Goal: Task Accomplishment & Management: Manage account settings

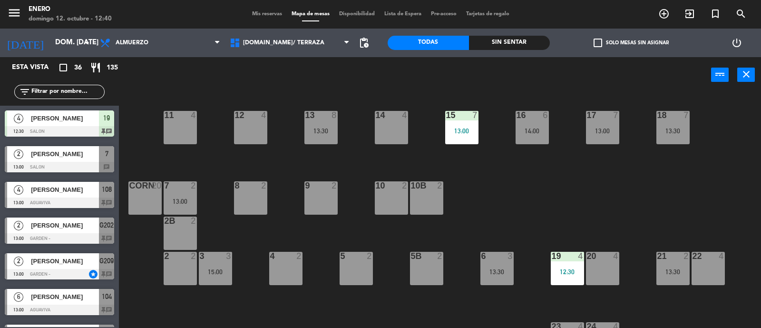
click at [511, 171] on div "14 4 12 4 11 4 17 7 13:00 15 7 13:00 16 6 14:00 13 8 13:30 18 7 13:30 10 2 7 2 …" at bounding box center [444, 211] width 635 height 235
click at [250, 15] on span "Mis reservas" at bounding box center [266, 13] width 39 height 5
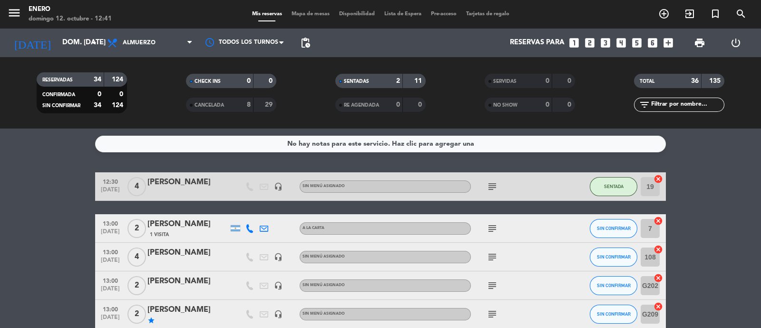
click at [311, 13] on span "Mapa de mesas" at bounding box center [311, 13] width 48 height 5
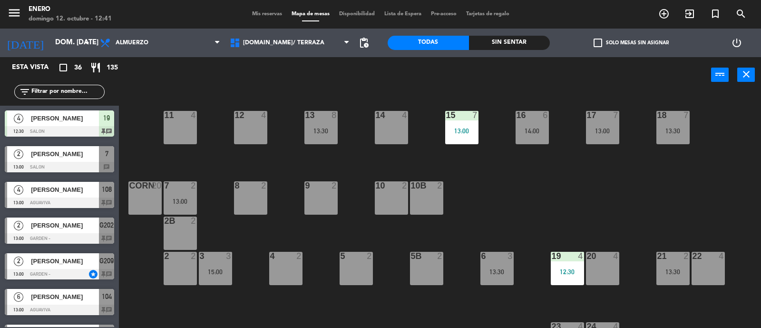
click at [249, 194] on div "8 2" at bounding box center [250, 197] width 33 height 33
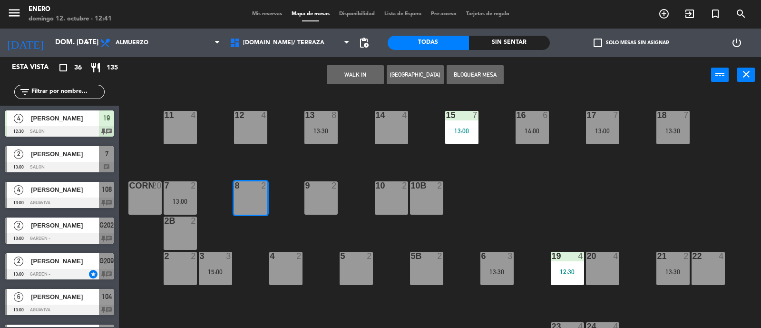
click at [352, 76] on button "WALK IN" at bounding box center [355, 74] width 57 height 19
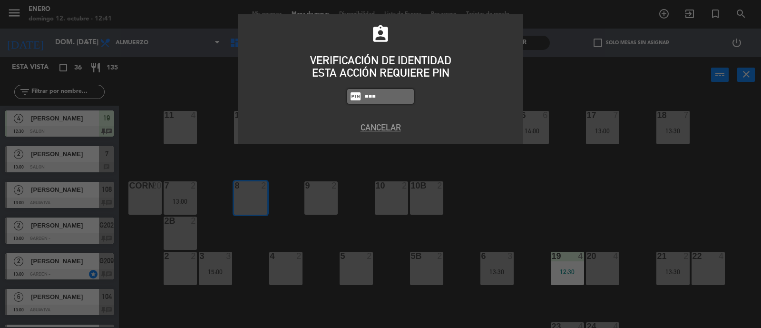
type input "6082"
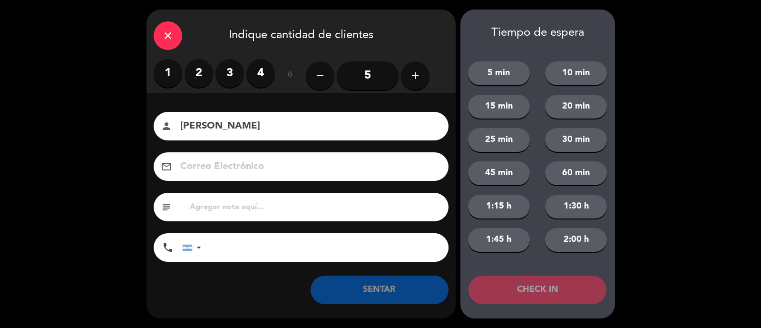
type input "[PERSON_NAME]"
click at [190, 75] on label "2" at bounding box center [199, 73] width 29 height 29
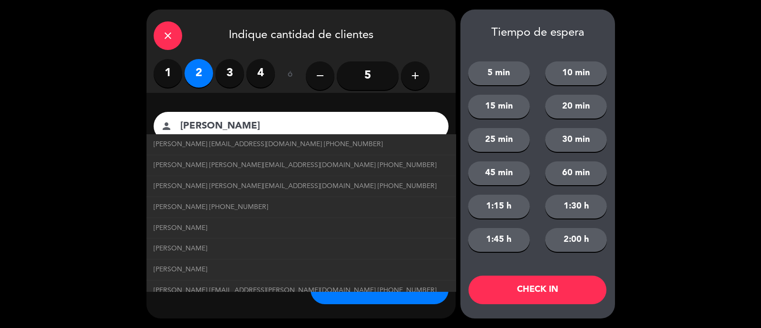
click at [407, 296] on button "SENTAR" at bounding box center [380, 289] width 138 height 29
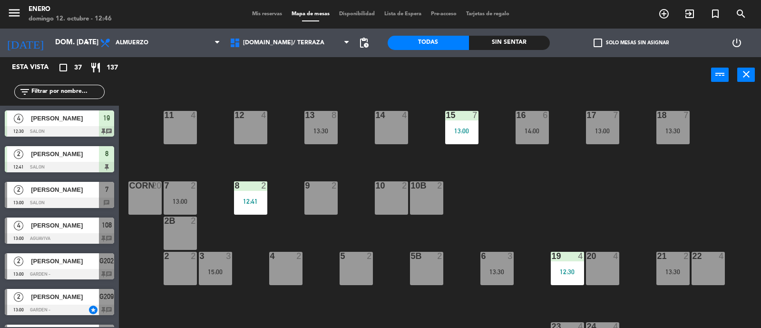
click at [73, 88] on input "text" at bounding box center [67, 92] width 74 height 10
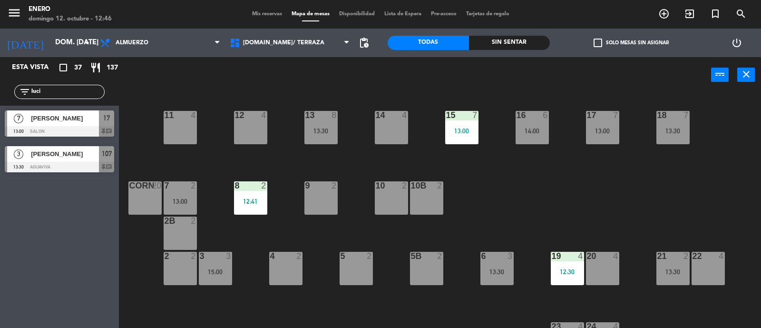
type input "luci"
drag, startPoint x: 14, startPoint y: 227, endPoint x: 23, endPoint y: 217, distance: 13.5
click at [14, 228] on div "Esta vista crop_square 37 restaurant 137 filter_list luci 7 [PERSON_NAME] 13:00…" at bounding box center [59, 192] width 119 height 271
click at [74, 124] on div "[PERSON_NAME]" at bounding box center [64, 118] width 69 height 16
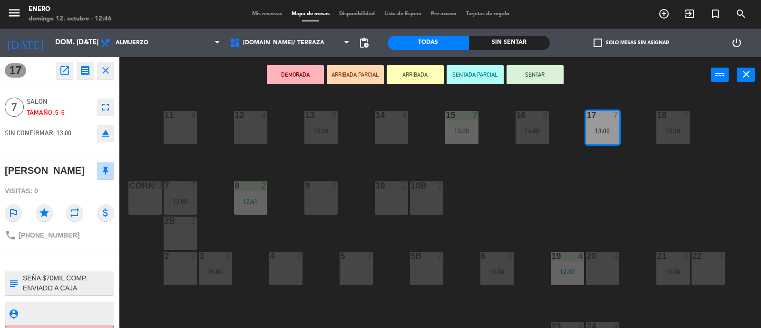
scroll to position [23, 0]
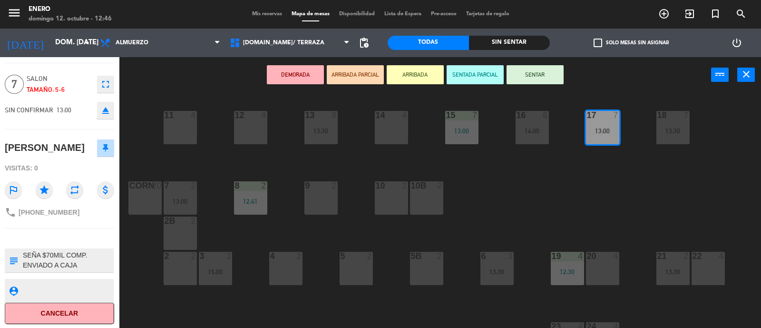
click at [526, 71] on button "SENTAR" at bounding box center [535, 74] width 57 height 19
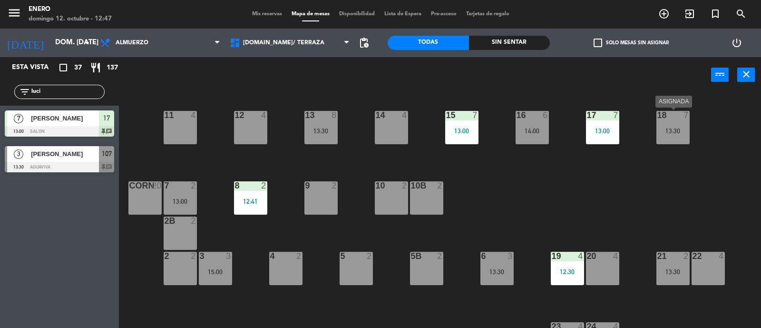
click at [678, 137] on div "18 7 13:30" at bounding box center [672, 127] width 33 height 33
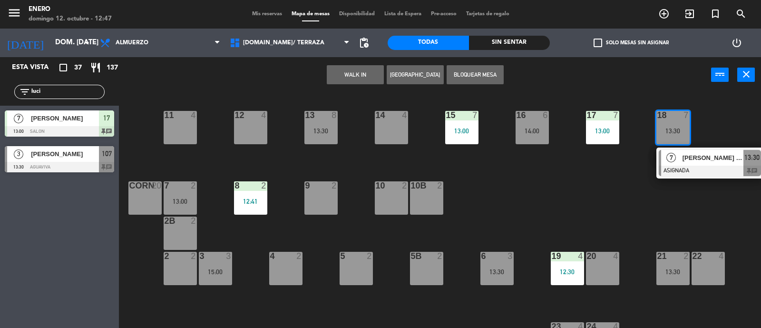
click at [690, 150] on div "[PERSON_NAME] [PERSON_NAME] Bajraj" at bounding box center [713, 158] width 62 height 16
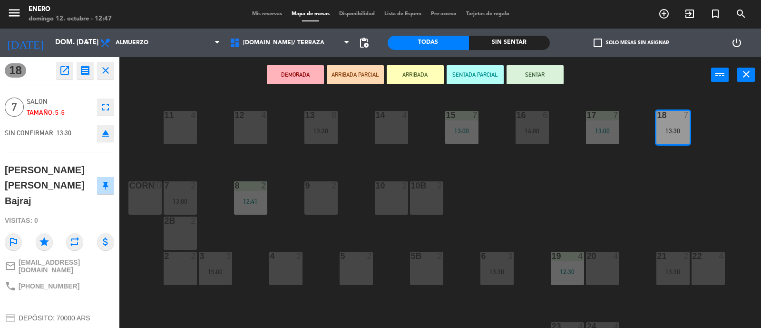
click at [431, 195] on div "10b 2" at bounding box center [426, 197] width 33 height 33
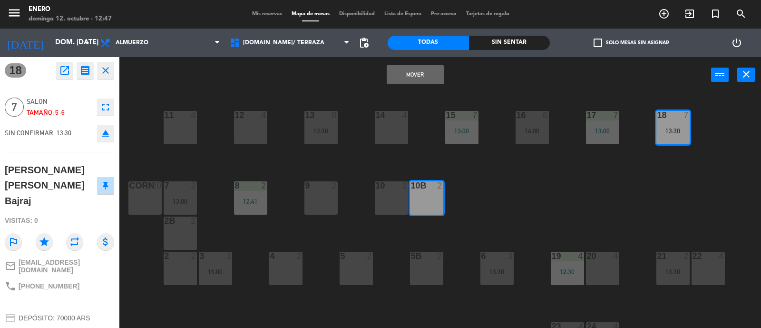
click at [411, 71] on button "Mover" at bounding box center [415, 74] width 57 height 19
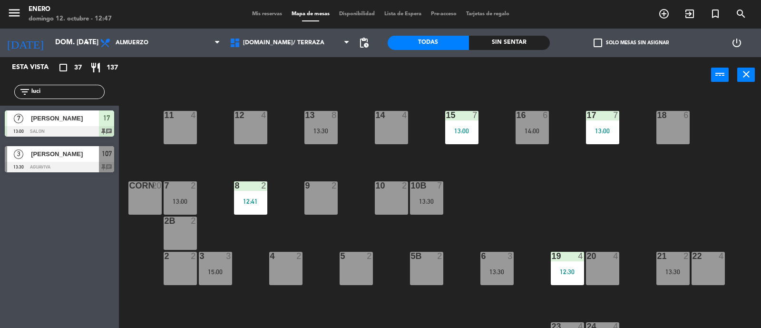
click at [611, 128] on div "13:00" at bounding box center [602, 130] width 33 height 7
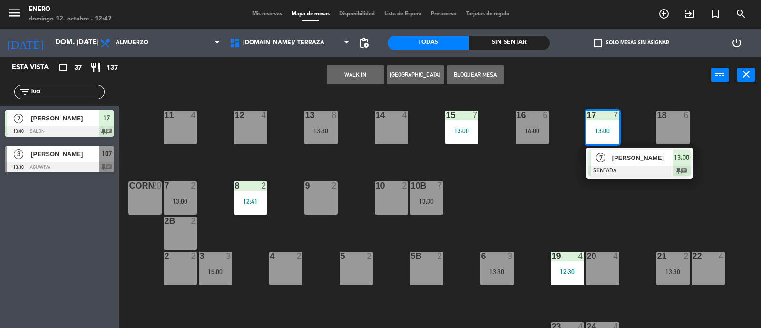
click at [622, 153] on span "[PERSON_NAME]" at bounding box center [642, 158] width 61 height 10
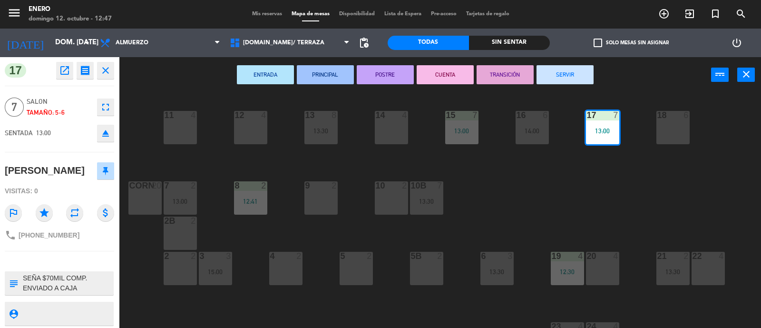
click at [681, 129] on div "18 6" at bounding box center [672, 127] width 33 height 33
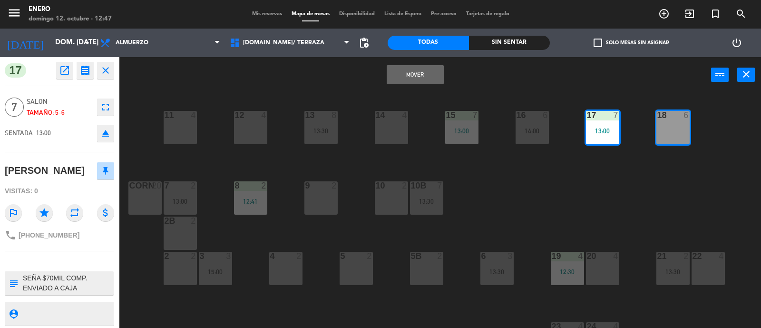
click at [401, 69] on button "Mover" at bounding box center [415, 74] width 57 height 19
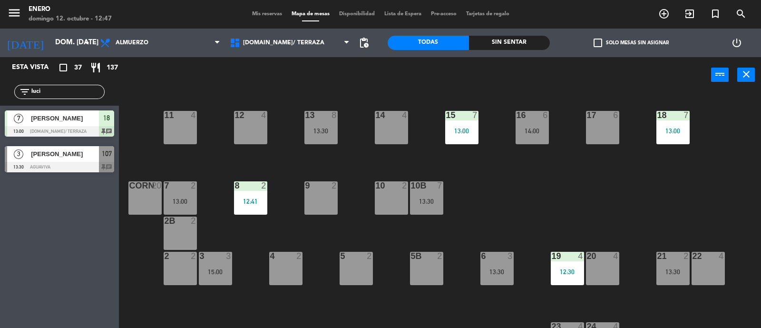
click at [425, 191] on div "10b 7 13:30" at bounding box center [426, 197] width 33 height 33
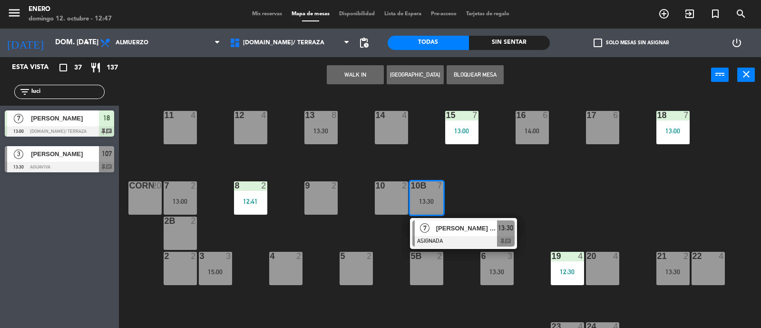
click at [453, 225] on span "[PERSON_NAME] [PERSON_NAME] Bajraj" at bounding box center [466, 228] width 61 height 10
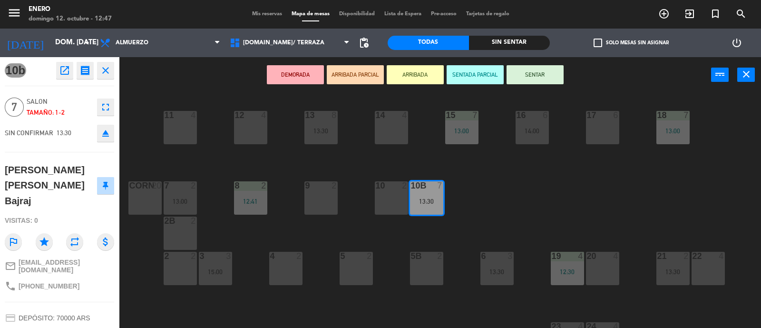
click at [591, 122] on div "17 6" at bounding box center [602, 127] width 33 height 33
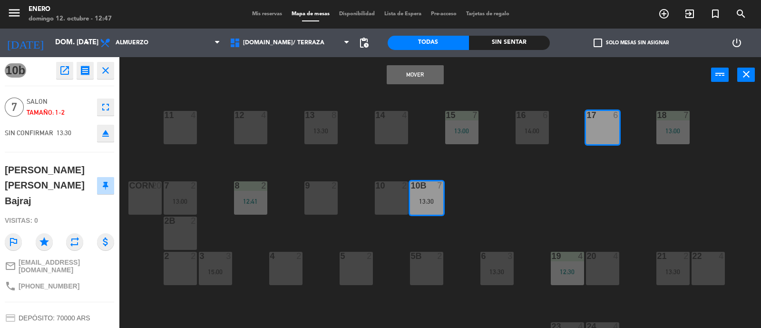
click at [416, 77] on button "Mover" at bounding box center [415, 74] width 57 height 19
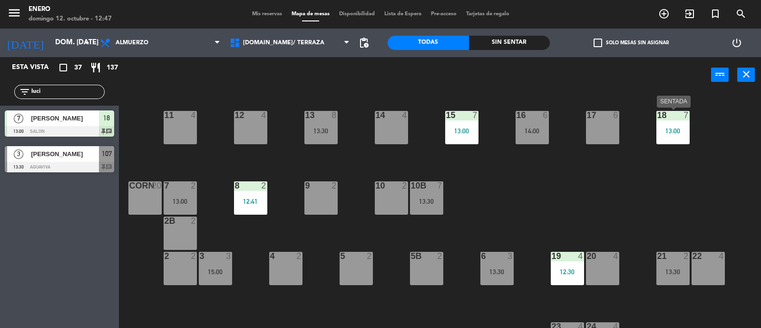
click at [666, 130] on div "13:00" at bounding box center [672, 130] width 33 height 7
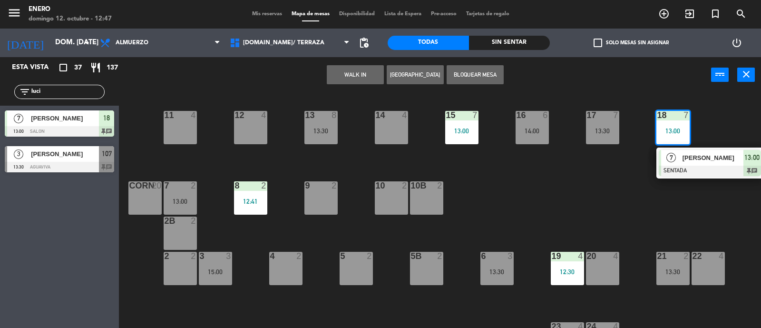
click at [560, 199] on div "14 4 12 4 11 4 17 7 13:30 15 7 13:00 16 6 14:00 13 8 13:30 18 7 13:00 7 [PERSON…" at bounding box center [444, 211] width 635 height 235
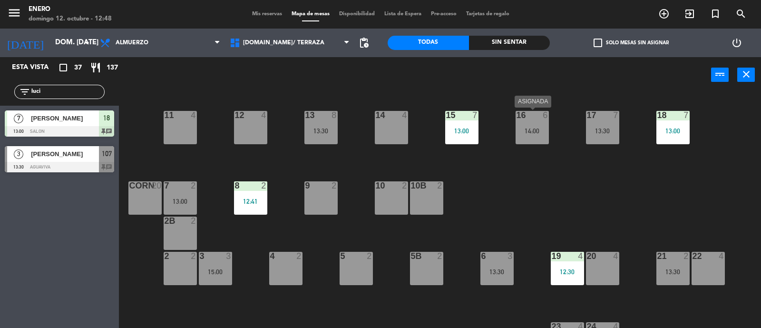
click at [542, 123] on div "16 6 14:00" at bounding box center [532, 127] width 33 height 33
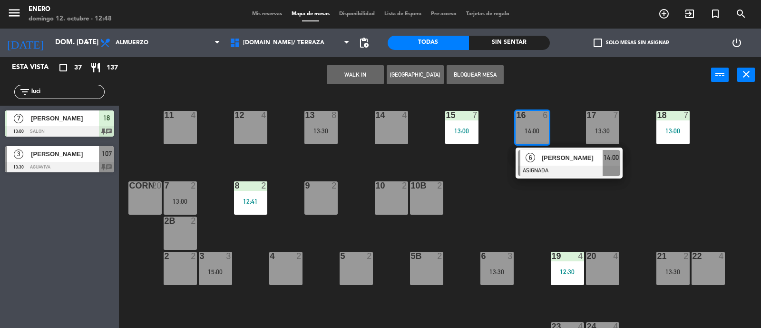
click at [555, 159] on span "[PERSON_NAME]" at bounding box center [572, 158] width 61 height 10
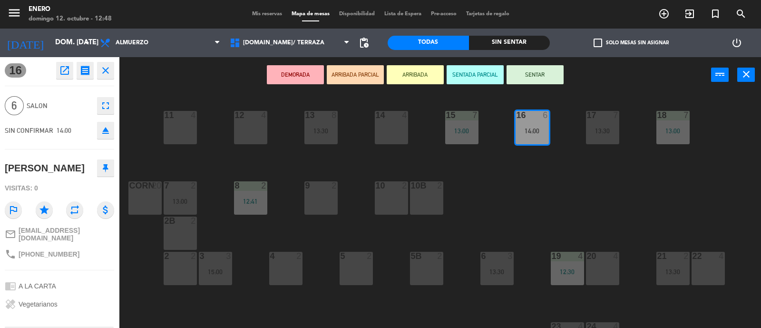
click at [399, 128] on div "14 4" at bounding box center [391, 127] width 33 height 33
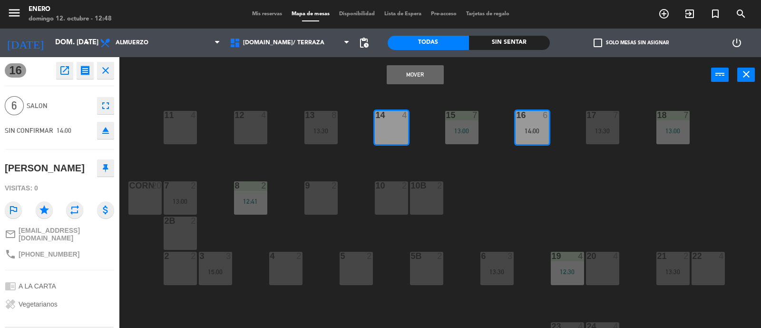
click at [417, 78] on button "Mover" at bounding box center [415, 74] width 57 height 19
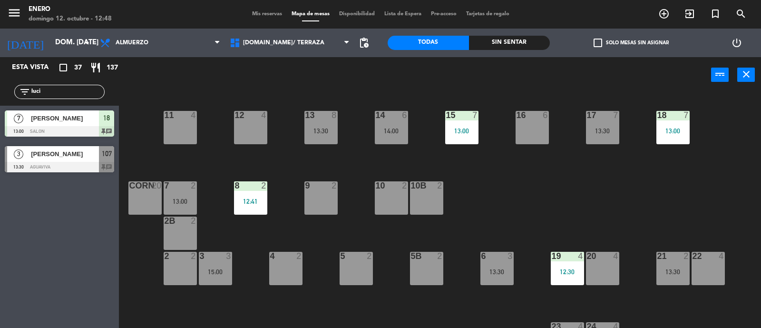
click at [605, 127] on div "13:30" at bounding box center [602, 130] width 33 height 7
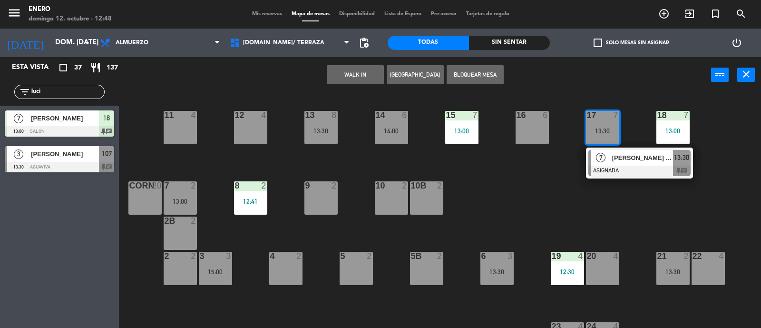
click at [627, 156] on span "[PERSON_NAME] [PERSON_NAME] Bajraj" at bounding box center [642, 158] width 61 height 10
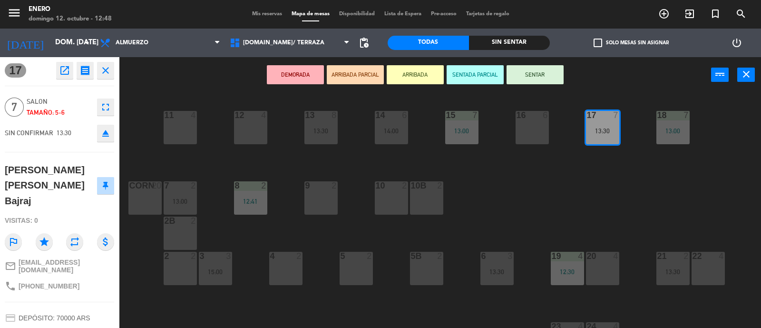
click at [539, 122] on div "16 6" at bounding box center [532, 127] width 33 height 33
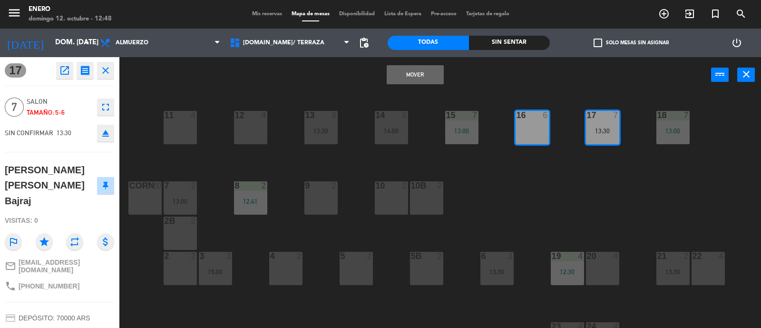
click at [411, 78] on button "Mover" at bounding box center [415, 74] width 57 height 19
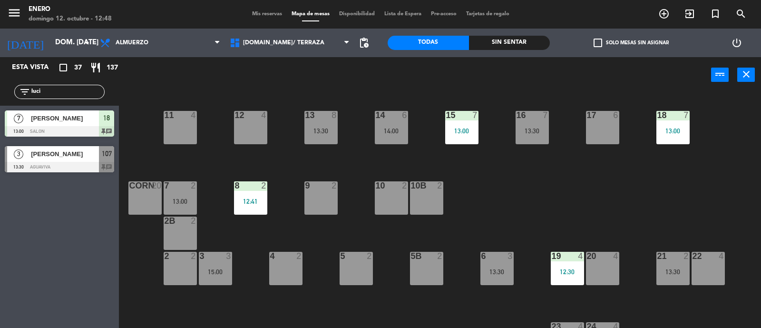
click at [397, 122] on div "14 6 14:00" at bounding box center [391, 127] width 33 height 33
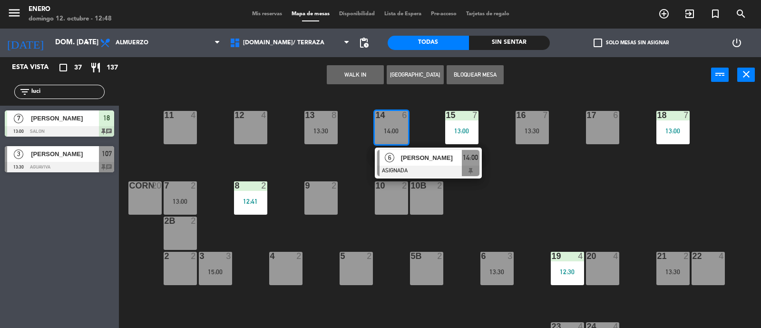
click at [430, 154] on span "[PERSON_NAME]" at bounding box center [431, 158] width 61 height 10
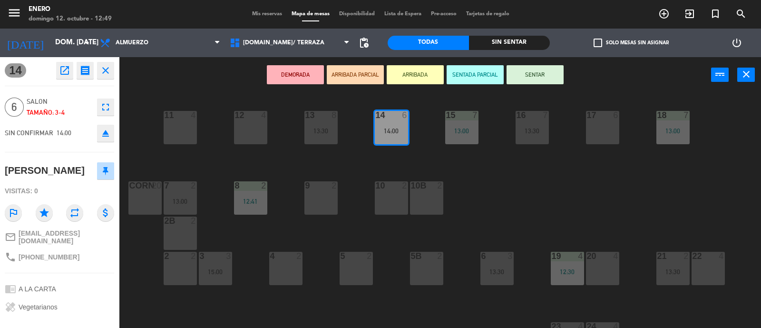
click at [606, 134] on div "17 6" at bounding box center [602, 127] width 33 height 33
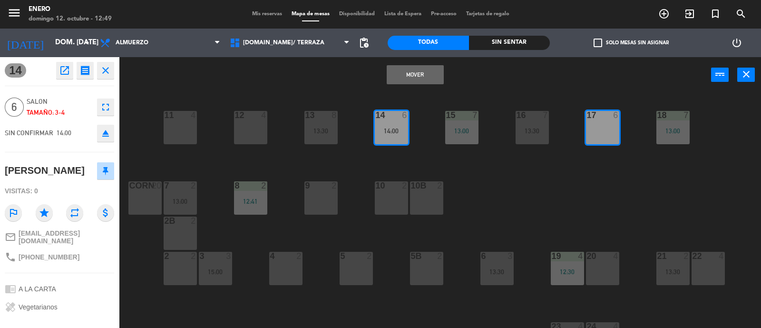
click at [411, 75] on button "Mover" at bounding box center [415, 74] width 57 height 19
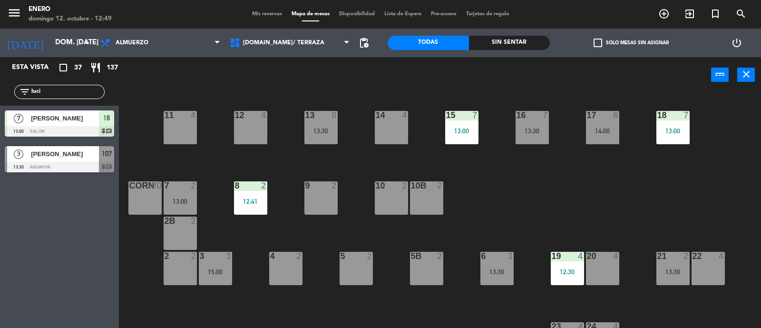
click at [594, 209] on div "14 4 12 4 11 4 17 6 14:00 15 7 13:00 16 7 13:30 13 8 13:30 18 7 13:00 10 2 7 2 …" at bounding box center [444, 211] width 635 height 235
click at [617, 122] on div "17 6 14:00" at bounding box center [602, 127] width 33 height 33
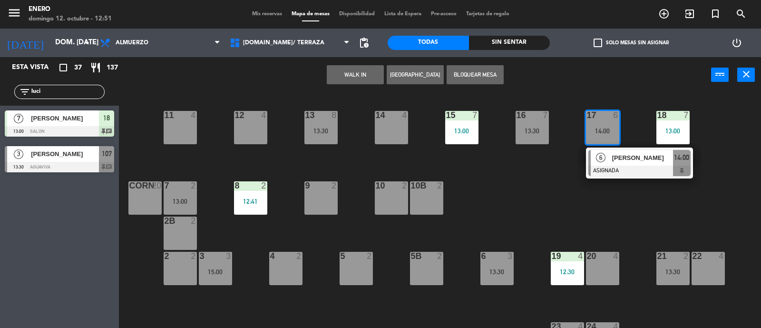
click at [77, 92] on input "luci" at bounding box center [67, 92] width 74 height 10
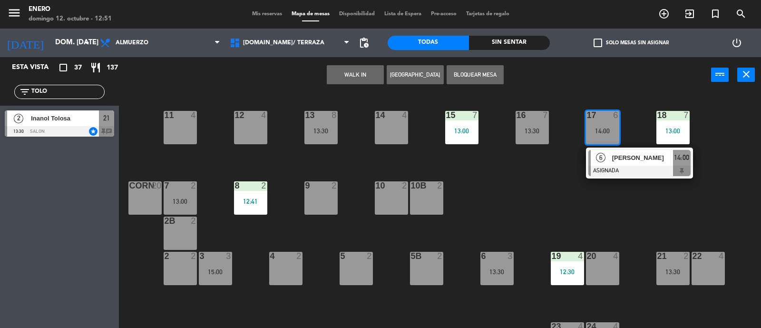
click at [64, 197] on div "Esta vista crop_square 37 restaurant 137 filter_list TOLO 2 Inanol [GEOGRAPHIC_…" at bounding box center [59, 192] width 119 height 271
click at [73, 91] on input "TOLO" at bounding box center [67, 92] width 74 height 10
type input "SOFI"
click at [14, 162] on div "Esta vista crop_square 37 restaurant 137 filter_list SOFI 7 [PERSON_NAME] 13:00…" at bounding box center [59, 192] width 119 height 271
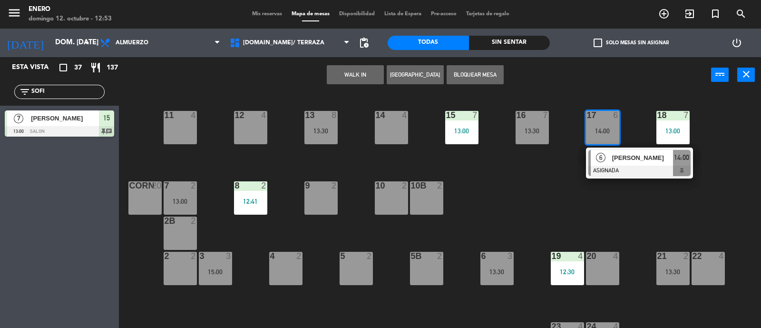
click at [64, 121] on span "[PERSON_NAME]" at bounding box center [65, 118] width 68 height 10
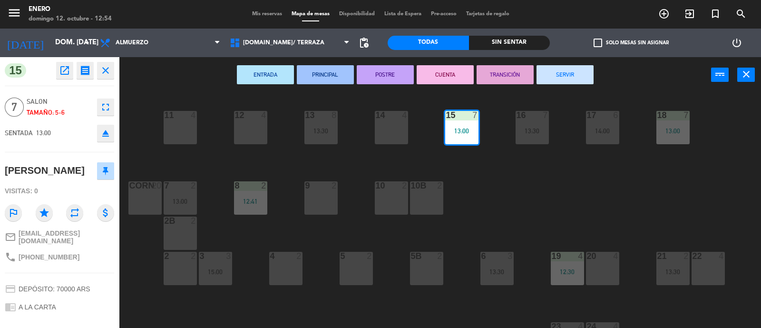
click at [515, 195] on div "14 4 12 4 11 4 17 6 14:00 15 7 13:00 16 7 13:30 13 8 13:30 18 7 13:00 10 2 7 2 …" at bounding box center [444, 211] width 635 height 235
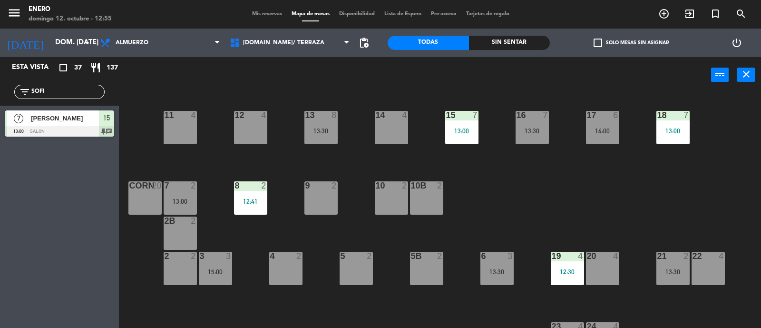
click at [526, 180] on div "14 4 12 4 11 4 17 6 14:00 15 7 13:00 16 7 13:30 13 8 13:30 18 7 13:00 10 2 7 2 …" at bounding box center [444, 211] width 635 height 235
click at [260, 14] on span "Mis reservas" at bounding box center [266, 13] width 39 height 5
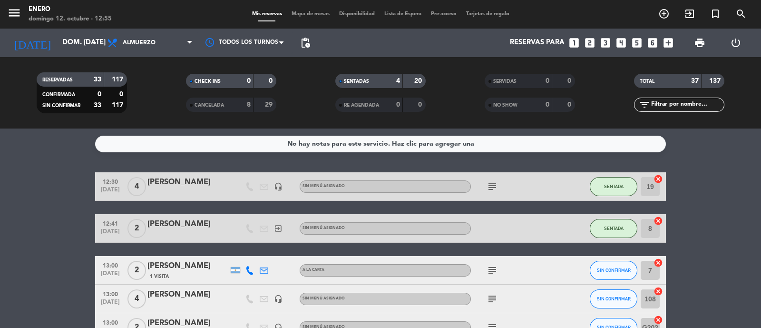
click at [672, 108] on input "text" at bounding box center [687, 104] width 74 height 10
click at [23, 165] on div "No hay notas para este servicio. Haz clic para agregar una 12:30 [DATE] 4 [PERS…" at bounding box center [380, 227] width 761 height 199
click at [312, 9] on div "menu Enero [PERSON_NAME] 12. octubre - 12:58 Mis reservas Mapa de mesas Disponi…" at bounding box center [380, 14] width 761 height 29
click at [312, 11] on span "Mapa de mesas" at bounding box center [311, 13] width 48 height 5
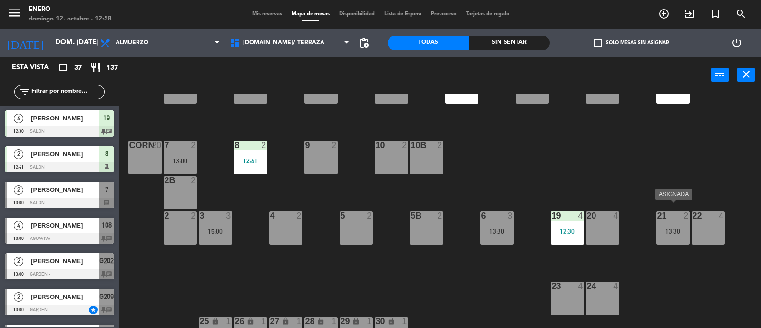
scroll to position [59, 0]
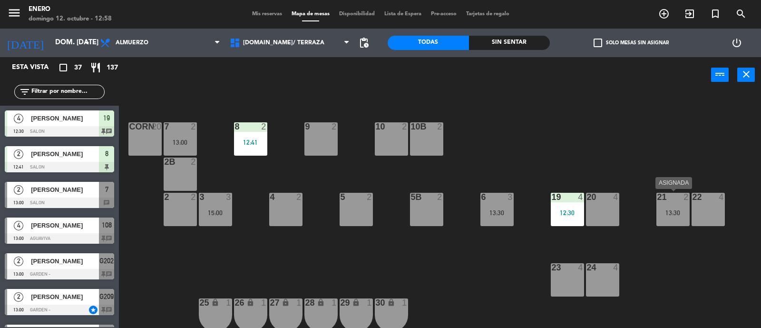
click at [672, 210] on div "13:30" at bounding box center [672, 212] width 33 height 7
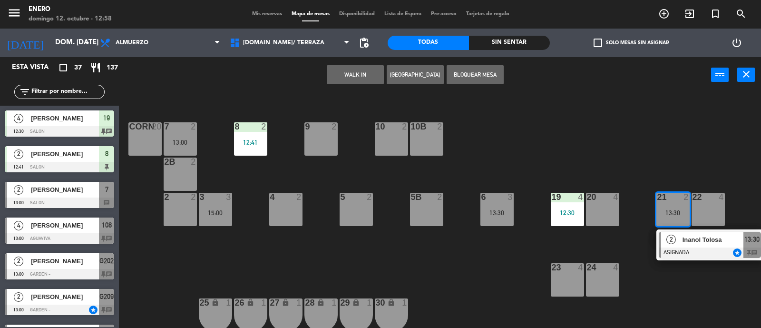
click at [687, 239] on span "Inanol Tolosa" at bounding box center [713, 240] width 61 height 10
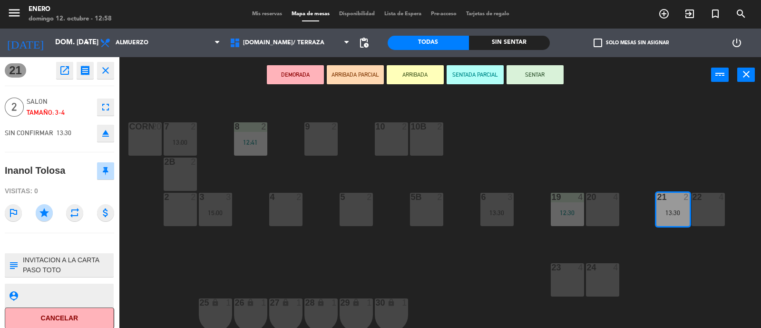
click at [600, 214] on div "20 4" at bounding box center [602, 209] width 33 height 33
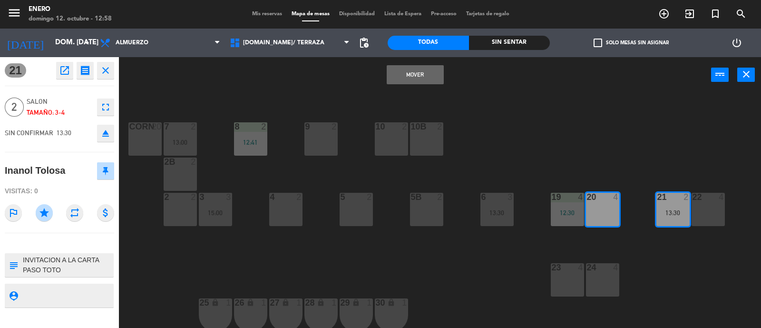
click at [428, 75] on button "Mover" at bounding box center [415, 74] width 57 height 19
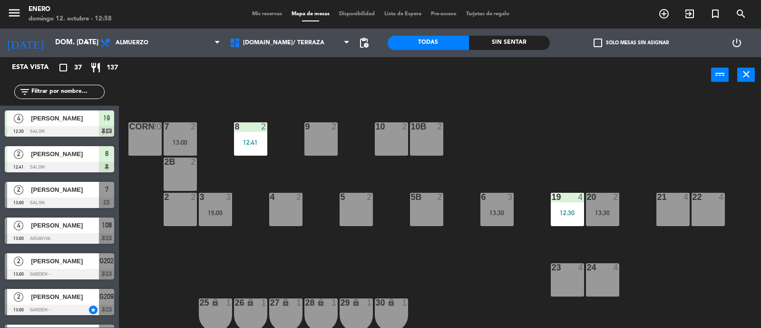
scroll to position [0, 0]
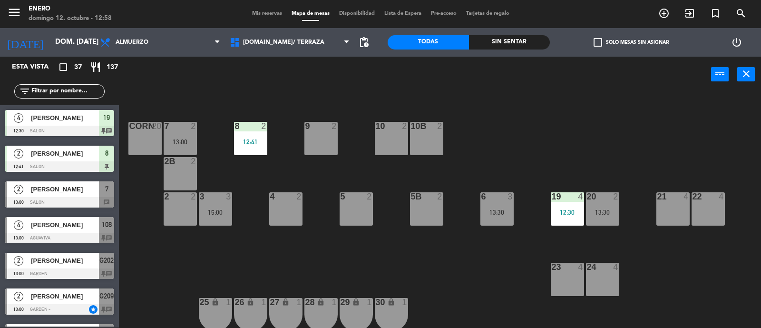
click at [647, 241] on div "14 4 12 4 11 4 17 6 14:00 15 7 13:00 16 7 13:30 13 8 13:30 18 7 13:00 10 2 7 2 …" at bounding box center [444, 210] width 635 height 235
click at [675, 203] on div "21 4" at bounding box center [672, 208] width 33 height 33
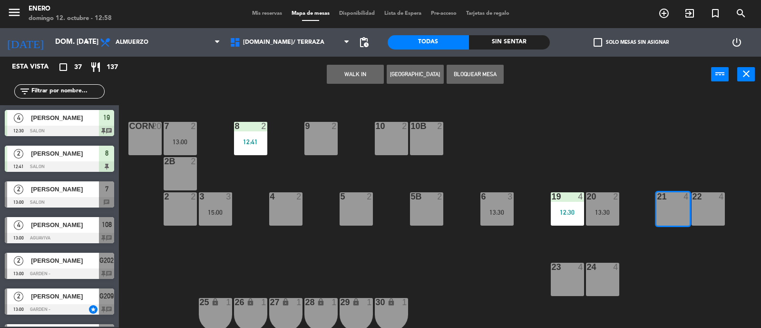
click at [360, 75] on button "WALK IN" at bounding box center [355, 74] width 57 height 19
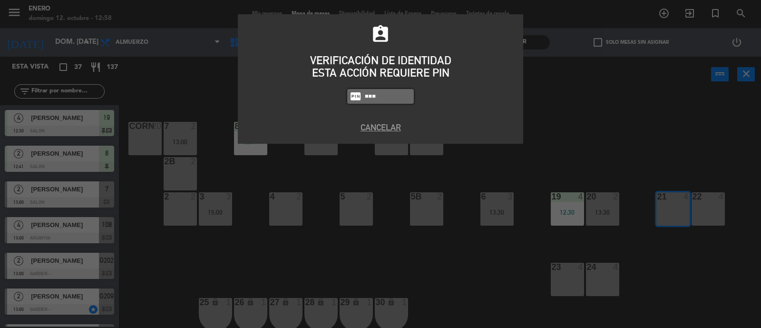
type input "6082"
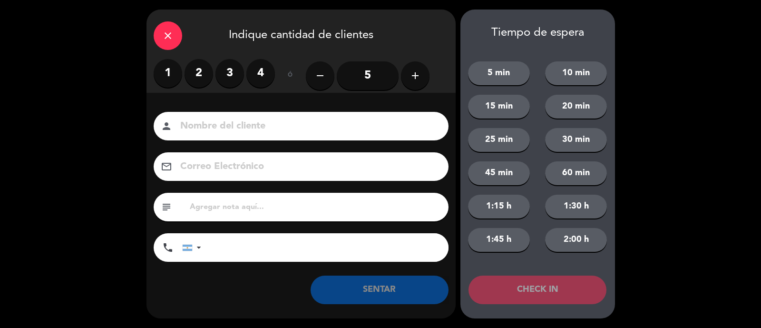
click at [228, 73] on label "3" at bounding box center [229, 73] width 29 height 29
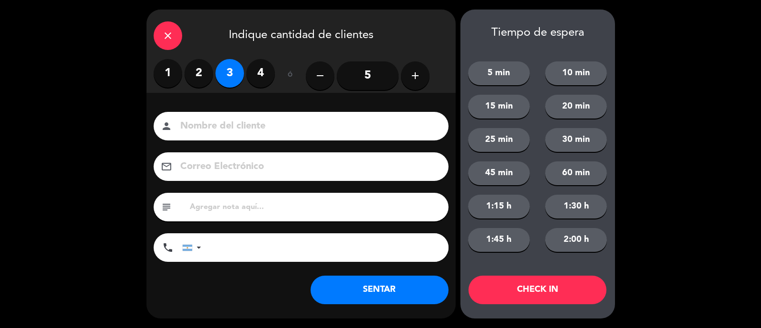
click at [254, 133] on input at bounding box center [307, 126] width 257 height 17
type input "[PERSON_NAME]"
click at [359, 287] on button "SENTAR" at bounding box center [380, 289] width 138 height 29
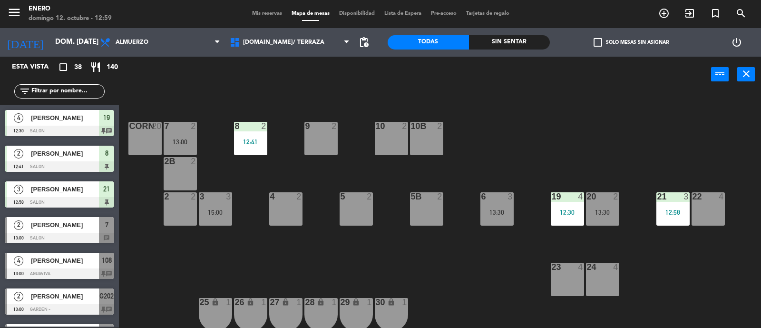
click at [70, 95] on input "text" at bounding box center [67, 91] width 74 height 10
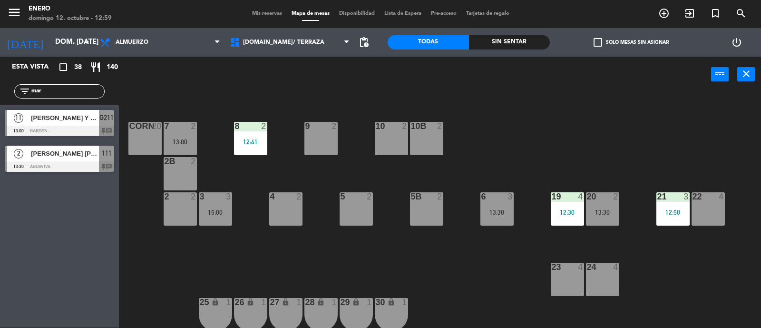
type input "mar"
click at [22, 188] on div "Esta vista crop_square 38 restaurant 140 filter_list [DATE] [PERSON_NAME] Y MAR…" at bounding box center [59, 192] width 119 height 271
click at [50, 93] on input "mar" at bounding box center [67, 91] width 74 height 10
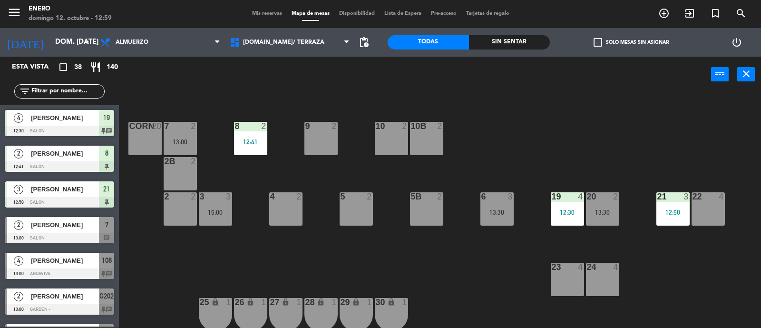
click at [62, 93] on input "text" at bounding box center [67, 91] width 74 height 10
drag, startPoint x: 271, startPoint y: 98, endPoint x: 222, endPoint y: 98, distance: 49.5
click at [271, 98] on div "14 4 12 4 11 4 17 6 14:00 15 7 13:00 16 7 13:30 13 8 13:30 18 7 13:00 10 2 7 2 …" at bounding box center [444, 210] width 635 height 235
click at [72, 94] on input "text" at bounding box center [67, 91] width 74 height 10
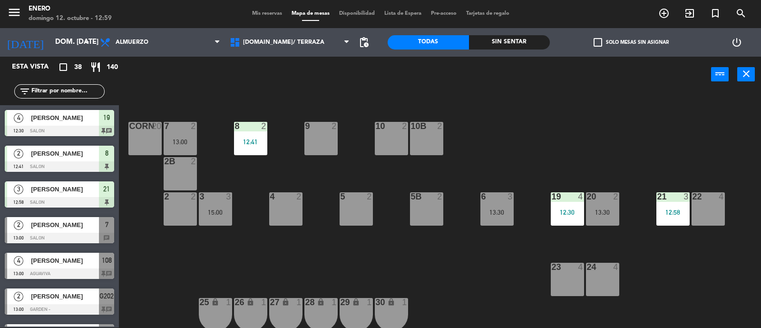
drag, startPoint x: 227, startPoint y: 85, endPoint x: 214, endPoint y: 85, distance: 12.9
click at [227, 85] on div "power_input close" at bounding box center [415, 75] width 592 height 36
click at [78, 88] on input "text" at bounding box center [67, 91] width 74 height 10
click at [74, 89] on input "text" at bounding box center [67, 91] width 74 height 10
click at [70, 91] on input "text" at bounding box center [67, 91] width 74 height 10
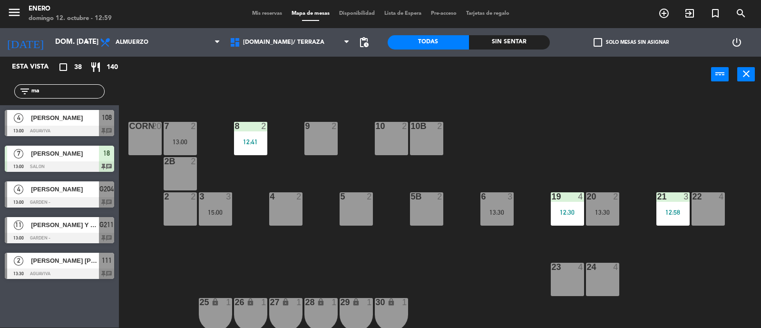
type input "m"
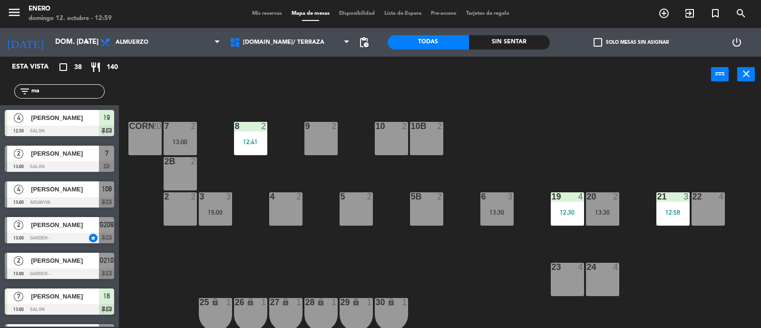
type input "m"
type input "d"
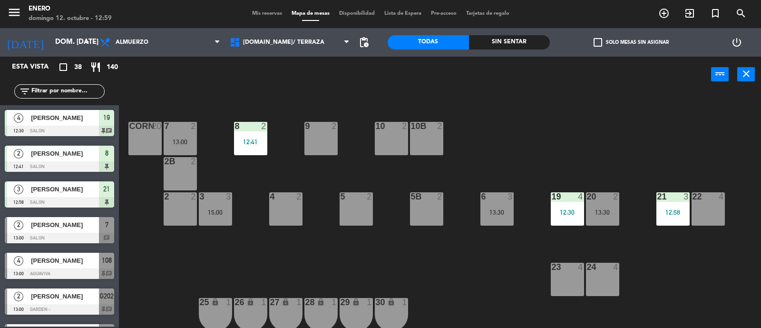
click at [330, 253] on div "14 4 12 4 11 4 17 6 14:00 15 7 13:00 16 7 13:30 13 8 13:30 18 7 13:00 10 2 7 2 …" at bounding box center [444, 210] width 635 height 235
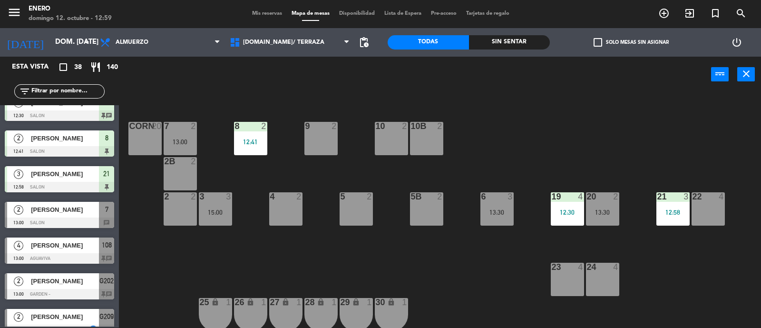
scroll to position [0, 0]
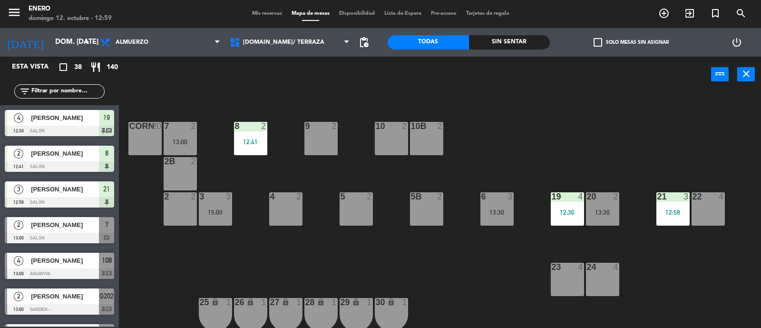
click at [67, 90] on input "text" at bounding box center [67, 91] width 74 height 10
click at [328, 86] on div "power_input close" at bounding box center [415, 75] width 592 height 36
click at [64, 90] on input "text" at bounding box center [67, 91] width 74 height 10
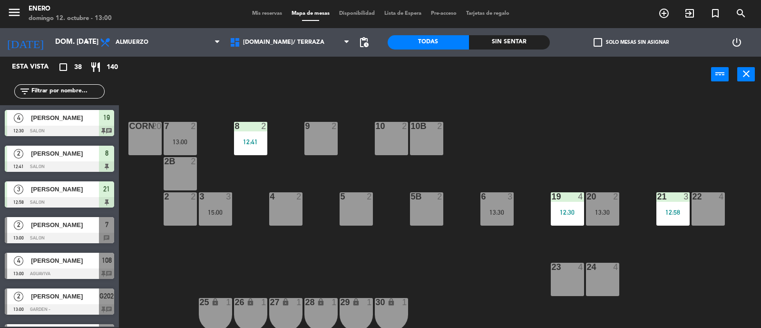
click at [65, 90] on input "text" at bounding box center [67, 91] width 74 height 10
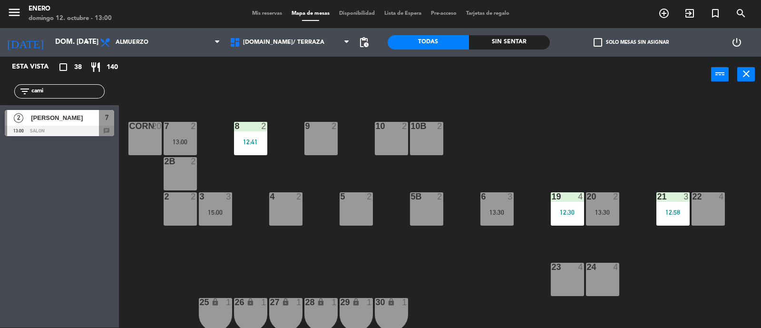
type input "cami"
click at [24, 161] on div "Esta vista crop_square 38 restaurant 140 filter_list cami 2 [PERSON_NAME] 13:00…" at bounding box center [59, 192] width 119 height 271
click at [69, 121] on span "[PERSON_NAME]" at bounding box center [65, 118] width 68 height 10
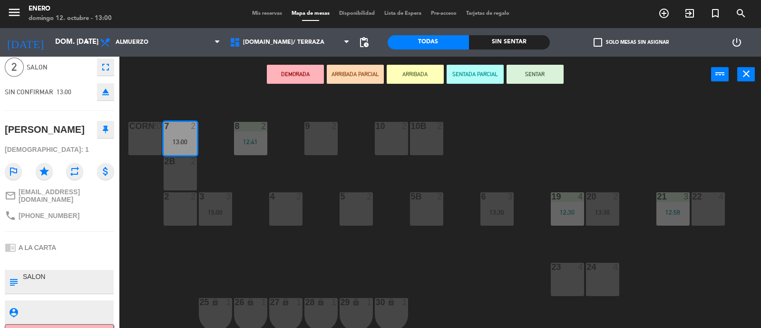
scroll to position [57, 0]
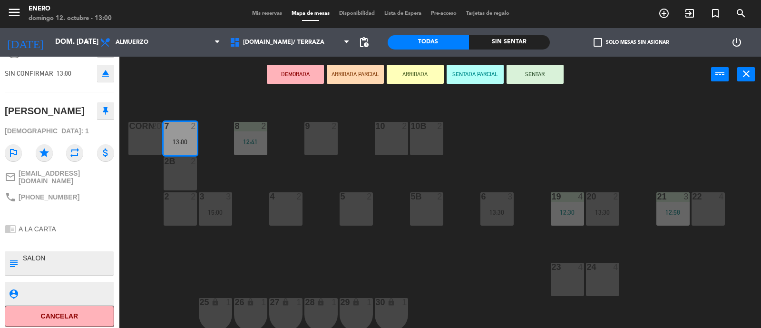
click at [543, 75] on button "SENTAR" at bounding box center [535, 74] width 57 height 19
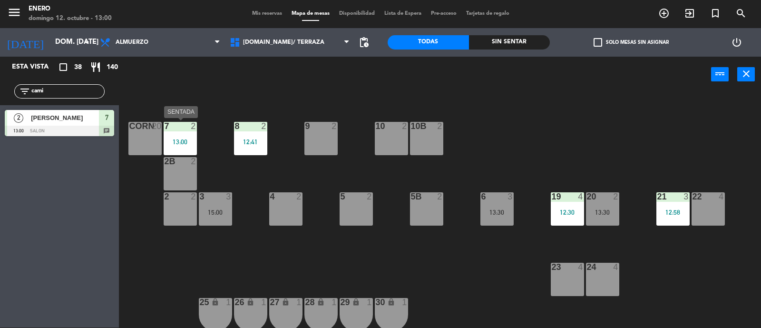
click at [183, 135] on div "7 2 13:00" at bounding box center [180, 138] width 33 height 33
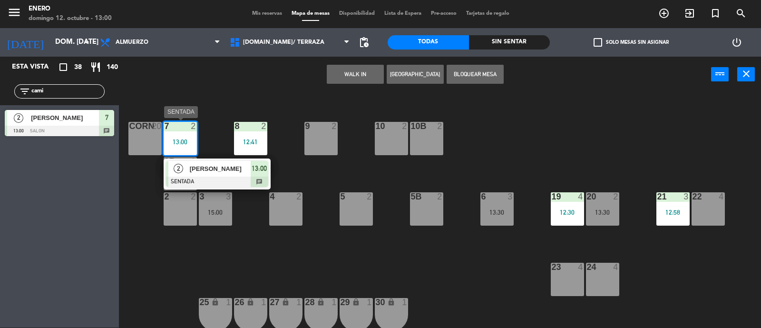
click at [219, 166] on span "[PERSON_NAME]" at bounding box center [220, 169] width 61 height 10
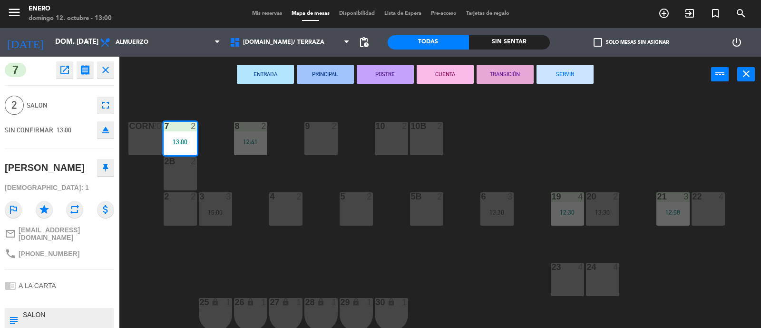
click at [345, 204] on div "5 2" at bounding box center [356, 208] width 33 height 33
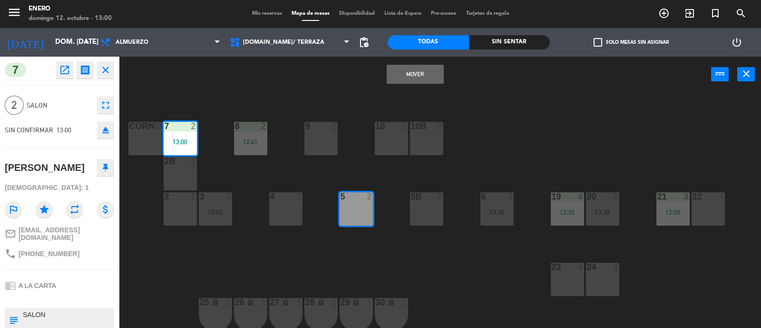
click at [411, 70] on button "Mover" at bounding box center [415, 74] width 57 height 19
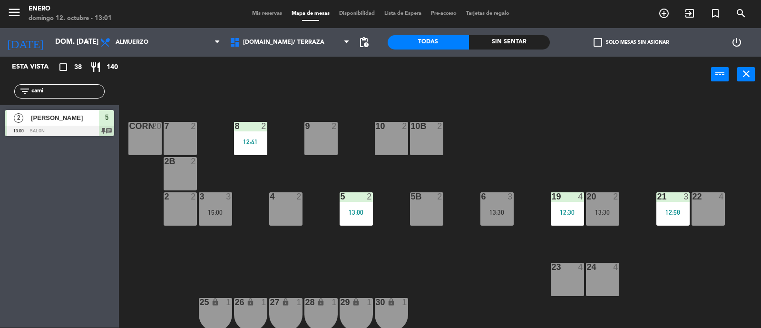
click at [442, 267] on div "14 4 12 4 11 4 17 6 14:00 15 7 13:00 16 7 13:30 13 8 13:30 18 7 13:00 10 2 7 2 …" at bounding box center [444, 210] width 635 height 235
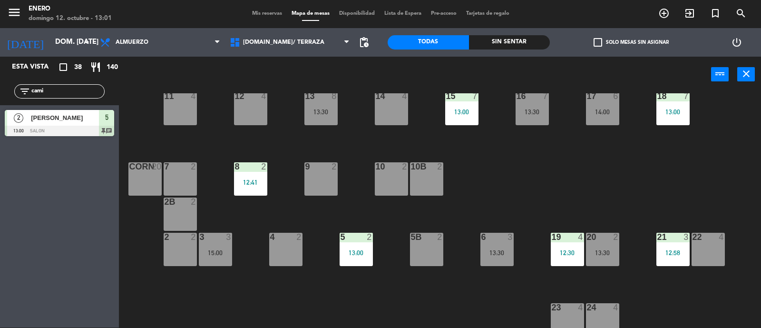
scroll to position [0, 0]
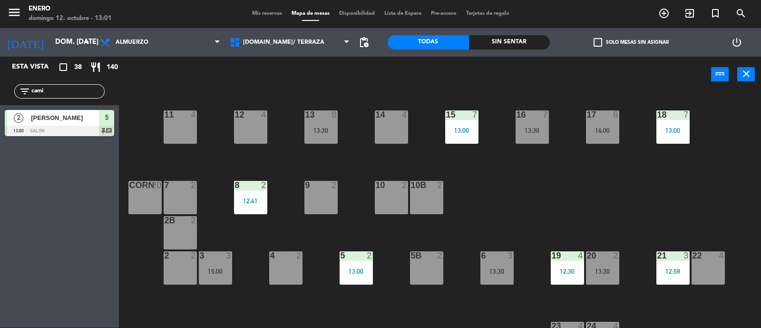
click at [357, 268] on div "13:00" at bounding box center [356, 271] width 33 height 7
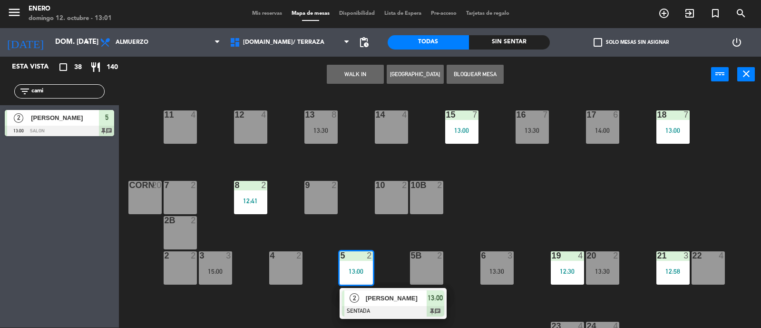
click at [365, 292] on div "[PERSON_NAME]" at bounding box center [396, 298] width 62 height 16
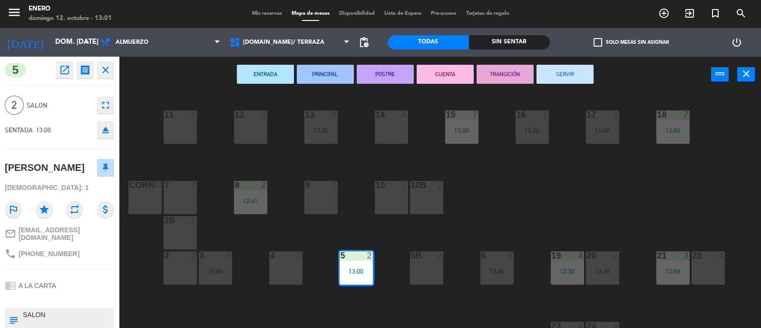
click at [314, 207] on div "9 2" at bounding box center [320, 197] width 33 height 33
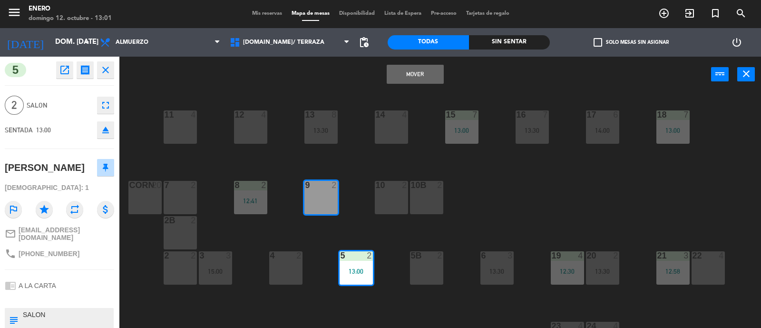
click at [420, 68] on button "Mover" at bounding box center [415, 74] width 57 height 19
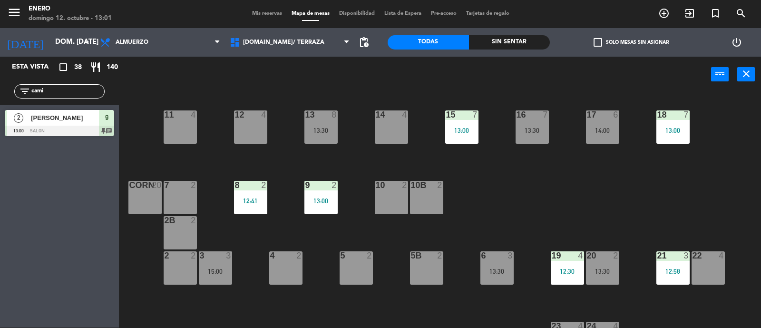
click at [542, 195] on div "14 4 12 4 11 4 17 6 14:00 15 7 13:00 16 7 13:30 13 8 13:30 18 7 13:00 10 2 7 2 …" at bounding box center [444, 210] width 635 height 235
click at [84, 88] on input "cami" at bounding box center [67, 91] width 74 height 10
type input "c"
type input "mati"
click at [36, 174] on div "Esta vista crop_square 38 restaurant 140 filter_list mati 4 [PERSON_NAME] 13:00…" at bounding box center [59, 192] width 119 height 271
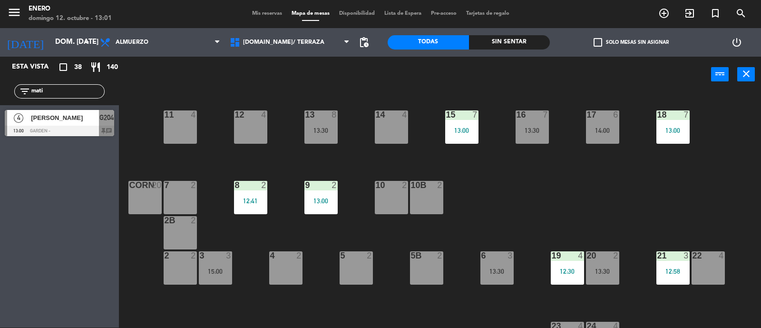
click at [66, 120] on span "[PERSON_NAME]" at bounding box center [65, 118] width 68 height 10
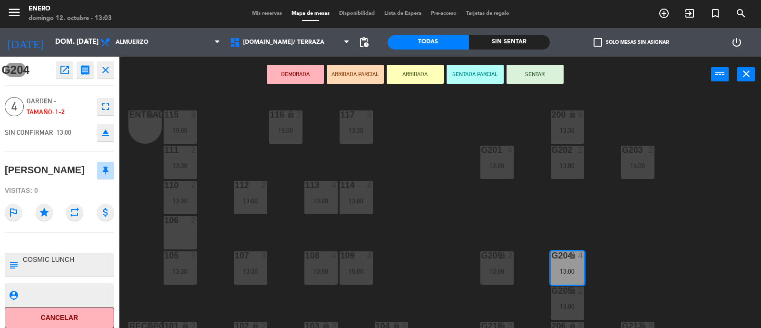
click at [583, 198] on div "Entrada lock 1 116 lock 2 15:00 117 3 13:30 115 3 15:00 200 lock 9 13:30 111 2 …" at bounding box center [444, 210] width 635 height 235
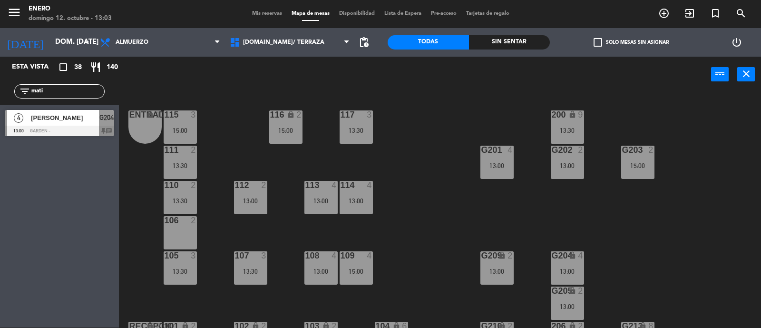
click at [563, 212] on div "Entrada lock 1 116 lock 2 15:00 117 3 13:30 115 3 15:00 200 lock 9 13:30 111 2 …" at bounding box center [444, 210] width 635 height 235
click at [573, 210] on div "Entrada lock 1 116 lock 2 15:00 117 3 13:30 115 3 15:00 200 lock 9 13:30 111 2 …" at bounding box center [444, 210] width 635 height 235
click at [567, 271] on div "13:00" at bounding box center [567, 271] width 33 height 7
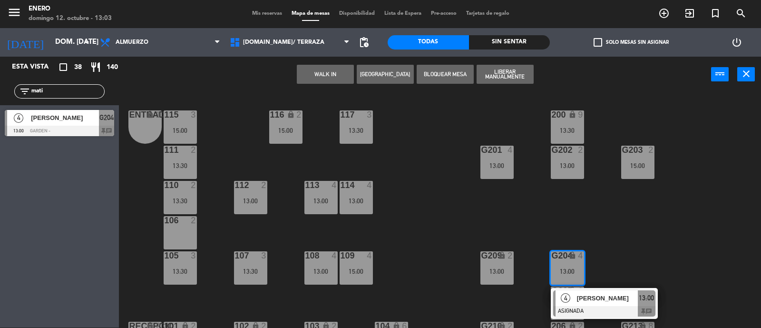
click at [590, 295] on span "[PERSON_NAME]" at bounding box center [607, 298] width 61 height 10
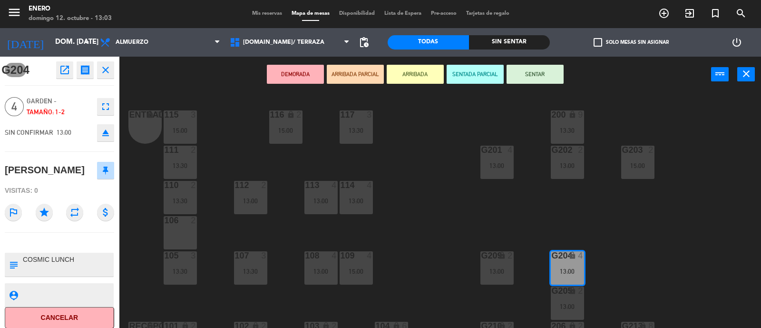
click at [546, 74] on button "SENTAR" at bounding box center [535, 74] width 57 height 19
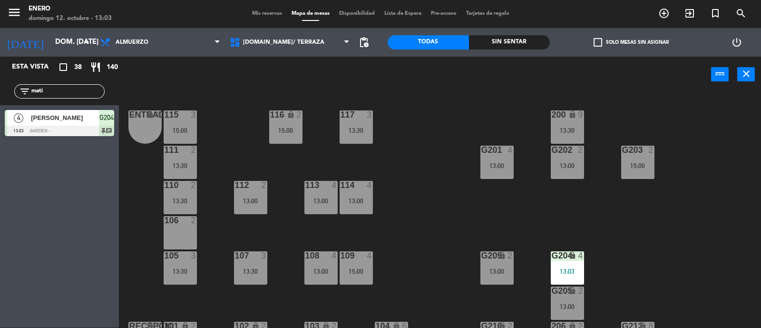
click at [641, 266] on div "Entrada lock 1 116 lock 2 15:00 117 3 13:30 115 3 15:00 200 lock 9 13:30 111 2 …" at bounding box center [444, 210] width 635 height 235
click at [259, 15] on span "Mis reservas" at bounding box center [266, 13] width 39 height 5
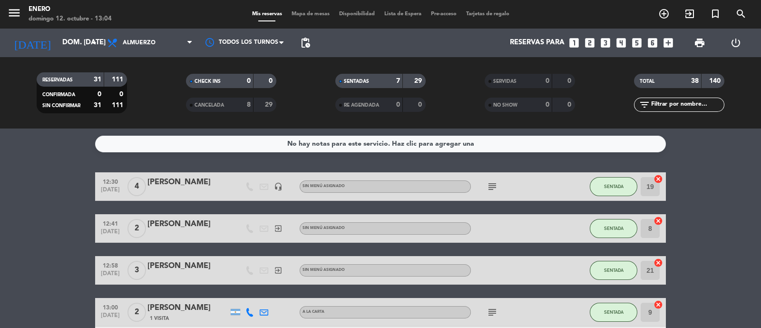
click at [681, 104] on input "text" at bounding box center [687, 104] width 74 height 10
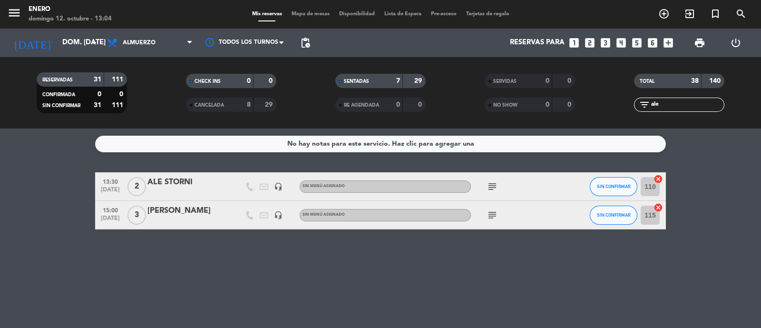
type input "ale"
click at [490, 183] on icon "subject" at bounding box center [492, 186] width 11 height 11
click at [619, 179] on button "SIN CONFIRMAR" at bounding box center [614, 186] width 48 height 19
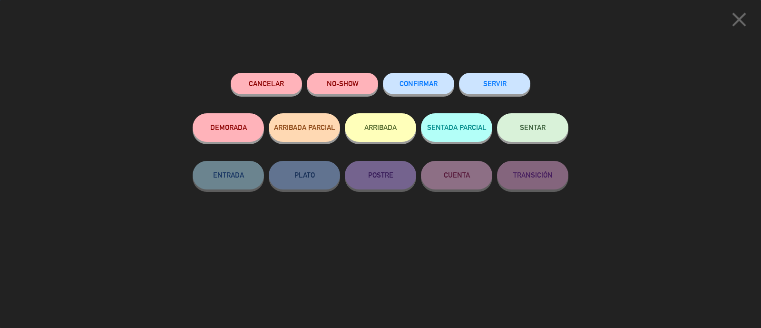
click at [540, 130] on span "SENTAR" at bounding box center [533, 127] width 26 height 8
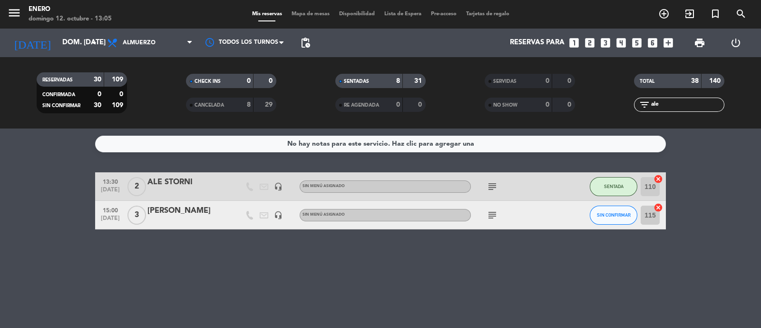
click at [491, 184] on icon "subject" at bounding box center [492, 186] width 11 height 11
click at [315, 15] on span "Mapa de mesas" at bounding box center [311, 13] width 48 height 5
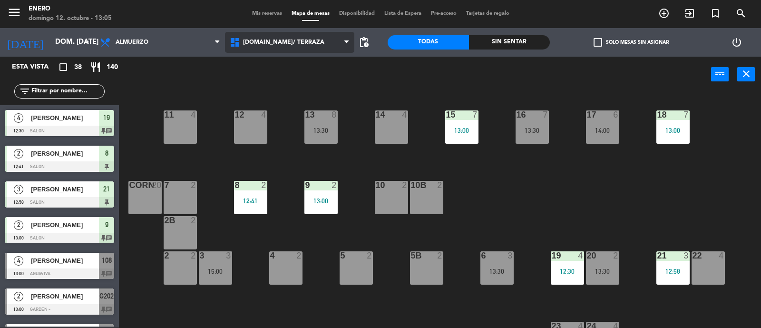
click at [283, 39] on span "[DOMAIN_NAME]/ TERRAZA" at bounding box center [283, 42] width 81 height 7
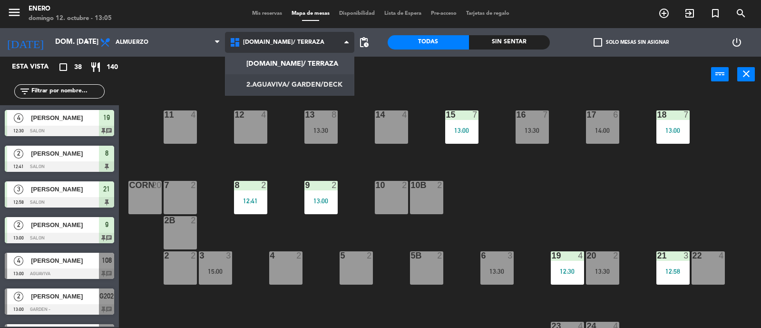
click at [326, 84] on ng-component "menu Enero [PERSON_NAME] 12. octubre - 13:05 Mis reservas Mapa de mesas Disponi…" at bounding box center [380, 164] width 761 height 329
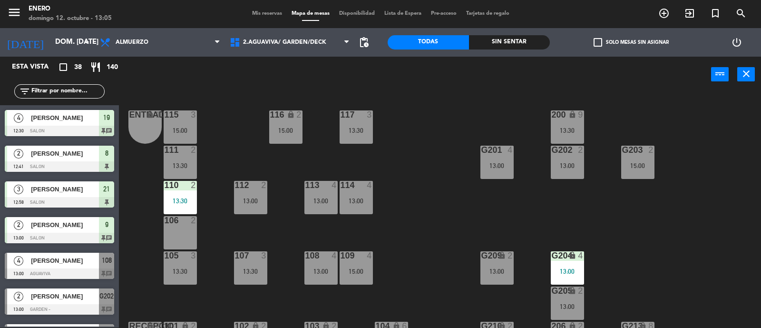
click at [507, 209] on div "Entrada lock 1 116 lock 2 15:00 117 3 13:30 115 3 15:00 200 lock 9 13:30 111 2 …" at bounding box center [444, 210] width 635 height 235
click at [496, 158] on div "G201 4 13:00" at bounding box center [496, 162] width 33 height 33
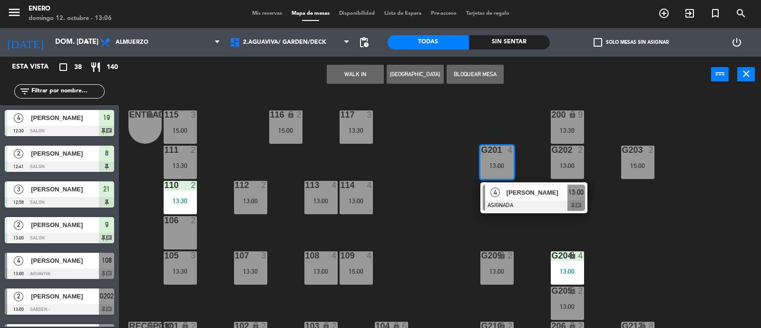
click at [672, 194] on div "Entrada lock 1 116 lock 2 15:00 117 3 13:30 115 3 15:00 200 lock 9 13:30 111 2 …" at bounding box center [444, 210] width 635 height 235
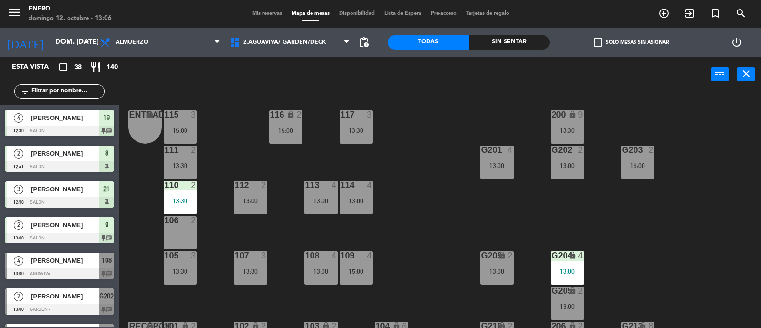
click at [643, 157] on div "G203 2 15:00" at bounding box center [637, 162] width 33 height 33
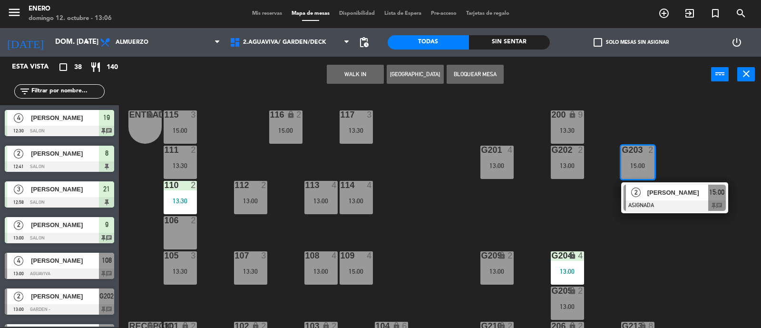
click at [659, 196] on span "[PERSON_NAME]" at bounding box center [677, 192] width 61 height 10
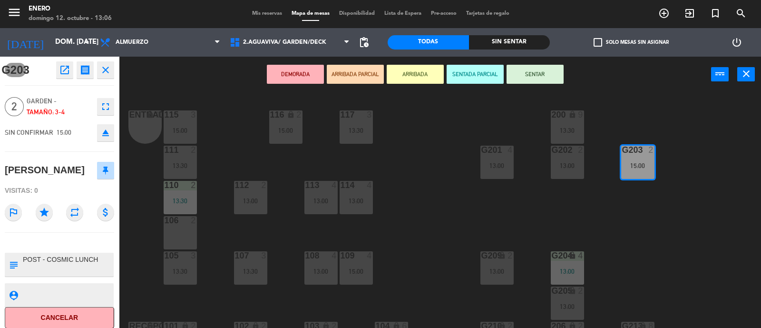
click at [576, 268] on div "13:00" at bounding box center [567, 271] width 33 height 7
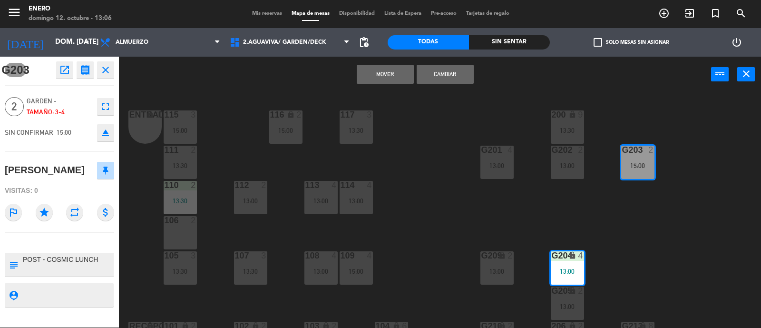
click at [448, 71] on button "Cambiar" at bounding box center [445, 74] width 57 height 19
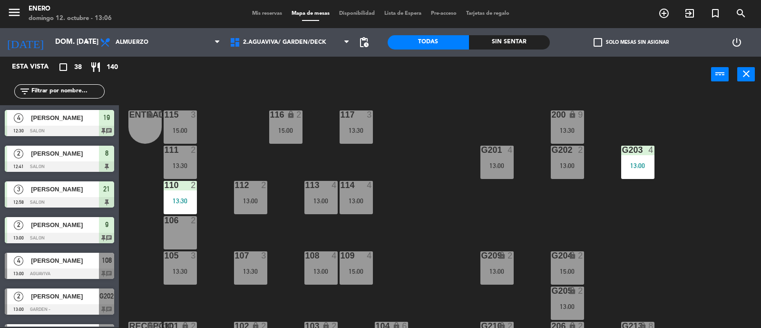
scroll to position [228, 0]
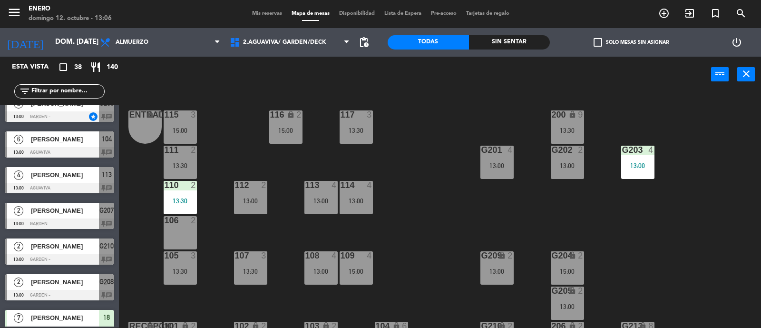
click at [617, 156] on div "Entrada lock 1 116 lock 2 15:00 117 3 13:30 115 3 15:00 200 lock 9 13:30 111 2 …" at bounding box center [444, 210] width 635 height 235
click at [636, 162] on div "13:00" at bounding box center [637, 165] width 33 height 7
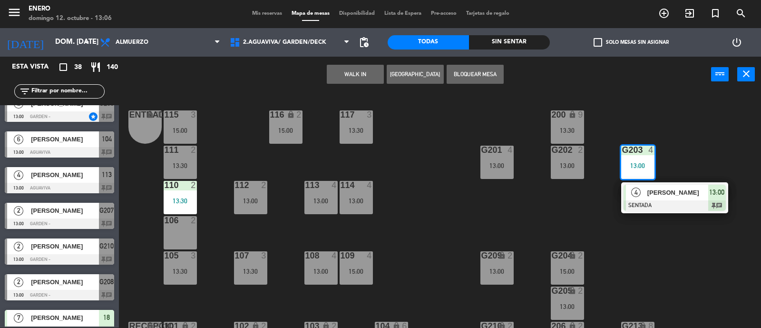
click at [705, 232] on div "Entrada lock 1 116 lock 2 15:00 117 3 13:30 115 3 15:00 200 lock 9 13:30 111 2 …" at bounding box center [444, 210] width 635 height 235
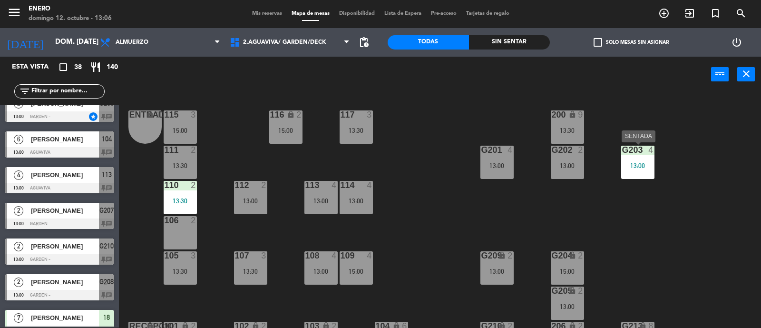
click at [640, 165] on div "13:00" at bounding box center [637, 165] width 33 height 7
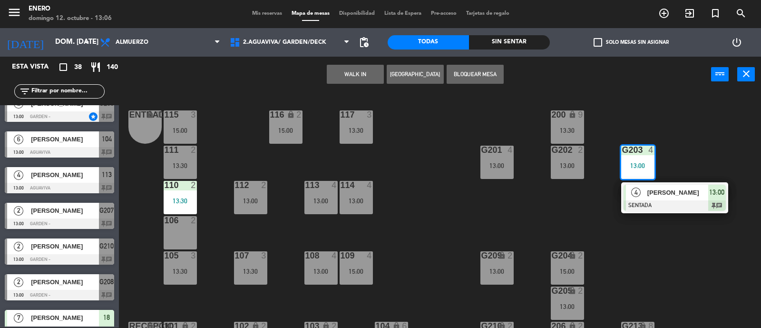
click at [607, 265] on div "Entrada lock 1 116 lock 2 15:00 117 3 13:30 115 3 15:00 200 lock 9 13:30 111 2 …" at bounding box center [444, 210] width 635 height 235
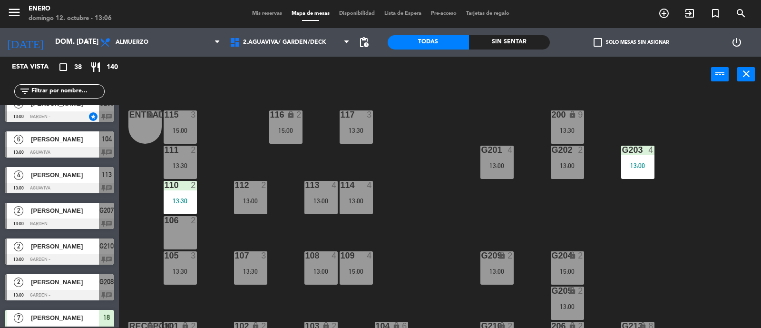
click at [565, 259] on div "lock" at bounding box center [567, 255] width 16 height 9
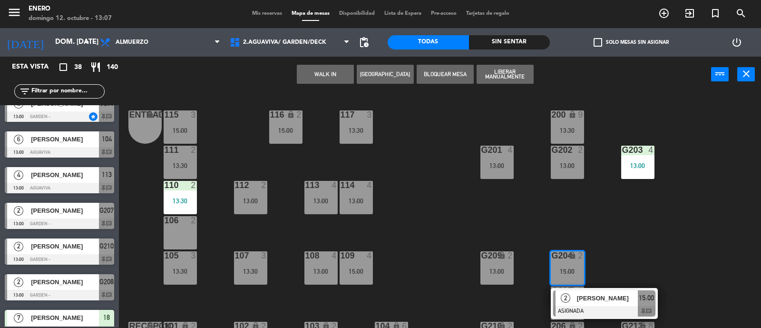
click at [661, 254] on div "Entrada lock 1 116 lock 2 15:00 117 3 13:30 115 3 15:00 200 lock 9 13:30 111 2 …" at bounding box center [444, 210] width 635 height 235
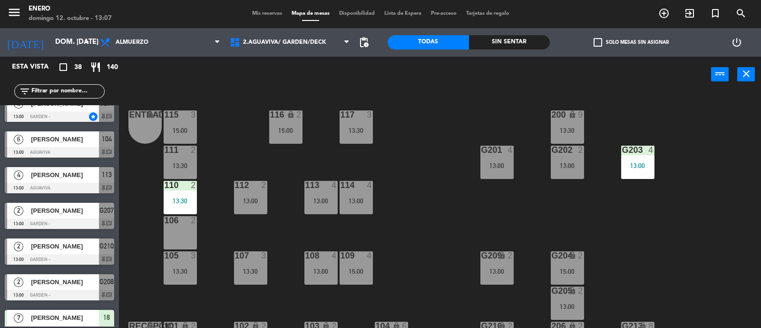
click at [82, 87] on input "text" at bounding box center [67, 91] width 74 height 10
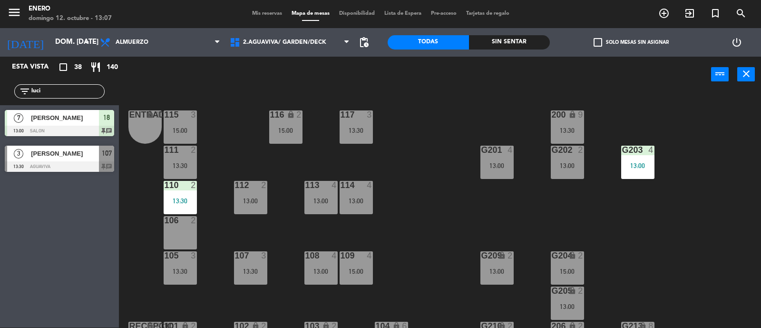
type input "luci"
click at [21, 209] on div "Esta vista crop_square 38 restaurant 140 filter_list luci 7 [PERSON_NAME] 13:00…" at bounding box center [59, 192] width 119 height 271
click at [96, 110] on div "[PERSON_NAME]" at bounding box center [64, 118] width 69 height 16
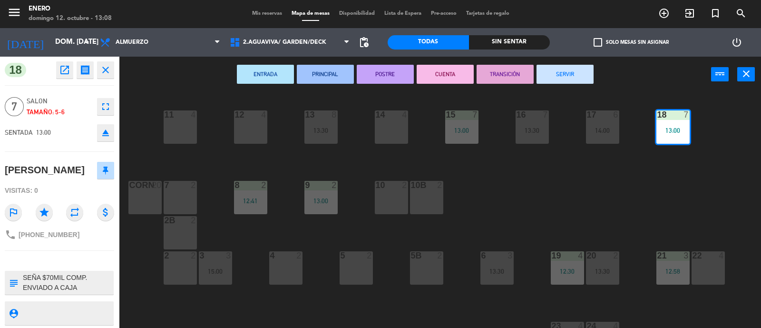
click at [556, 207] on div "14 4 12 4 11 4 17 6 14:00 15 7 13:00 16 7 13:30 13 8 13:30 18 7 13:00 10 2 7 2 …" at bounding box center [444, 210] width 635 height 235
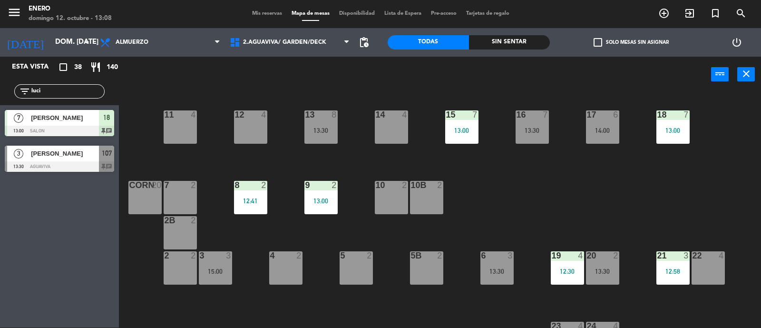
click at [77, 88] on input "luci" at bounding box center [67, 91] width 74 height 10
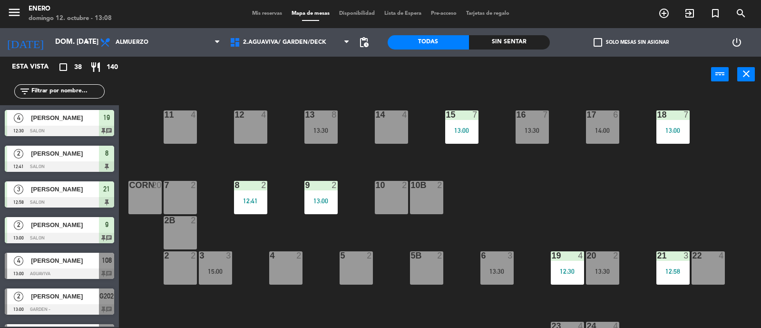
click at [77, 88] on input "text" at bounding box center [67, 91] width 74 height 10
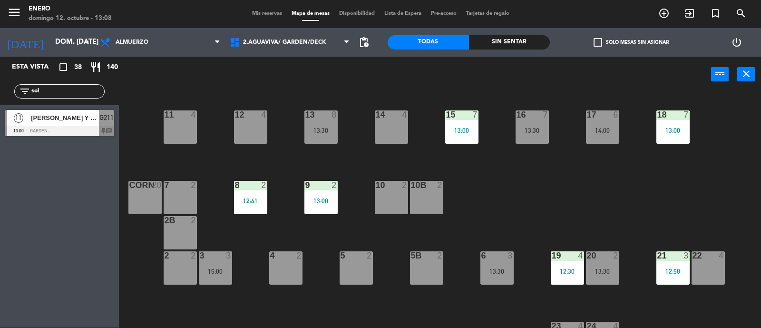
type input "sol"
click at [39, 167] on div "Esta vista crop_square 38 restaurant 140 filter_list sol 11 [PERSON_NAME] Y MAR…" at bounding box center [59, 192] width 119 height 271
click at [59, 123] on div "[PERSON_NAME] Y MARTU" at bounding box center [64, 118] width 69 height 16
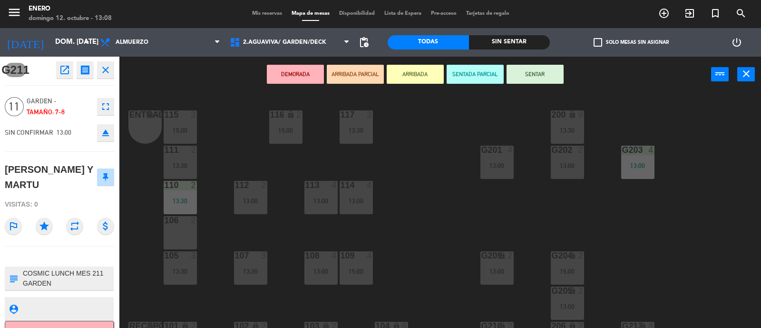
click at [527, 78] on button "SENTAR" at bounding box center [535, 74] width 57 height 19
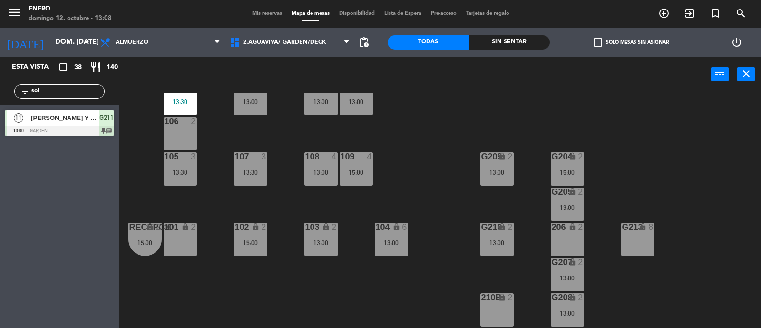
scroll to position [237, 0]
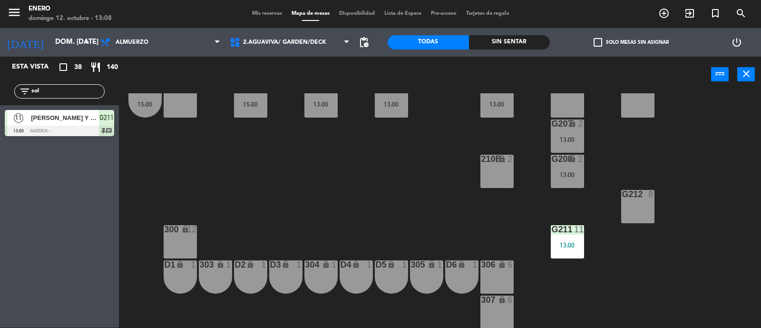
click at [563, 242] on div "13:00" at bounding box center [567, 245] width 33 height 7
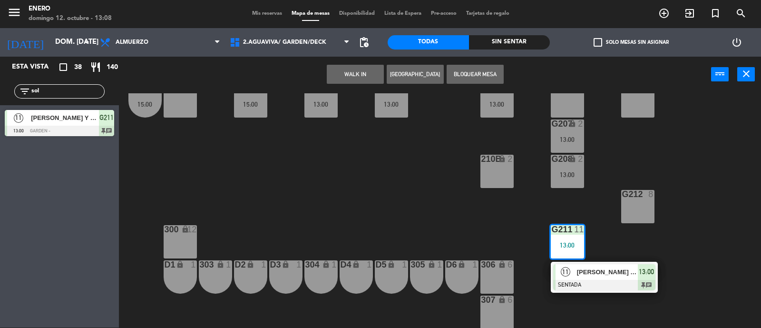
click at [675, 249] on div "Entrada lock 1 116 lock 2 15:00 117 3 13:30 115 3 15:00 200 lock 9 13:30 111 2 …" at bounding box center [444, 210] width 635 height 235
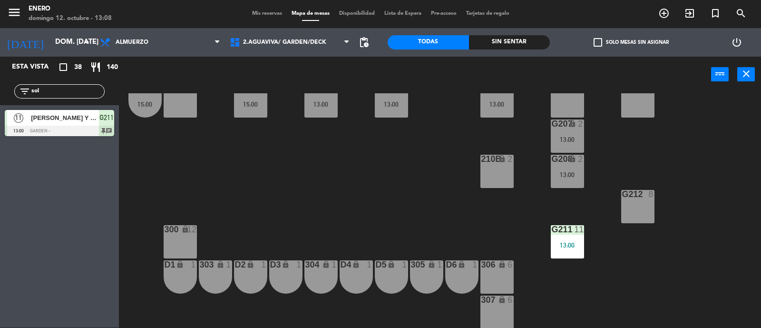
scroll to position [0, 0]
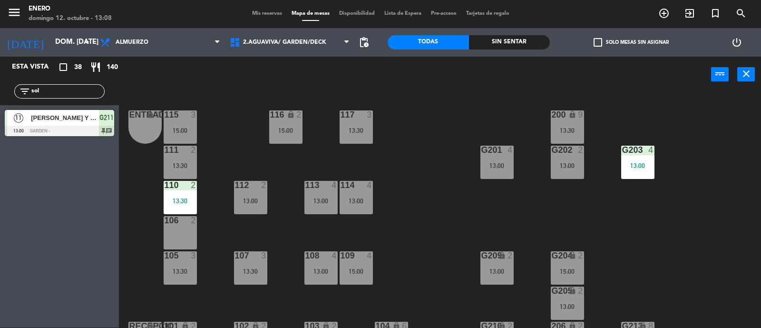
click at [70, 91] on input "sol" at bounding box center [67, 91] width 74 height 10
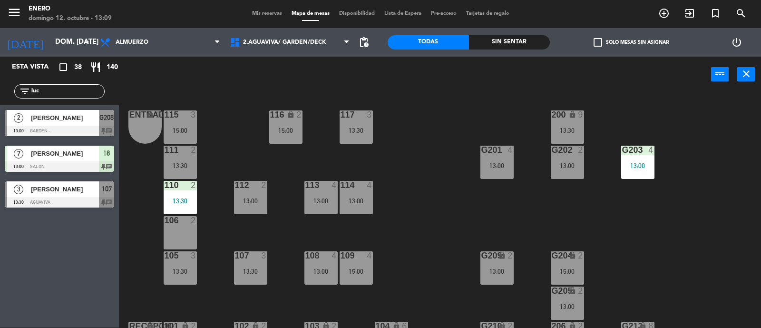
type input "luc"
click at [15, 310] on div "Esta vista crop_square 38 restaurant 140 filter_list luc 2 [PERSON_NAME] TURTUR…" at bounding box center [59, 192] width 119 height 271
click at [45, 154] on span "[PERSON_NAME]" at bounding box center [65, 153] width 68 height 10
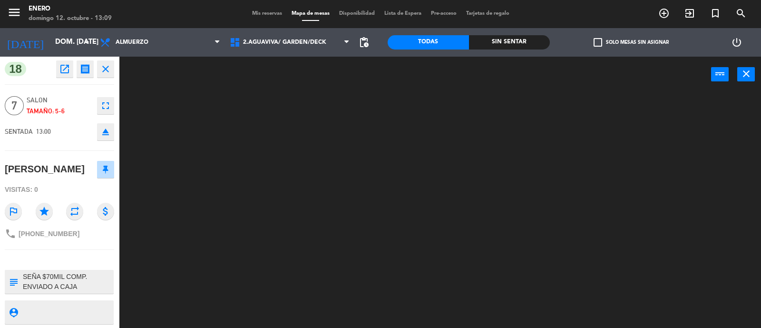
scroll to position [1, 0]
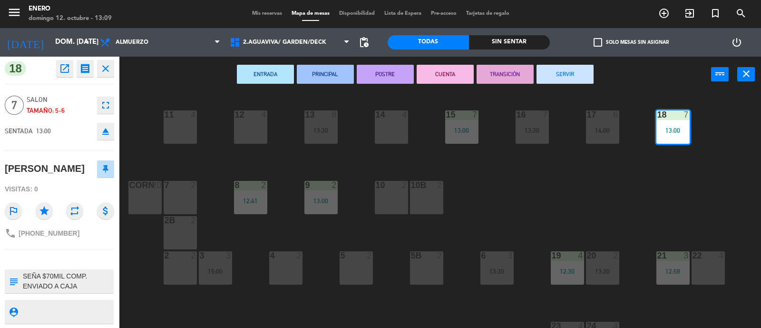
click at [599, 184] on div "14 4 12 4 11 4 17 6 14:00 15 7 13:00 16 7 13:30 13 8 13:30 18 7 13:00 10 2 7 2 …" at bounding box center [444, 210] width 635 height 235
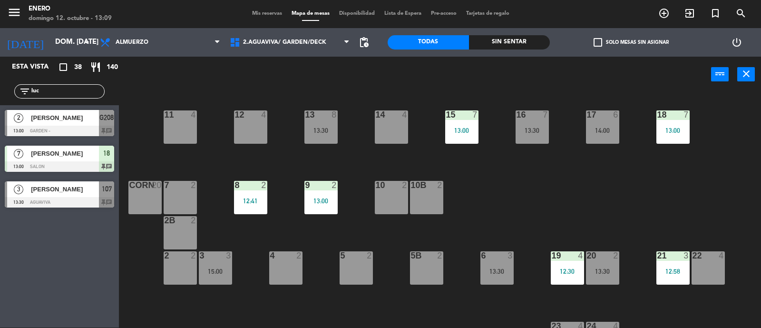
click at [261, 15] on span "Mis reservas" at bounding box center [266, 13] width 39 height 5
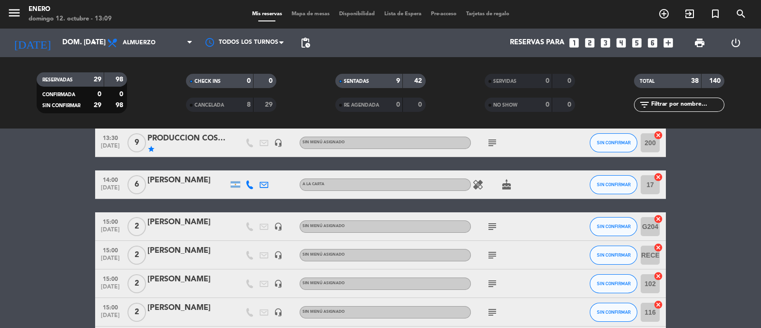
scroll to position [878, 0]
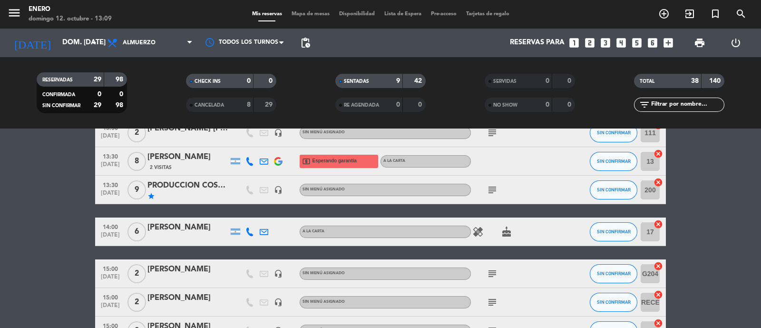
click at [505, 234] on icon "cake" at bounding box center [506, 231] width 11 height 11
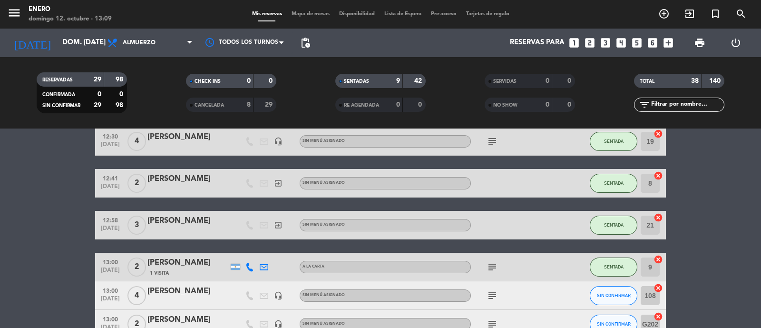
scroll to position [0, 0]
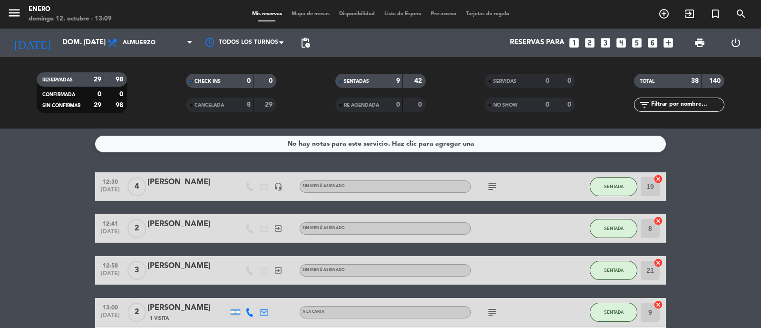
click at [305, 12] on span "Mapa de mesas" at bounding box center [311, 13] width 48 height 5
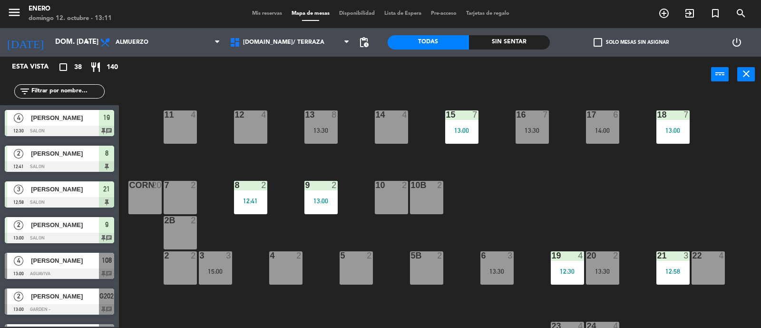
click at [398, 196] on div "10 2" at bounding box center [391, 197] width 33 height 33
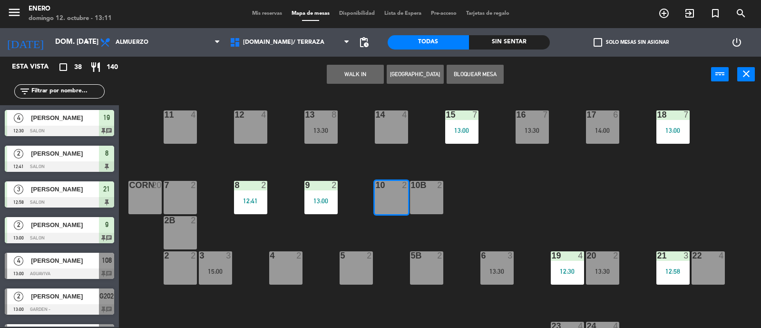
click at [358, 79] on button "WALK IN" at bounding box center [355, 74] width 57 height 19
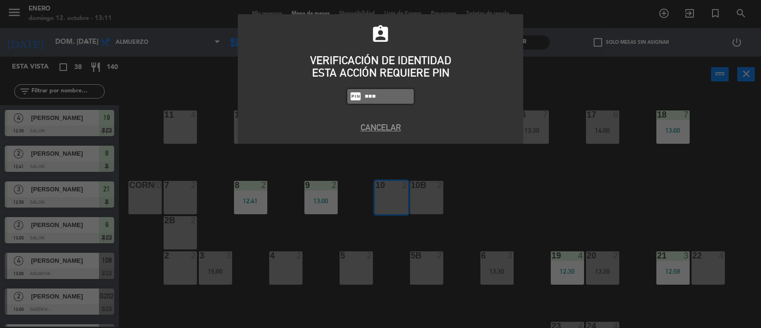
type input "6082"
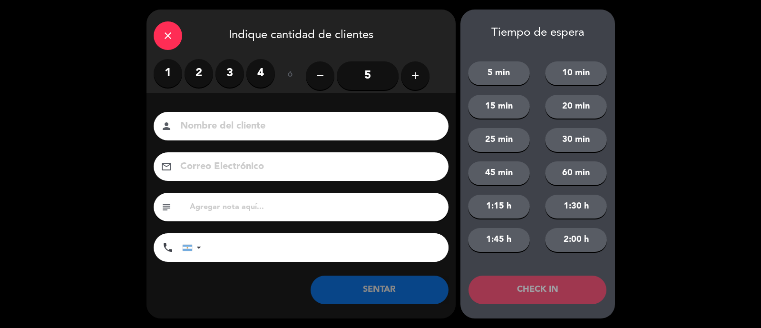
click at [198, 77] on label "2" at bounding box center [199, 73] width 29 height 29
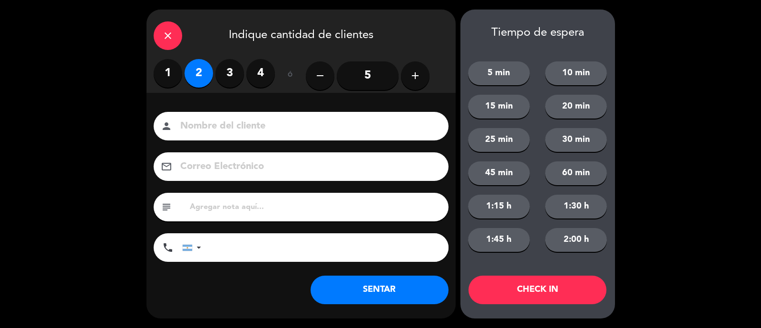
click at [229, 133] on input at bounding box center [307, 126] width 257 height 17
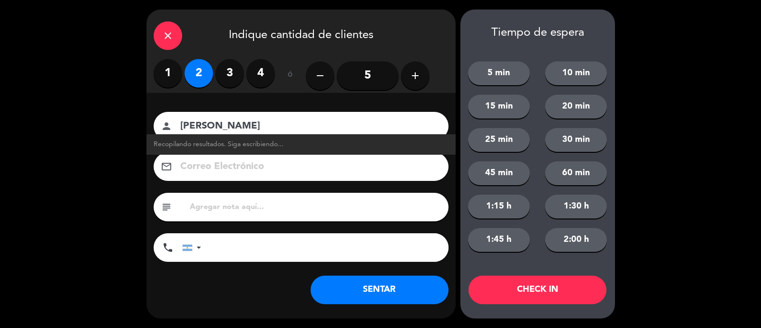
type input "[PERSON_NAME]"
click at [400, 291] on button "SENTAR" at bounding box center [380, 289] width 138 height 29
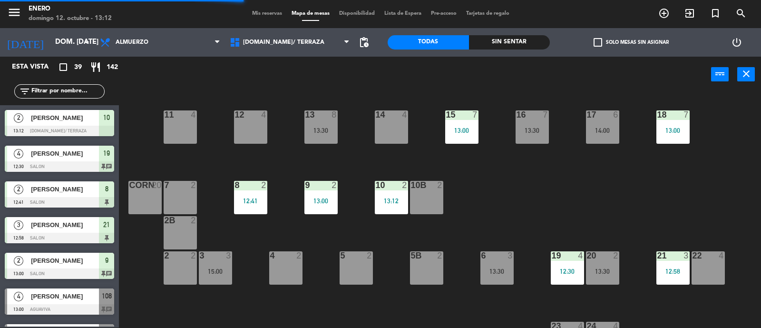
click at [426, 256] on div at bounding box center [427, 255] width 16 height 9
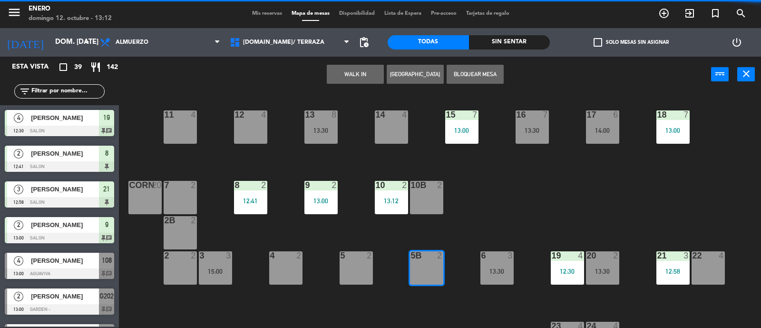
click at [343, 75] on button "WALK IN" at bounding box center [355, 74] width 57 height 19
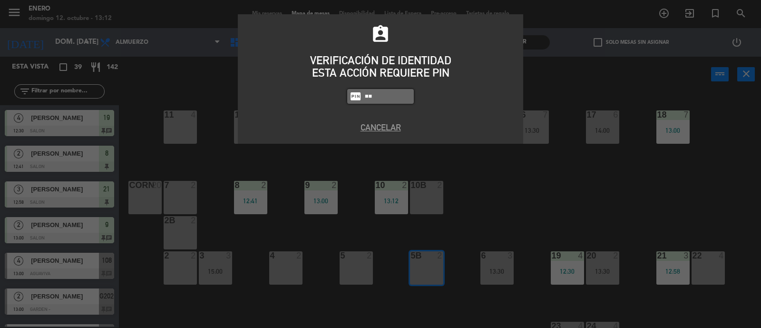
type input "5"
type input "6082"
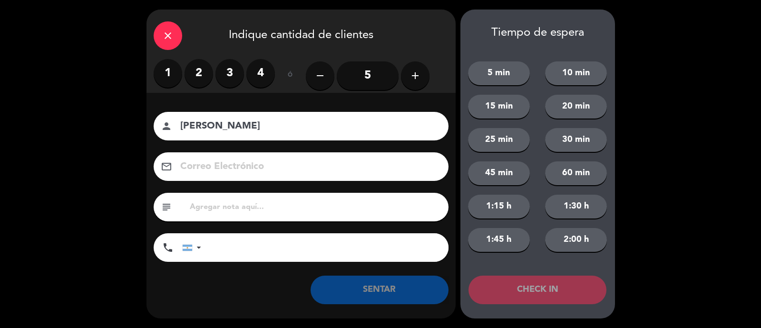
type input "[PERSON_NAME]"
click at [206, 71] on label "2" at bounding box center [199, 73] width 29 height 29
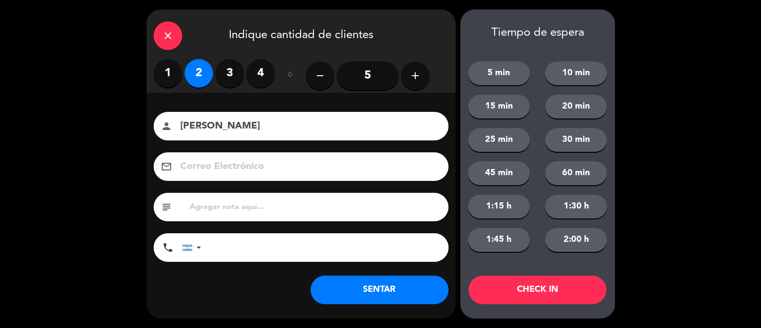
click at [433, 285] on button "SENTAR" at bounding box center [380, 289] width 138 height 29
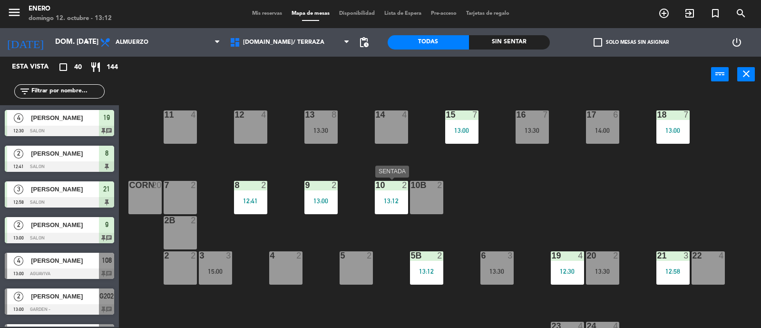
click at [375, 191] on div "10 2 13:12" at bounding box center [391, 197] width 33 height 33
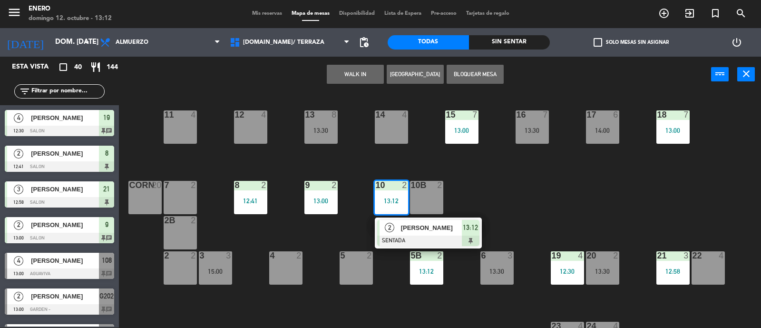
click at [530, 196] on div "14 4 12 4 11 4 17 6 14:00 15 7 13:00 16 7 13:30 13 8 13:30 18 7 13:00 10 2 13:1…" at bounding box center [444, 210] width 635 height 235
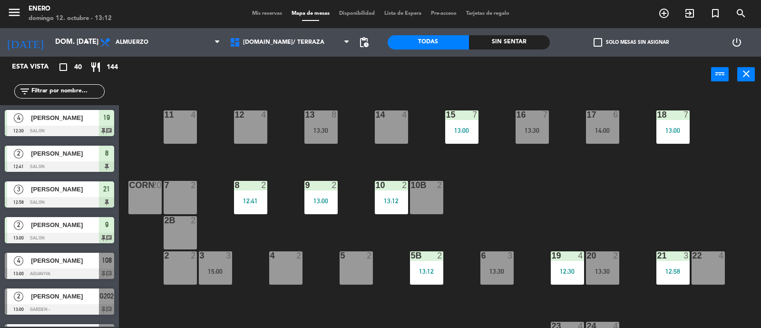
click at [316, 205] on div "9 2 13:00" at bounding box center [320, 197] width 33 height 33
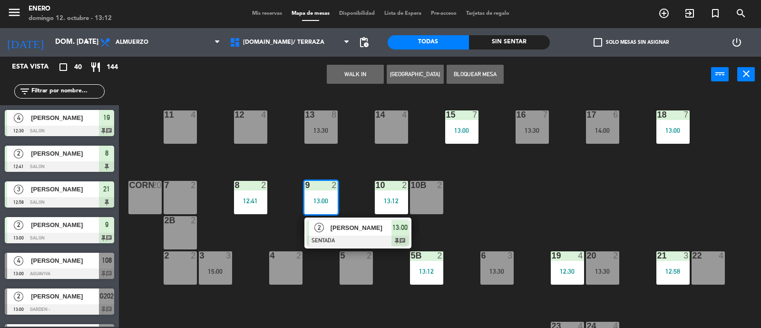
click at [516, 192] on div "14 4 12 4 11 4 17 6 14:00 15 7 13:00 16 7 13:30 13 8 13:30 18 7 13:00 10 2 13:1…" at bounding box center [444, 210] width 635 height 235
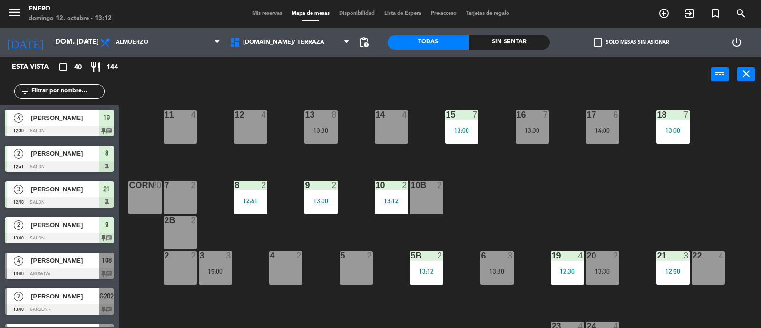
click at [383, 198] on div "13:12" at bounding box center [391, 200] width 33 height 7
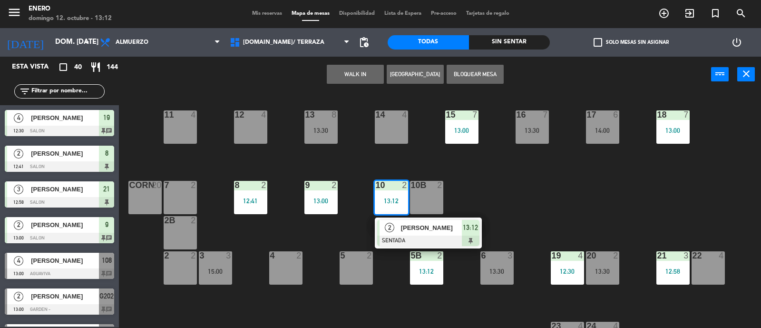
click at [501, 194] on div "14 4 12 4 11 4 17 6 14:00 15 7 13:00 16 7 13:30 13 8 13:30 18 7 13:00 10 2 13:1…" at bounding box center [444, 210] width 635 height 235
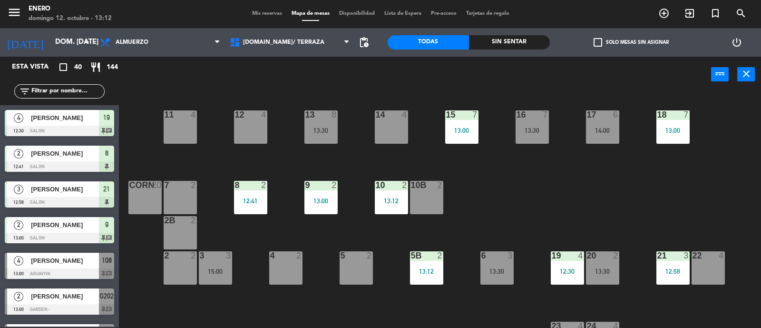
click at [241, 199] on div "12:41" at bounding box center [250, 200] width 33 height 7
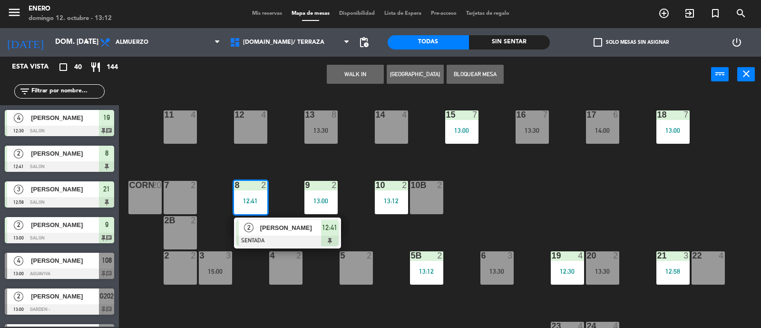
click at [521, 201] on div "14 4 12 4 11 4 17 6 14:00 15 7 13:00 16 7 13:30 13 8 13:30 18 7 13:00 10 2 13:1…" at bounding box center [444, 210] width 635 height 235
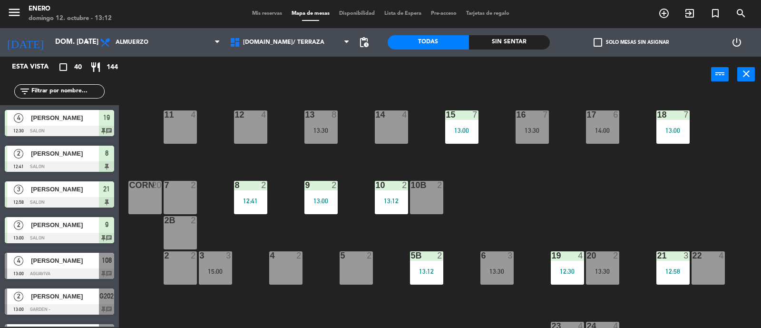
click at [386, 205] on div "10 2 13:12" at bounding box center [391, 197] width 33 height 33
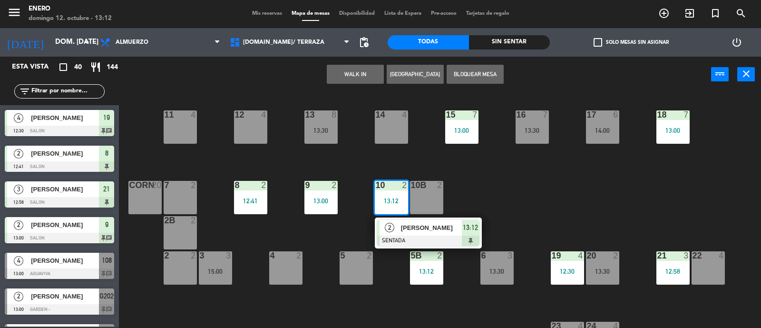
click at [521, 201] on div "14 4 12 4 11 4 17 6 14:00 15 7 13:00 16 7 13:30 13 8 13:30 18 7 13:00 10 2 13:1…" at bounding box center [444, 210] width 635 height 235
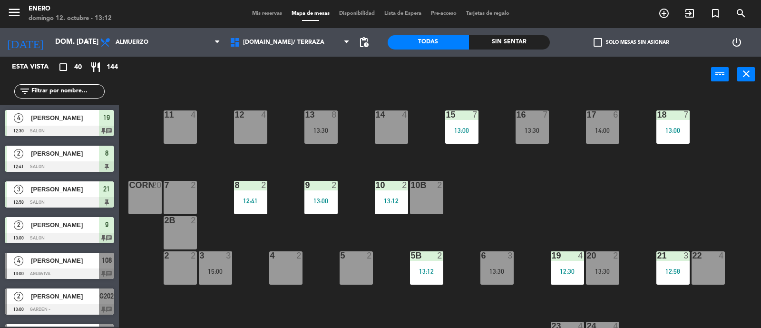
click at [404, 201] on div "13:12" at bounding box center [391, 200] width 33 height 7
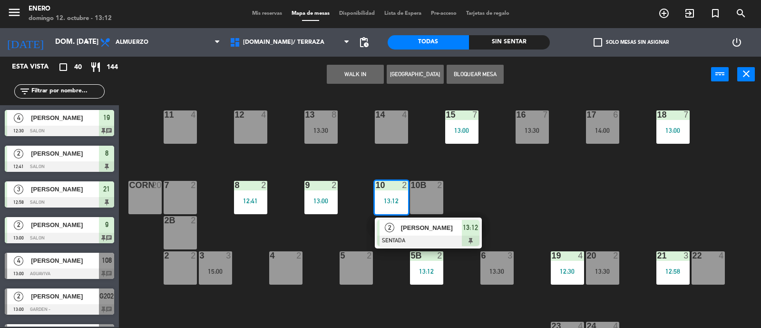
click at [414, 223] on span "[PERSON_NAME]" at bounding box center [431, 228] width 61 height 10
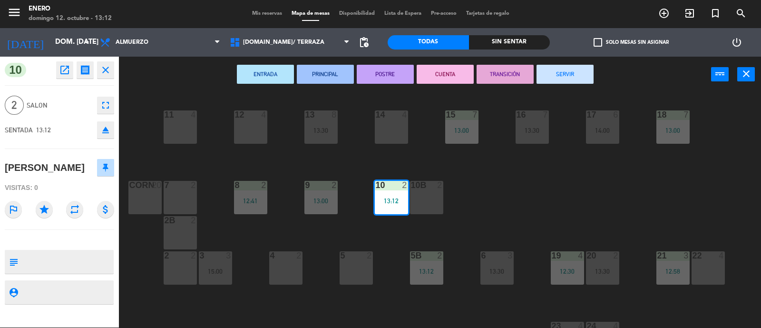
click at [427, 260] on div "5B 2" at bounding box center [426, 256] width 33 height 10
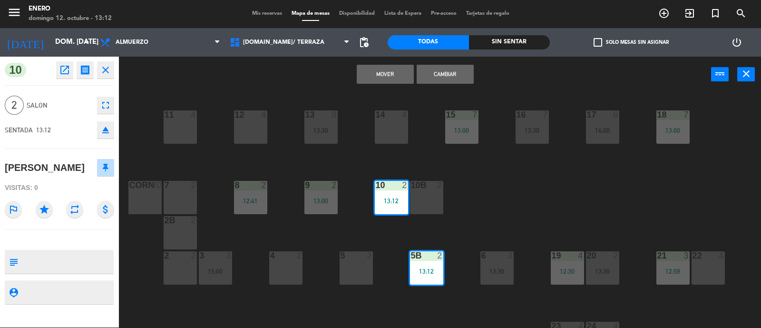
click at [443, 75] on button "Cambiar" at bounding box center [445, 74] width 57 height 19
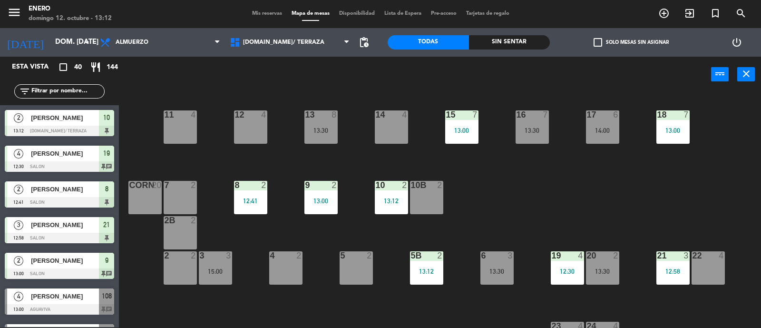
scroll to position [0, 0]
click at [530, 205] on div "14 4 12 4 11 4 17 6 14:00 15 7 13:00 16 7 13:30 13 8 13:30 18 7 13:00 10 2 13:1…" at bounding box center [444, 210] width 635 height 235
click at [86, 88] on input "text" at bounding box center [67, 91] width 74 height 10
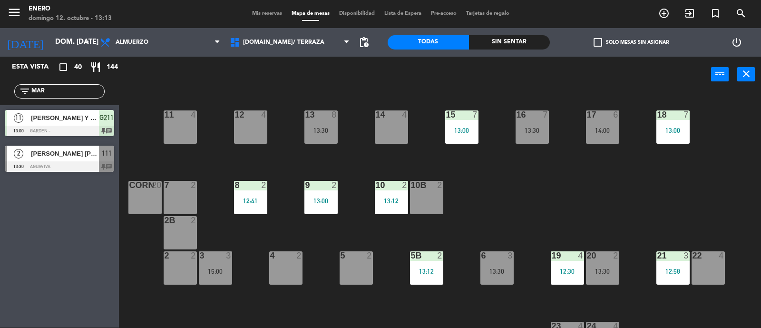
type input "MAR"
click at [77, 118] on span "[PERSON_NAME] Y MARTU" at bounding box center [65, 118] width 68 height 10
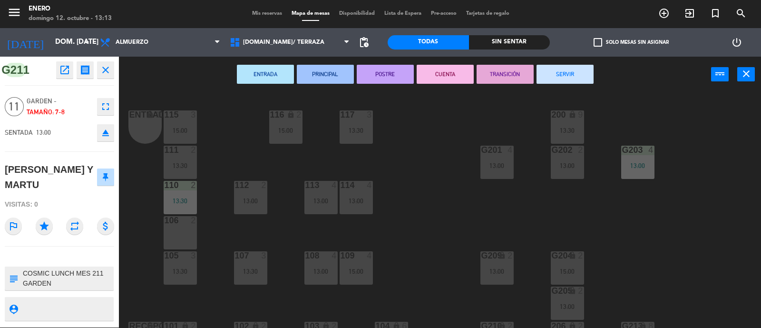
click at [387, 228] on div "Entrada lock 1 116 lock 2 15:00 117 3 13:30 115 3 15:00 200 lock 9 13:30 111 2 …" at bounding box center [444, 210] width 635 height 235
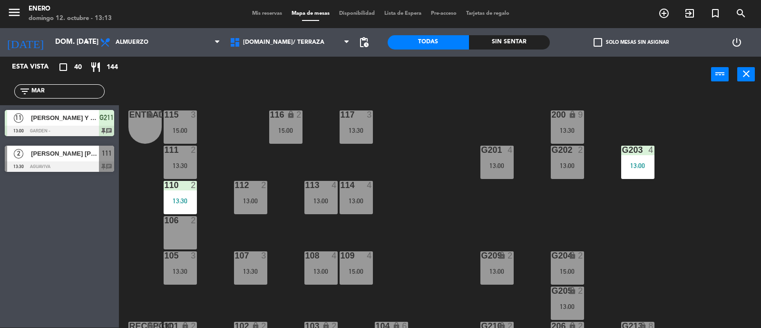
click at [261, 18] on div "menu Enero [PERSON_NAME] 12. octubre - 13:13 Mis reservas Mapa de mesas Disponi…" at bounding box center [380, 14] width 761 height 29
click at [263, 13] on span "Mis reservas" at bounding box center [266, 13] width 39 height 5
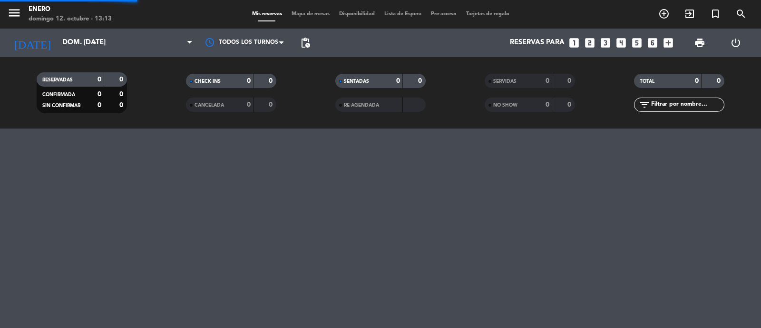
click at [303, 15] on span "Mapa de mesas" at bounding box center [311, 13] width 48 height 5
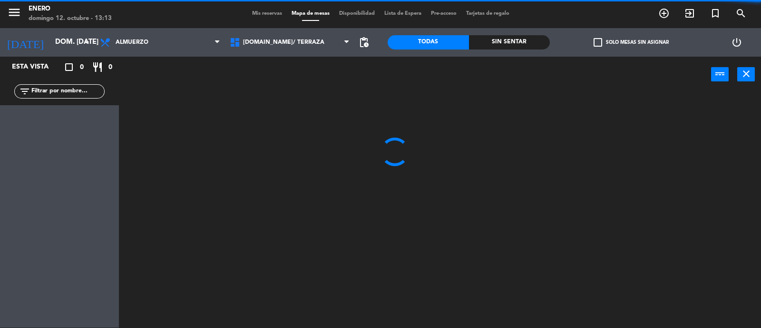
click at [83, 90] on input "text" at bounding box center [67, 91] width 74 height 10
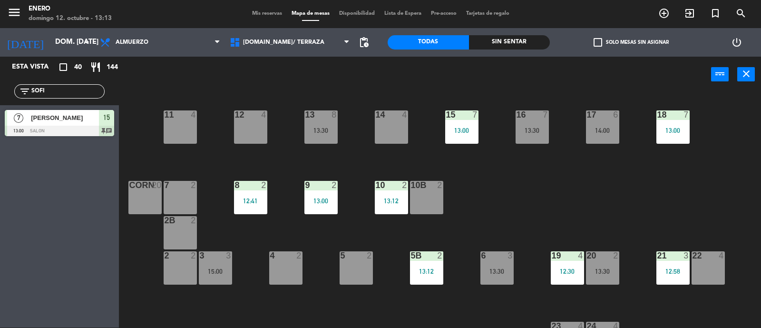
type input "SOFI"
click at [74, 240] on div "Esta vista crop_square 40 restaurant 144 filter_list SOFI 7 [PERSON_NAME] 13:00…" at bounding box center [59, 192] width 119 height 271
click at [65, 121] on span "[PERSON_NAME]" at bounding box center [65, 118] width 68 height 10
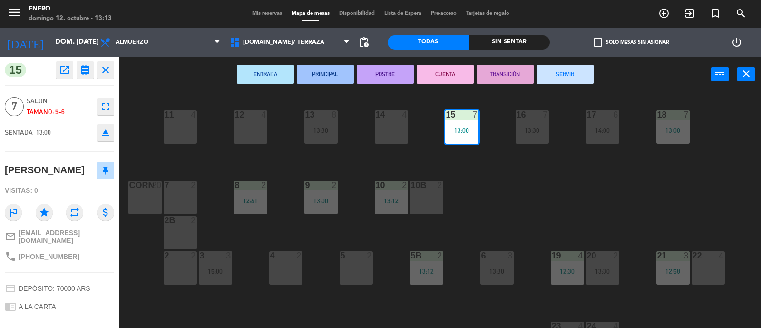
click at [562, 211] on div "14 4 12 4 11 4 17 6 14:00 15 7 13:00 16 7 13:30 13 8 13:30 18 7 13:00 10 2 13:1…" at bounding box center [444, 210] width 635 height 235
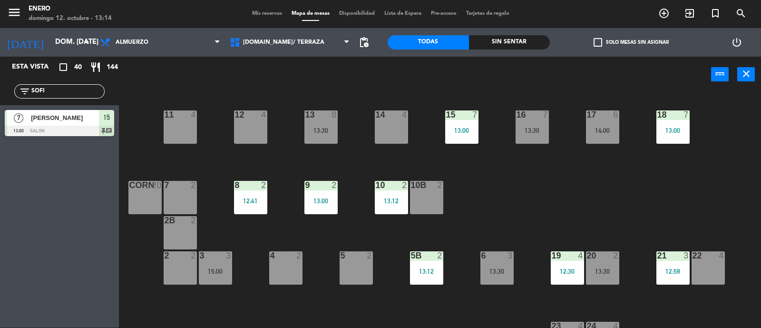
click at [255, 16] on div "Mis reservas Mapa de mesas Disponibilidad Lista de Espera Pre-acceso Tarjetas d…" at bounding box center [380, 14] width 267 height 9
click at [257, 11] on span "Mis reservas" at bounding box center [266, 13] width 39 height 5
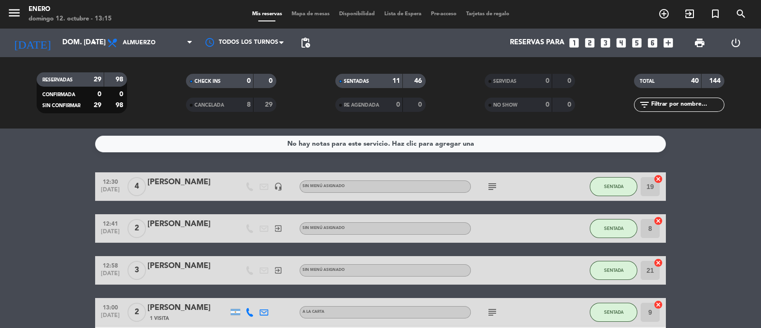
click at [692, 101] on input "text" at bounding box center [687, 104] width 74 height 10
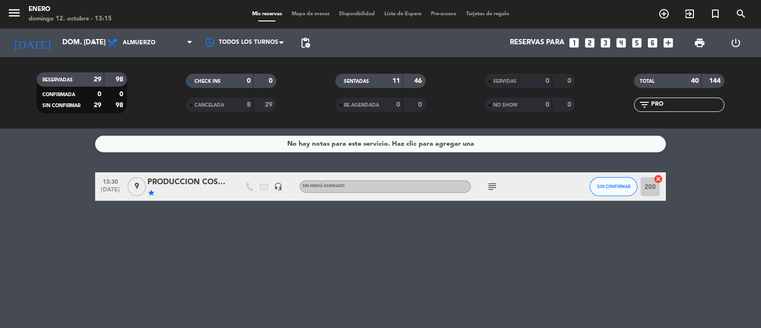
type input "PRO"
click at [213, 183] on div "PRODUCCION COSMIC" at bounding box center [187, 182] width 81 height 12
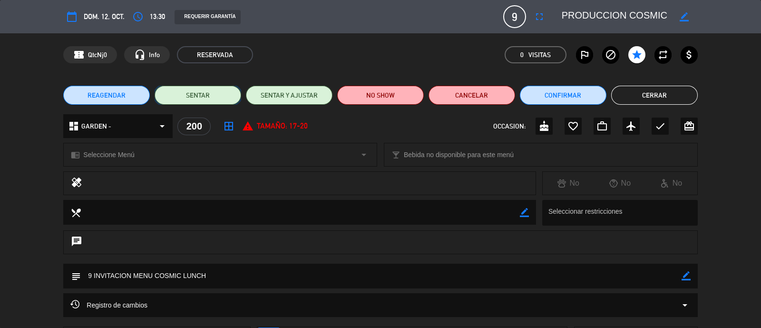
click at [203, 98] on button "SENTAR" at bounding box center [198, 95] width 87 height 19
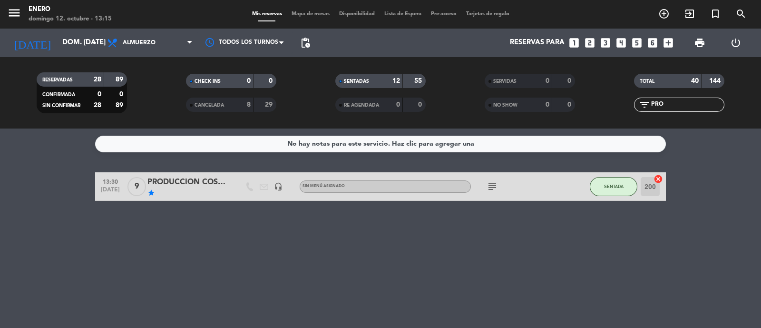
click at [313, 11] on span "Mapa de mesas" at bounding box center [311, 13] width 48 height 5
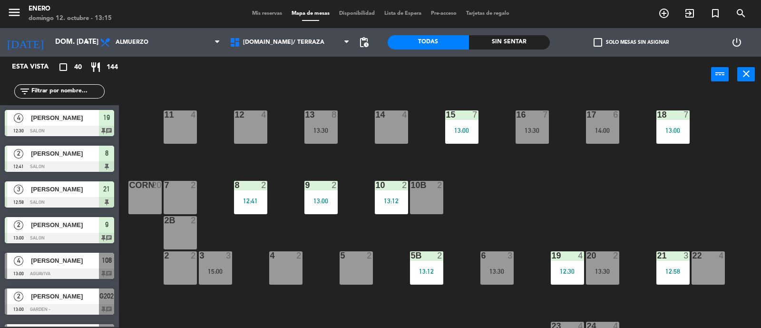
click at [259, 11] on span "Mis reservas" at bounding box center [266, 13] width 39 height 5
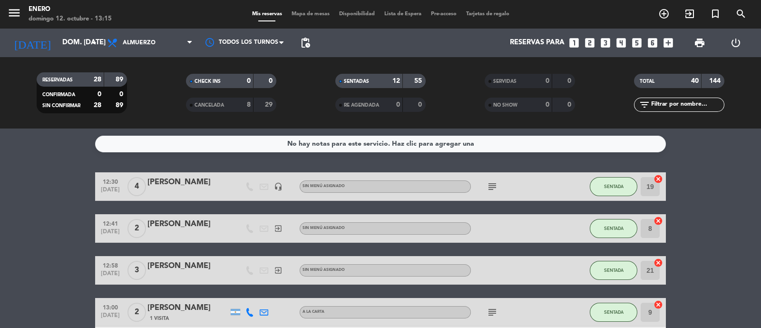
click at [313, 15] on span "Mapa de mesas" at bounding box center [311, 13] width 48 height 5
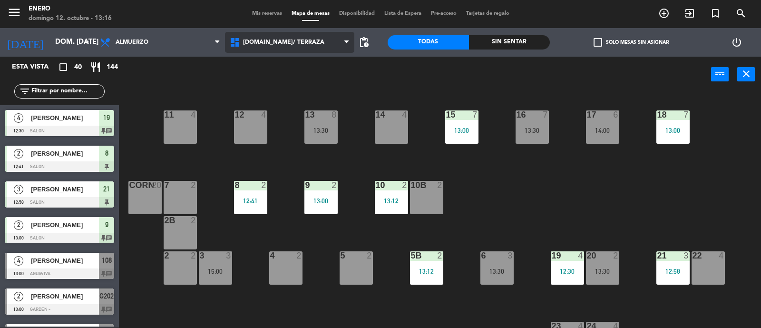
click at [273, 34] on span "[DOMAIN_NAME]/ TERRAZA" at bounding box center [290, 42] width 130 height 21
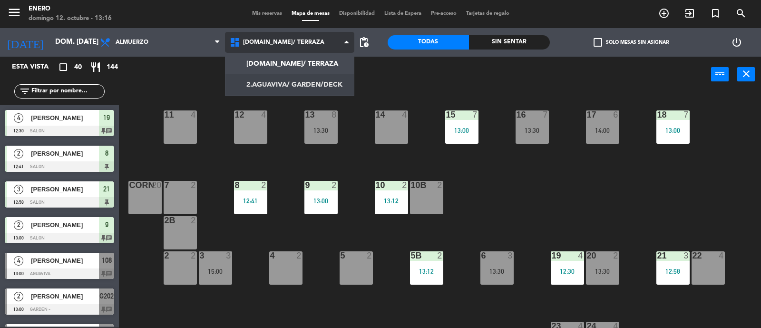
click at [288, 78] on ng-component "menu Enero [PERSON_NAME] 12. octubre - 13:16 Mis reservas Mapa de mesas Disponi…" at bounding box center [380, 164] width 761 height 329
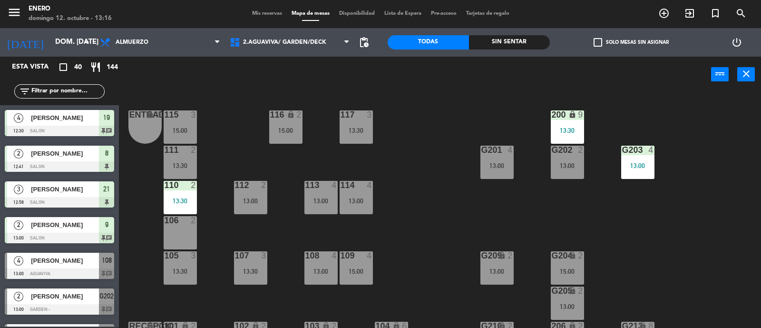
scroll to position [118, 0]
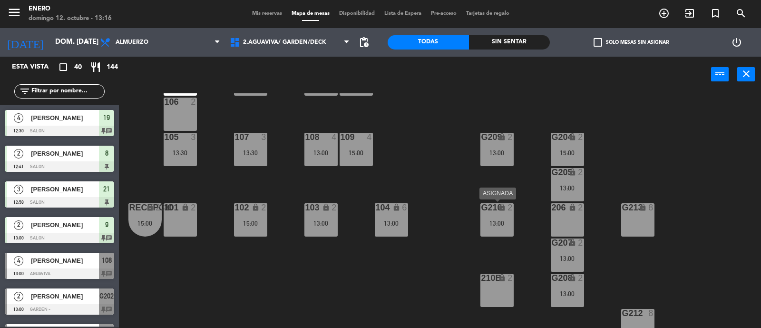
click at [492, 213] on div "G210 lock 2 13:00" at bounding box center [496, 219] width 33 height 33
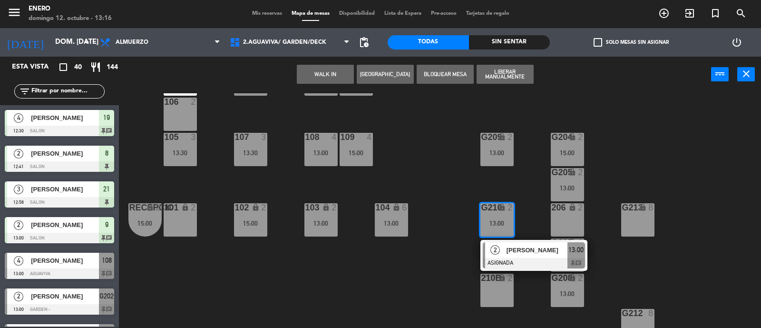
click at [283, 289] on div "Entrada lock 1 116 lock 2 15:00 117 3 13:30 115 3 15:00 200 lock 9 13:30 111 2 …" at bounding box center [444, 210] width 635 height 235
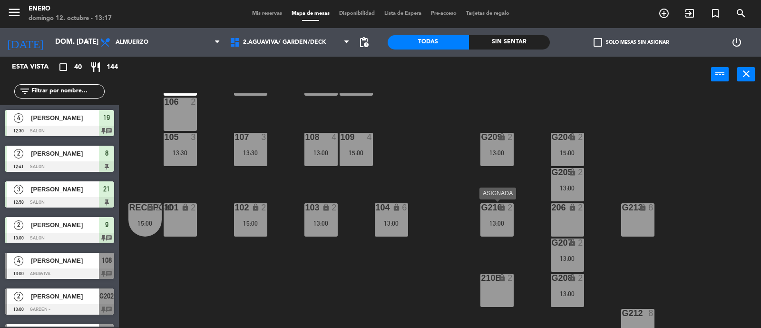
click at [509, 213] on div "G210 lock 2 13:00" at bounding box center [496, 219] width 33 height 33
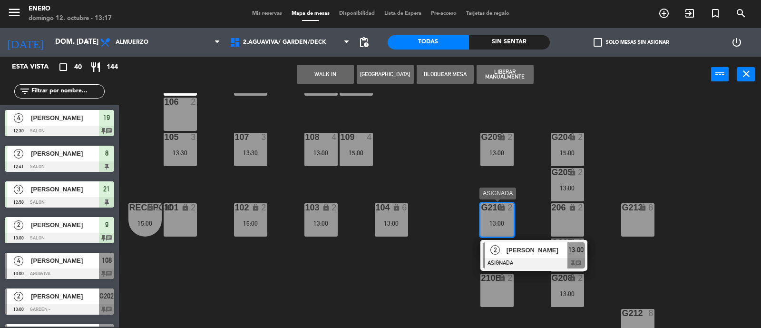
click at [547, 250] on span "[PERSON_NAME]" at bounding box center [537, 250] width 61 height 10
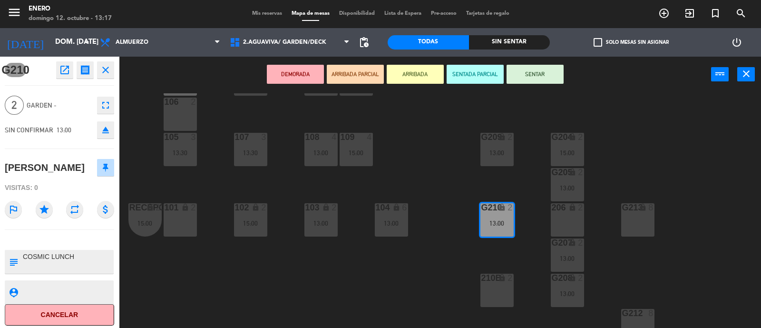
click at [627, 224] on div "G213 lock 8" at bounding box center [637, 219] width 33 height 33
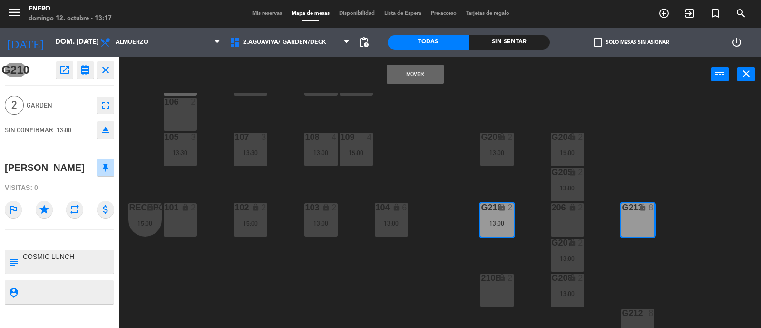
click at [427, 71] on button "Mover" at bounding box center [415, 74] width 57 height 19
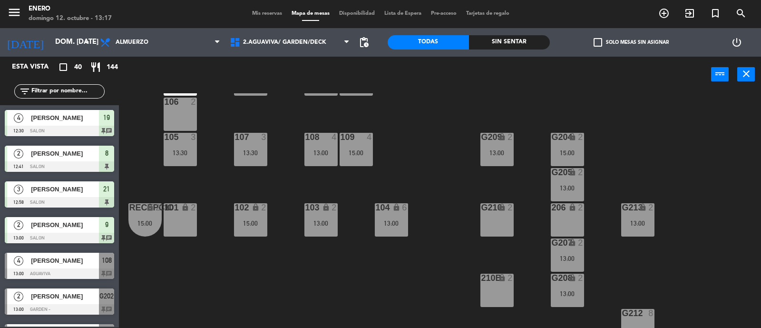
scroll to position [0, 0]
click at [695, 258] on div "Entrada lock 1 116 lock 2 15:00 117 3 13:30 115 3 15:00 200 lock 9 13:30 111 2 …" at bounding box center [444, 210] width 635 height 235
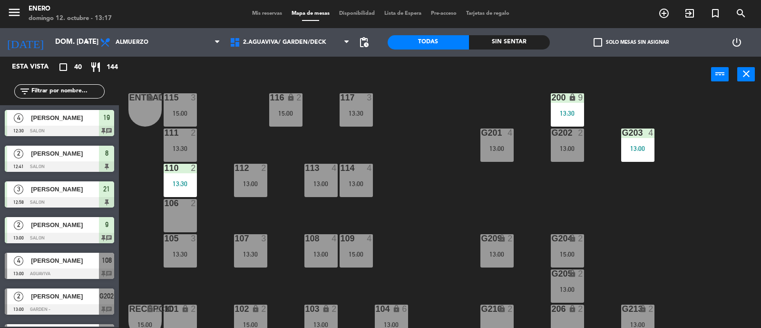
scroll to position [0, 0]
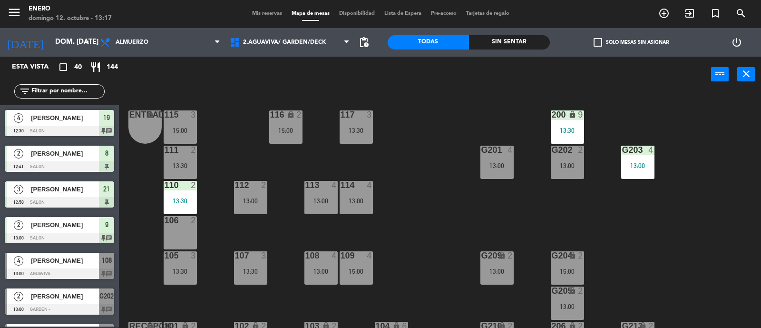
click at [703, 233] on div "Entrada lock 1 116 lock 2 15:00 117 3 13:30 115 3 15:00 200 lock 9 13:30 111 2 …" at bounding box center [444, 210] width 635 height 235
click at [535, 214] on div "Entrada lock 1 116 lock 2 15:00 117 3 13:30 115 3 15:00 200 lock 9 13:30 111 2 …" at bounding box center [444, 210] width 635 height 235
click at [41, 94] on input "text" at bounding box center [67, 91] width 74 height 10
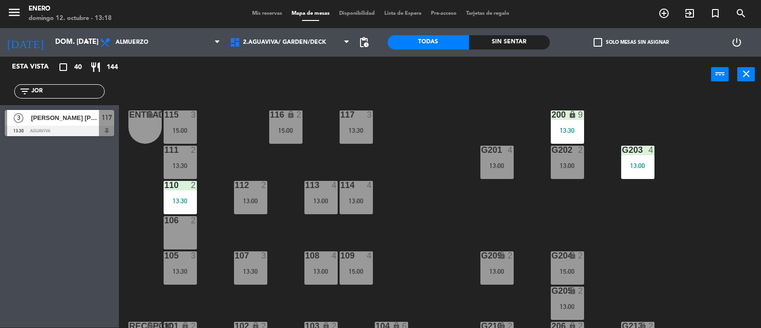
type input "JOR"
click at [88, 215] on div "Esta vista crop_square 40 restaurant 144 filter_list JOR 3 [PERSON_NAME] [PERSO…" at bounding box center [59, 192] width 119 height 271
click at [72, 121] on span "[PERSON_NAME] [PERSON_NAME]" at bounding box center [65, 118] width 68 height 10
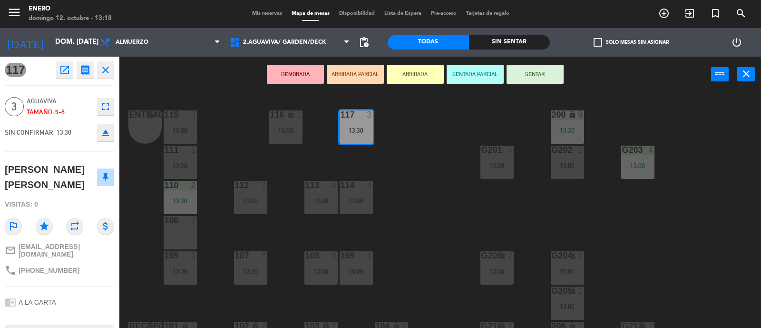
click at [530, 67] on button "SENTAR" at bounding box center [535, 74] width 57 height 19
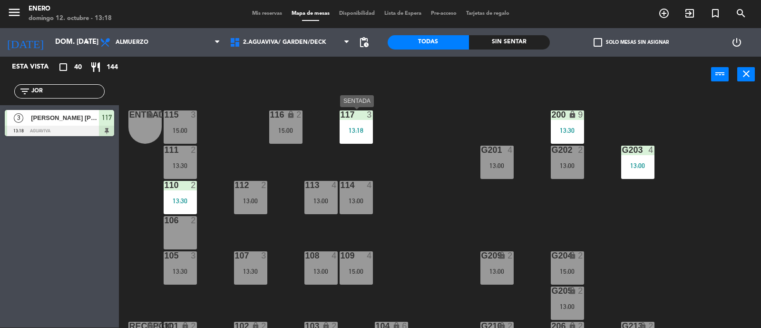
click at [353, 125] on div "117 3 13:18" at bounding box center [356, 126] width 33 height 33
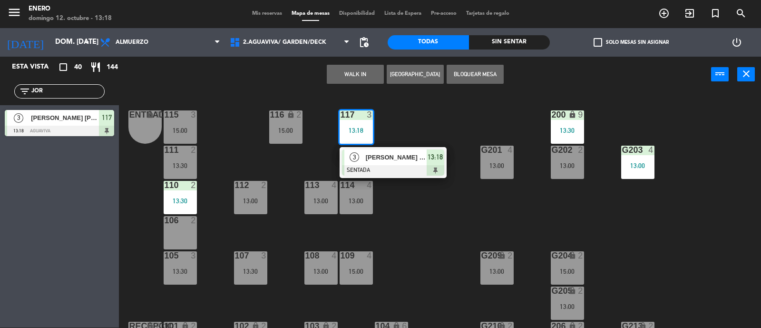
click at [368, 159] on span "[PERSON_NAME] [PERSON_NAME]" at bounding box center [396, 157] width 61 height 10
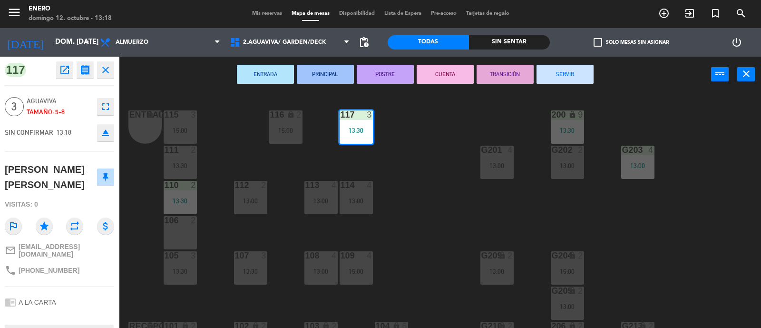
click at [271, 14] on span "Mis reservas" at bounding box center [266, 13] width 39 height 5
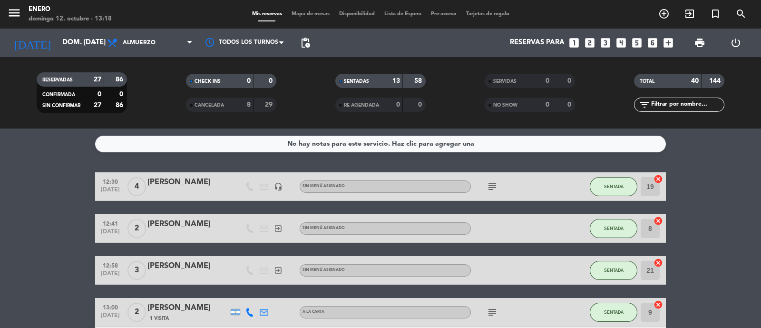
click at [307, 17] on div "Mis reservas Mapa de mesas Disponibilidad Lista de Espera Pre-acceso Tarjetas d…" at bounding box center [380, 14] width 267 height 9
click at [311, 10] on div "Mis reservas Mapa de mesas Disponibilidad Lista de Espera Pre-acceso Tarjetas d…" at bounding box center [380, 14] width 267 height 9
click at [311, 13] on span "Mapa de mesas" at bounding box center [311, 13] width 48 height 5
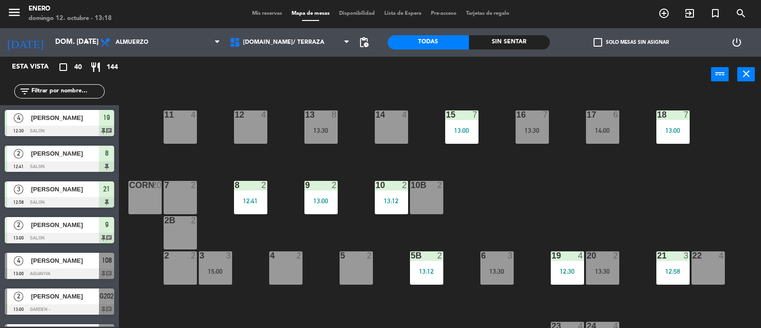
click at [72, 92] on input "text" at bounding box center [67, 91] width 74 height 10
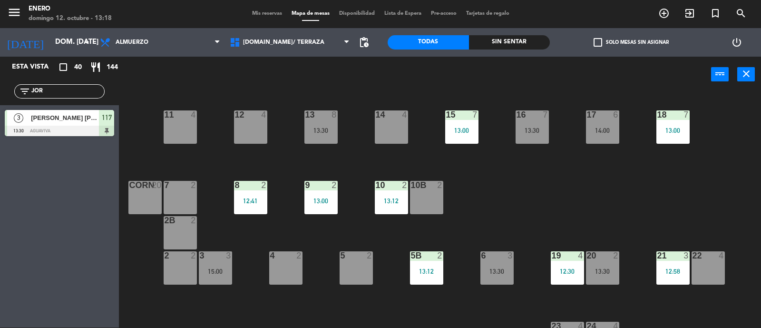
type input "JOR"
click at [40, 119] on div "3 [PERSON_NAME] [PERSON_NAME] 13:30 AGUAVIVA 117" at bounding box center [59, 123] width 119 height 36
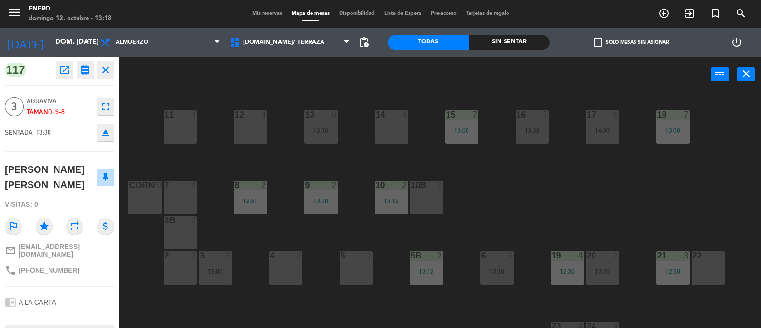
click at [104, 69] on icon "close" at bounding box center [105, 69] width 11 height 11
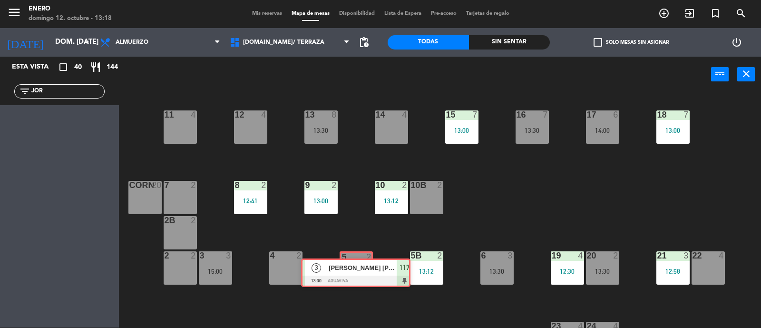
drag, startPoint x: 63, startPoint y: 121, endPoint x: 360, endPoint y: 270, distance: 331.7
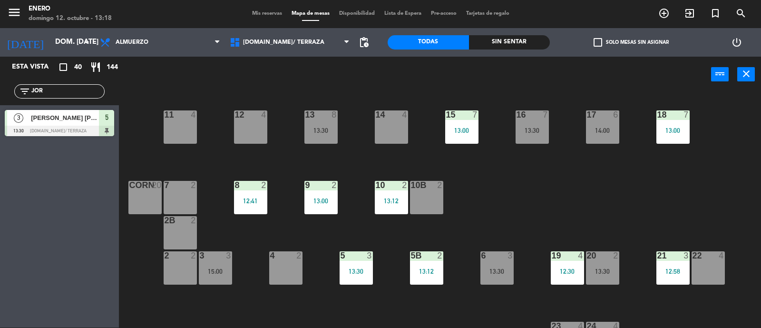
click at [509, 189] on div "14 4 12 4 11 4 17 6 14:00 15 7 13:00 16 7 13:30 13 8 13:30 18 7 13:00 10 2 13:1…" at bounding box center [444, 210] width 635 height 235
click at [263, 10] on div "Mis reservas Mapa de mesas Disponibilidad Lista de Espera Pre-acceso Tarjetas d…" at bounding box center [380, 14] width 267 height 9
click at [264, 13] on span "Mis reservas" at bounding box center [266, 13] width 39 height 5
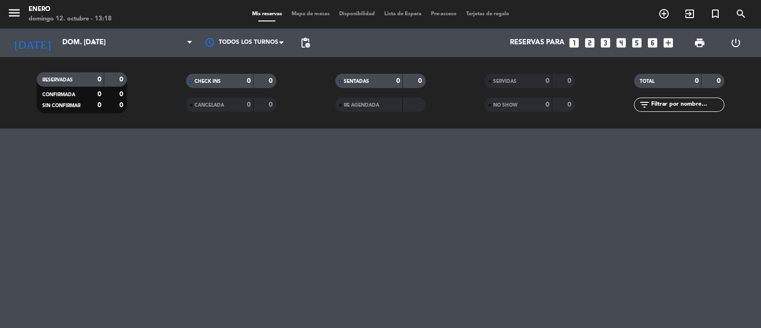
click at [306, 15] on span "Mapa de mesas" at bounding box center [311, 13] width 48 height 5
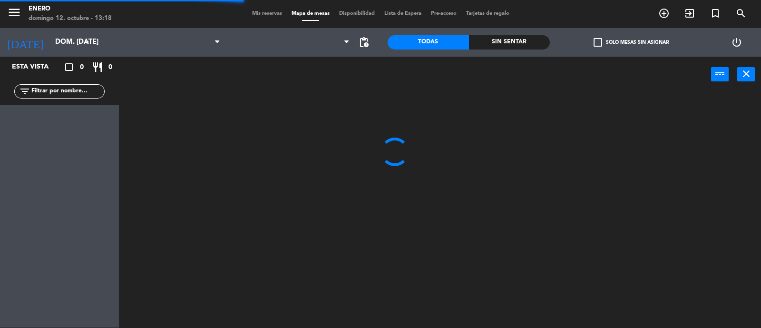
click at [262, 11] on span "Mis reservas" at bounding box center [266, 13] width 39 height 5
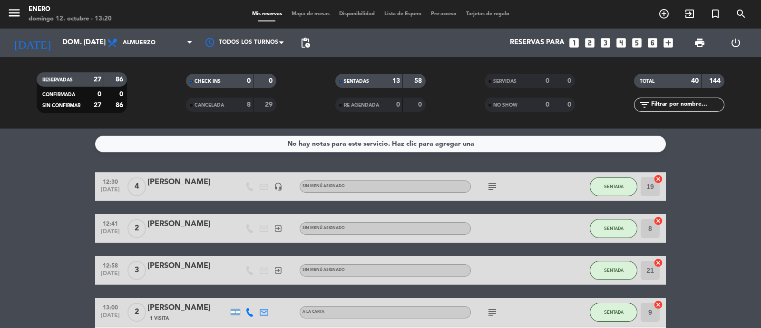
click at [671, 107] on input "text" at bounding box center [687, 104] width 74 height 10
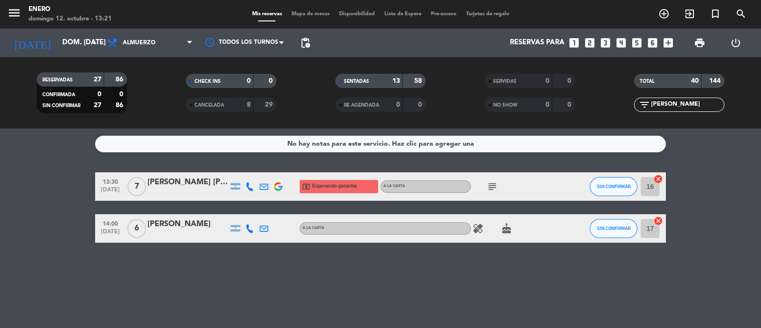
type input "[PERSON_NAME]"
click at [612, 190] on button "SIN CONFIRMAR" at bounding box center [614, 186] width 48 height 19
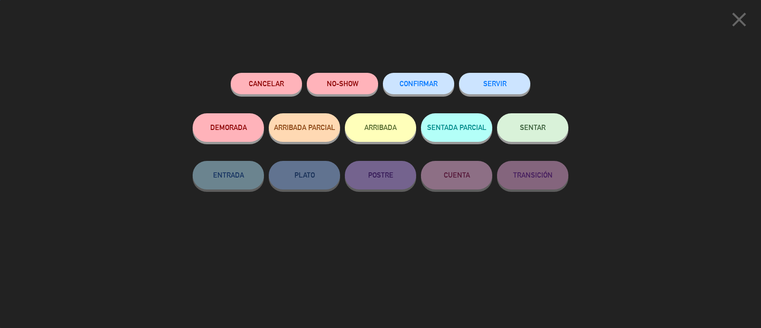
click at [528, 132] on button "SENTAR" at bounding box center [532, 127] width 71 height 29
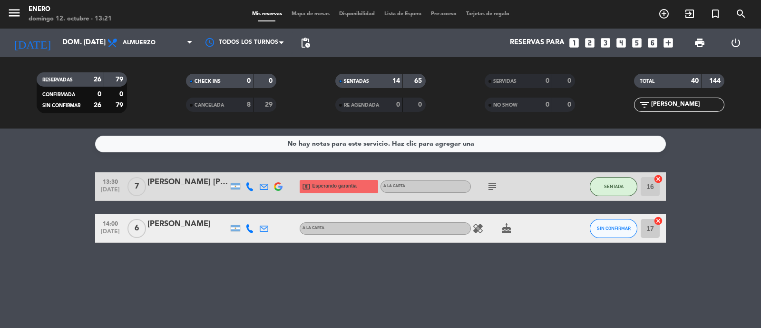
click at [302, 12] on span "Mapa de mesas" at bounding box center [311, 13] width 48 height 5
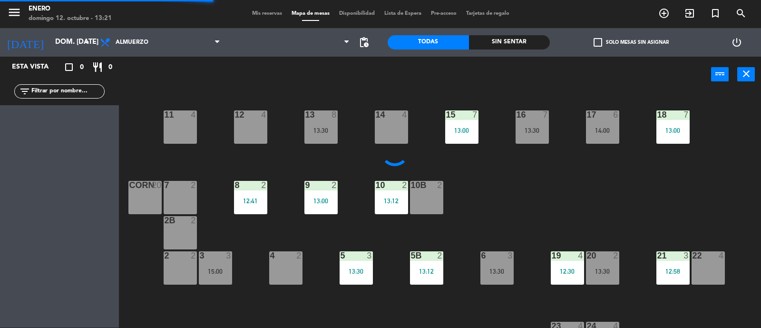
click at [83, 94] on input "text" at bounding box center [67, 91] width 74 height 10
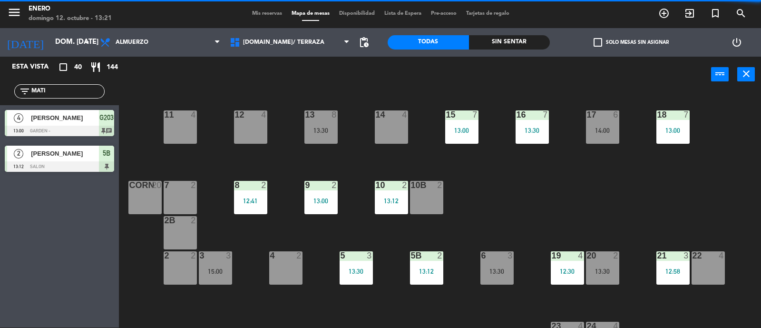
type input "MATI"
click at [27, 215] on div "Esta vista crop_square 40 restaurant 144 filter_list MATI 4 [PERSON_NAME] 13:00…" at bounding box center [59, 192] width 119 height 271
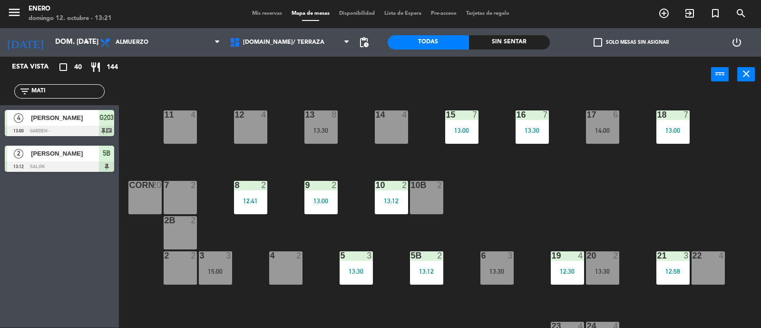
click at [71, 115] on span "[PERSON_NAME]" at bounding box center [65, 118] width 68 height 10
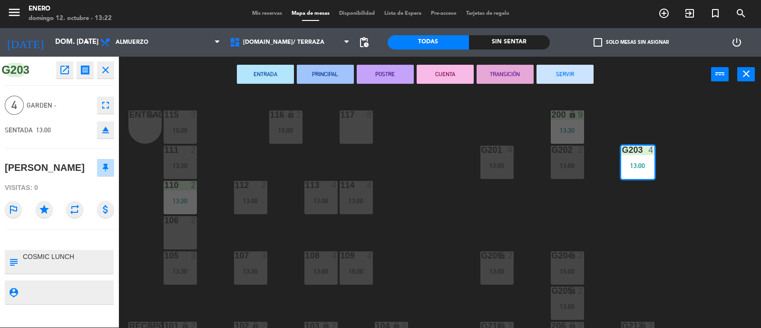
click at [696, 202] on div "Entrada lock 1 116 lock 2 15:00 117 8 115 3 15:00 200 lock 9 13:30 111 2 13:30 …" at bounding box center [444, 210] width 635 height 235
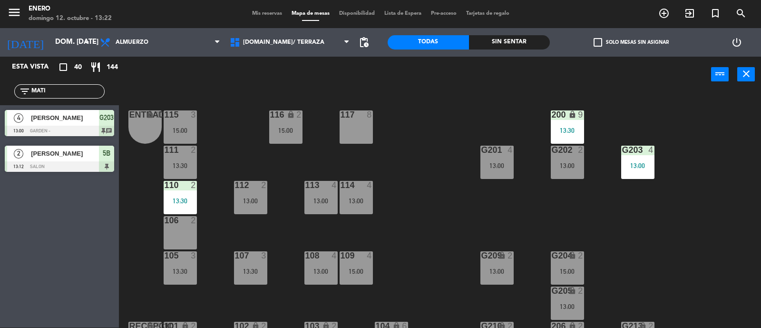
click at [639, 164] on div "13:00" at bounding box center [637, 165] width 33 height 7
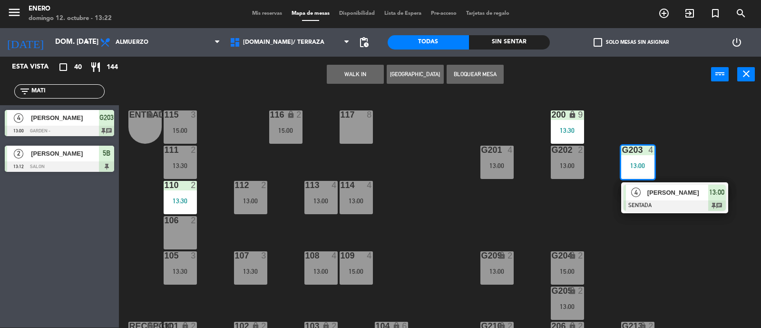
click at [707, 223] on div "Entrada lock 1 116 lock 2 15:00 117 8 115 3 15:00 200 lock 9 13:30 111 2 13:30 …" at bounding box center [444, 210] width 635 height 235
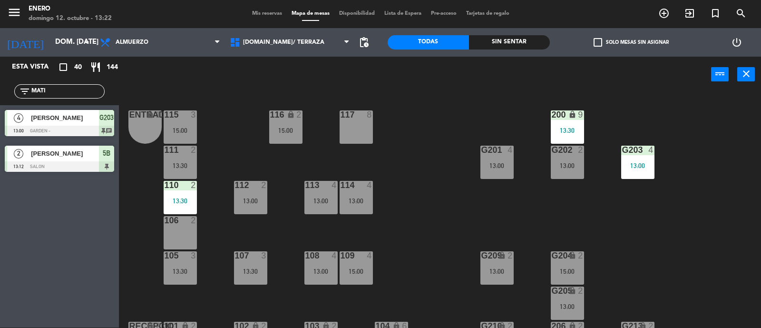
click at [648, 156] on div "G203 4 13:00" at bounding box center [637, 162] width 33 height 33
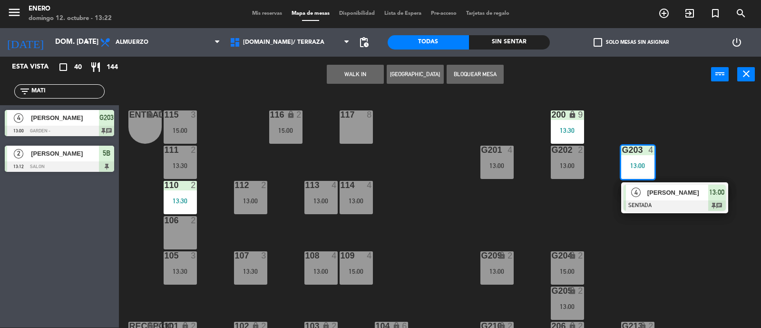
click at [666, 268] on div "Entrada lock 1 116 lock 2 15:00 117 8 115 3 15:00 200 lock 9 13:30 111 2 13:30 …" at bounding box center [444, 210] width 635 height 235
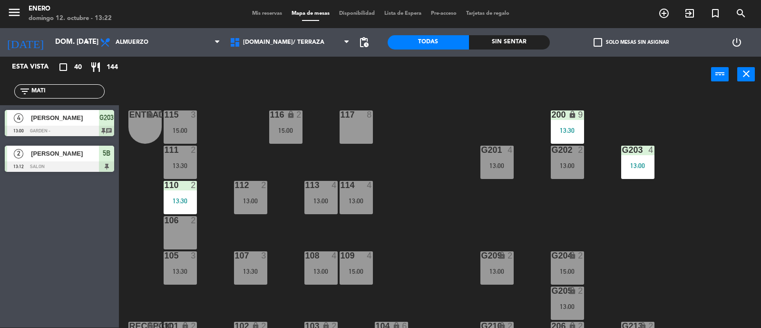
click at [419, 130] on div "Entrada lock 1 116 lock 2 15:00 117 8 115 3 15:00 200 lock 9 13:30 111 2 13:30 …" at bounding box center [444, 210] width 635 height 235
click at [67, 89] on input "MATI" at bounding box center [67, 91] width 74 height 10
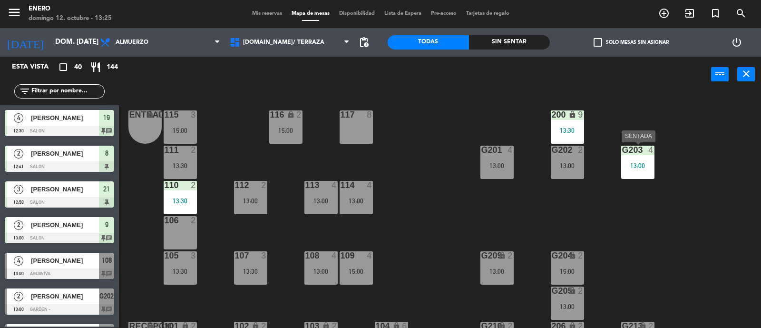
click at [643, 165] on div "13:00" at bounding box center [637, 165] width 33 height 7
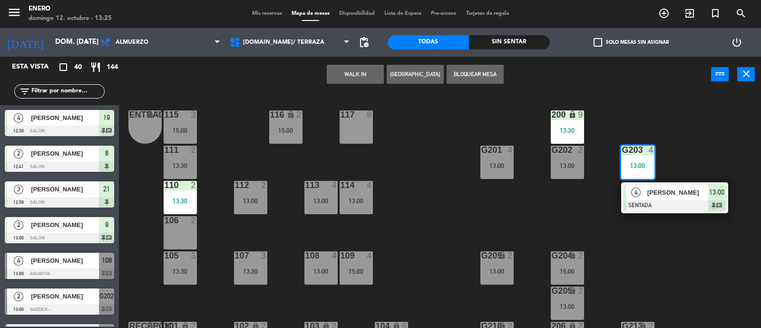
click at [264, 11] on span "Mis reservas" at bounding box center [266, 13] width 39 height 5
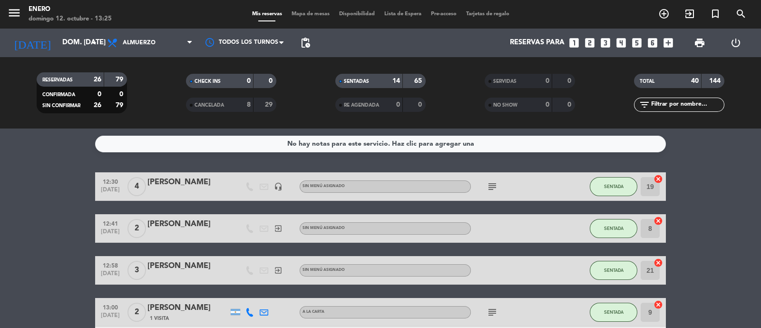
click at [302, 11] on span "Mapa de mesas" at bounding box center [311, 13] width 48 height 5
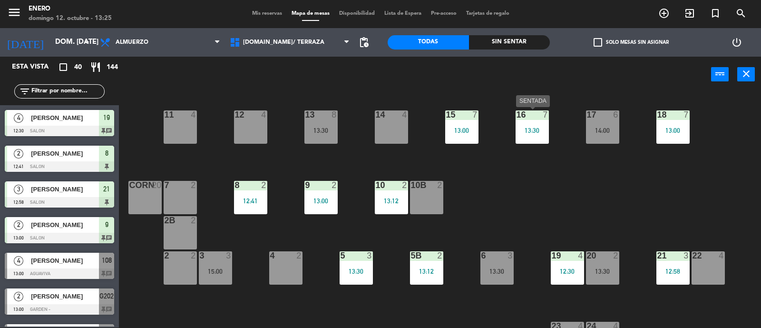
click at [536, 125] on div "16 7 13:30" at bounding box center [532, 126] width 33 height 33
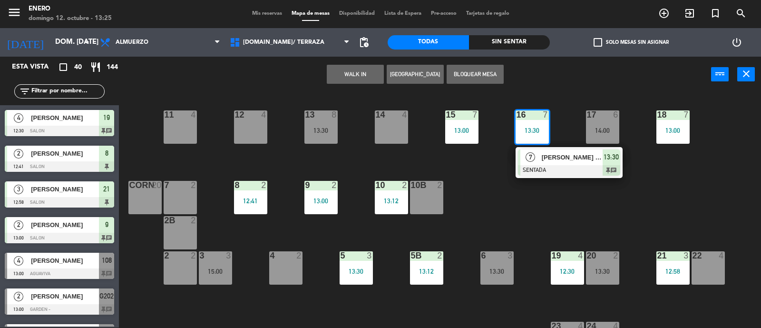
click at [539, 153] on div "7" at bounding box center [530, 157] width 20 height 16
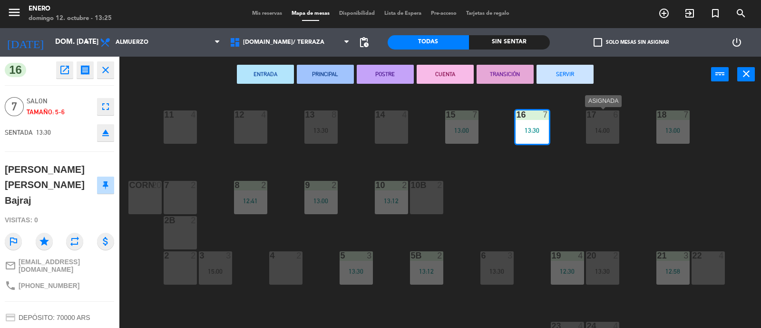
click at [607, 129] on div "14:00" at bounding box center [602, 130] width 33 height 7
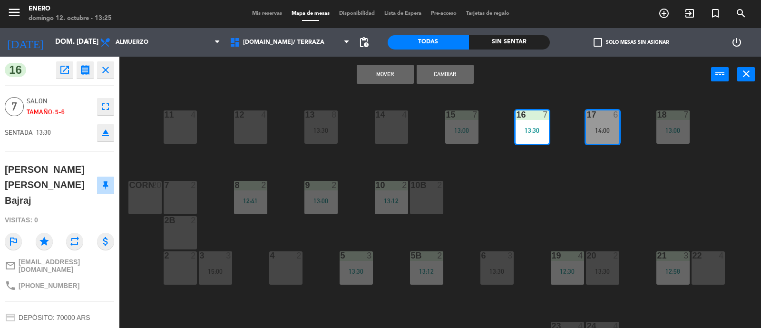
click at [447, 78] on button "Cambiar" at bounding box center [445, 74] width 57 height 19
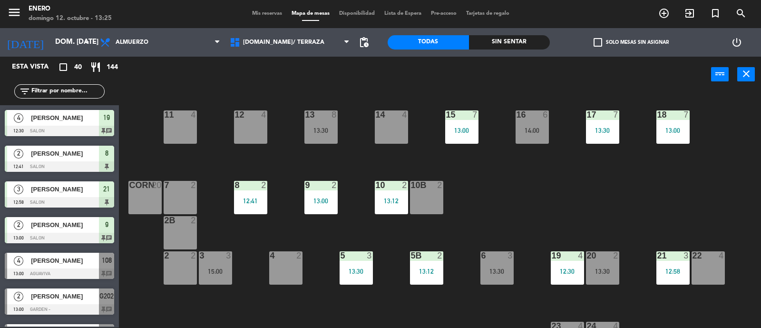
scroll to position [39, 0]
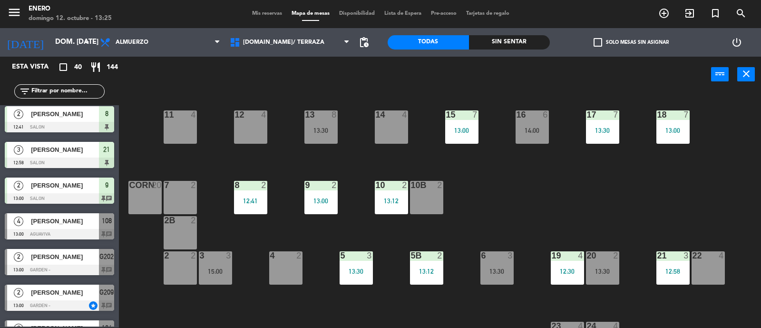
click at [549, 179] on div "14 4 12 4 11 4 17 7 13:30 15 7 13:00 16 6 14:00 13 8 13:30 18 7 13:00 10 2 13:1…" at bounding box center [444, 210] width 635 height 235
click at [525, 127] on div "14:00" at bounding box center [532, 130] width 33 height 7
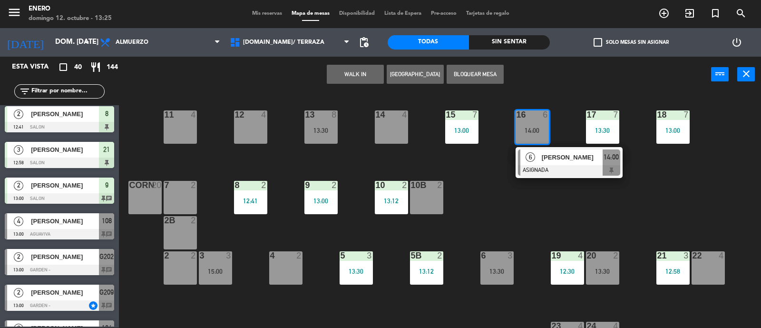
click at [554, 201] on div "14 4 12 4 11 4 17 7 13:30 15 7 13:00 16 6 14:00 6 [PERSON_NAME] ASIGNADA 14:00 …" at bounding box center [444, 210] width 635 height 235
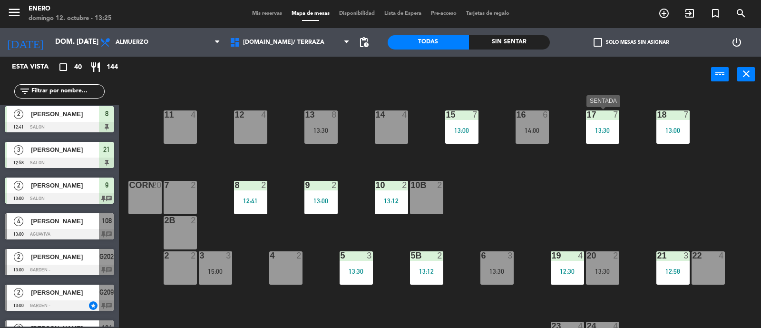
click at [598, 127] on div "13:30" at bounding box center [602, 130] width 33 height 7
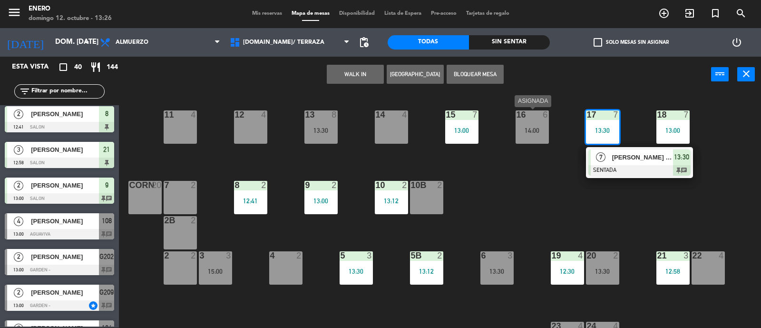
click at [521, 125] on div "16 6 14:00" at bounding box center [532, 126] width 33 height 33
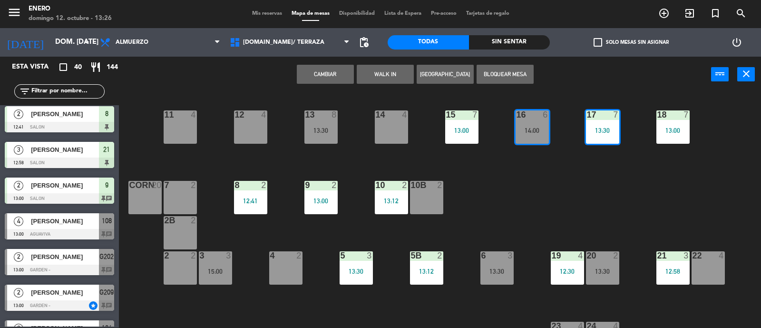
click at [543, 182] on div "14 4 12 4 11 4 17 7 13:30 15 7 13:00 16 6 14:00 13 8 13:30 18 7 13:00 10 2 13:1…" at bounding box center [444, 210] width 635 height 235
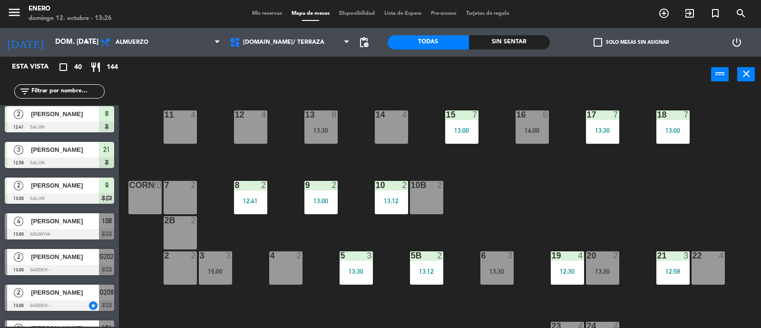
click at [533, 132] on div "14:00" at bounding box center [532, 130] width 33 height 7
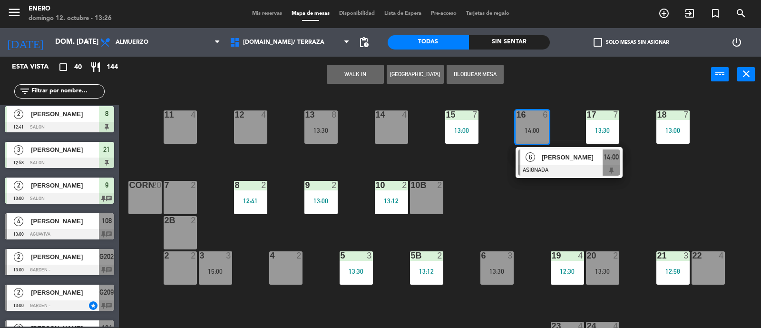
click at [664, 170] on div "14 4 12 4 11 4 17 7 13:30 15 7 13:00 16 6 14:00 6 [PERSON_NAME] ASIGNADA 14:00 …" at bounding box center [444, 210] width 635 height 235
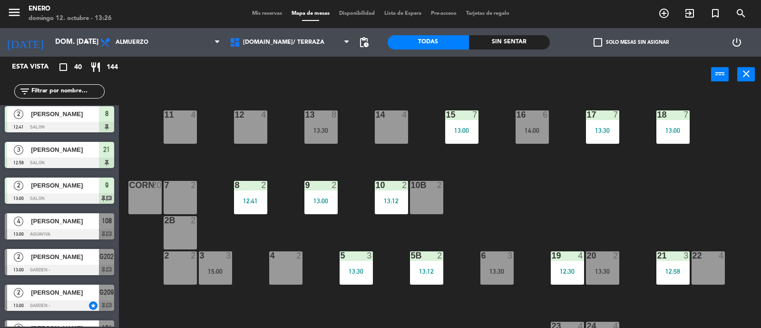
click at [611, 124] on div "17 7 13:30" at bounding box center [602, 126] width 33 height 33
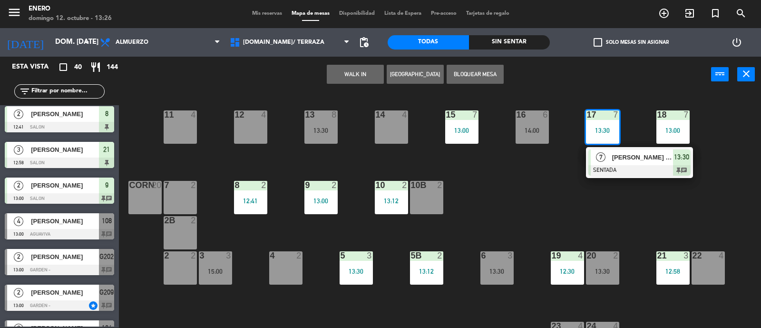
click at [626, 155] on span "[PERSON_NAME] [PERSON_NAME] Bajraj" at bounding box center [642, 157] width 61 height 10
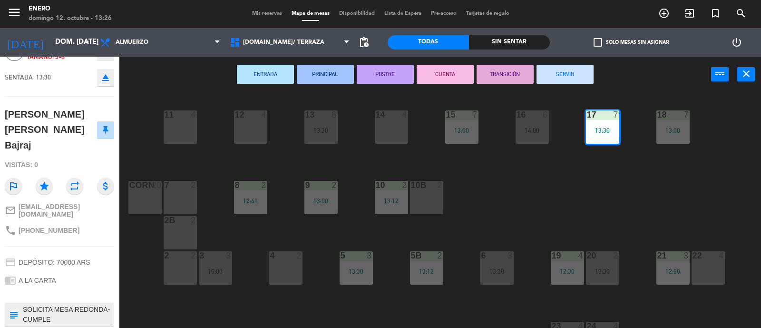
scroll to position [69, 0]
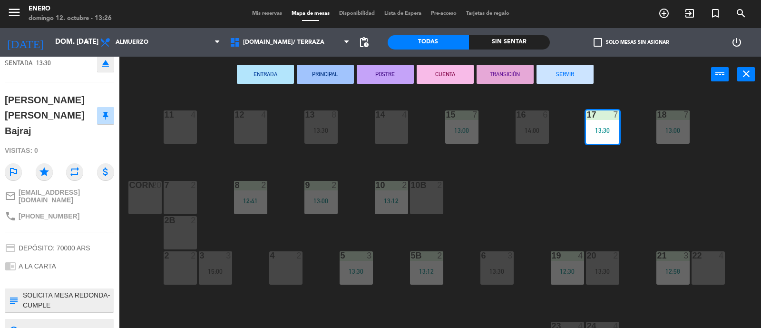
click at [256, 13] on span "Mis reservas" at bounding box center [266, 13] width 39 height 5
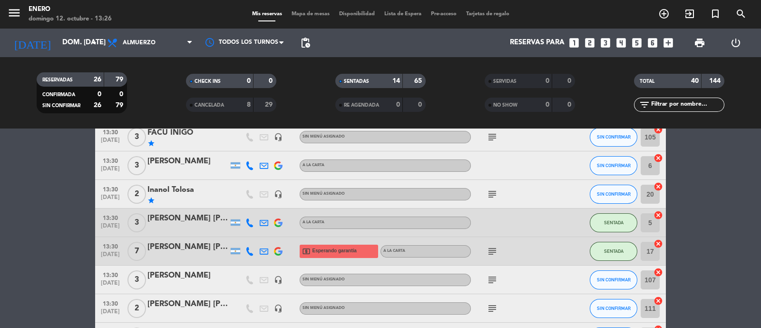
scroll to position [832, 0]
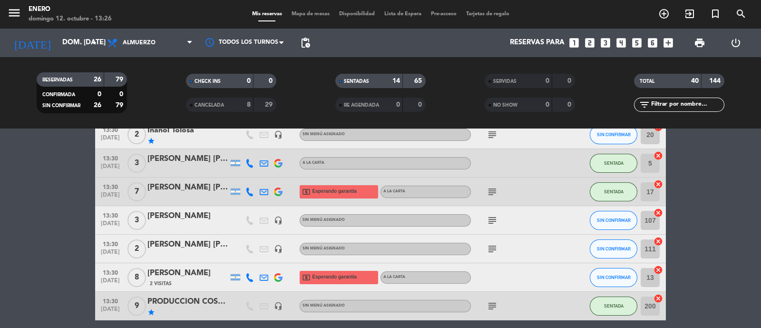
click at [366, 193] on div "local_atm Esperando garantía" at bounding box center [339, 191] width 78 height 13
click at [345, 186] on span "local_atm Esperando garantía" at bounding box center [329, 191] width 55 height 13
click at [492, 191] on icon "subject" at bounding box center [492, 191] width 11 height 11
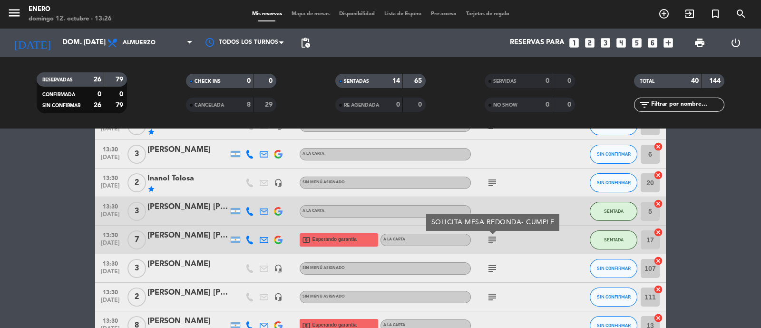
scroll to position [773, 0]
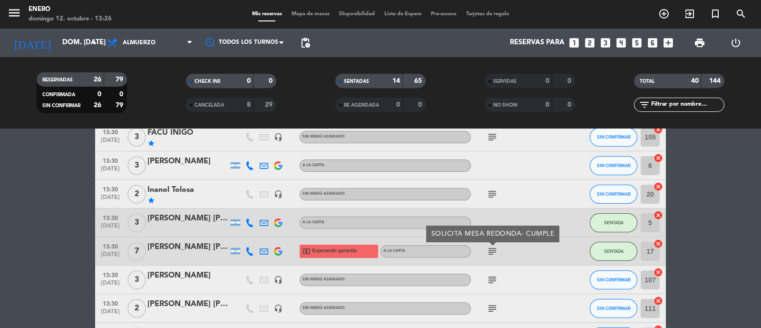
click at [693, 103] on input "text" at bounding box center [687, 104] width 74 height 10
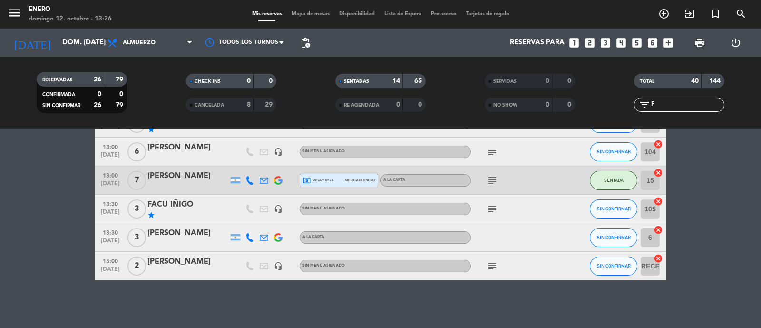
scroll to position [0, 0]
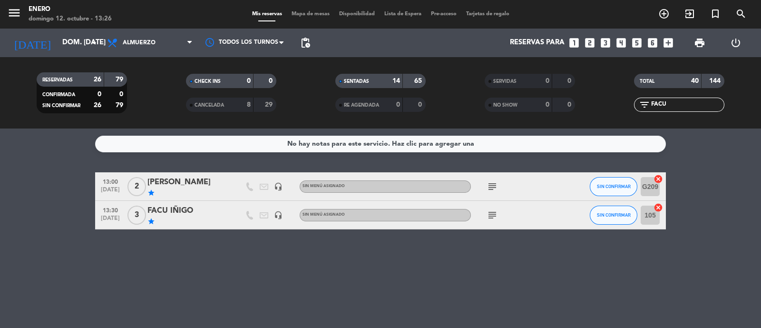
type input "FACU"
click at [495, 215] on icon "subject" at bounding box center [492, 214] width 11 height 11
click at [294, 10] on div "Mis reservas Mapa de mesas Disponibilidad Lista de Espera Pre-acceso Tarjetas d…" at bounding box center [380, 14] width 267 height 9
click at [296, 14] on span "Mapa de mesas" at bounding box center [311, 13] width 48 height 5
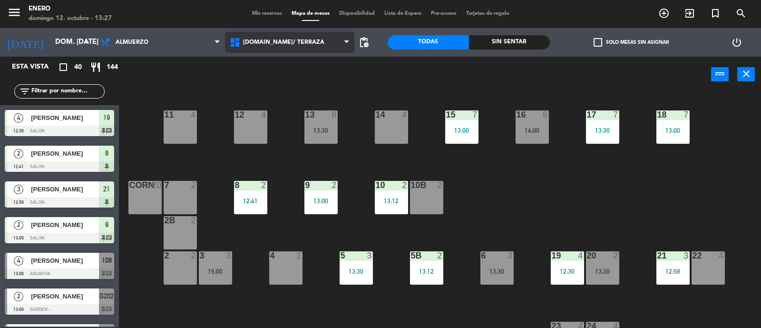
click at [300, 41] on span "[DOMAIN_NAME]/ TERRAZA" at bounding box center [290, 42] width 130 height 21
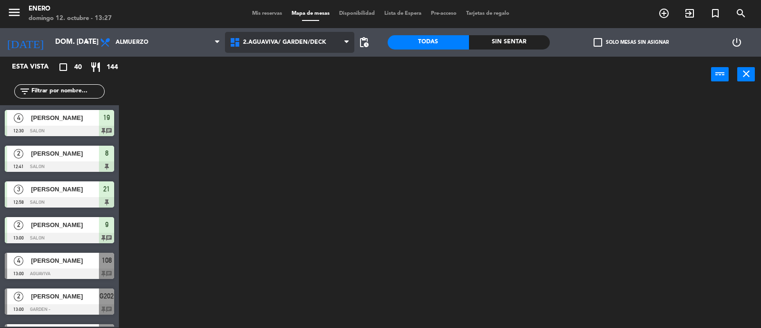
click at [307, 80] on ng-component "menu Enero [PERSON_NAME] 12. octubre - 13:27 Mis reservas Mapa de mesas Disponi…" at bounding box center [380, 164] width 761 height 329
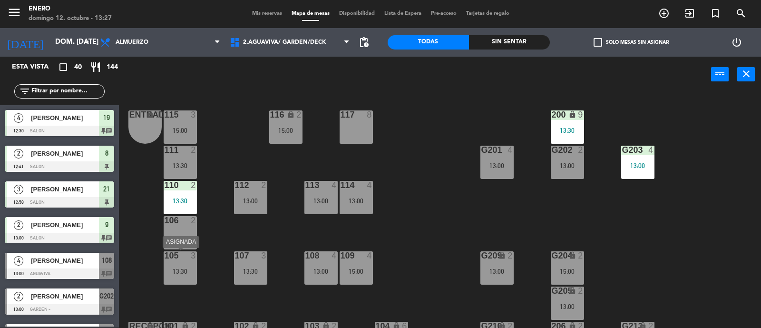
click at [189, 261] on div "105 3 13:30" at bounding box center [180, 267] width 33 height 33
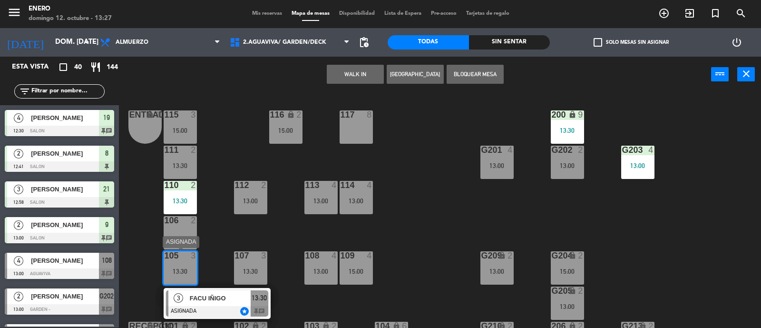
click at [209, 294] on span "FACU IÑIGO" at bounding box center [220, 298] width 61 height 10
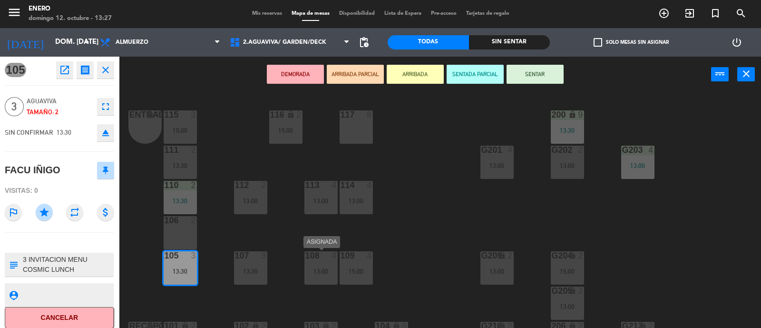
click at [329, 265] on div "108 4 13:00" at bounding box center [320, 267] width 33 height 33
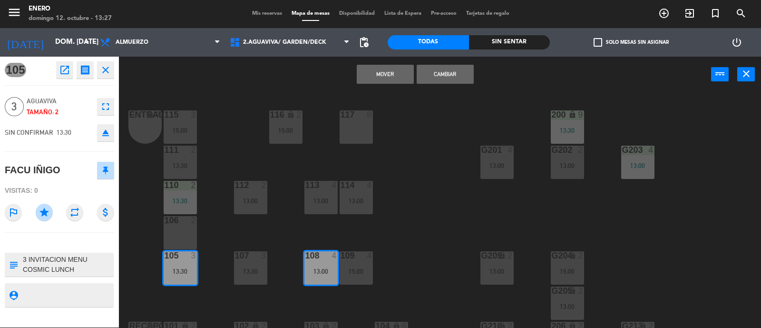
click at [451, 71] on button "Cambiar" at bounding box center [445, 74] width 57 height 19
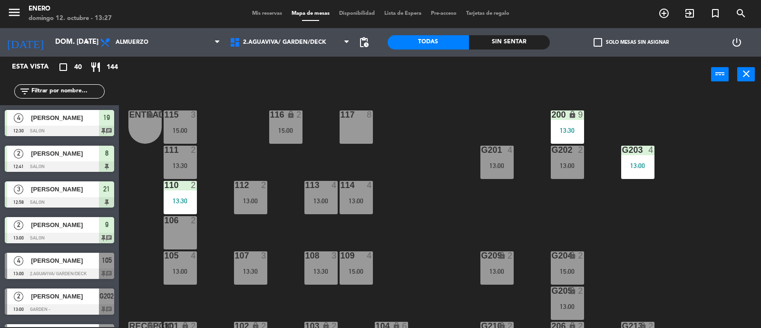
scroll to position [0, 0]
click at [330, 273] on div "13:30" at bounding box center [320, 271] width 33 height 7
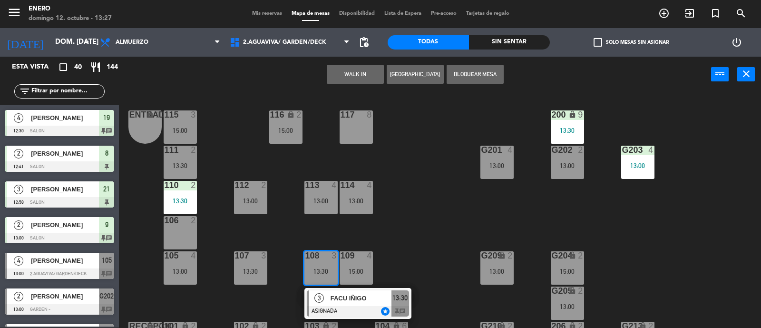
click at [405, 257] on div "Entrada lock 1 116 lock 2 15:00 117 8 115 3 15:00 200 lock 9 13:30 111 2 13:30 …" at bounding box center [444, 210] width 635 height 235
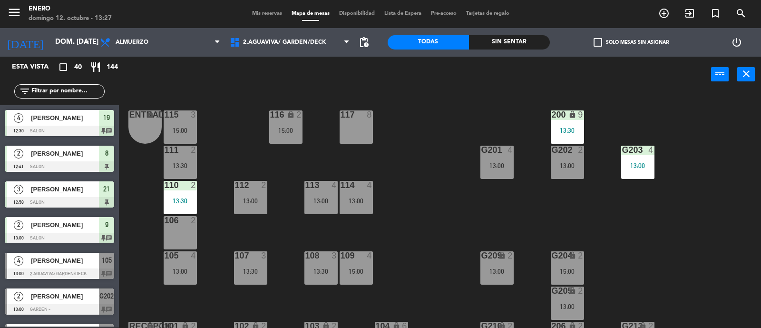
click at [360, 263] on div "109 4 15:00" at bounding box center [356, 267] width 33 height 33
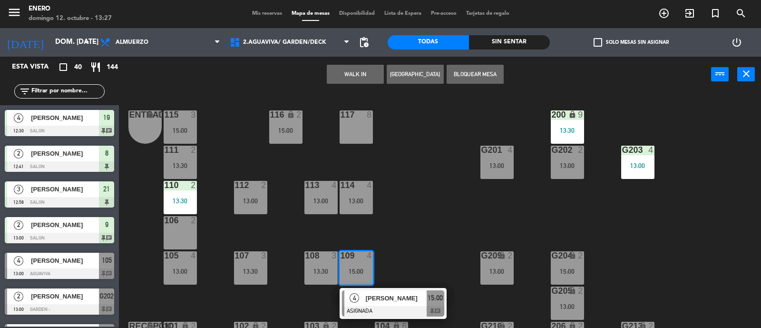
click at [218, 265] on div "Entrada lock 1 116 lock 2 15:00 117 8 115 3 15:00 200 lock 9 13:30 111 2 13:30 …" at bounding box center [444, 210] width 635 height 235
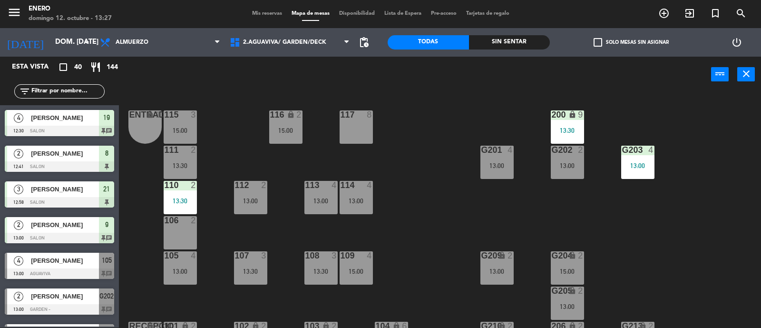
click at [190, 272] on div "13:00" at bounding box center [180, 271] width 33 height 7
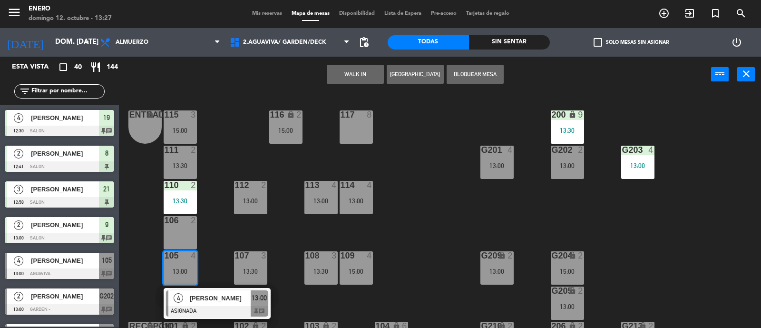
click at [425, 245] on div "Entrada lock 1 116 lock 2 15:00 117 8 115 3 15:00 200 lock 9 13:30 111 2 13:30 …" at bounding box center [444, 210] width 635 height 235
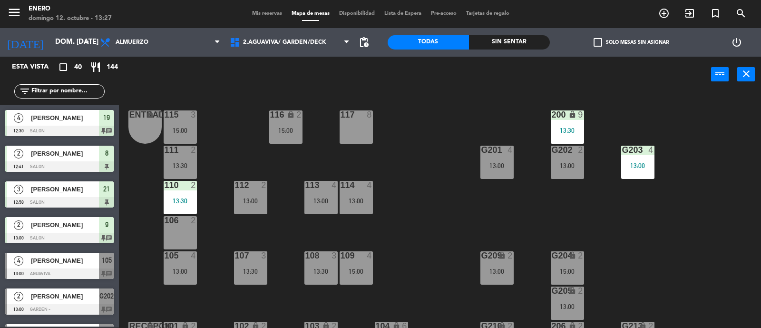
click at [359, 259] on div at bounding box center [356, 255] width 16 height 9
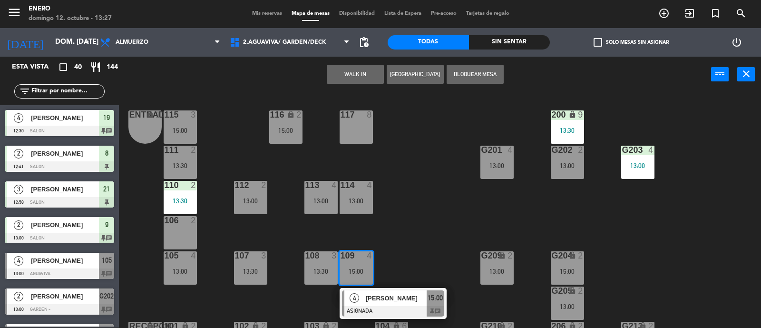
click at [437, 185] on div "Entrada lock 1 116 lock 2 15:00 117 8 115 3 15:00 200 lock 9 13:30 111 2 13:30 …" at bounding box center [444, 210] width 635 height 235
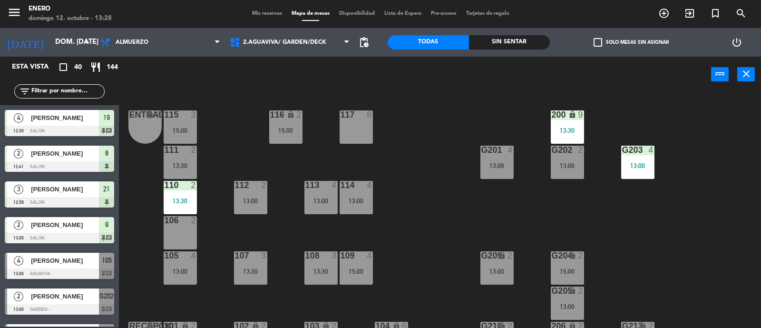
click at [448, 129] on div "Entrada lock 1 116 lock 2 15:00 117 8 115 3 15:00 200 lock 9 13:30 111 2 13:30 …" at bounding box center [444, 210] width 635 height 235
click at [77, 92] on input "text" at bounding box center [67, 91] width 74 height 10
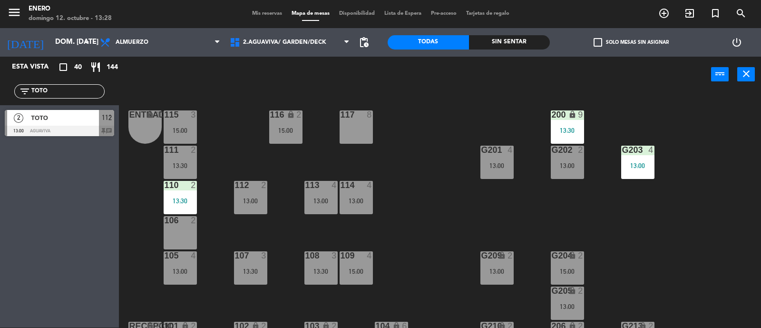
type input "TOTO"
click at [78, 124] on div "TOTO" at bounding box center [64, 118] width 69 height 16
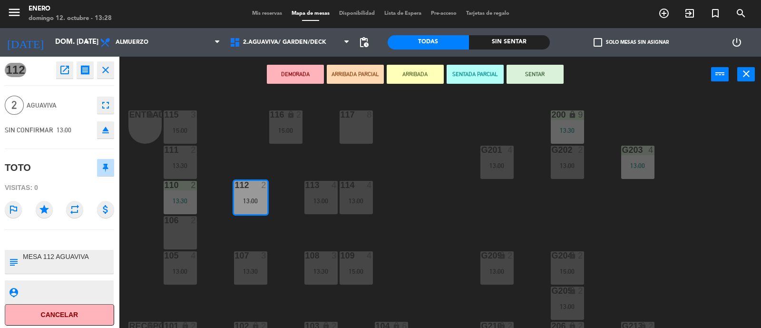
click at [538, 70] on button "SENTAR" at bounding box center [535, 74] width 57 height 19
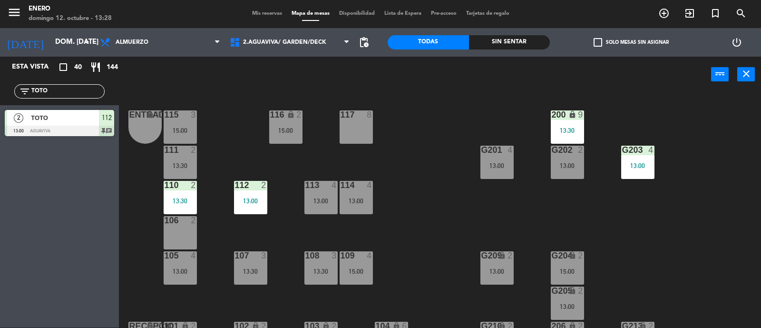
click at [271, 15] on span "Mis reservas" at bounding box center [266, 13] width 39 height 5
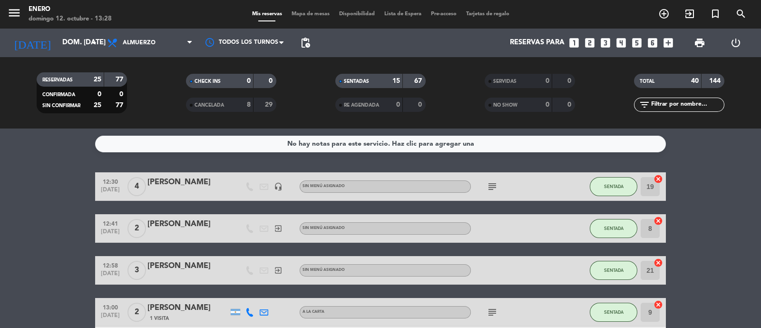
click at [670, 103] on input "text" at bounding box center [687, 104] width 74 height 10
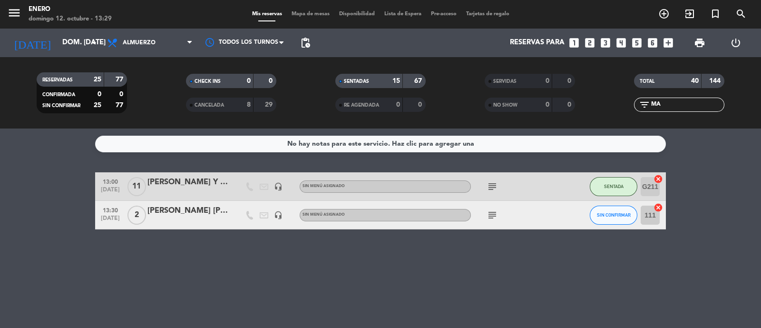
type input "M"
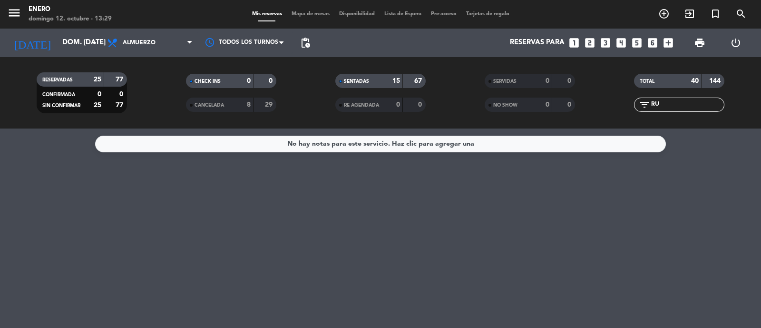
type input "R"
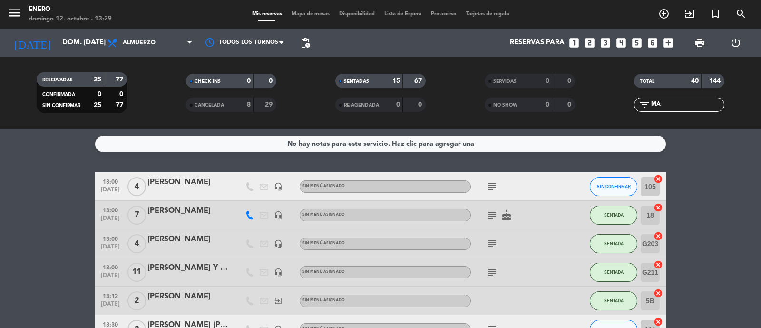
type input "M"
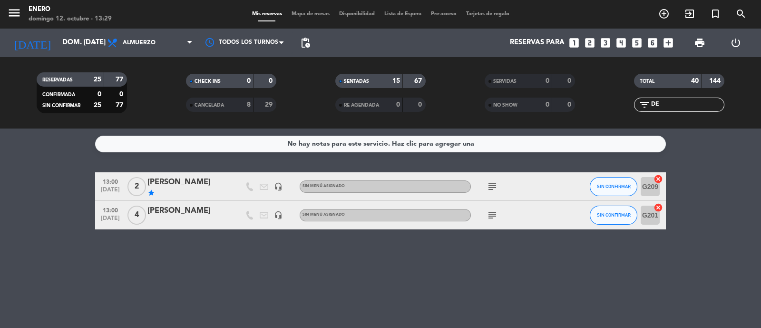
type input "D"
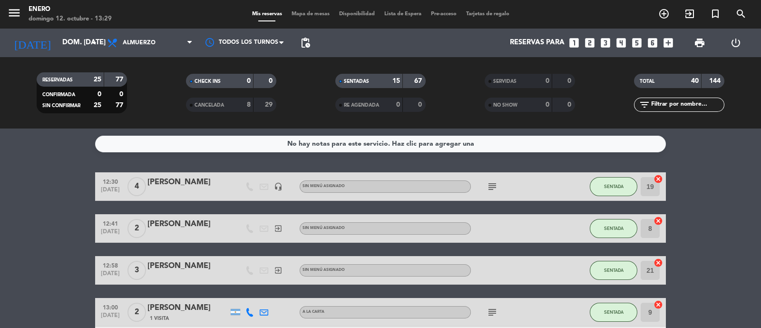
click at [667, 106] on input "text" at bounding box center [687, 104] width 74 height 10
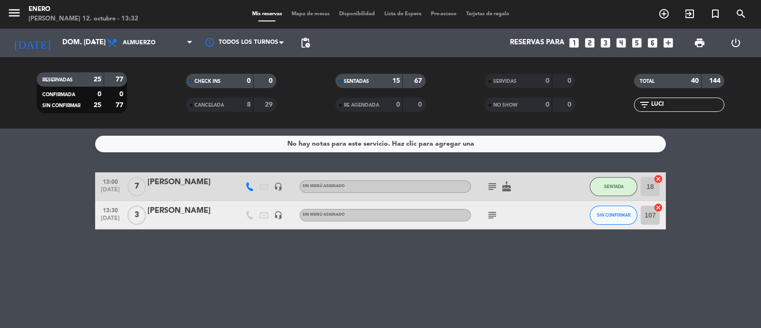
type input "LUCI"
click at [220, 249] on div "No hay notas para este servicio. Haz clic para agregar una 13:00 [DATE] 7 [PERS…" at bounding box center [380, 227] width 761 height 199
click at [490, 215] on icon "subject" at bounding box center [492, 214] width 11 height 11
click at [613, 215] on span "SIN CONFIRMAR" at bounding box center [614, 214] width 34 height 5
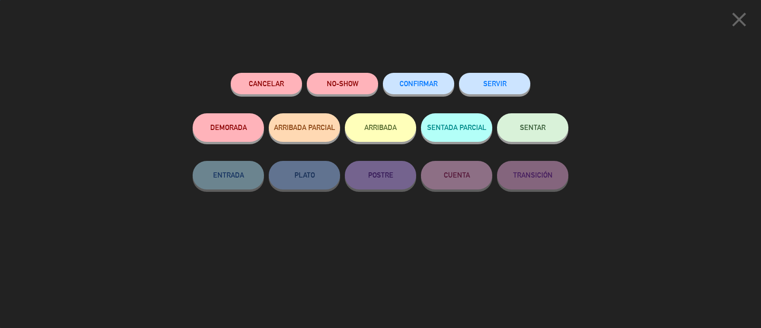
click at [521, 128] on span "SENTAR" at bounding box center [533, 127] width 26 height 8
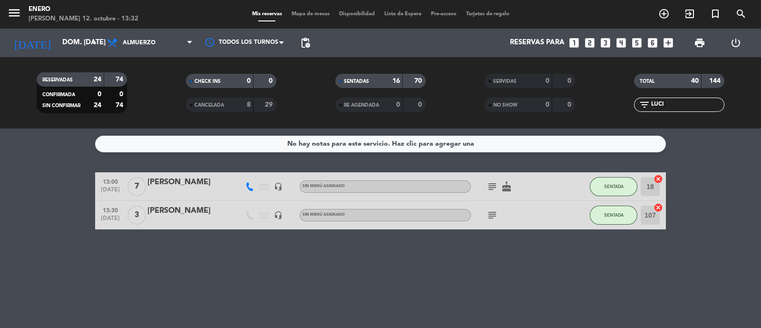
click at [670, 99] on input "LUCI" at bounding box center [687, 104] width 74 height 10
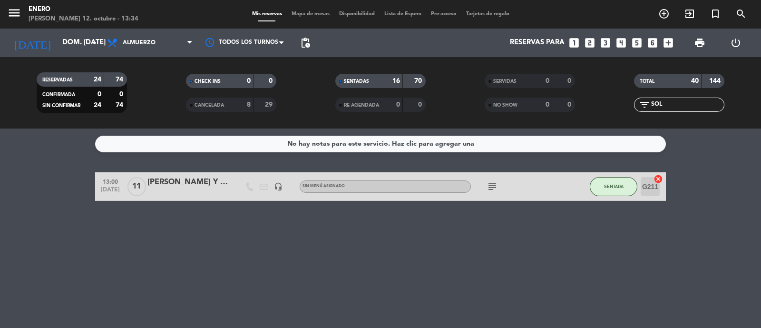
click at [685, 103] on input "SOL" at bounding box center [687, 104] width 74 height 10
type input "SOL"
click at [485, 190] on span "subject" at bounding box center [492, 186] width 14 height 11
click at [499, 182] on div "subject" at bounding box center [514, 186] width 86 height 28
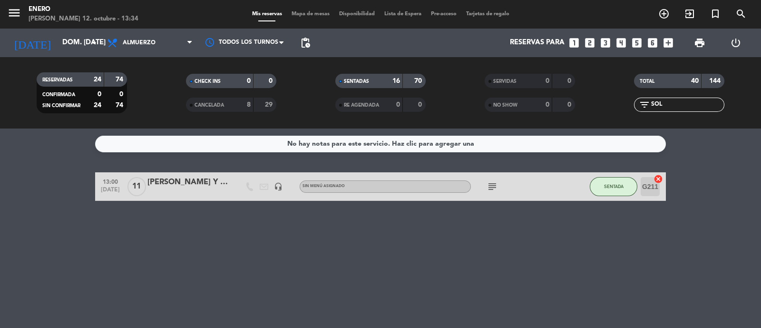
click at [495, 184] on icon "subject" at bounding box center [492, 186] width 11 height 11
click at [675, 101] on input "SOL" at bounding box center [687, 104] width 74 height 10
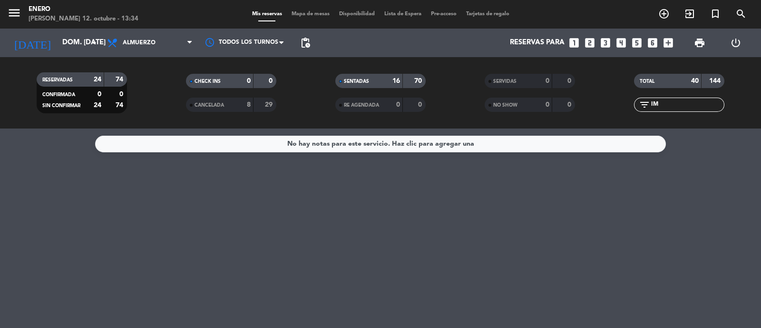
type input "I"
type input "IMA"
drag, startPoint x: 267, startPoint y: 8, endPoint x: 264, endPoint y: 13, distance: 5.8
click at [264, 10] on div "menu Enero [PERSON_NAME] 12. octubre - 13:34 Mis reservas Mapa de mesas Disponi…" at bounding box center [380, 14] width 761 height 29
click at [267, 18] on div "Mis reservas Mapa de mesas Disponibilidad Lista de Espera Pre-acceso Tarjetas d…" at bounding box center [380, 14] width 267 height 9
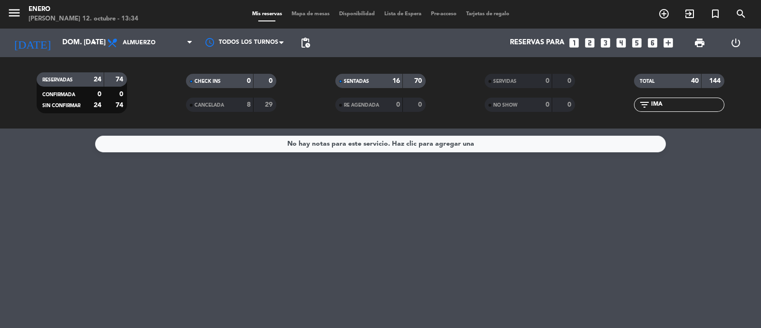
click at [287, 13] on span "Mapa de mesas" at bounding box center [311, 13] width 48 height 5
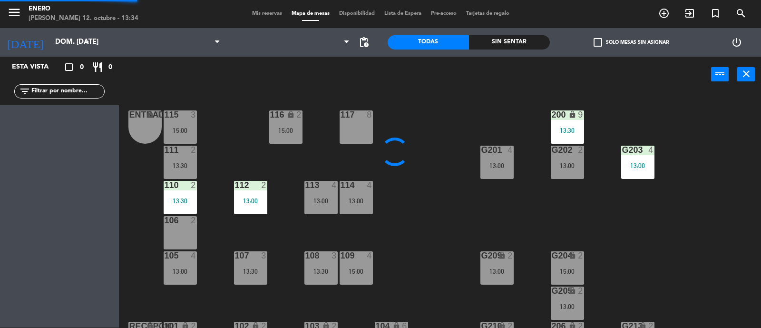
click at [266, 15] on span "Mis reservas" at bounding box center [266, 13] width 39 height 5
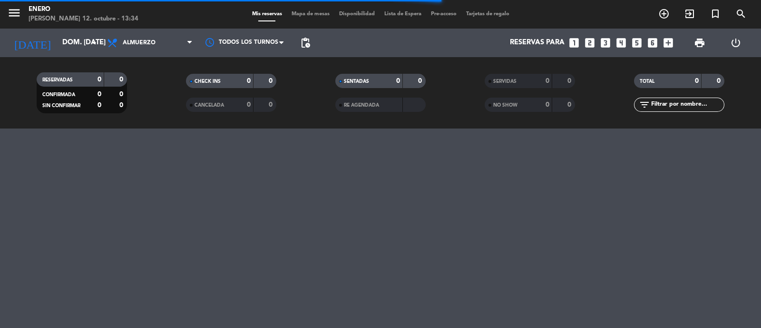
click at [695, 106] on input "text" at bounding box center [687, 104] width 74 height 10
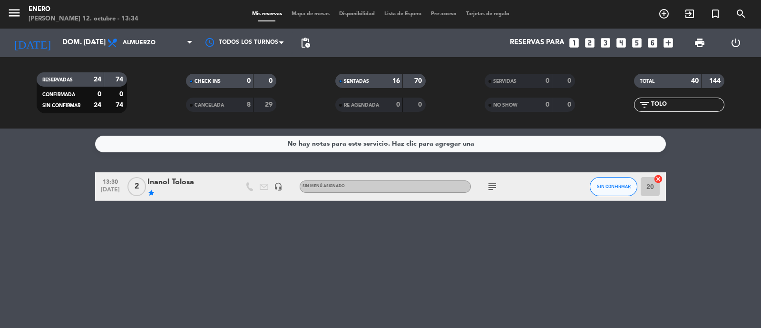
type input "TOLO"
click at [656, 181] on icon "cancel" at bounding box center [659, 179] width 10 height 10
click at [652, 188] on icon "border_all" at bounding box center [651, 186] width 11 height 11
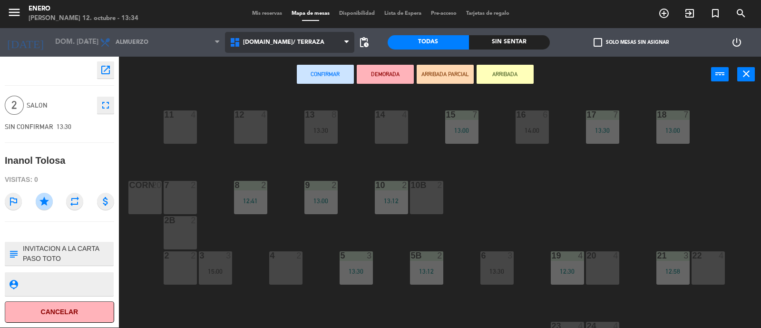
click at [255, 37] on span "[DOMAIN_NAME]/ TERRAZA" at bounding box center [290, 42] width 130 height 21
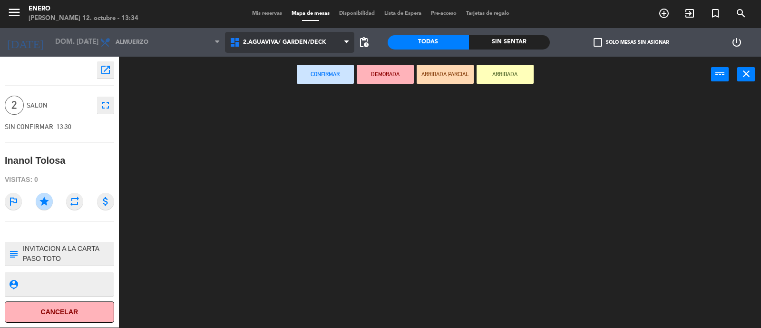
click at [274, 78] on ng-component "menu Enero [PERSON_NAME] 12. octubre - 13:34 Mis reservas Mapa de mesas Disponi…" at bounding box center [380, 164] width 761 height 329
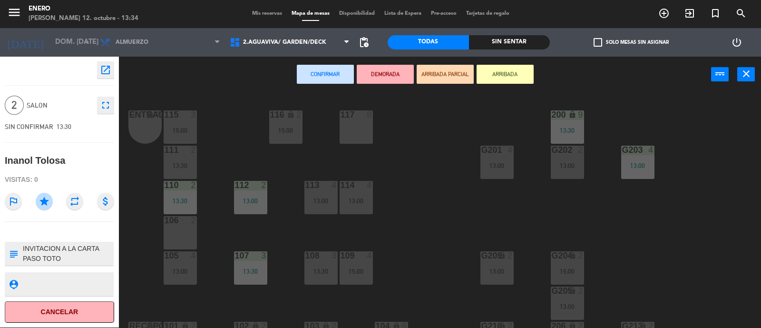
click at [426, 166] on div "Entrada lock 1 116 lock 2 15:00 117 8 115 3 15:00 200 lock 9 13:30 111 2 13:30 …" at bounding box center [444, 210] width 635 height 235
click at [247, 12] on span "Mis reservas" at bounding box center [266, 13] width 39 height 5
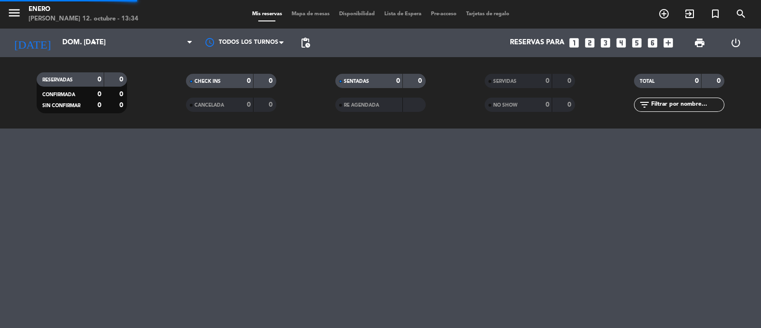
click at [300, 16] on span "Mapa de mesas" at bounding box center [311, 13] width 48 height 5
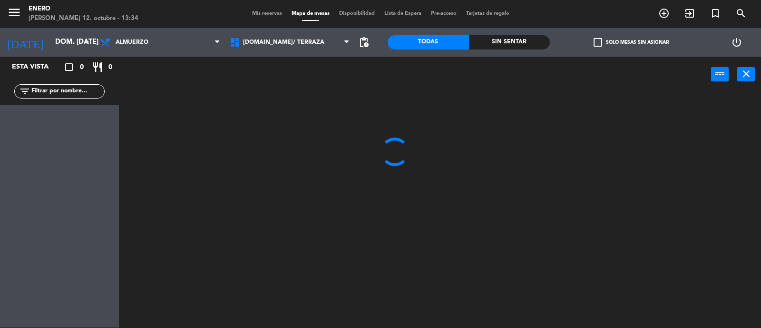
click at [79, 91] on input "text" at bounding box center [67, 91] width 74 height 10
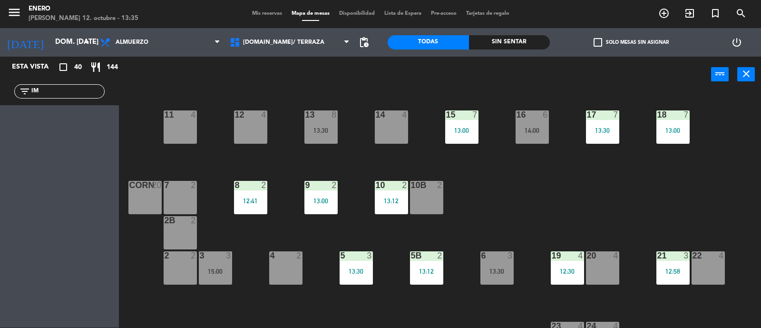
type input "I"
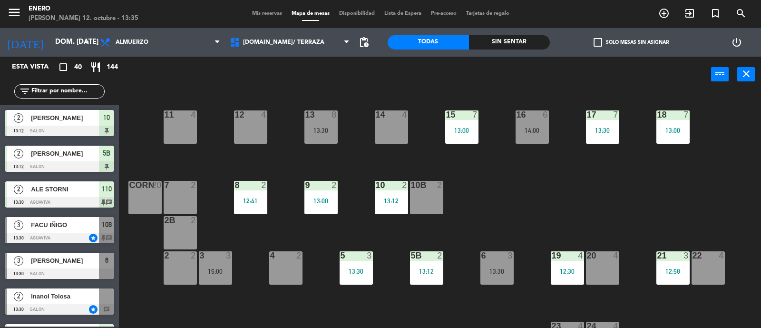
scroll to position [773, 0]
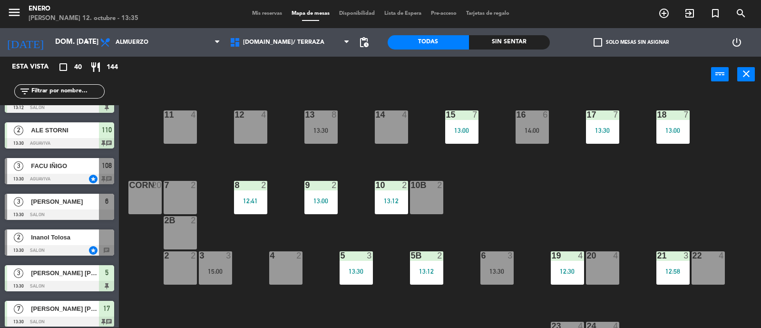
click at [69, 234] on span "Inanol Tolosa" at bounding box center [65, 237] width 68 height 10
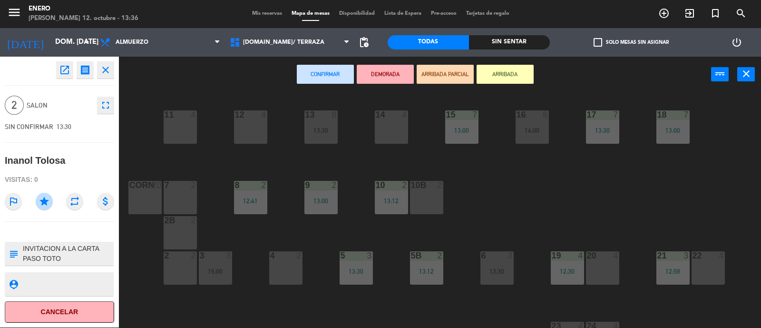
click at [660, 215] on div "14 4 12 4 11 4 17 7 13:30 15 7 13:00 16 6 14:00 13 8 13:30 18 7 13:00 10 2 13:1…" at bounding box center [444, 210] width 635 height 235
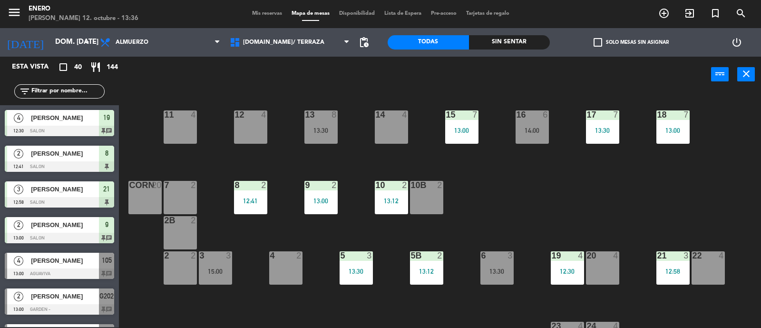
scroll to position [0, 0]
click at [73, 91] on input "text" at bounding box center [67, 91] width 74 height 10
type input "IMAN"
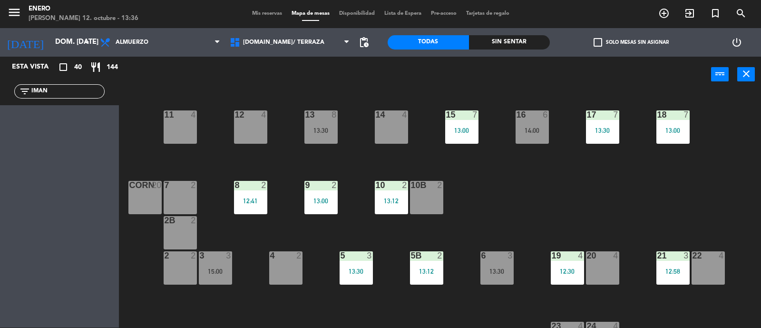
click at [73, 91] on input "IMAN" at bounding box center [67, 91] width 74 height 10
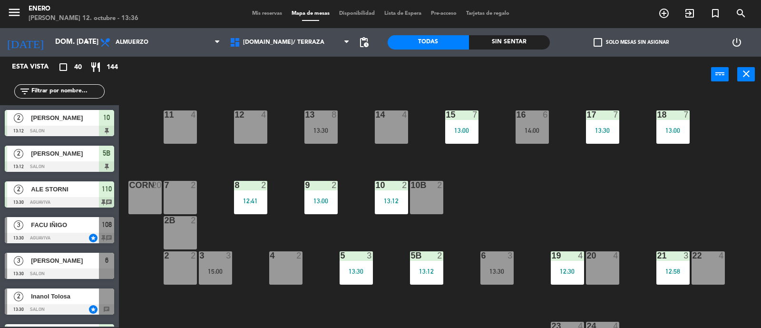
scroll to position [773, 0]
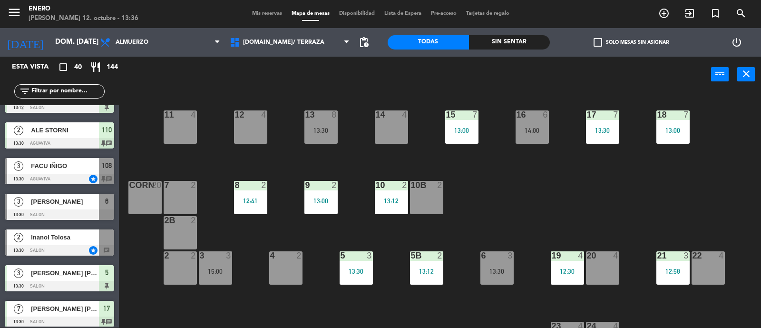
click at [71, 242] on div "Inanol Tolosa" at bounding box center [64, 237] width 69 height 16
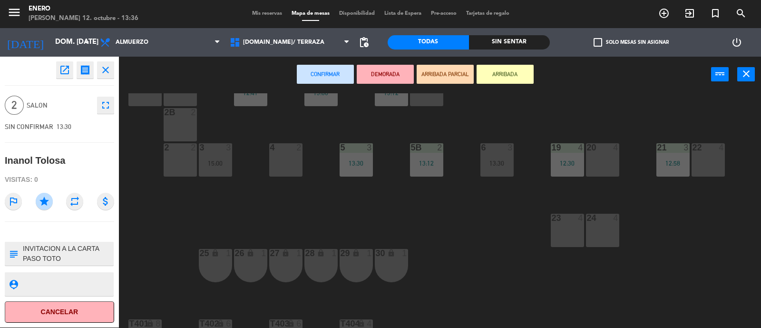
scroll to position [118, 0]
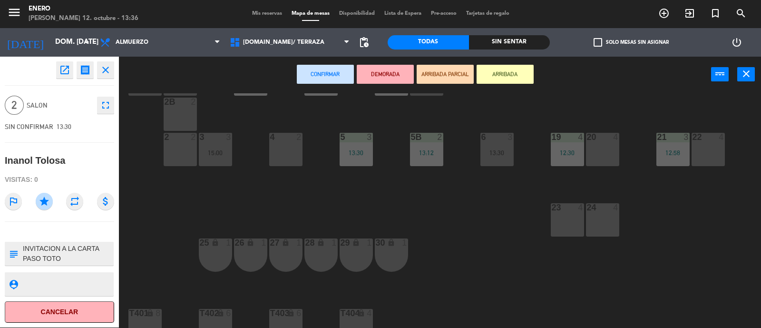
click at [564, 218] on div "23 4" at bounding box center [567, 219] width 33 height 33
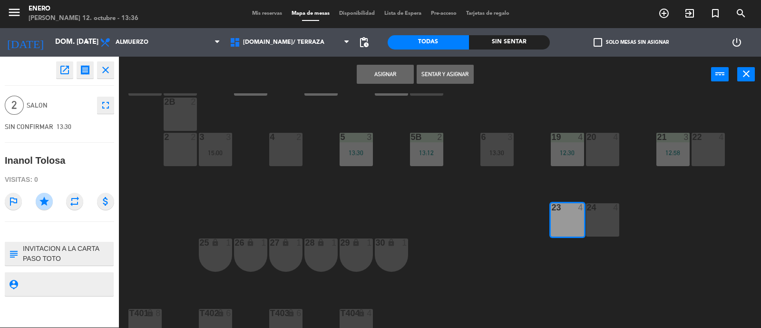
click at [450, 75] on button "Sentar y Asignar" at bounding box center [445, 74] width 57 height 19
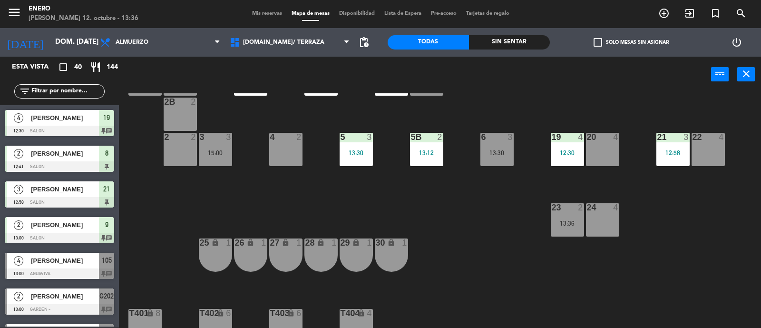
scroll to position [0, 0]
click at [569, 225] on div "13:36" at bounding box center [567, 223] width 33 height 7
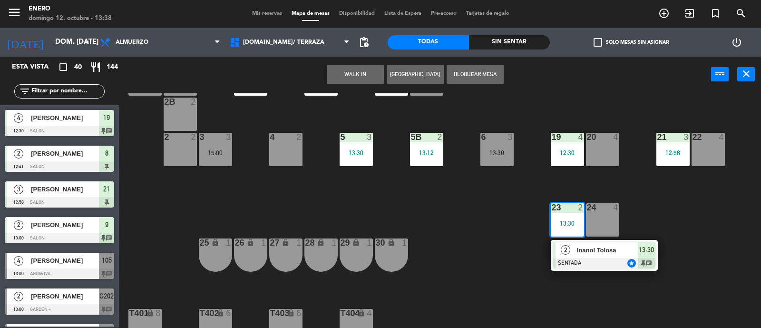
click at [416, 194] on div "14 4 12 4 11 4 17 7 13:30 15 7 13:00 16 6 14:00 13 8 13:30 18 7 13:00 10 2 13:1…" at bounding box center [444, 210] width 635 height 235
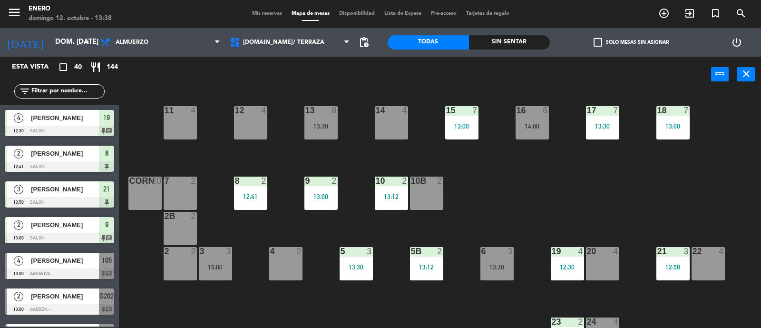
scroll to position [0, 0]
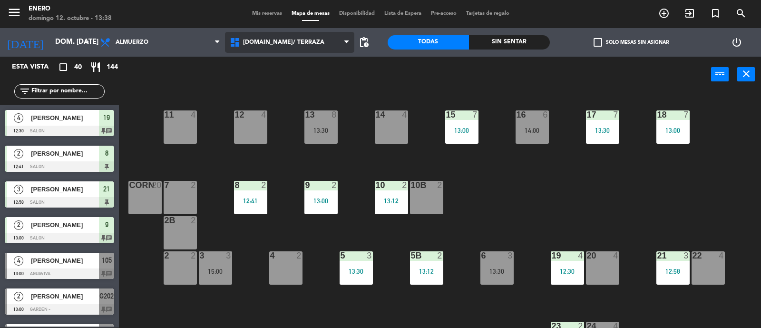
click at [292, 43] on span "[DOMAIN_NAME]/ TERRAZA" at bounding box center [283, 42] width 81 height 7
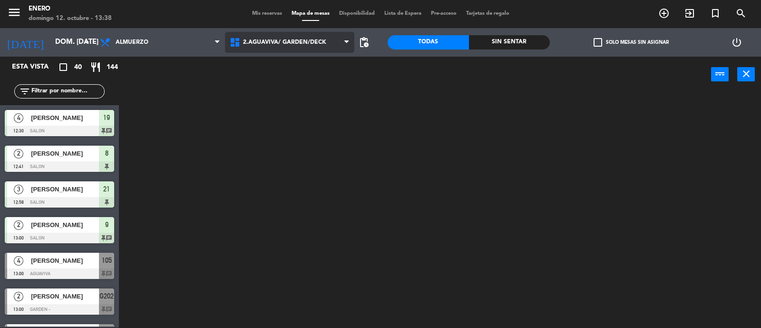
click at [322, 81] on ng-component "menu Enero [PERSON_NAME] 12. octubre - 13:38 Mis reservas Mapa de mesas Disponi…" at bounding box center [380, 164] width 761 height 329
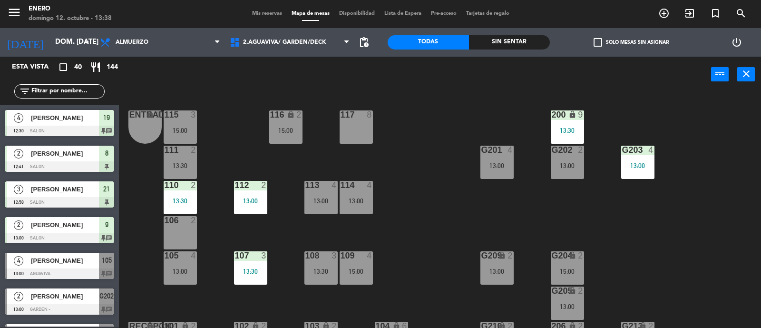
click at [440, 181] on div "Entrada lock 1 116 lock 2 15:00 117 8 115 3 15:00 200 lock 9 13:30 111 2 13:30 …" at bounding box center [444, 210] width 635 height 235
click at [435, 253] on div "Entrada lock 1 116 lock 2 15:00 117 8 115 3 15:00 200 lock 9 13:30 111 2 13:30 …" at bounding box center [444, 210] width 635 height 235
click at [265, 39] on span "2.AGUAVIVA/ GARDEN/DECK" at bounding box center [284, 42] width 83 height 7
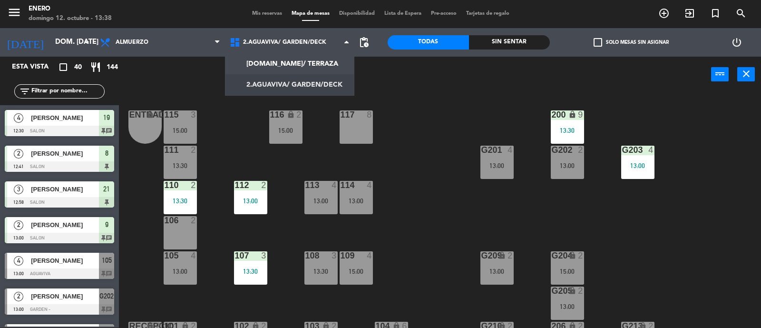
click at [418, 176] on div "Entrada lock 1 116 lock 2 15:00 117 8 115 3 15:00 200 lock 9 13:30 111 2 13:30 …" at bounding box center [444, 210] width 635 height 235
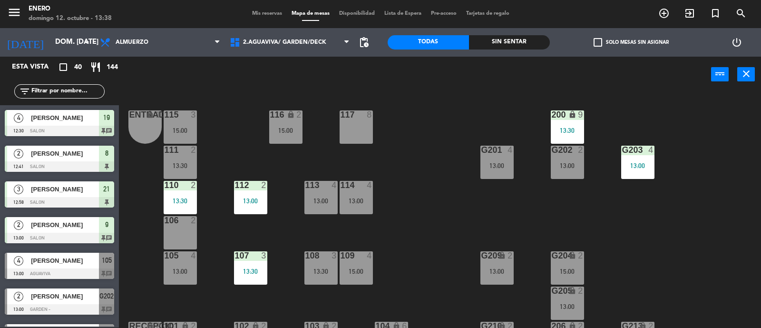
click at [502, 170] on div "G201 4 13:00" at bounding box center [496, 162] width 33 height 33
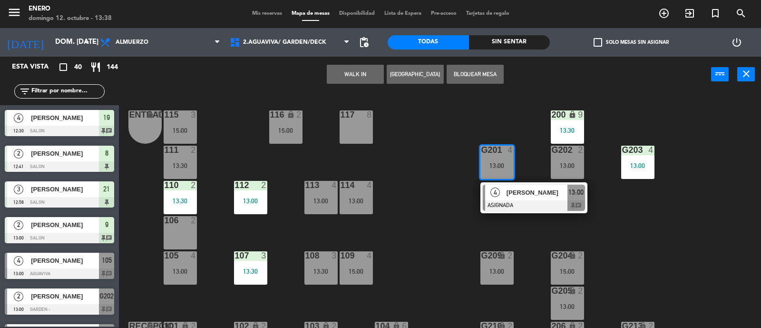
click at [545, 191] on span "[PERSON_NAME]" at bounding box center [537, 192] width 61 height 10
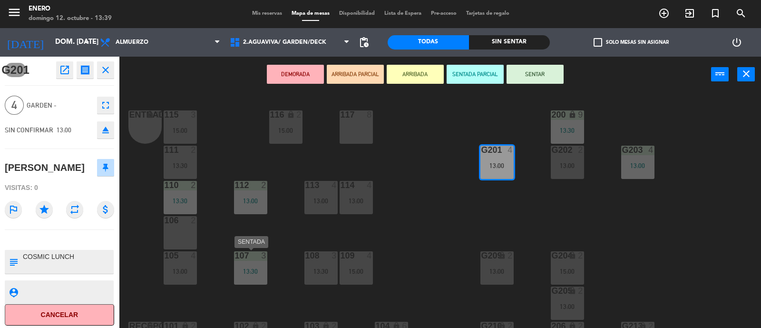
click at [266, 268] on div "13:30" at bounding box center [250, 271] width 33 height 7
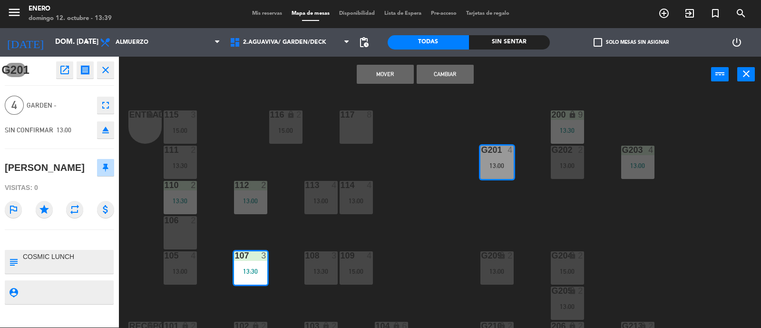
click at [462, 206] on div "Entrada lock 1 116 lock 2 15:00 117 8 115 3 15:00 200 lock 9 13:30 111 2 13:30 …" at bounding box center [444, 210] width 635 height 235
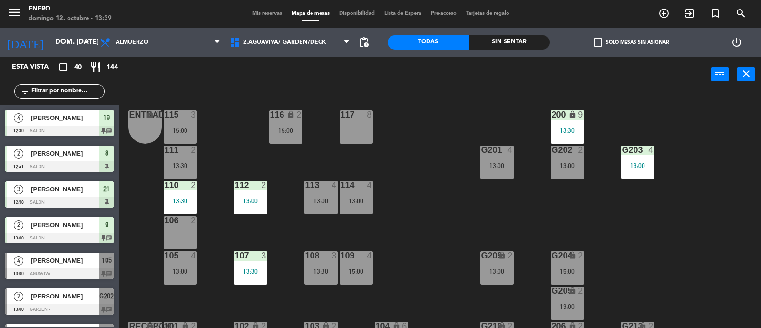
scroll to position [0, 0]
click at [500, 160] on div "G201 4 13:00" at bounding box center [496, 162] width 33 height 33
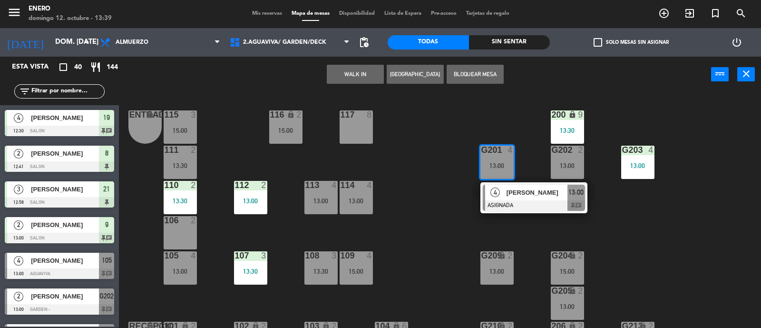
click at [241, 267] on div "13:30" at bounding box center [250, 270] width 33 height 7
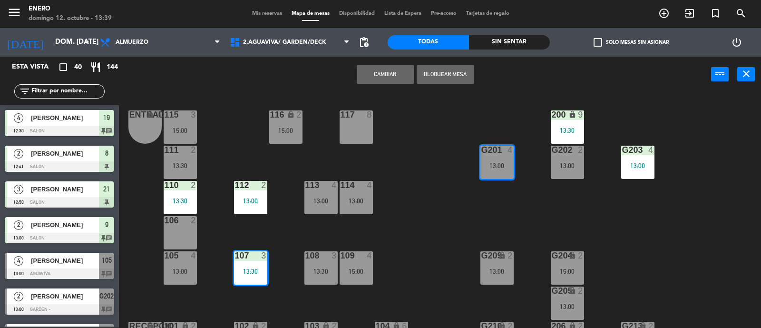
click at [443, 232] on div "Entrada lock 1 116 lock 2 15:00 117 8 115 3 15:00 200 lock 9 13:30 111 2 13:30 …" at bounding box center [444, 210] width 635 height 235
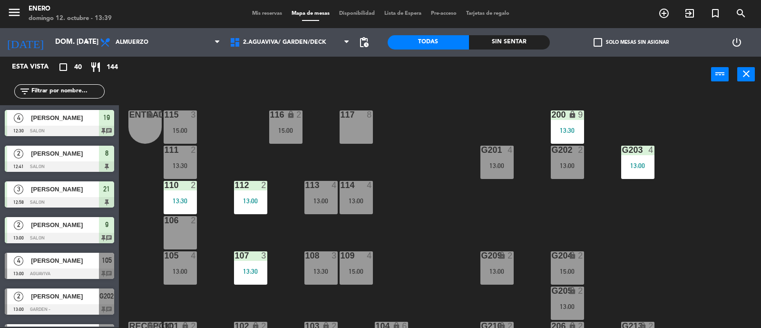
click at [255, 268] on div "13:30" at bounding box center [250, 271] width 33 height 7
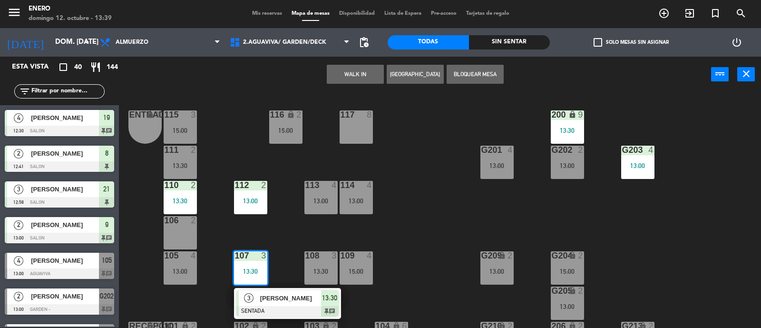
click at [286, 296] on span "[PERSON_NAME]" at bounding box center [290, 298] width 61 height 10
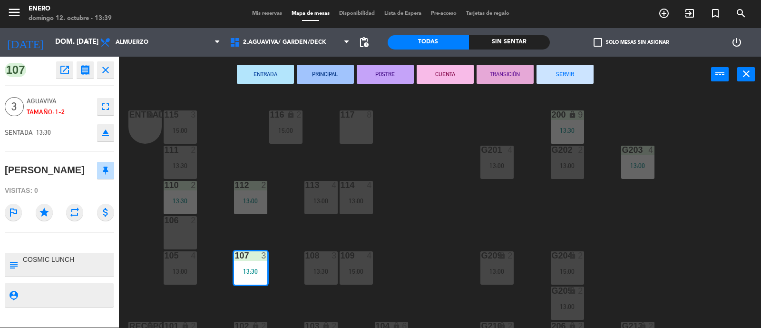
click at [489, 162] on div "13:00" at bounding box center [496, 165] width 33 height 7
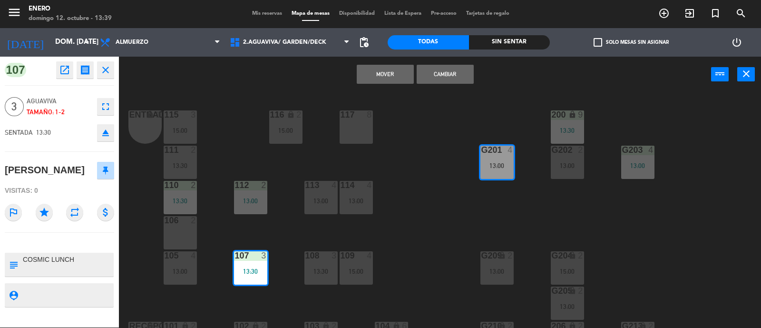
click at [447, 75] on button "Cambiar" at bounding box center [445, 74] width 57 height 19
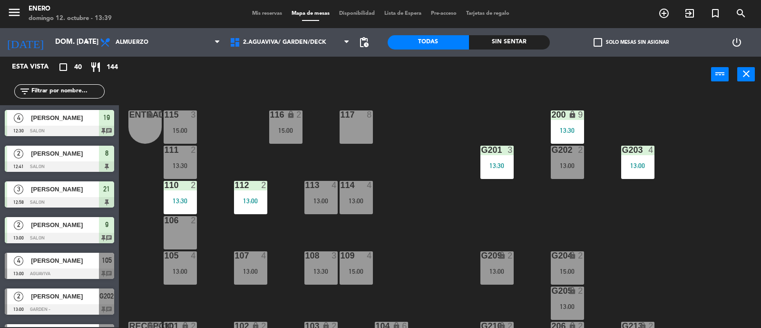
scroll to position [75, 0]
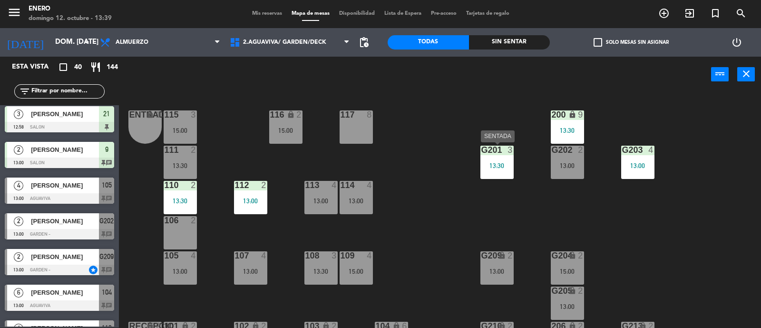
click at [491, 162] on div "13:30" at bounding box center [496, 165] width 33 height 7
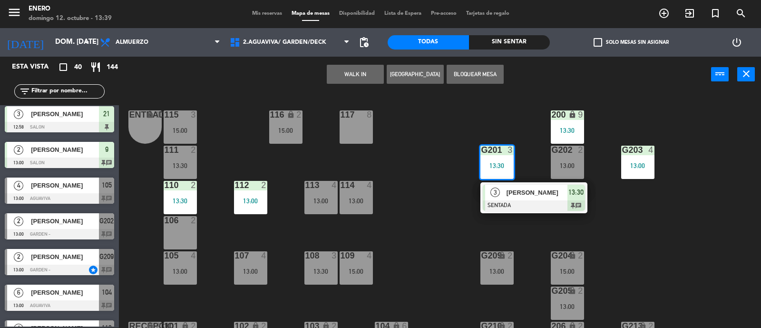
click at [436, 233] on div "Entrada lock 1 116 lock 2 15:00 117 8 115 3 15:00 200 lock 9 13:30 111 2 13:30 …" at bounding box center [444, 210] width 635 height 235
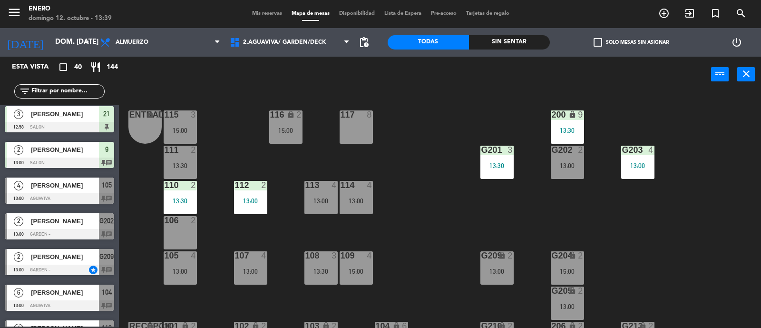
click at [252, 266] on div "107 4 13:00" at bounding box center [250, 267] width 33 height 33
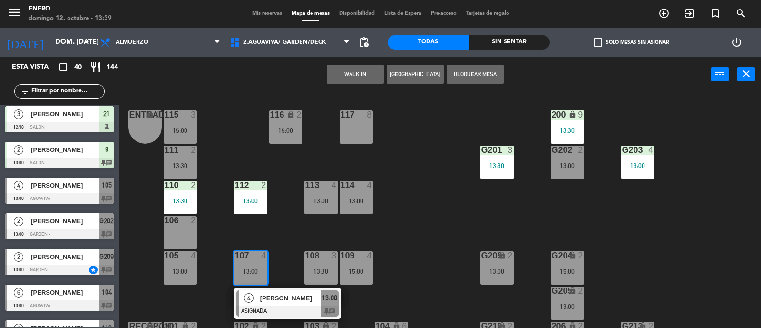
click at [411, 248] on div "Entrada lock 1 116 lock 2 15:00 117 8 115 3 15:00 200 lock 9 13:30 111 2 13:30 …" at bounding box center [444, 210] width 635 height 235
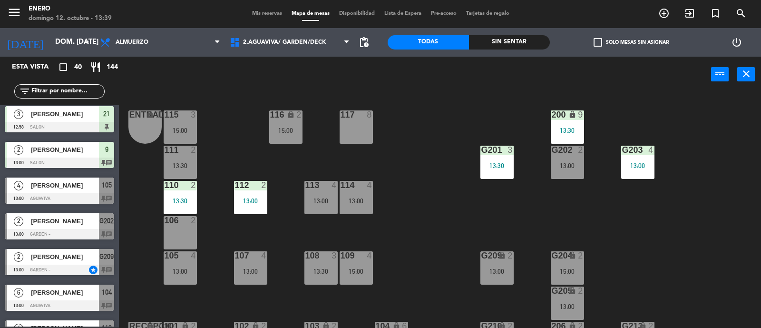
click at [264, 13] on span "Mis reservas" at bounding box center [266, 13] width 39 height 5
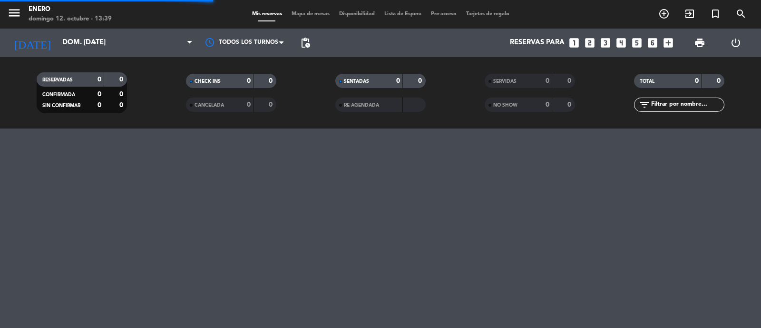
click at [297, 15] on span "Mapa de mesas" at bounding box center [311, 13] width 48 height 5
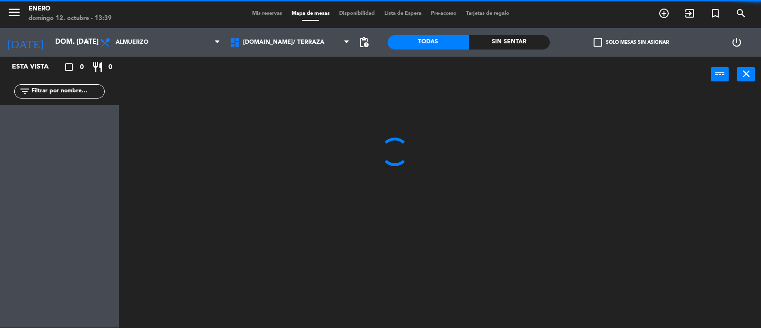
click at [94, 92] on input "text" at bounding box center [67, 91] width 74 height 10
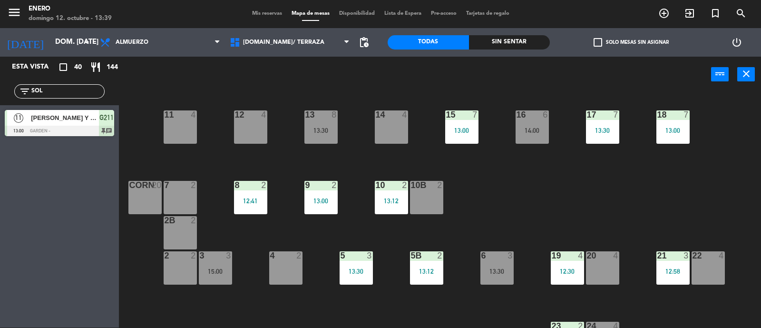
type input "SOL"
click at [38, 164] on div "Esta vista crop_square 40 restaurant 144 filter_list SOL 11 [PERSON_NAME] Y MAR…" at bounding box center [59, 192] width 119 height 271
click at [61, 85] on div "filter_list SOL" at bounding box center [59, 91] width 90 height 14
click at [62, 87] on input "SOL" at bounding box center [67, 91] width 74 height 10
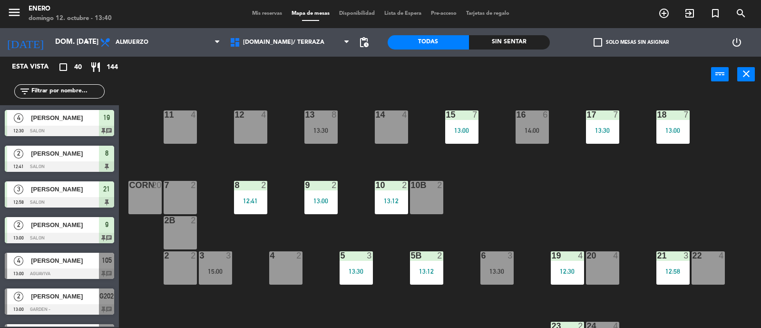
type input "I"
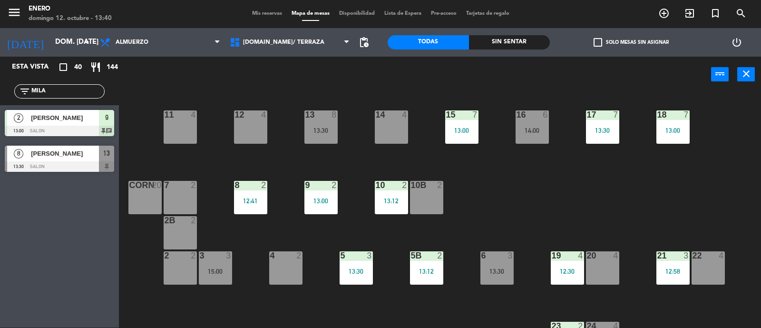
type input "MILA"
click at [0, 212] on div "Esta vista crop_square 40 restaurant 144 filter_list MILA 2 [PERSON_NAME] 13:00…" at bounding box center [59, 192] width 119 height 271
click at [63, 161] on div at bounding box center [59, 166] width 109 height 10
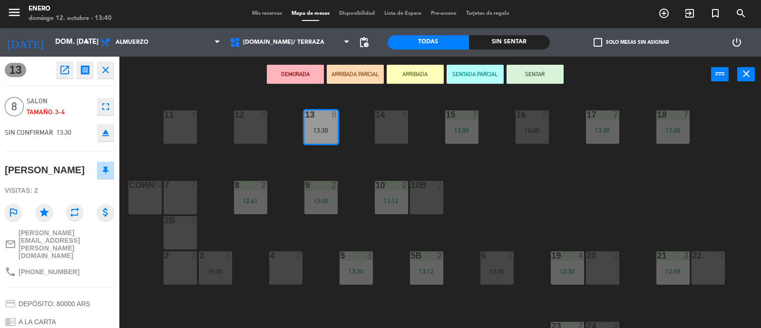
click at [542, 72] on button "SENTAR" at bounding box center [535, 74] width 57 height 19
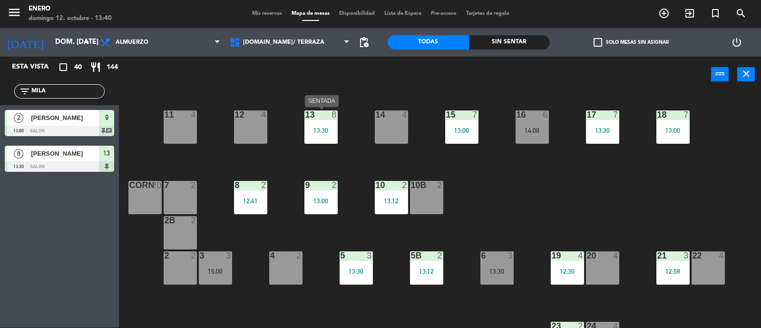
click at [324, 124] on div "13 8 13:30" at bounding box center [320, 126] width 33 height 33
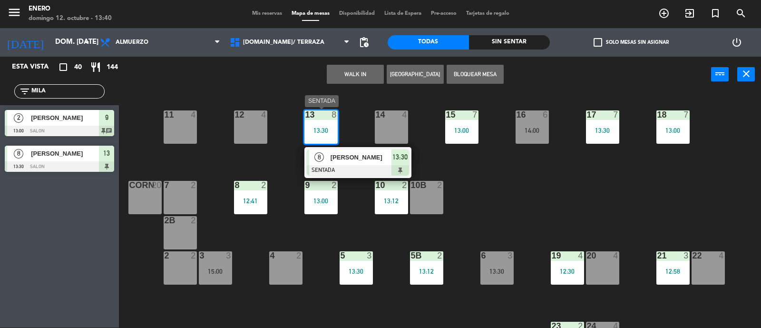
click at [348, 157] on span "[PERSON_NAME]" at bounding box center [361, 157] width 61 height 10
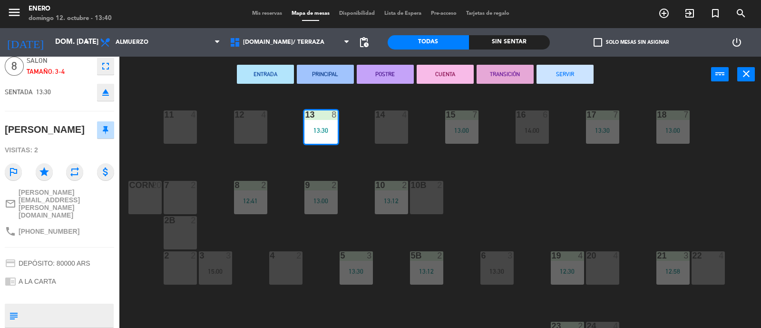
scroll to position [56, 0]
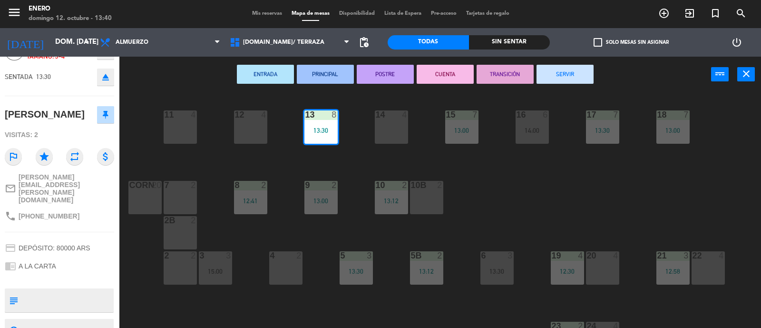
click at [257, 15] on span "Mis reservas" at bounding box center [266, 13] width 39 height 5
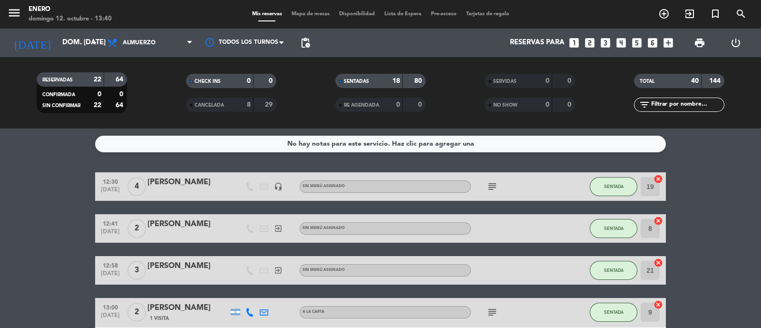
click at [665, 103] on input "text" at bounding box center [687, 104] width 74 height 10
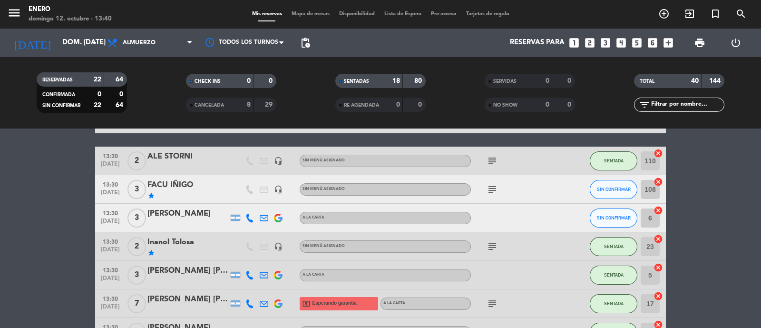
scroll to position [832, 0]
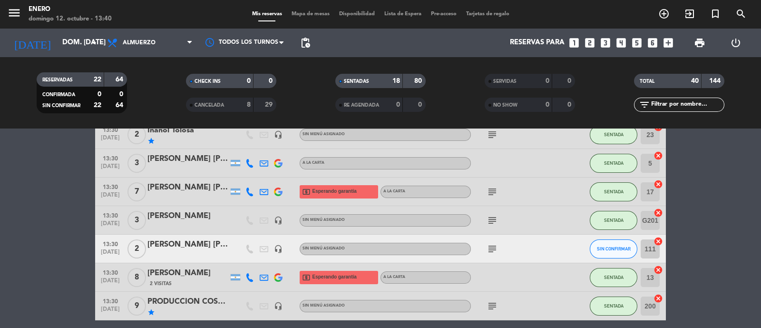
click at [361, 280] on div "local_atm Esperando garantía" at bounding box center [339, 277] width 78 height 13
click at [343, 282] on span "local_atm Esperando garantía" at bounding box center [329, 277] width 55 height 13
click at [670, 103] on input "text" at bounding box center [687, 104] width 74 height 10
click at [698, 106] on input "text" at bounding box center [687, 104] width 74 height 10
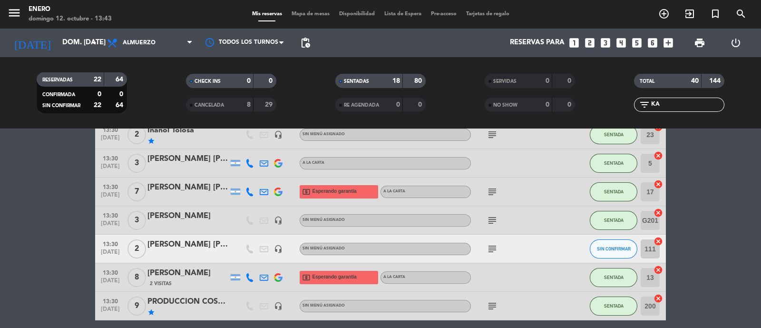
scroll to position [0, 0]
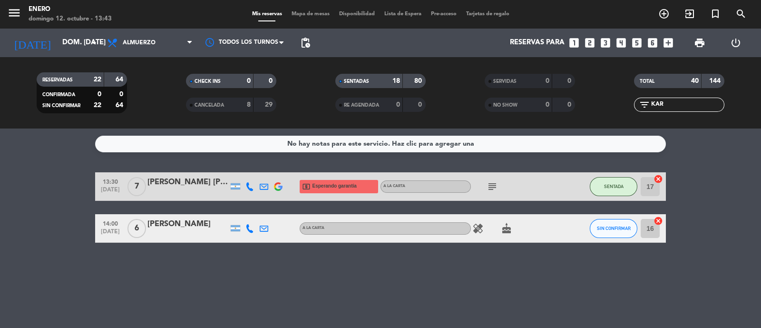
click at [523, 286] on div "No hay notas para este servicio. Haz clic para agregar una 13:30 [DATE] 7 [PERS…" at bounding box center [380, 227] width 761 height 199
click at [663, 109] on input "KAR" at bounding box center [687, 104] width 74 height 10
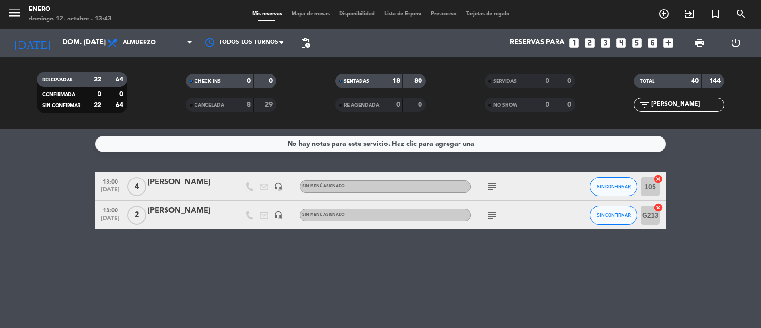
type input "[PERSON_NAME]"
click at [558, 217] on div at bounding box center [570, 215] width 26 height 28
click at [613, 216] on span "SIN CONFIRMAR" at bounding box center [614, 214] width 34 height 5
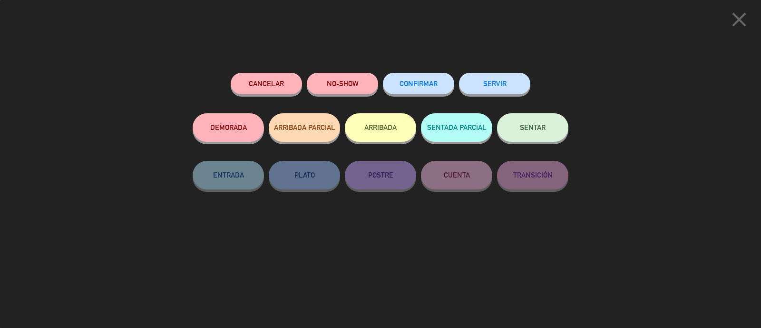
click at [557, 121] on button "SENTAR" at bounding box center [532, 127] width 71 height 29
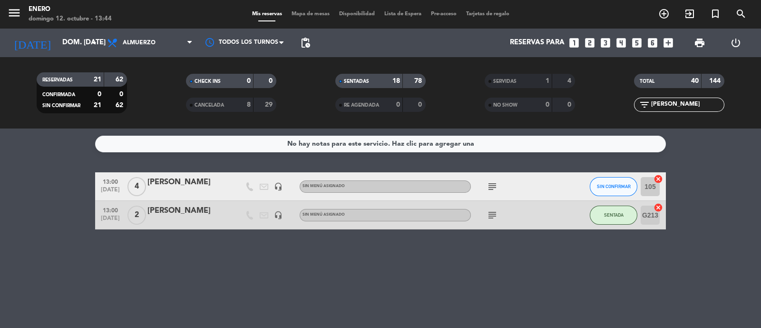
click at [321, 11] on span "Mapa de mesas" at bounding box center [311, 13] width 48 height 5
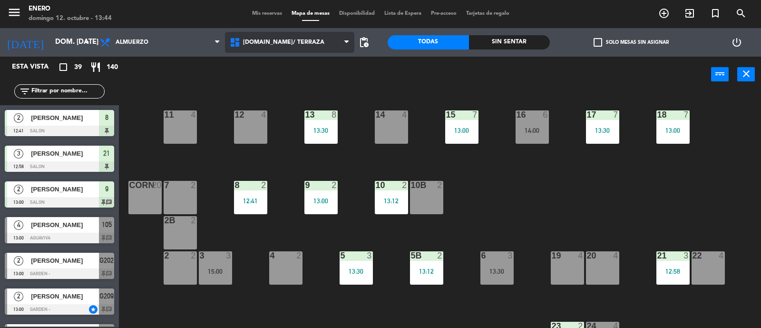
click at [279, 39] on span "[DOMAIN_NAME]/ TERRAZA" at bounding box center [283, 42] width 81 height 7
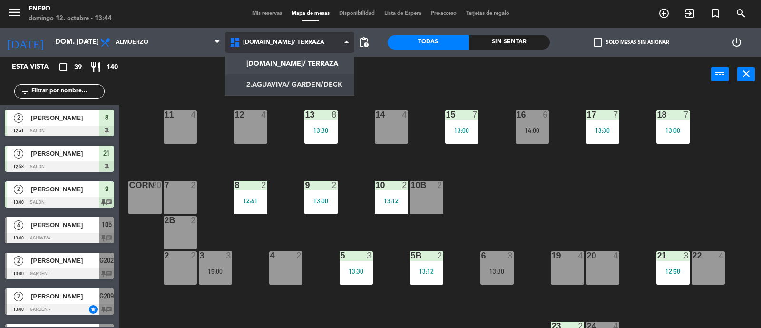
click at [300, 82] on ng-component "menu Enero [PERSON_NAME] 12. octubre - 13:44 Mis reservas Mapa de mesas Disponi…" at bounding box center [380, 164] width 761 height 329
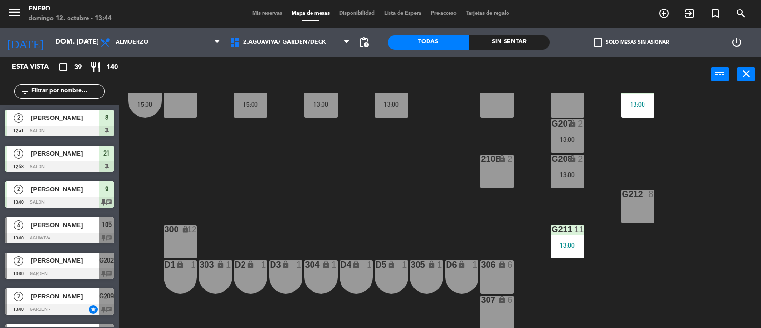
scroll to position [178, 0]
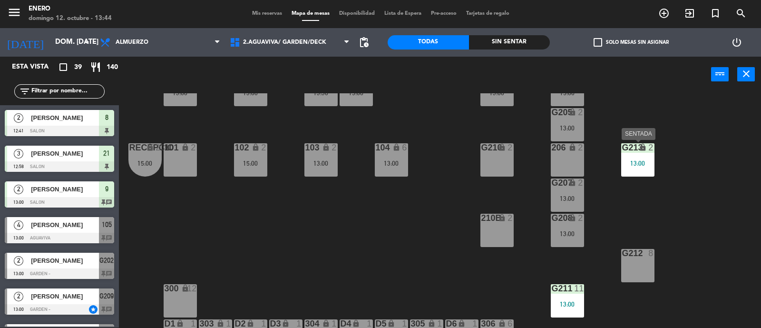
click at [642, 157] on div "G213 lock 2 13:00" at bounding box center [637, 159] width 33 height 33
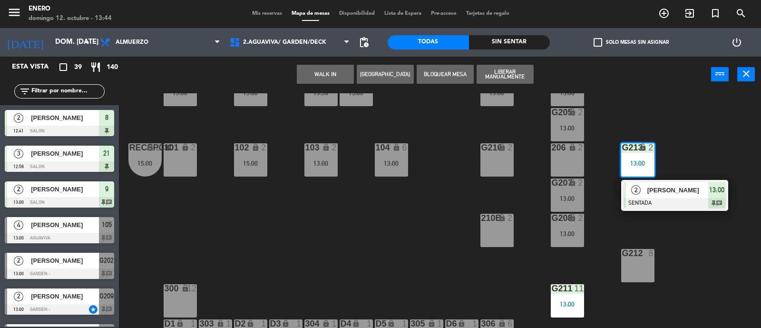
click at [71, 91] on input "text" at bounding box center [67, 91] width 74 height 10
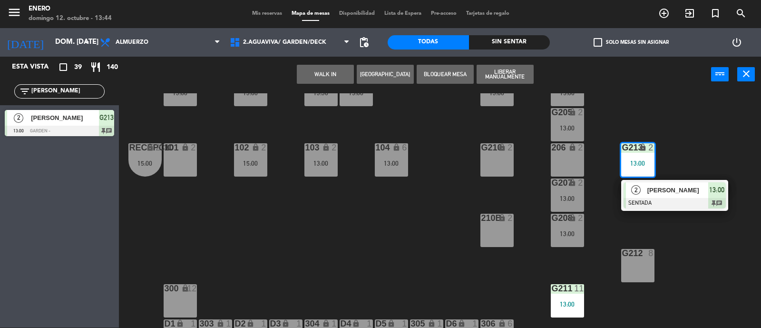
type input "[PERSON_NAME]"
drag, startPoint x: 0, startPoint y: 263, endPoint x: 5, endPoint y: 256, distance: 7.8
click at [0, 263] on div "Esta vista crop_square 39 restaurant 140 filter_list [PERSON_NAME] 2 [PERSON_NA…" at bounding box center [59, 192] width 119 height 271
click at [64, 123] on div "[PERSON_NAME]" at bounding box center [64, 118] width 69 height 16
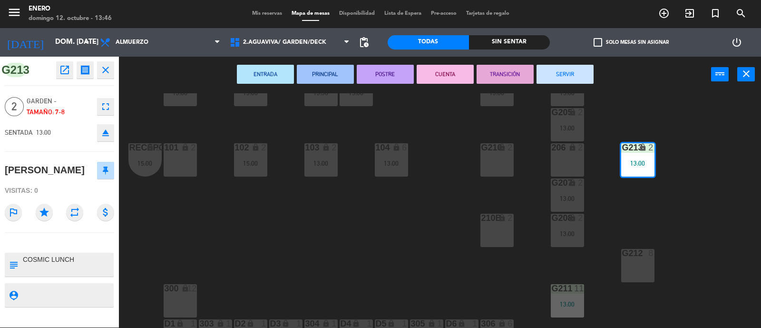
click at [687, 190] on div "Entrada lock 1 116 lock 2 15:00 117 8 115 3 15:00 200 lock 9 13:30 111 2 13:30 …" at bounding box center [444, 210] width 635 height 235
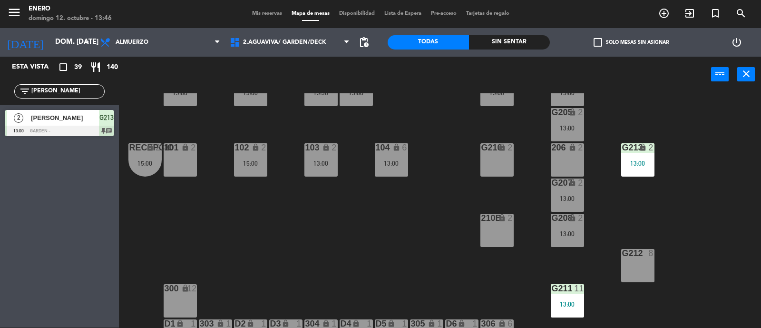
click at [642, 163] on div "13:00" at bounding box center [637, 163] width 33 height 7
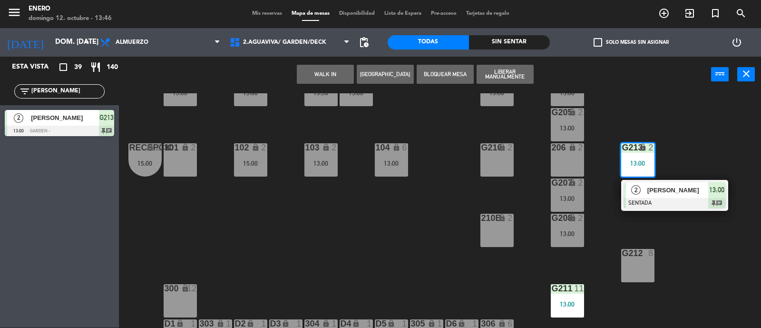
click at [414, 229] on div "Entrada lock 1 116 lock 2 15:00 117 8 115 3 15:00 200 lock 9 13:30 111 2 13:30 …" at bounding box center [444, 210] width 635 height 235
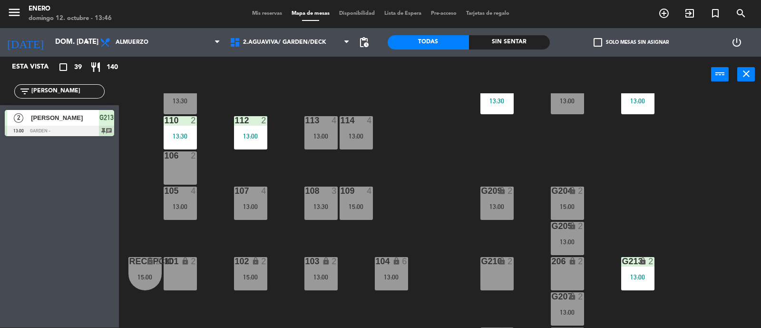
scroll to position [0, 0]
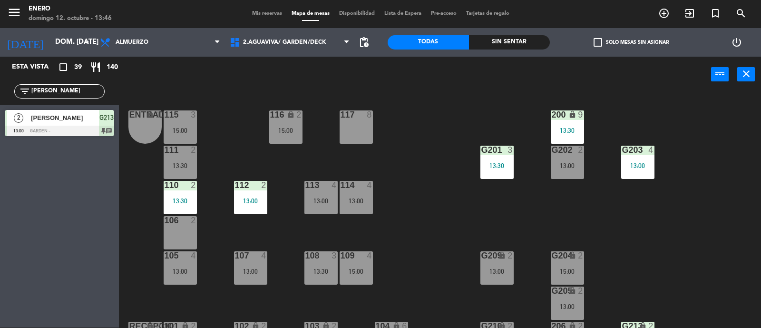
click at [261, 12] on span "Mis reservas" at bounding box center [266, 13] width 39 height 5
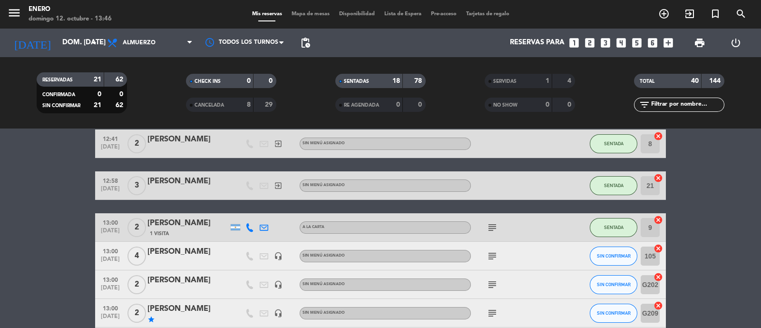
scroll to position [59, 0]
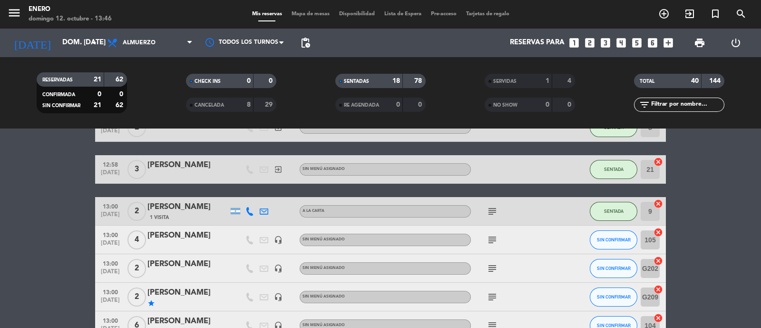
click at [309, 15] on span "Mapa de mesas" at bounding box center [311, 13] width 48 height 5
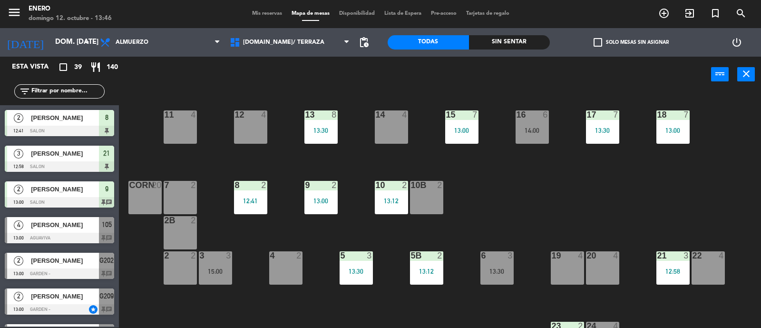
click at [429, 192] on div "10b 2" at bounding box center [426, 197] width 33 height 33
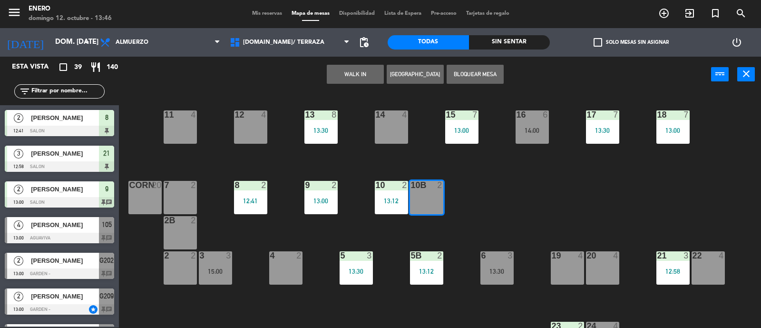
click at [368, 73] on button "WALK IN" at bounding box center [355, 74] width 57 height 19
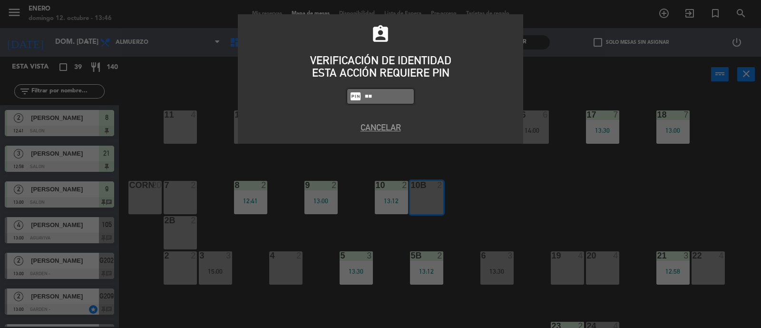
type input "6"
type input "6082"
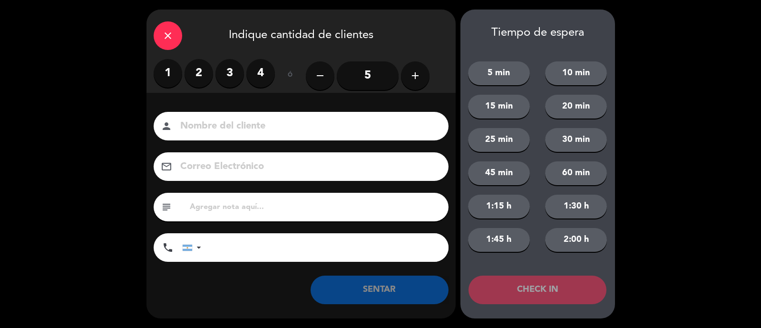
click at [194, 71] on label "2" at bounding box center [199, 73] width 29 height 29
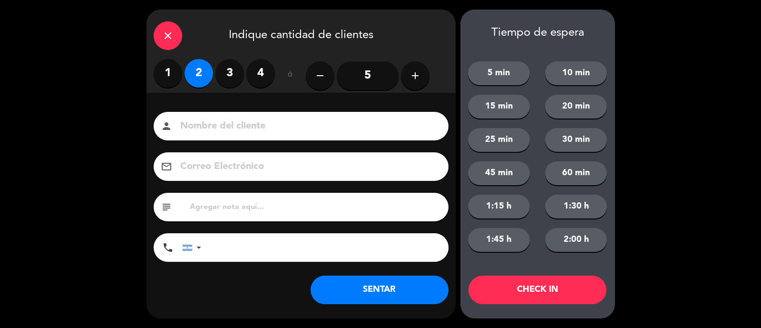
click at [223, 127] on input at bounding box center [307, 126] width 257 height 17
type input "s"
type input "Sofia"
click at [413, 289] on button "SENTAR" at bounding box center [380, 289] width 138 height 29
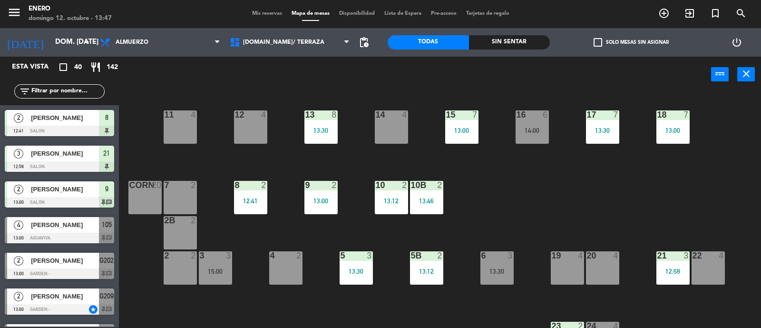
click at [538, 190] on div "14 4 12 4 11 4 17 7 13:30 15 7 13:00 16 6 14:00 13 8 13:30 18 7 13:00 10 2 13:1…" at bounding box center [444, 210] width 635 height 235
click at [305, 13] on span "Mapa de mesas" at bounding box center [311, 13] width 48 height 5
click at [274, 13] on span "Mis reservas" at bounding box center [266, 13] width 39 height 5
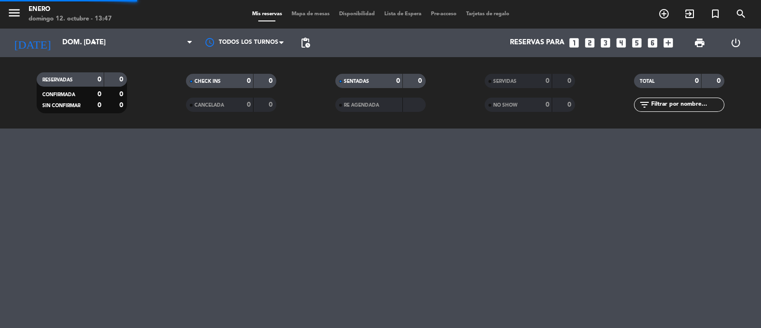
click at [299, 13] on span "Mapa de mesas" at bounding box center [311, 13] width 48 height 5
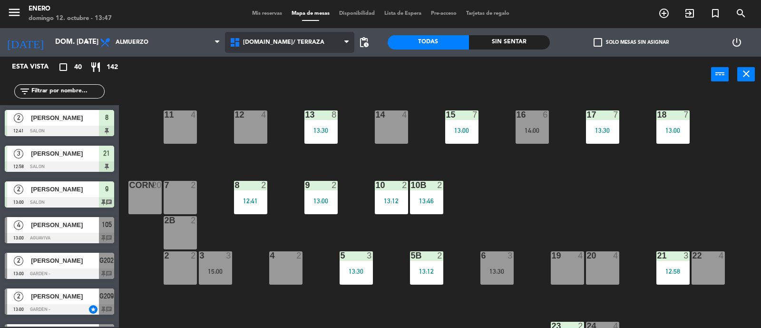
click at [282, 39] on span "[DOMAIN_NAME]/ TERRAZA" at bounding box center [283, 42] width 81 height 7
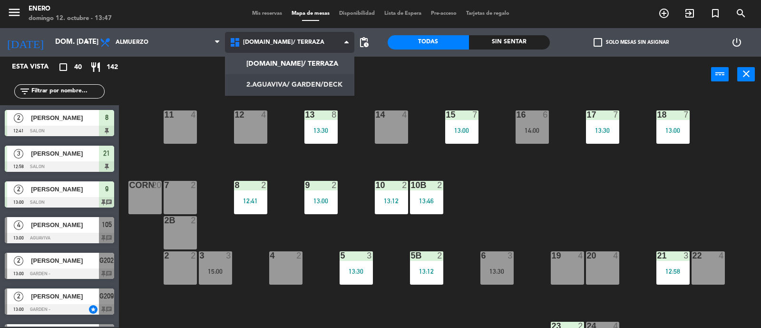
click at [298, 84] on ng-component "menu Enero [PERSON_NAME] 12. octubre - 13:47 Mis reservas Mapa de mesas Disponi…" at bounding box center [380, 164] width 761 height 329
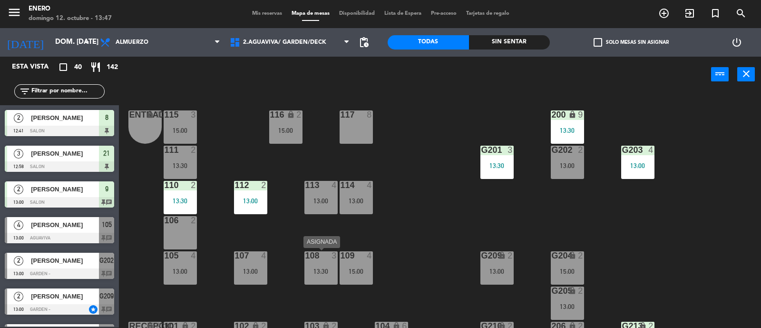
click at [321, 268] on div "13:30" at bounding box center [320, 271] width 33 height 7
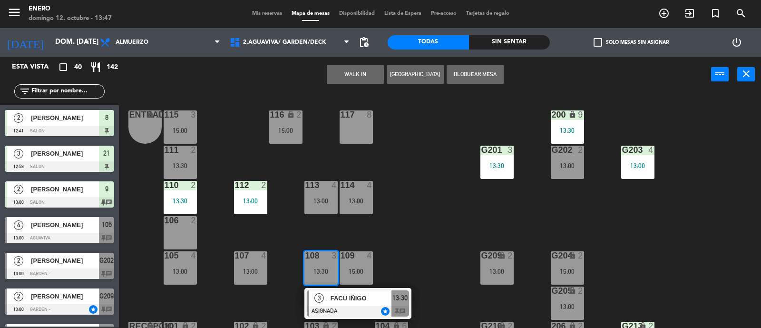
click at [429, 214] on div "Entrada lock 1 116 lock 2 15:00 117 8 115 3 15:00 200 lock 9 13:30 111 2 13:30 …" at bounding box center [444, 210] width 635 height 235
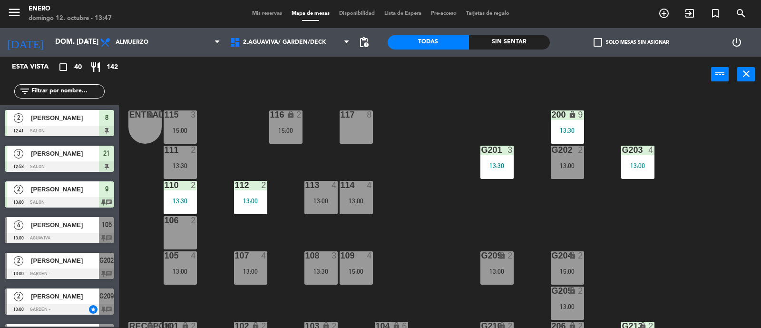
click at [322, 253] on div at bounding box center [321, 255] width 16 height 9
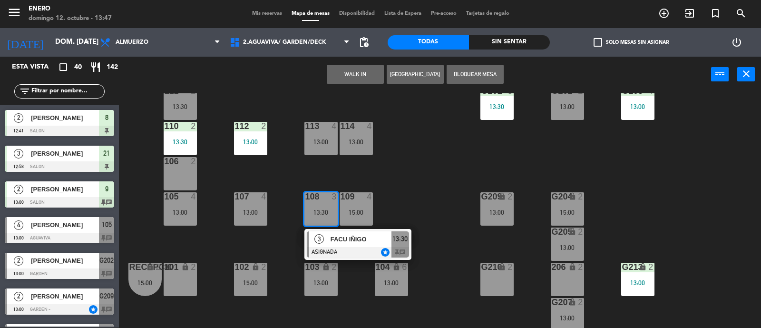
scroll to position [118, 0]
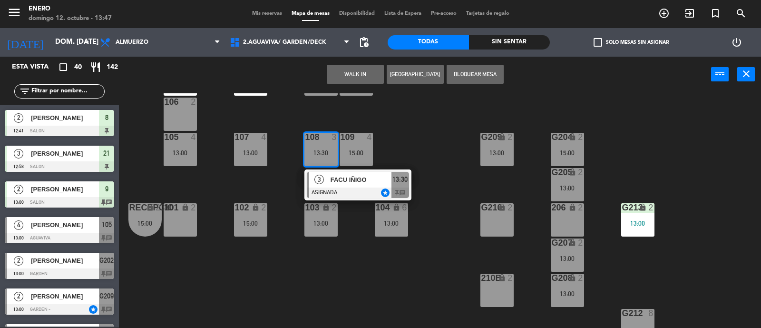
click at [364, 176] on span "FACU IÑIGO" at bounding box center [361, 180] width 61 height 10
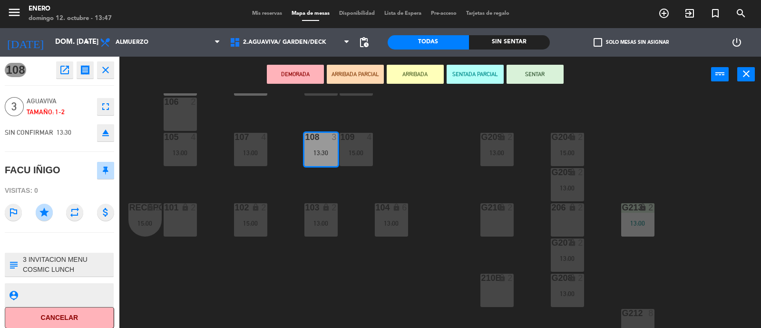
click at [564, 284] on div "G208 lock 2 13:00" at bounding box center [567, 290] width 33 height 33
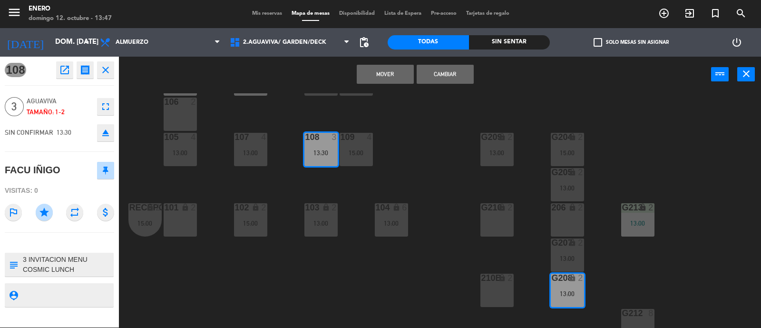
click at [449, 75] on button "Cambiar" at bounding box center [445, 74] width 57 height 19
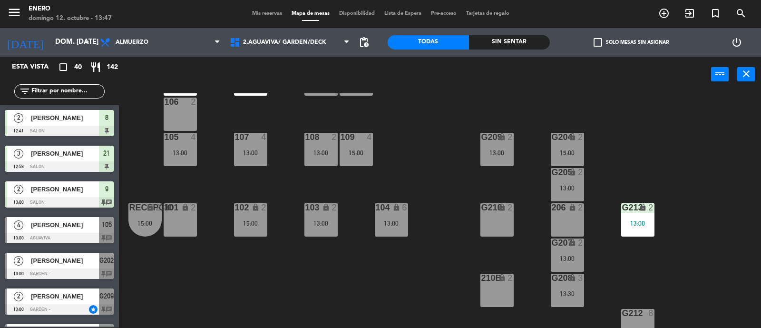
click at [433, 172] on div "Entrada lock 1 116 lock 2 15:00 117 8 115 3 15:00 200 lock 9 13:30 111 2 13:30 …" at bounding box center [444, 210] width 635 height 235
click at [322, 145] on div "108 2 13:00" at bounding box center [320, 149] width 33 height 33
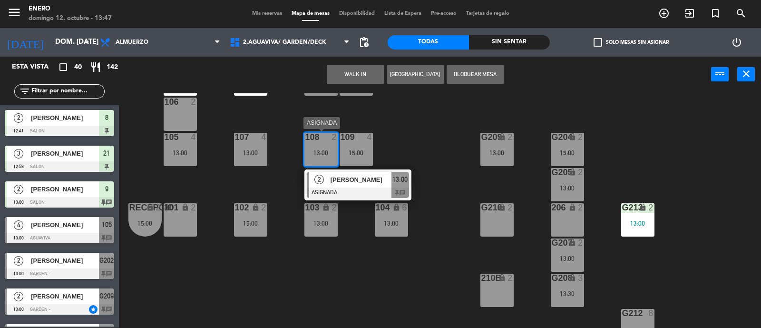
click at [372, 180] on span "[PERSON_NAME]" at bounding box center [361, 180] width 61 height 10
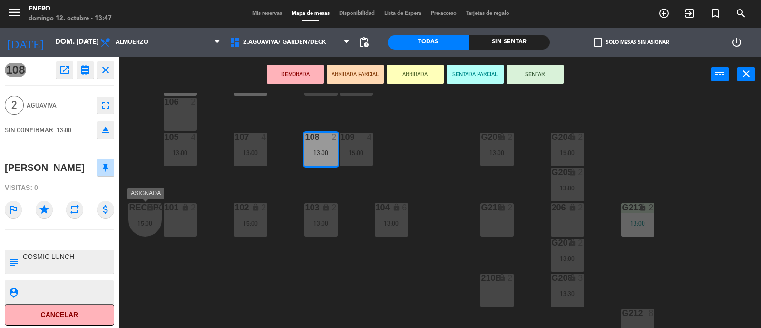
click at [164, 221] on div "101 lock 2" at bounding box center [180, 219] width 33 height 33
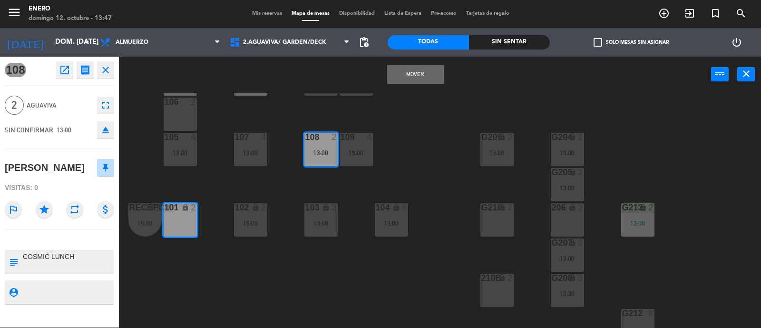
click at [412, 72] on button "Mover" at bounding box center [415, 74] width 57 height 19
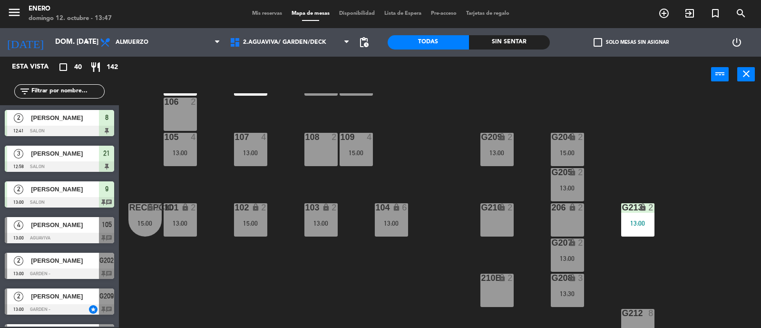
click at [628, 289] on div "Entrada lock 1 116 lock 2 15:00 117 8 115 3 15:00 200 lock 9 13:30 111 2 13:30 …" at bounding box center [444, 210] width 635 height 235
click at [577, 286] on div "G208 lock 3 13:30" at bounding box center [567, 290] width 33 height 33
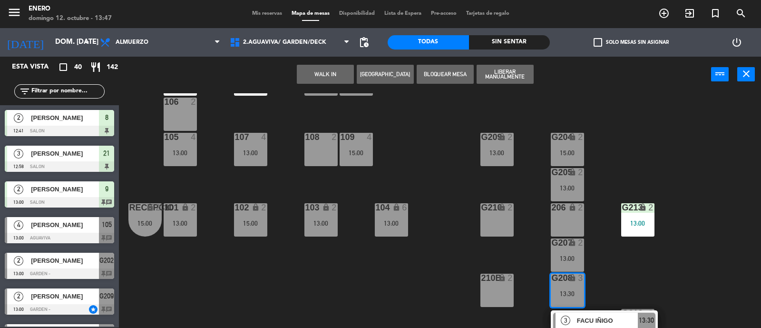
scroll to position [178, 0]
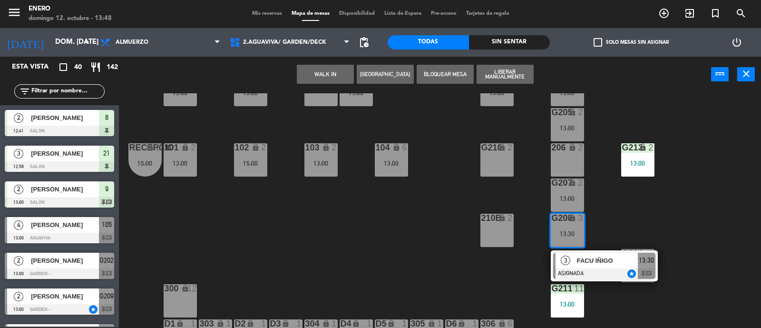
drag, startPoint x: 394, startPoint y: 180, endPoint x: 411, endPoint y: 225, distance: 47.7
click at [394, 181] on div "Entrada lock 1 116 lock 2 15:00 117 8 115 3 15:00 200 lock 9 13:30 111 2 13:30 …" at bounding box center [444, 210] width 635 height 235
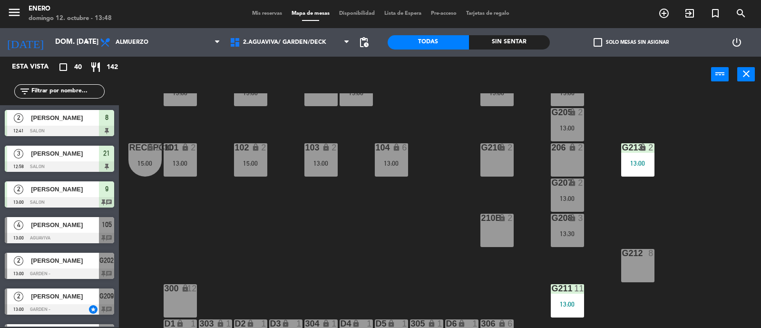
click at [411, 225] on div "Entrada lock 1 116 lock 2 15:00 117 8 115 3 15:00 200 lock 9 13:30 111 2 13:30 …" at bounding box center [444, 210] width 635 height 235
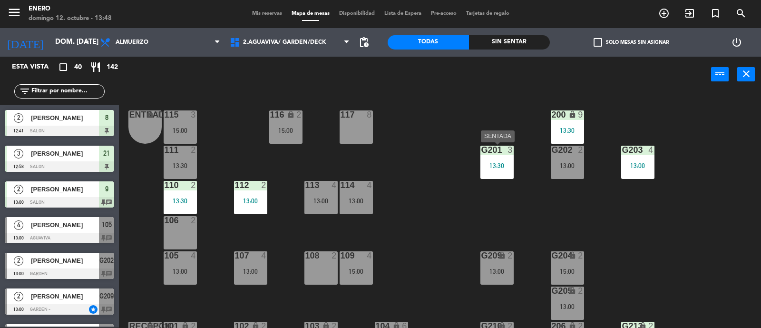
click at [489, 155] on div "G201 3 13:30" at bounding box center [496, 162] width 33 height 33
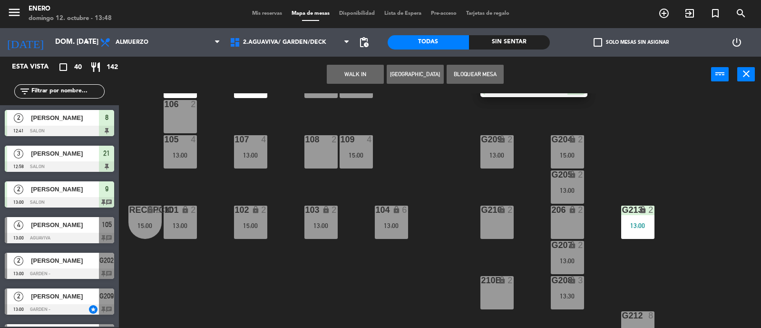
scroll to position [118, 0]
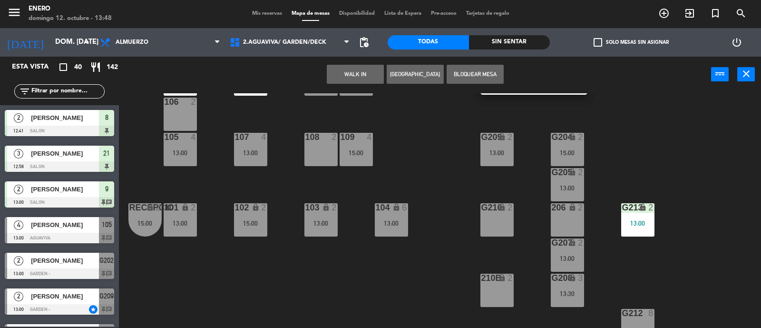
click at [687, 253] on div "Entrada lock 1 116 lock 2 15:00 117 8 115 3 15:00 200 lock 9 13:30 111 2 13:30 …" at bounding box center [444, 210] width 635 height 235
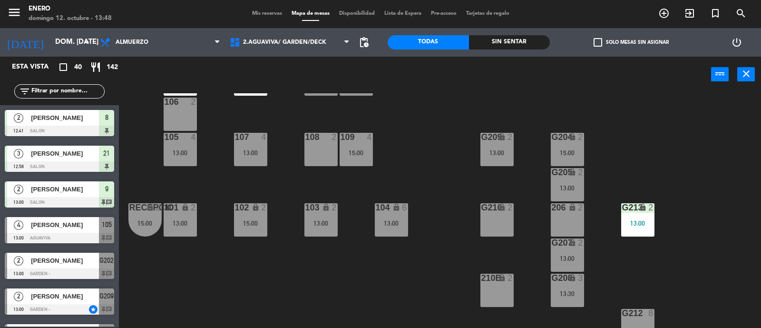
click at [575, 285] on div "G208 lock 3 13:30" at bounding box center [567, 290] width 33 height 33
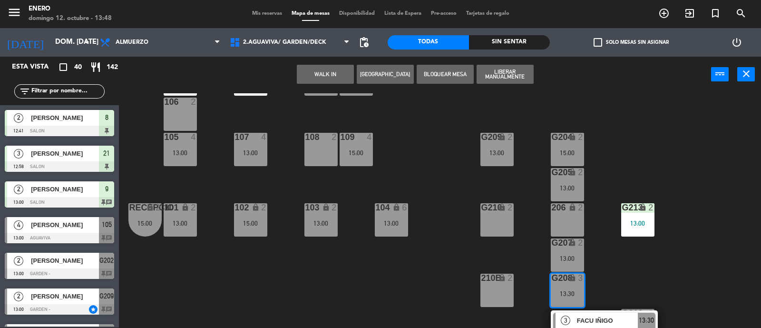
click at [682, 277] on div "Entrada lock 1 116 lock 2 15:00 117 8 115 3 15:00 200 lock 9 13:30 111 2 13:30 …" at bounding box center [444, 210] width 635 height 235
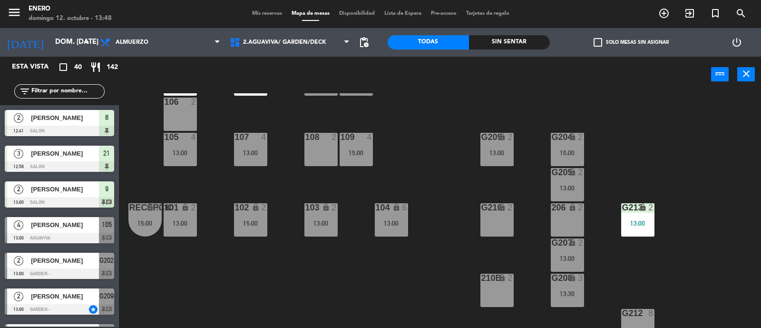
scroll to position [178, 0]
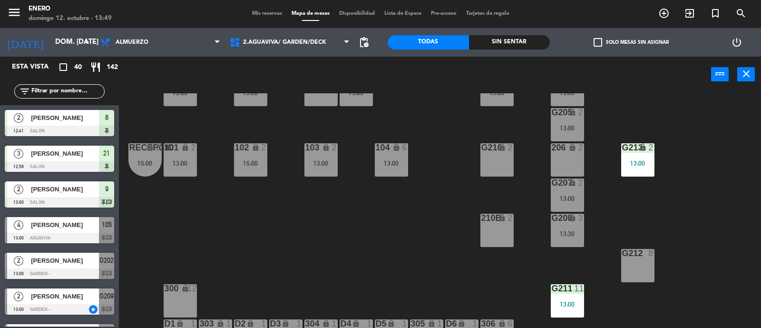
click at [276, 239] on div "Entrada lock 1 116 lock 2 15:00 117 8 115 3 15:00 200 lock 9 13:30 111 2 13:30 …" at bounding box center [444, 210] width 635 height 235
click at [277, 224] on div "Entrada lock 1 116 lock 2 15:00 117 8 115 3 15:00 200 lock 9 13:30 111 2 13:30 …" at bounding box center [444, 210] width 635 height 235
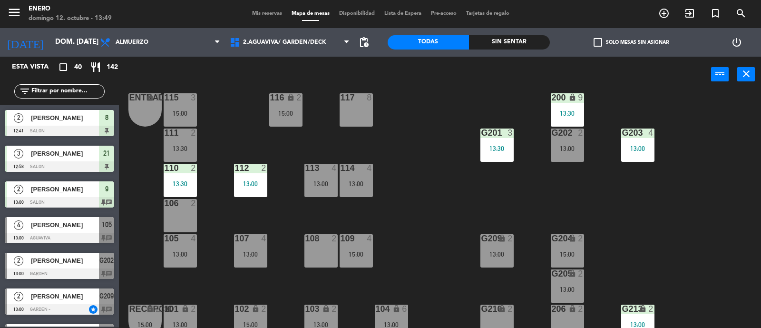
scroll to position [0, 0]
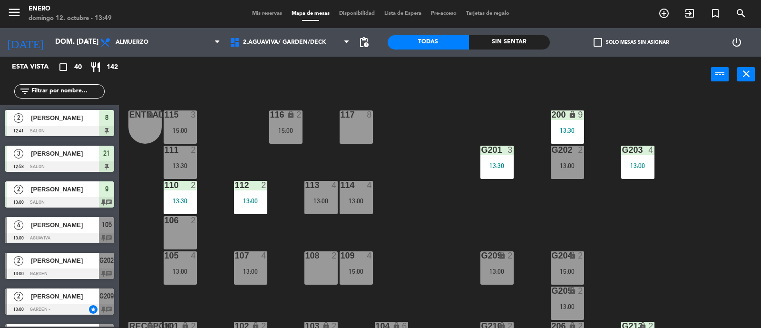
click at [685, 166] on div "Entrada lock 1 116 lock 2 15:00 117 8 115 3 15:00 200 lock 9 13:30 111 2 13:30 …" at bounding box center [444, 210] width 635 height 235
click at [442, 172] on div "Entrada lock 1 116 lock 2 15:00 117 8 115 3 15:00 200 lock 9 13:30 111 2 13:30 …" at bounding box center [444, 210] width 635 height 235
click at [274, 14] on span "Mis reservas" at bounding box center [266, 13] width 39 height 5
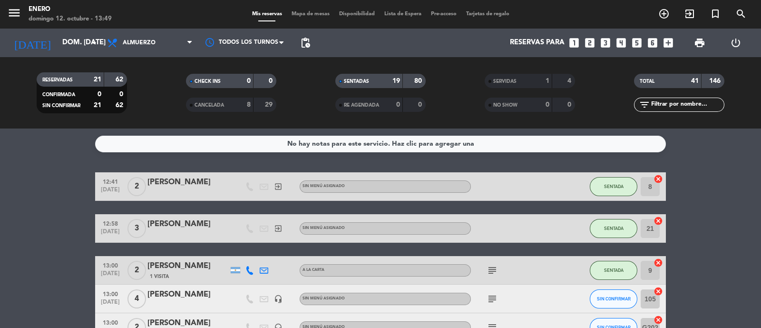
click at [315, 14] on span "Mapa de mesas" at bounding box center [311, 13] width 48 height 5
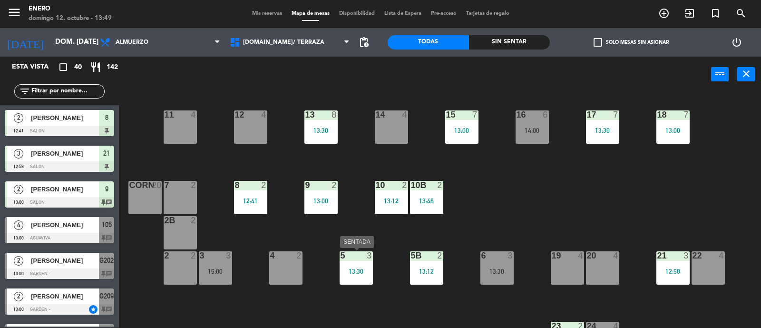
click at [362, 268] on div "13:30" at bounding box center [356, 271] width 33 height 7
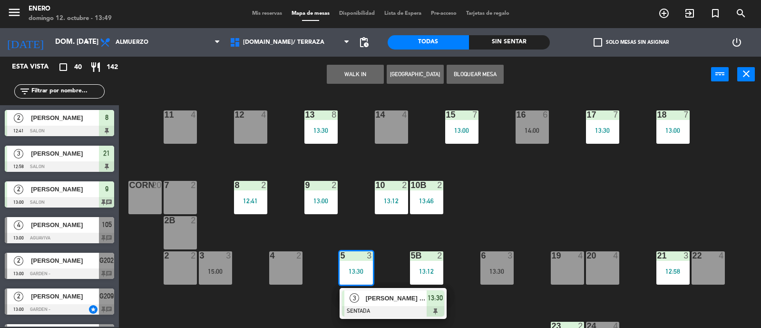
click at [373, 294] on span "[PERSON_NAME] [PERSON_NAME]" at bounding box center [396, 298] width 61 height 10
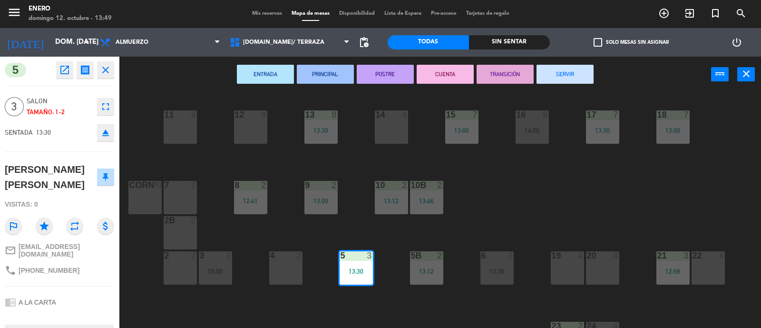
click at [397, 121] on div "14 4" at bounding box center [391, 126] width 33 height 33
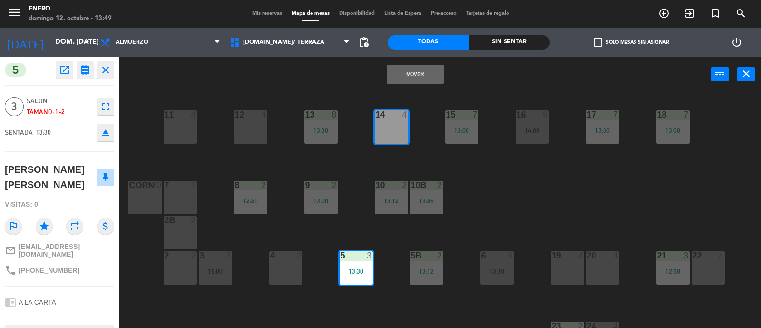
click at [417, 72] on button "Mover" at bounding box center [415, 74] width 57 height 19
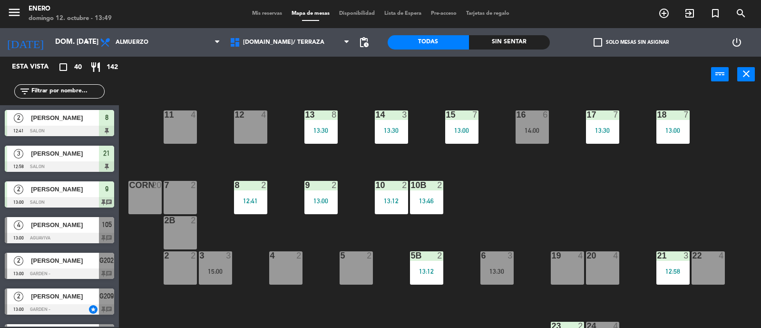
click at [430, 191] on div "10b 2 13:46" at bounding box center [426, 197] width 33 height 33
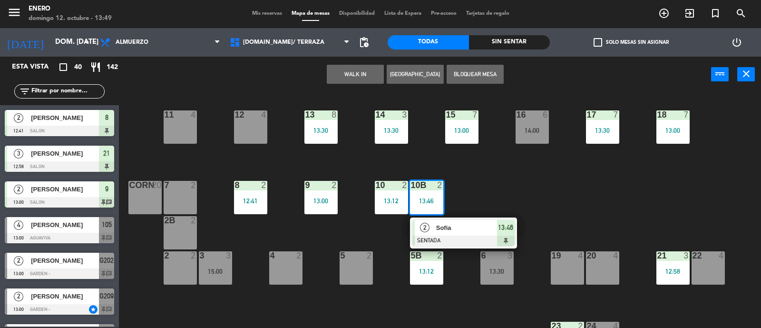
click at [441, 224] on span "Sofia" at bounding box center [466, 228] width 61 height 10
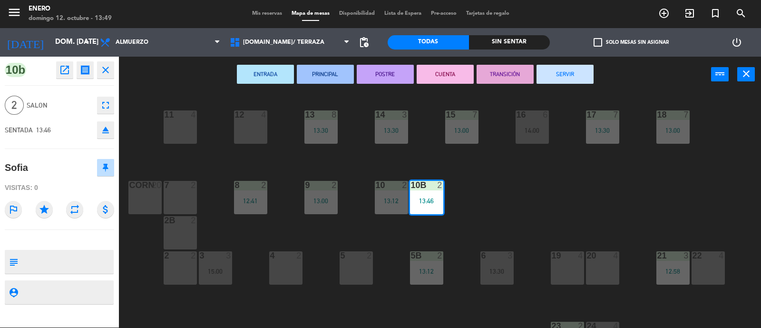
click at [356, 260] on div "5 2" at bounding box center [356, 267] width 33 height 33
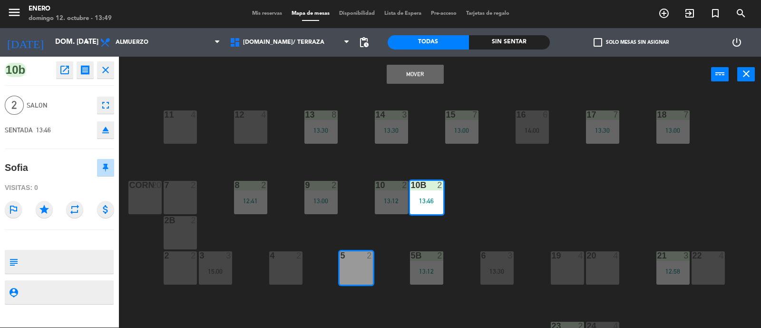
click at [415, 75] on button "Mover" at bounding box center [415, 74] width 57 height 19
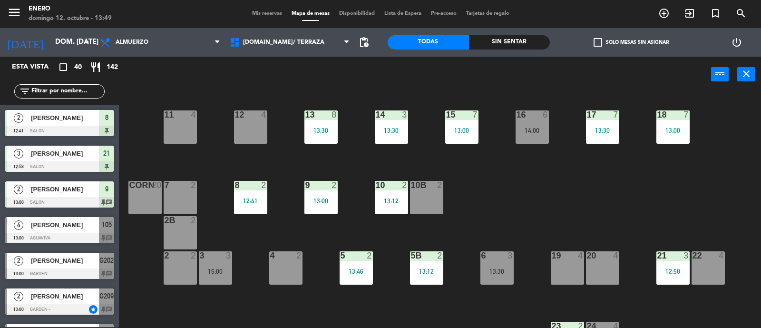
scroll to position [182, 0]
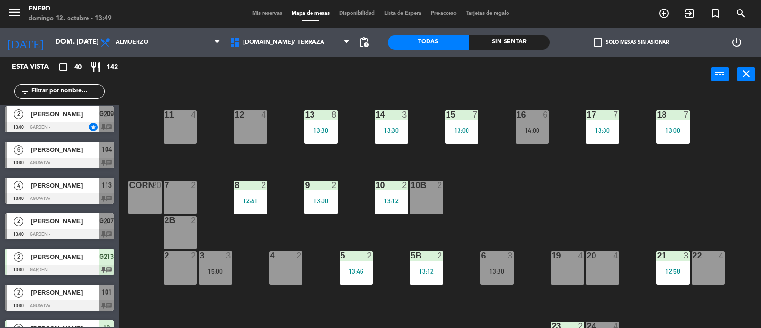
click at [490, 195] on div "14 3 13:30 12 4 11 4 17 7 13:30 15 7 13:00 16 6 14:00 13 8 13:30 18 7 13:00 10 …" at bounding box center [444, 210] width 635 height 235
click at [243, 124] on div "12 4" at bounding box center [250, 126] width 33 height 33
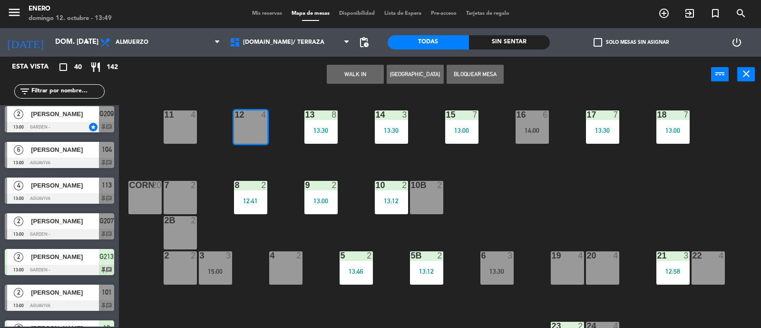
click at [355, 73] on button "WALK IN" at bounding box center [355, 74] width 57 height 19
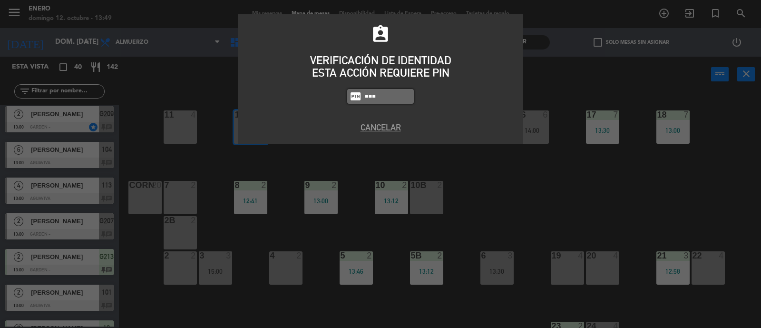
type input "6082"
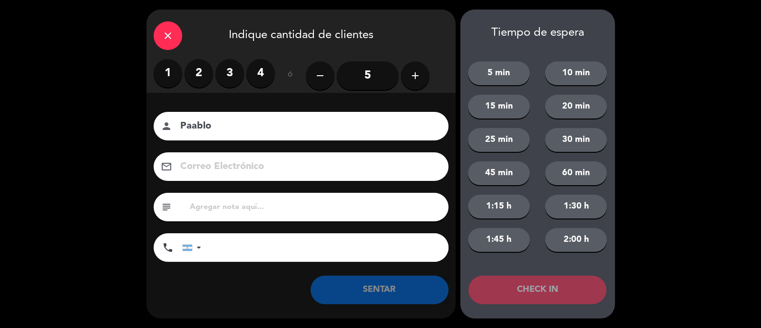
type input "Paablo"
click at [224, 69] on label "3" at bounding box center [229, 73] width 29 height 29
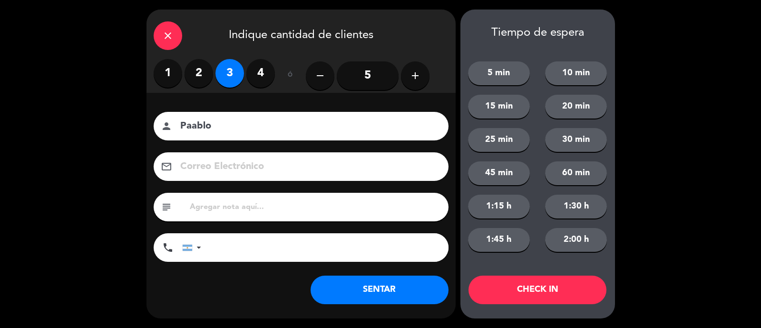
click at [381, 287] on button "SENTAR" at bounding box center [380, 289] width 138 height 29
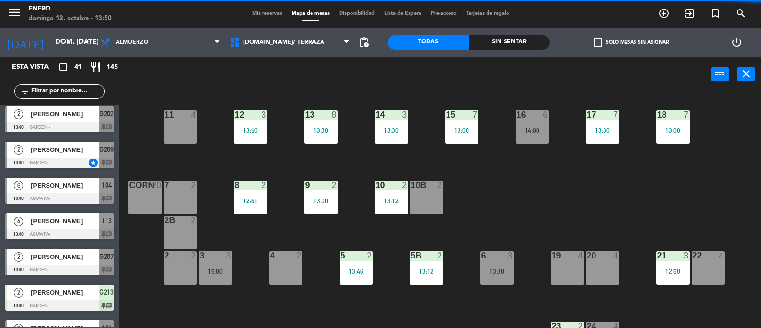
scroll to position [0, 0]
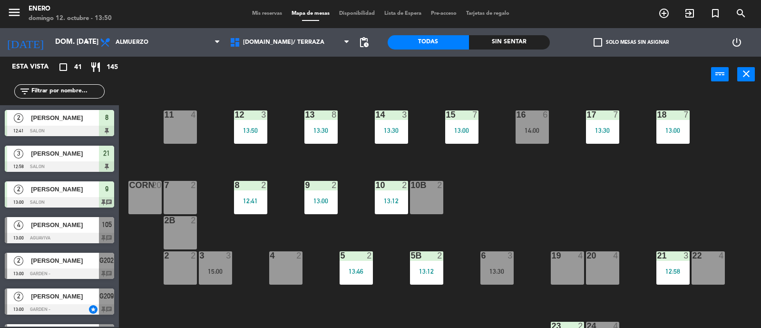
click at [265, 15] on span "Mis reservas" at bounding box center [266, 13] width 39 height 5
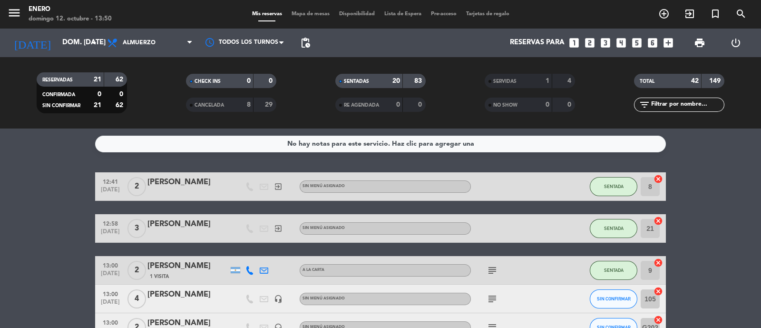
click at [294, 11] on span "Mapa de mesas" at bounding box center [311, 13] width 48 height 5
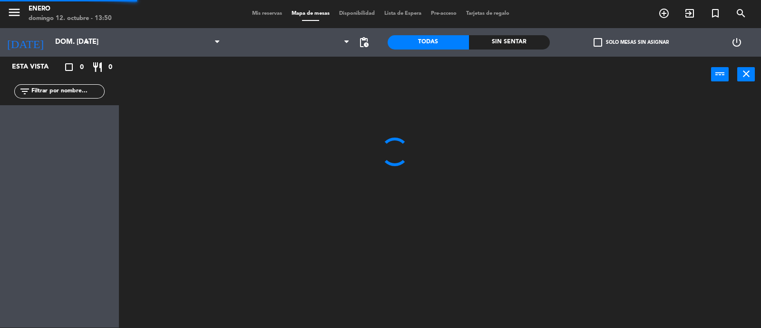
click at [254, 15] on span "Mis reservas" at bounding box center [266, 13] width 39 height 5
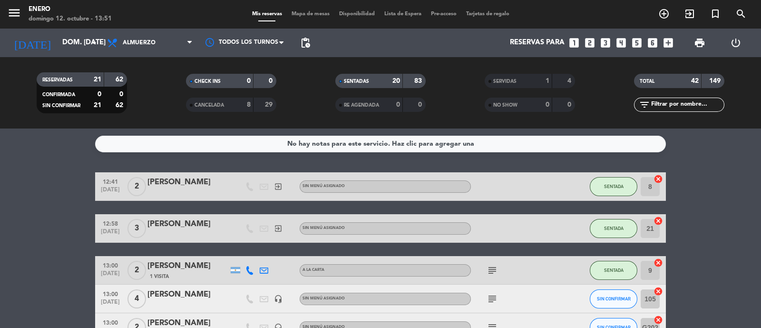
click at [672, 103] on input "text" at bounding box center [687, 104] width 74 height 10
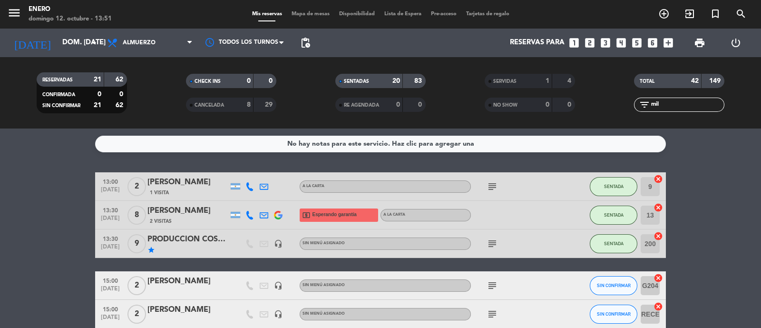
type input "mila"
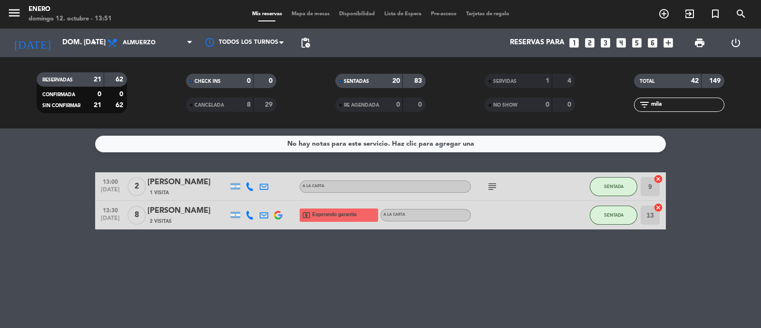
click at [673, 102] on input "mila" at bounding box center [687, 104] width 74 height 10
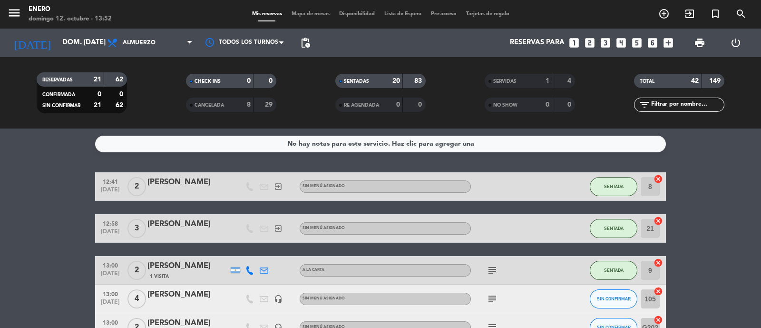
click at [695, 106] on input "text" at bounding box center [687, 104] width 74 height 10
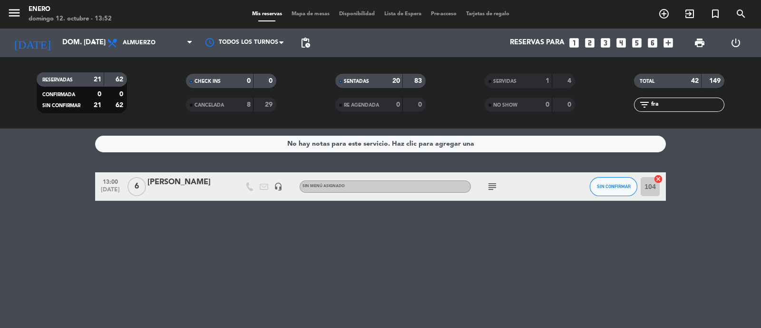
type input "fra"
click at [492, 185] on icon "subject" at bounding box center [492, 186] width 11 height 11
click at [623, 192] on button "SIN CONFIRMAR" at bounding box center [614, 186] width 48 height 19
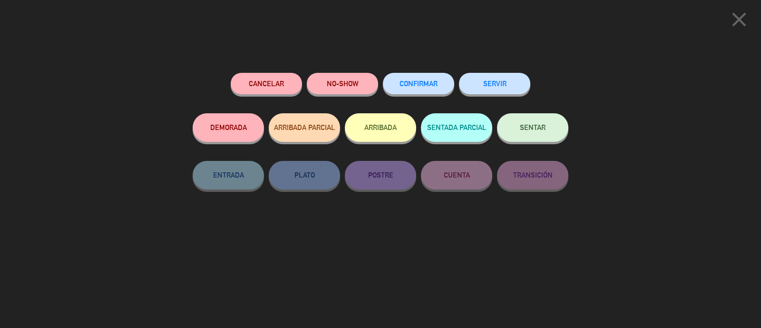
click at [547, 134] on button "SENTAR" at bounding box center [532, 127] width 71 height 29
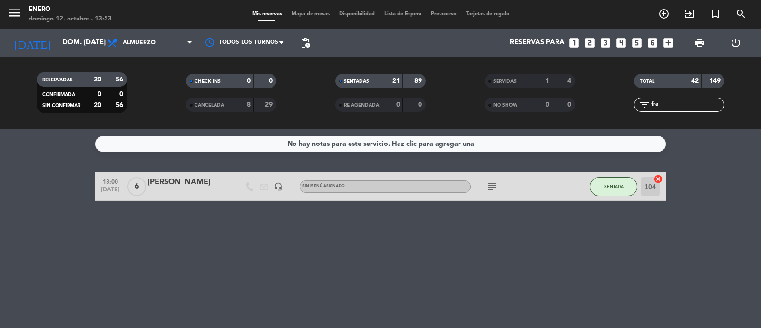
click at [382, 247] on div "No hay notas para este servicio. Haz clic para agregar una 13:00 [DATE] 6 [PERS…" at bounding box center [380, 227] width 761 height 199
click at [492, 181] on icon "subject" at bounding box center [492, 186] width 11 height 11
click at [402, 214] on div "No hay notas para este servicio. Haz clic para agregar una 13:00 [DATE] 6 [PERS…" at bounding box center [380, 227] width 761 height 199
click at [302, 13] on span "Mapa de mesas" at bounding box center [311, 13] width 48 height 5
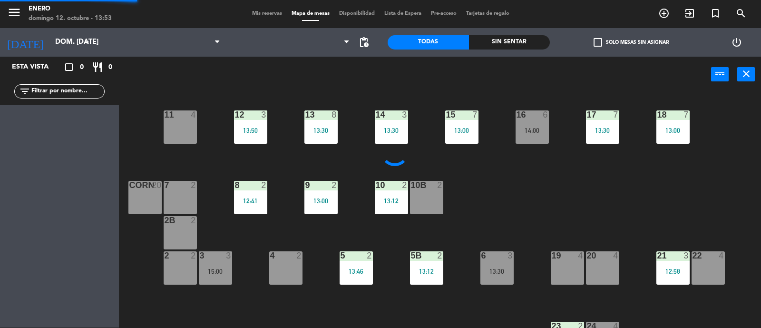
click at [249, 11] on span "Mis reservas" at bounding box center [266, 13] width 39 height 5
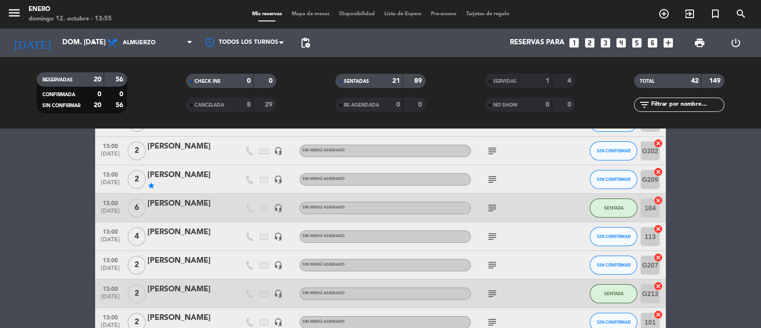
scroll to position [178, 0]
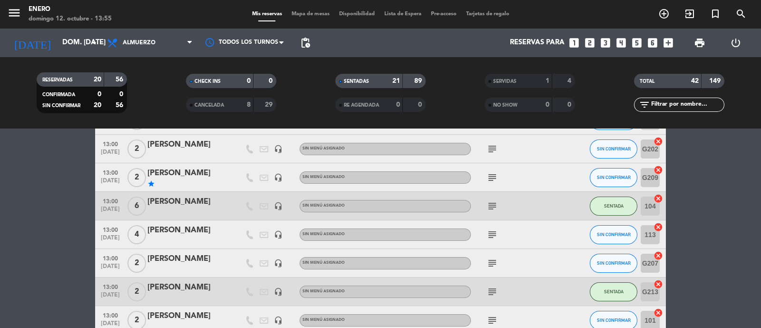
click at [296, 12] on span "Mapa de mesas" at bounding box center [311, 13] width 48 height 5
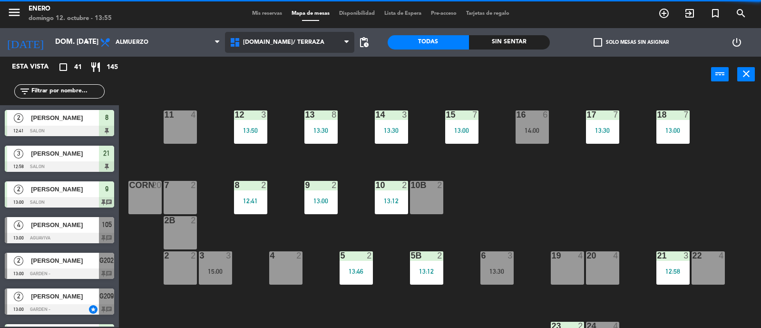
click at [294, 43] on span "[DOMAIN_NAME]/ TERRAZA" at bounding box center [283, 42] width 81 height 7
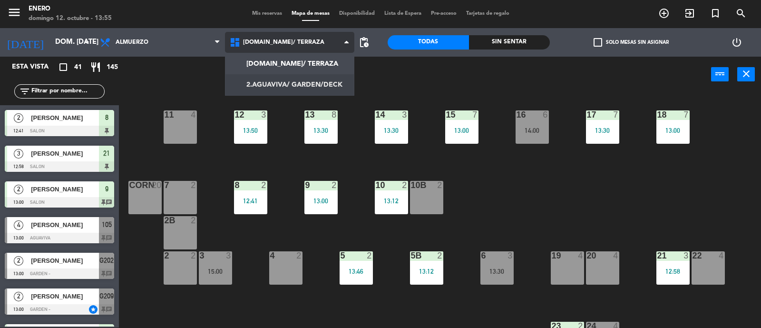
click at [316, 77] on ng-component "menu Enero [PERSON_NAME] 12. octubre - 13:55 Mis reservas Mapa de mesas Disponi…" at bounding box center [380, 164] width 761 height 329
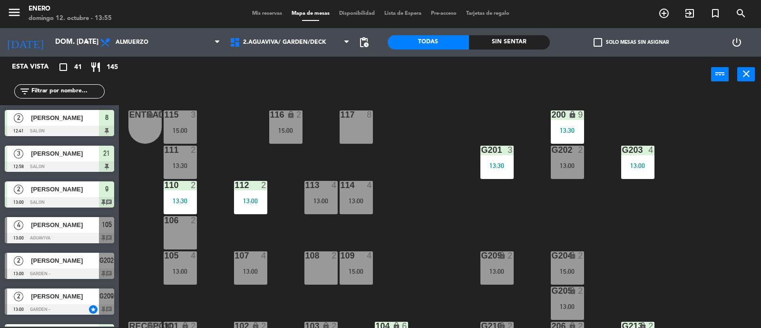
click at [459, 170] on div "Entrada lock 1 116 lock 2 15:00 117 8 115 3 15:00 200 lock 9 13:30 111 2 13:30 …" at bounding box center [444, 210] width 635 height 235
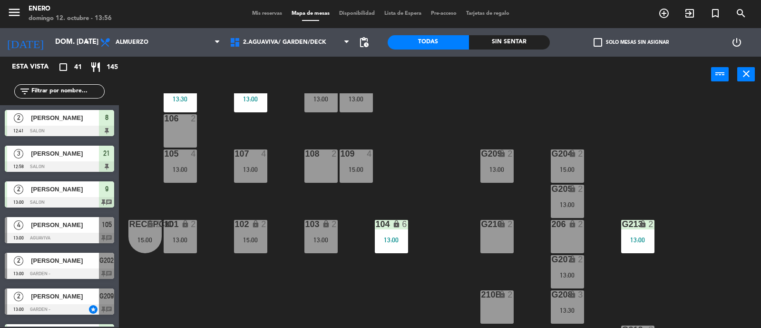
scroll to position [118, 0]
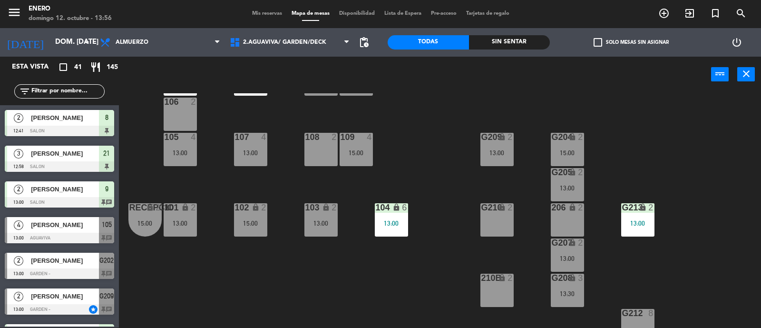
click at [632, 232] on div "G213 lock 2 13:00" at bounding box center [637, 219] width 33 height 33
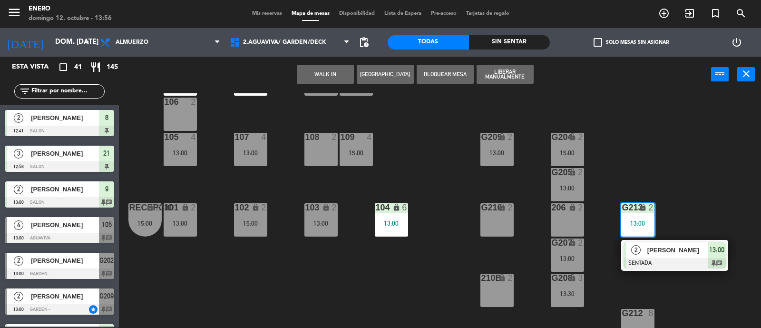
click at [638, 148] on div "Entrada lock 1 116 lock 2 15:00 117 8 115 3 15:00 200 lock 9 13:30 111 2 13:30 …" at bounding box center [444, 210] width 635 height 235
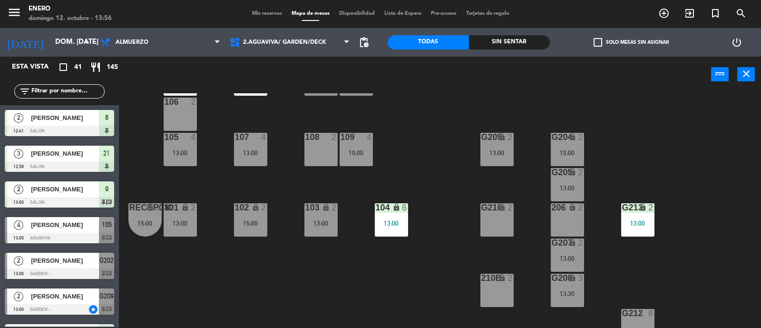
click at [396, 220] on div "13:00" at bounding box center [391, 223] width 33 height 7
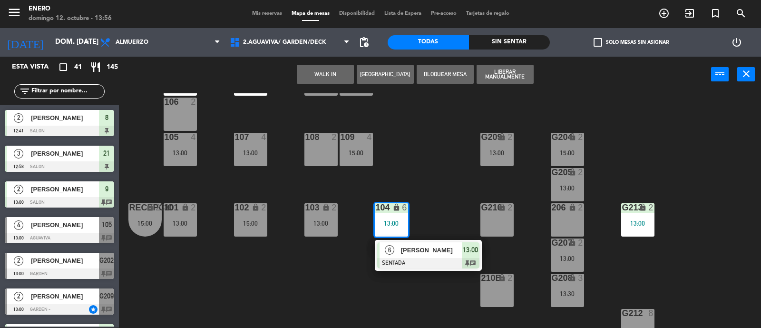
click at [323, 258] on div "Entrada lock 1 116 lock 2 15:00 117 8 115 3 15:00 200 lock 9 13:30 111 2 13:30 …" at bounding box center [444, 210] width 635 height 235
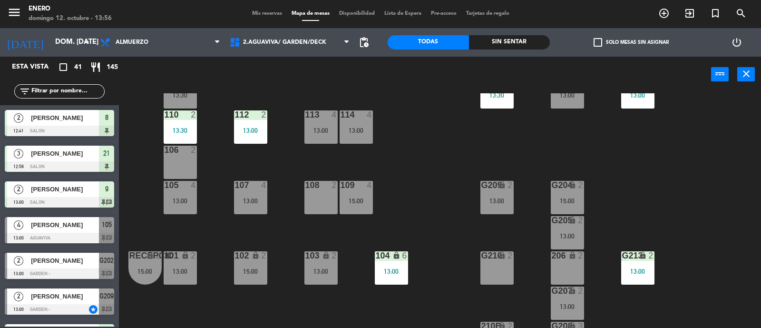
scroll to position [59, 0]
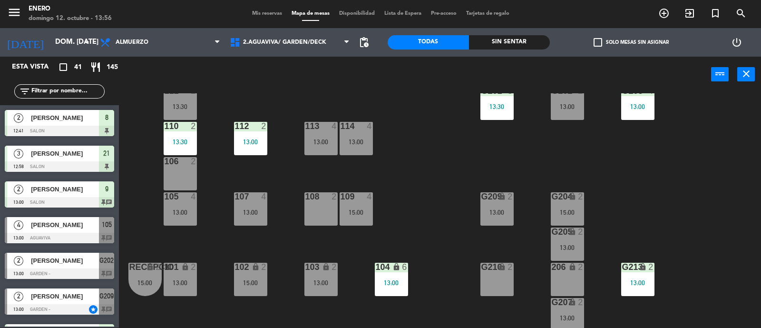
click at [316, 275] on div "103 lock 2 13:00" at bounding box center [320, 279] width 33 height 33
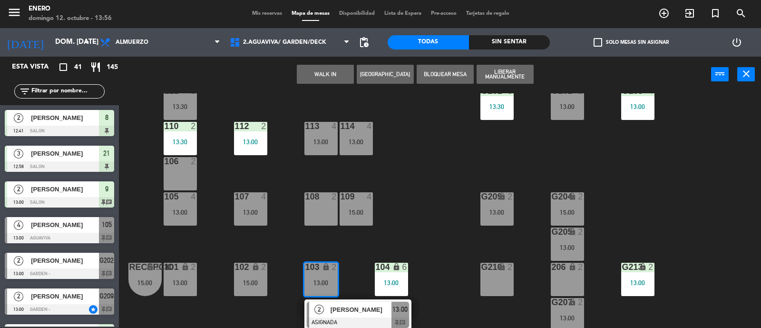
click at [427, 216] on div "Entrada lock 1 116 lock 2 15:00 117 8 115 3 15:00 200 lock 9 13:30 111 2 13:30 …" at bounding box center [444, 210] width 635 height 235
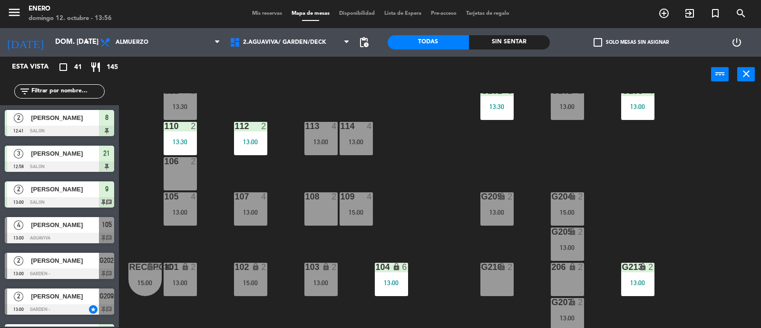
click at [257, 272] on div "102 lock 2 15:00" at bounding box center [250, 279] width 33 height 33
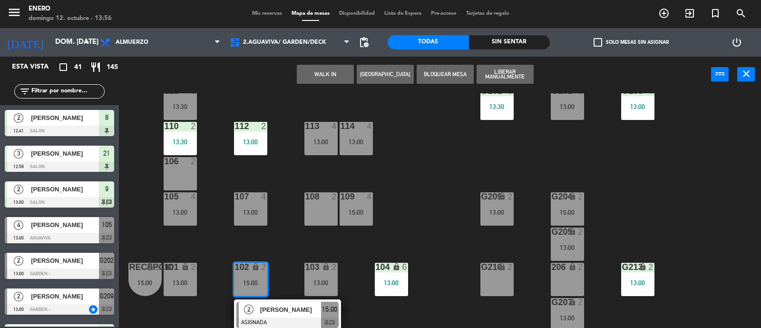
click at [440, 206] on div "Entrada lock 1 116 lock 2 15:00 117 8 115 3 15:00 200 lock 9 13:30 111 2 13:30 …" at bounding box center [444, 210] width 635 height 235
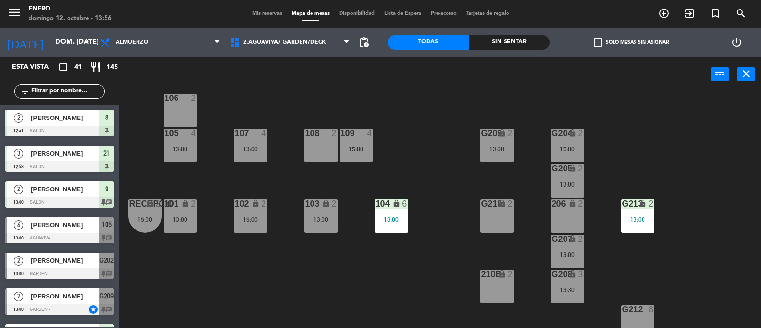
scroll to position [178, 0]
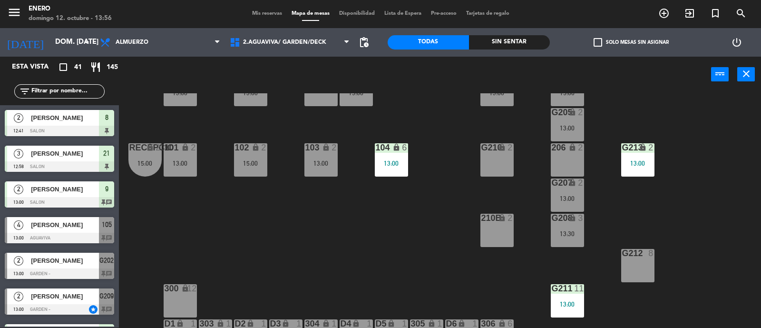
click at [558, 295] on div "G211 11 13:00" at bounding box center [567, 300] width 33 height 33
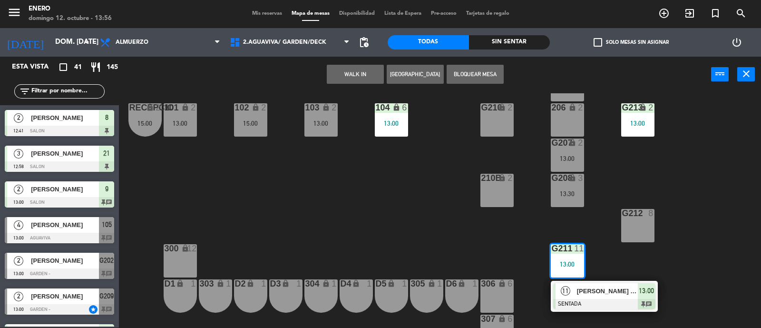
scroll to position [237, 0]
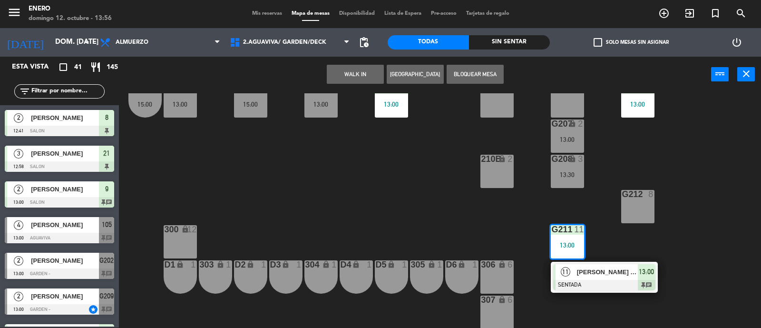
click at [364, 231] on div "Entrada lock 1 116 lock 2 15:00 117 8 115 3 15:00 200 lock 9 13:30 111 2 13:30 …" at bounding box center [444, 210] width 635 height 235
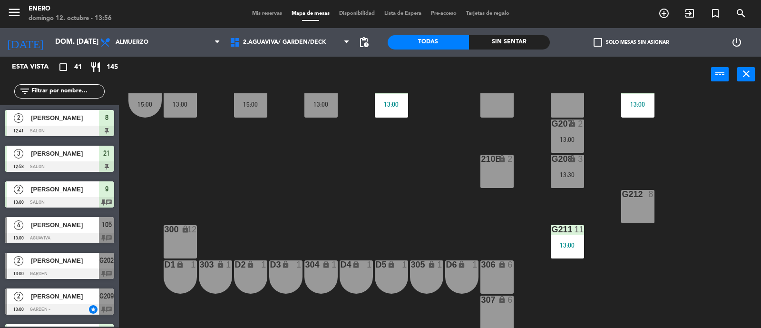
click at [570, 167] on div "G208 lock 3 13:30" at bounding box center [567, 171] width 33 height 33
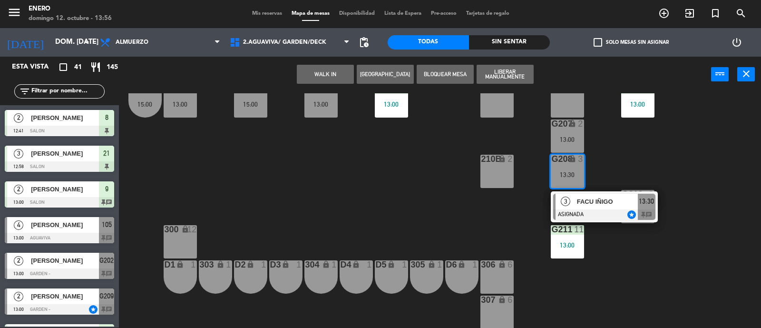
click at [341, 178] on div "Entrada lock 1 116 lock 2 15:00 117 8 115 3 15:00 200 lock 9 13:30 111 2 13:30 …" at bounding box center [444, 210] width 635 height 235
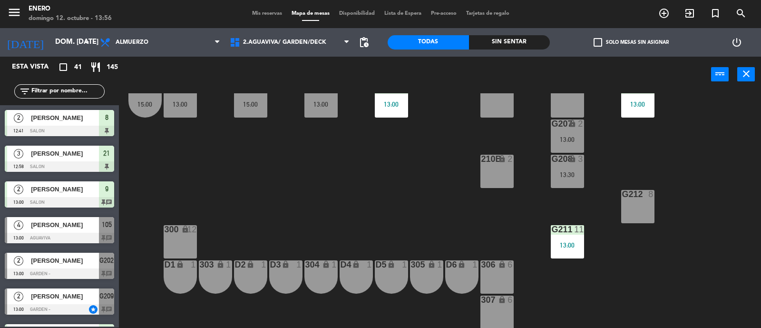
scroll to position [178, 0]
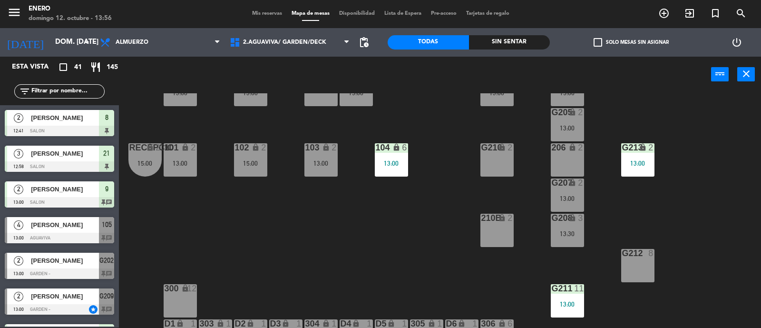
click at [326, 162] on div "13:00" at bounding box center [320, 163] width 33 height 7
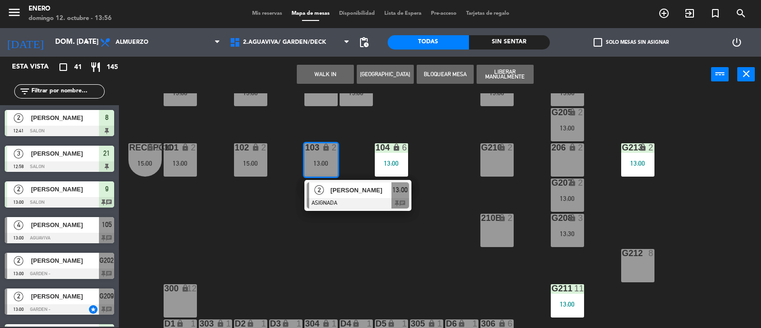
click at [291, 221] on div "Entrada lock 1 116 lock 2 15:00 117 8 115 3 15:00 200 lock 9 13:30 111 2 13:30 …" at bounding box center [444, 210] width 635 height 235
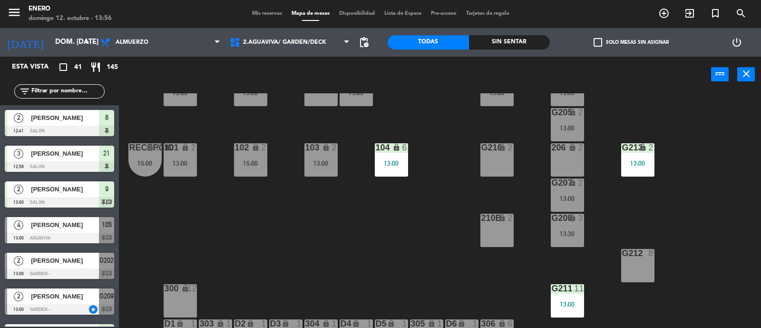
click at [259, 160] on div "15:00" at bounding box center [250, 163] width 33 height 7
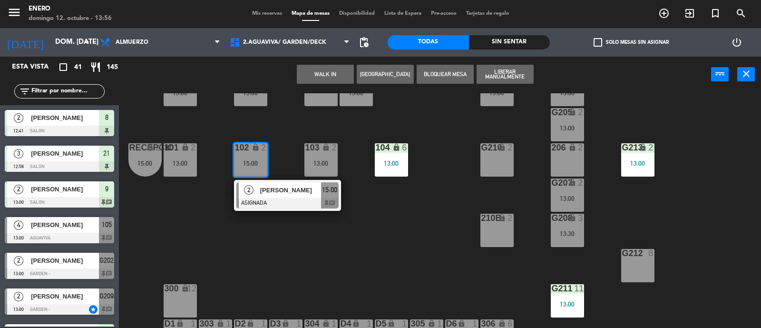
click at [343, 224] on div "Entrada lock 1 116 lock 2 15:00 117 8 115 3 15:00 200 lock 9 13:30 111 2 13:30 …" at bounding box center [444, 210] width 635 height 235
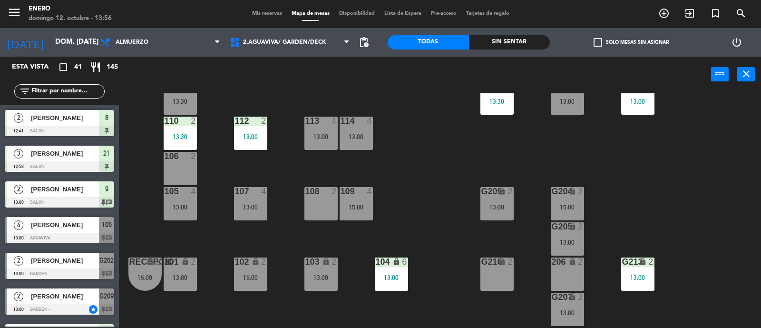
scroll to position [59, 0]
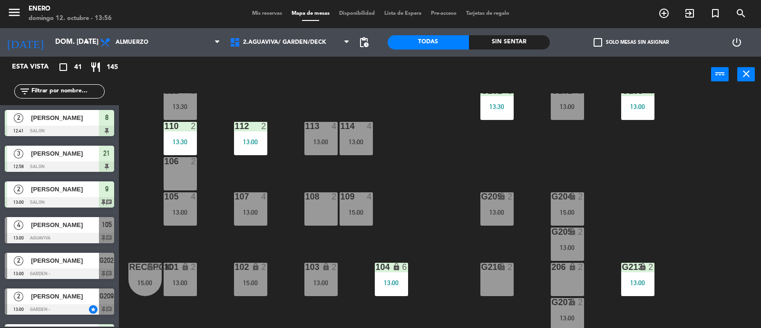
click at [328, 205] on div "108 2" at bounding box center [320, 208] width 33 height 33
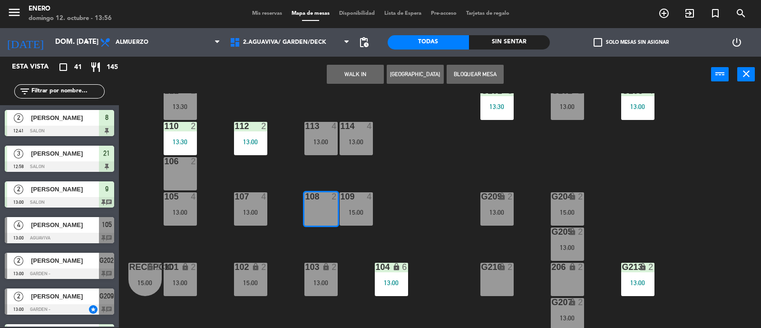
click at [455, 189] on div "Entrada lock 1 116 lock 2 15:00 117 8 115 3 15:00 200 lock 9 13:30 111 2 13:30 …" at bounding box center [444, 210] width 635 height 235
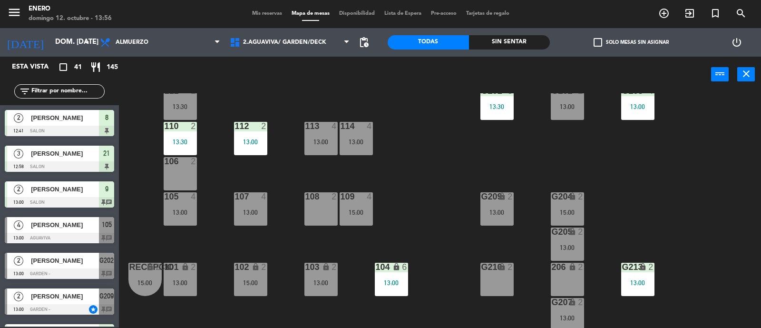
click at [258, 209] on div "13:00" at bounding box center [250, 212] width 33 height 7
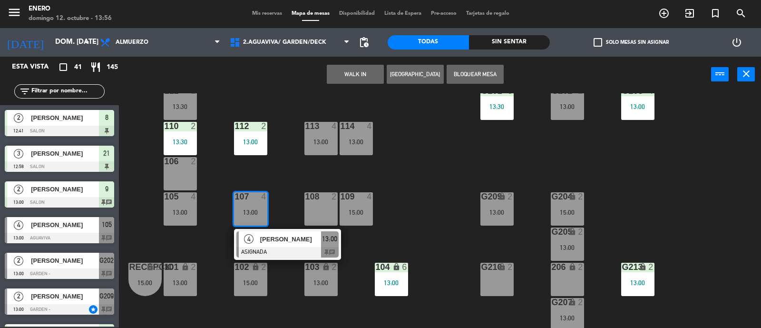
click at [421, 210] on div "Entrada lock 1 116 lock 2 15:00 117 8 115 3 15:00 200 lock 9 13:30 111 2 13:30 …" at bounding box center [444, 210] width 635 height 235
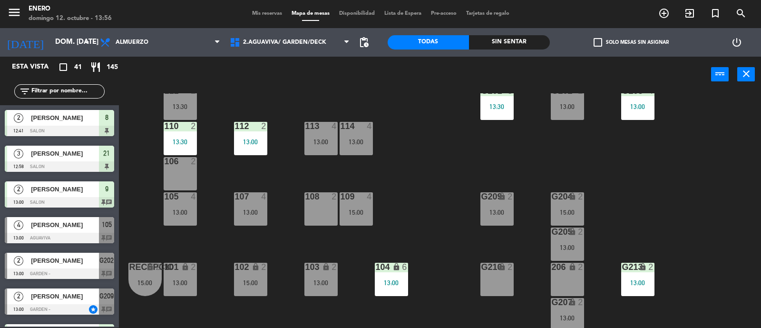
click at [252, 214] on div "13:00" at bounding box center [250, 212] width 33 height 7
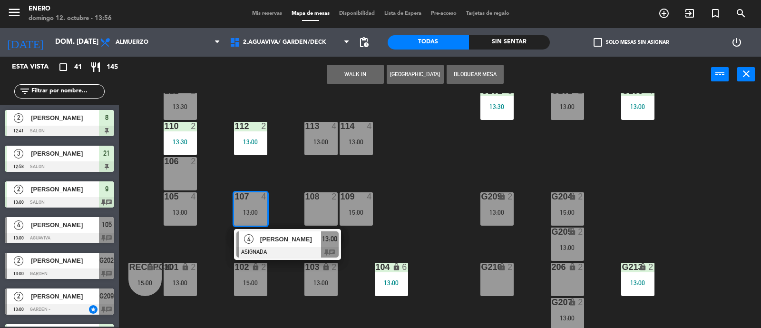
click at [281, 241] on span "[PERSON_NAME]" at bounding box center [290, 239] width 61 height 10
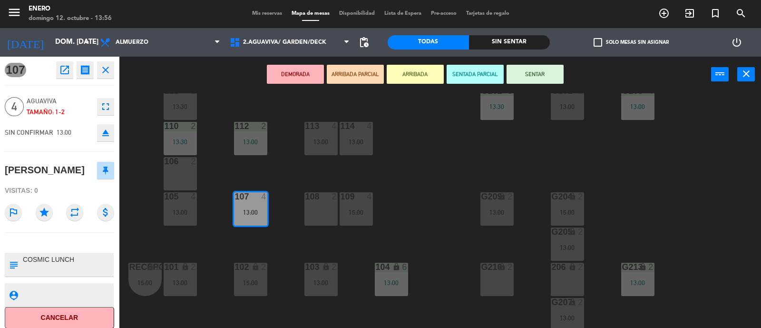
click at [438, 188] on div "Entrada lock 1 116 lock 2 15:00 117 8 115 3 15:00 200 lock 9 13:30 111 2 13:30 …" at bounding box center [444, 210] width 635 height 235
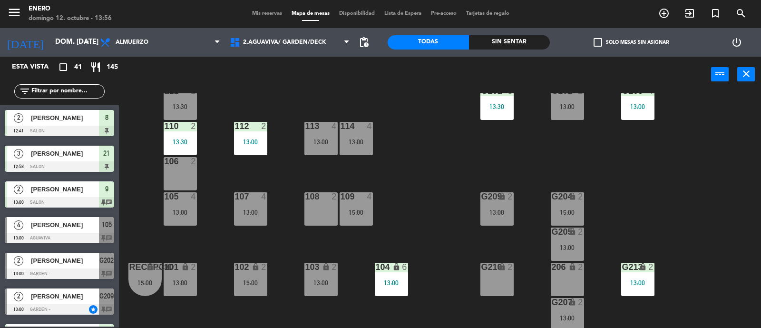
click at [393, 194] on div "Entrada lock 1 116 lock 2 15:00 117 8 115 3 15:00 200 lock 9 13:30 111 2 13:30 …" at bounding box center [444, 210] width 635 height 235
click at [266, 11] on span "Mis reservas" at bounding box center [266, 13] width 39 height 5
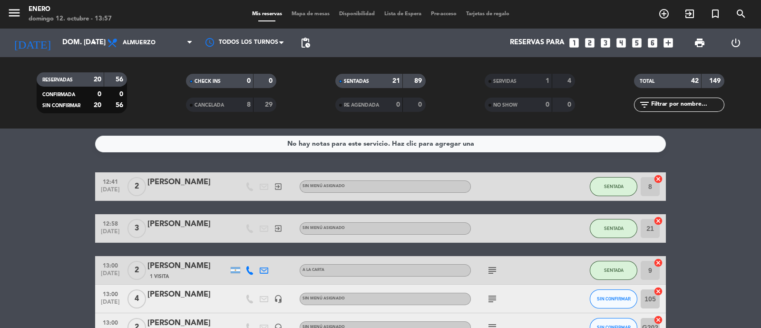
click at [308, 17] on div "Mis reservas Mapa de mesas Disponibilidad Lista de Espera Pre-acceso Tarjetas d…" at bounding box center [380, 14] width 267 height 9
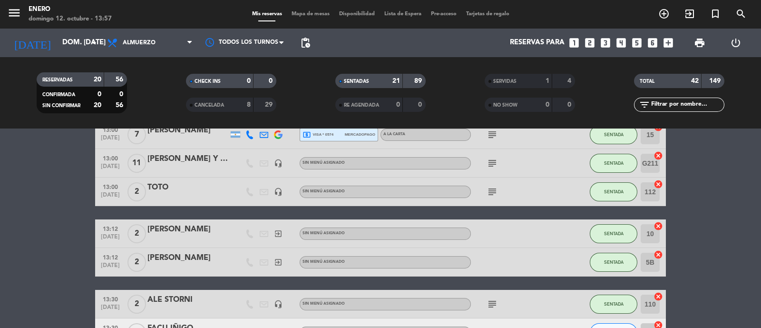
scroll to position [595, 0]
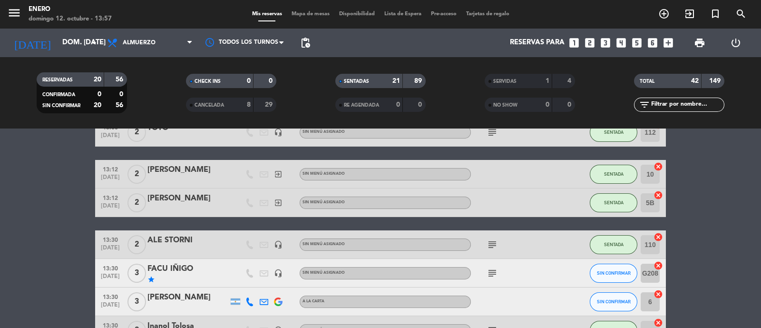
click at [493, 244] on icon "subject" at bounding box center [492, 244] width 11 height 11
click at [544, 244] on div "subject COSMIC LUNCH" at bounding box center [514, 244] width 86 height 28
click at [305, 12] on span "Mapa de mesas" at bounding box center [311, 13] width 48 height 5
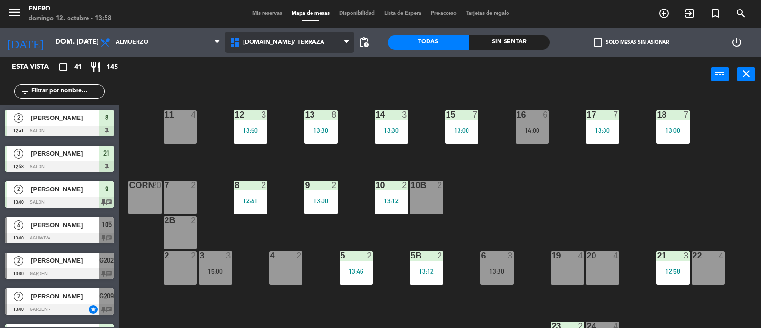
click at [276, 41] on span "[DOMAIN_NAME]/ TERRAZA" at bounding box center [283, 42] width 81 height 7
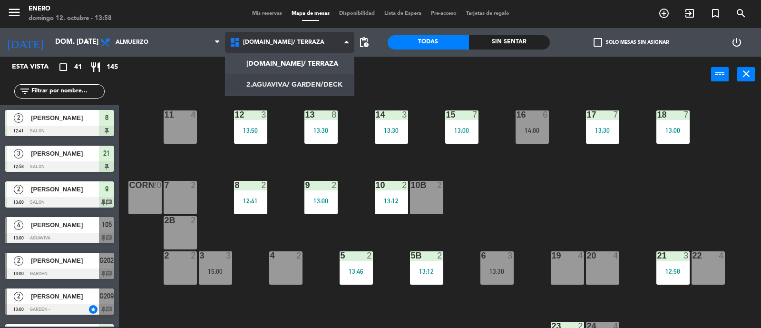
click at [277, 86] on ng-component "menu Enero [PERSON_NAME] 12. octubre - 13:58 Mis reservas Mapa de mesas Disponi…" at bounding box center [380, 164] width 761 height 329
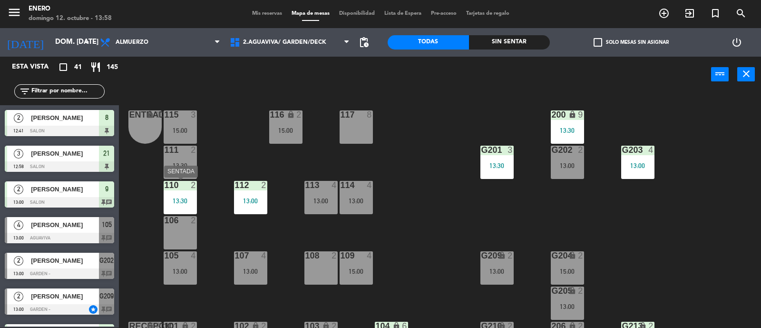
click at [183, 191] on div "110 2 13:30" at bounding box center [180, 197] width 33 height 33
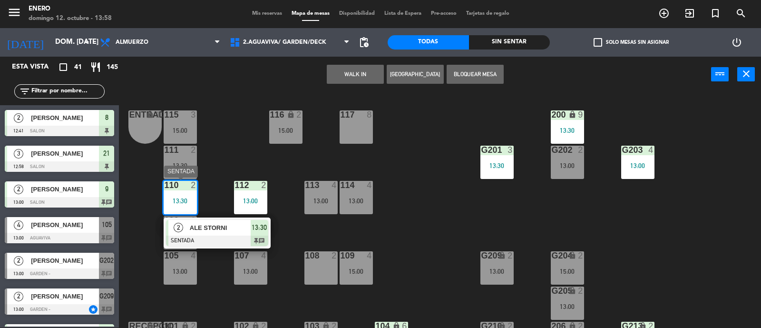
click at [202, 224] on span "ALE STORNI" at bounding box center [220, 228] width 61 height 10
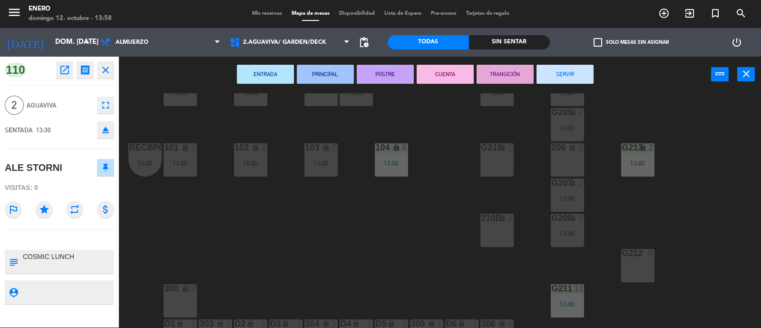
scroll to position [118, 0]
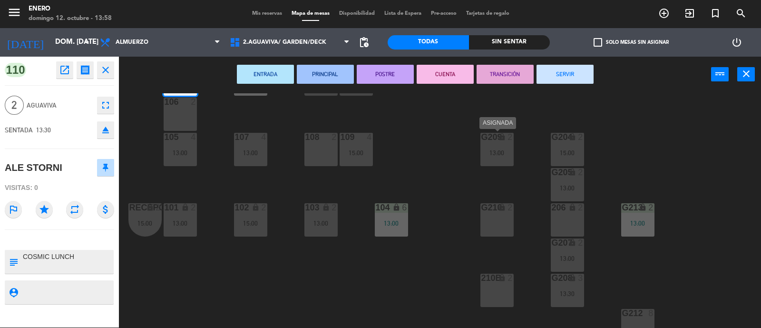
click at [500, 146] on div "G209 lock 2 13:00" at bounding box center [496, 149] width 33 height 33
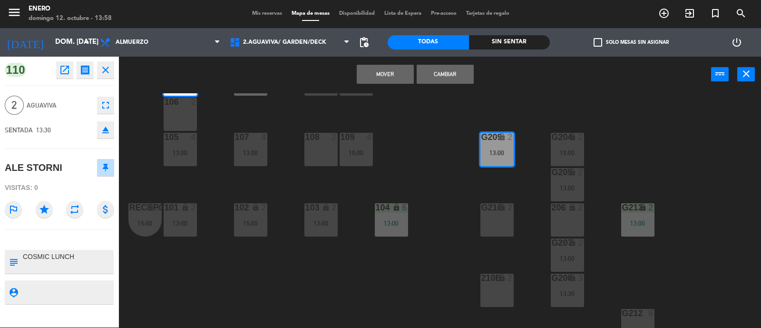
click at [435, 74] on button "Cambiar" at bounding box center [445, 74] width 57 height 19
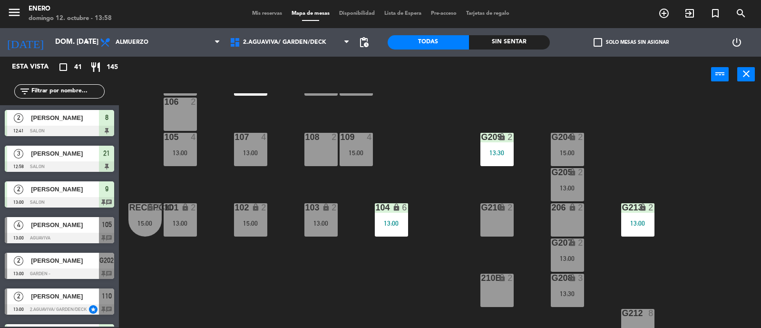
scroll to position [0, 0]
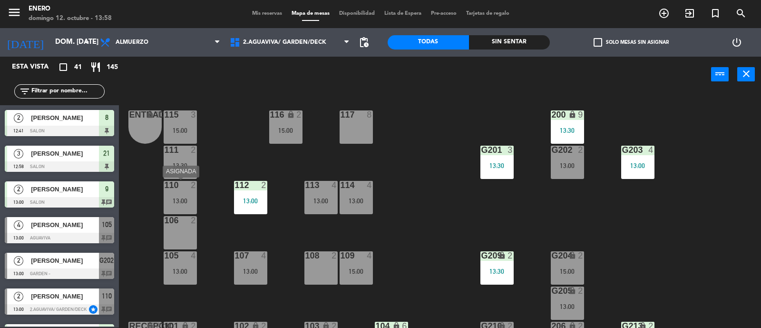
click at [185, 191] on div "110 2 13:00" at bounding box center [180, 197] width 33 height 33
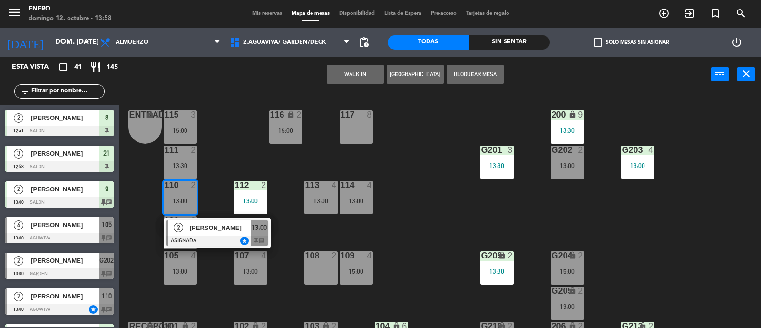
click at [215, 133] on div "Entrada lock 1 116 lock 2 15:00 117 8 115 3 15:00 200 lock 9 13:30 111 2 13:30 …" at bounding box center [444, 210] width 635 height 235
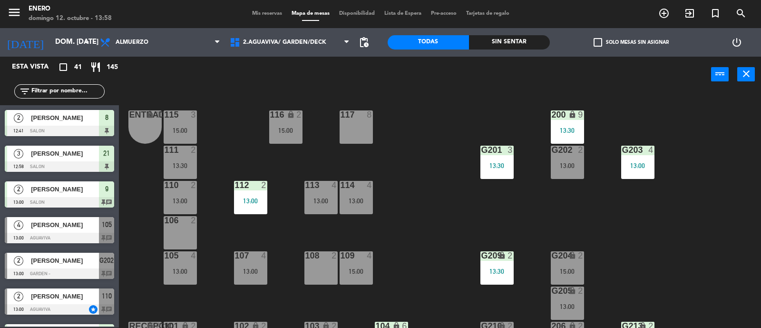
click at [188, 189] on div "110 2" at bounding box center [180, 186] width 33 height 10
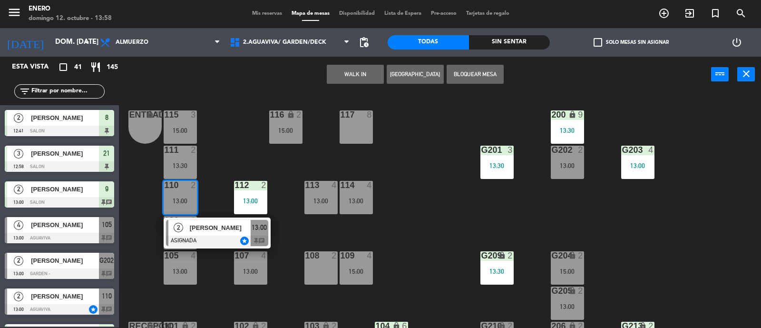
click at [438, 219] on div "Entrada lock 1 116 lock 2 15:00 117 8 115 3 15:00 200 lock 9 13:30 111 2 13:30 …" at bounding box center [444, 210] width 635 height 235
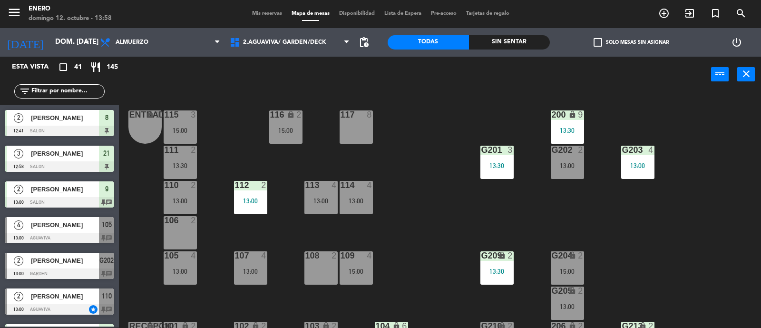
click at [94, 91] on input "text" at bounding box center [67, 91] width 74 height 10
click at [52, 88] on input "text" at bounding box center [67, 91] width 74 height 10
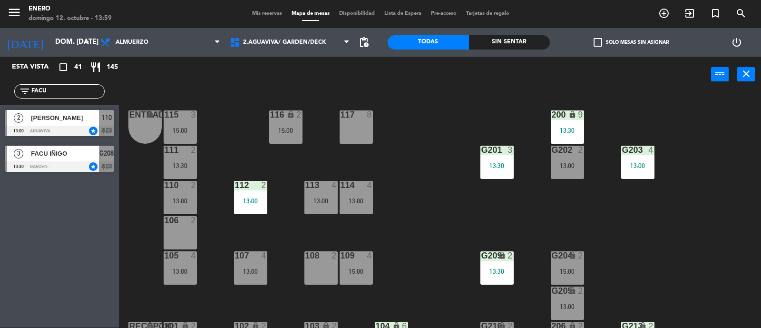
type input "FACU"
click at [94, 206] on div "Esta vista crop_square 41 restaurant 145 filter_list FACU 2 FACUNDO GAMBANDE 13…" at bounding box center [59, 192] width 119 height 271
click at [72, 119] on span "[PERSON_NAME]" at bounding box center [65, 118] width 68 height 10
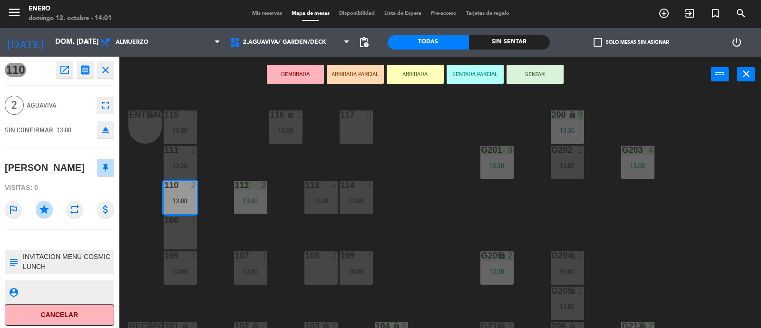
click at [552, 70] on button "SENTAR" at bounding box center [535, 74] width 57 height 19
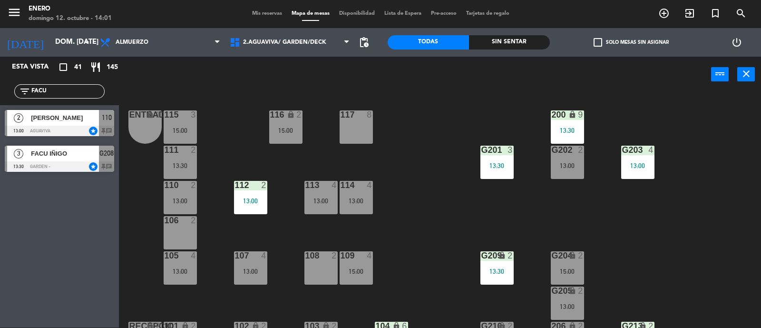
click at [76, 94] on input "FACU" at bounding box center [67, 91] width 74 height 10
click at [66, 87] on input "FACU" at bounding box center [67, 91] width 74 height 10
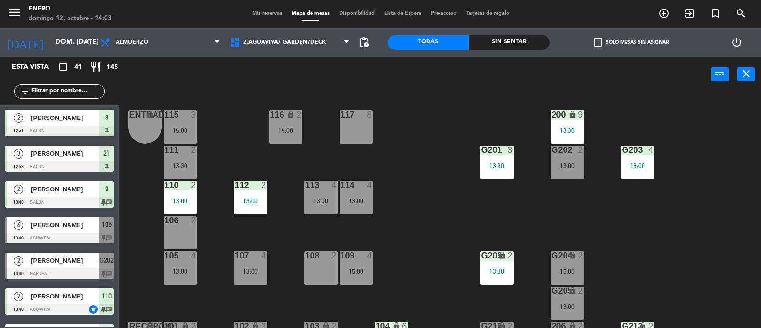
click at [70, 98] on div "filter_list" at bounding box center [59, 91] width 90 height 14
click at [72, 91] on input "text" at bounding box center [67, 91] width 74 height 10
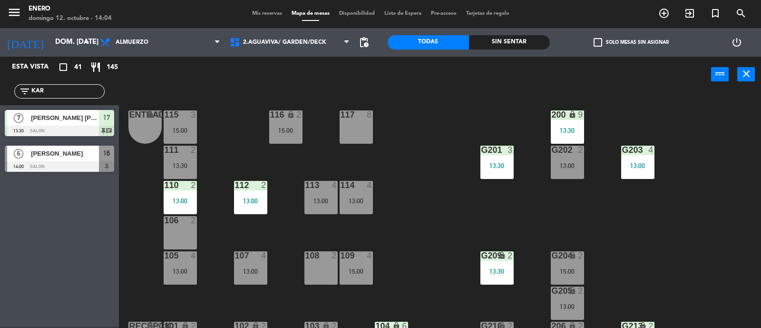
type input "KAR"
click at [47, 270] on div "Esta vista crop_square 41 restaurant 145 filter_list KAR 7 [PERSON_NAME] [PERSO…" at bounding box center [59, 192] width 119 height 271
click at [76, 159] on div "[PERSON_NAME]" at bounding box center [64, 154] width 69 height 16
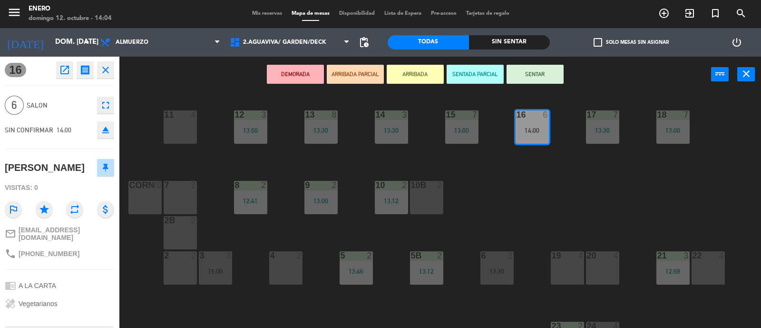
click at [536, 72] on button "SENTAR" at bounding box center [535, 74] width 57 height 19
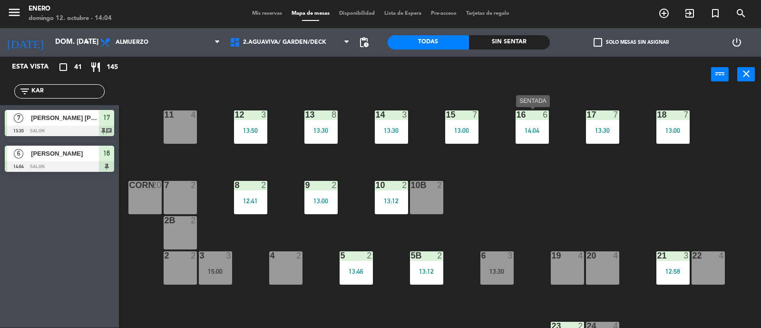
click at [523, 119] on div "16 6 14:04" at bounding box center [532, 126] width 33 height 33
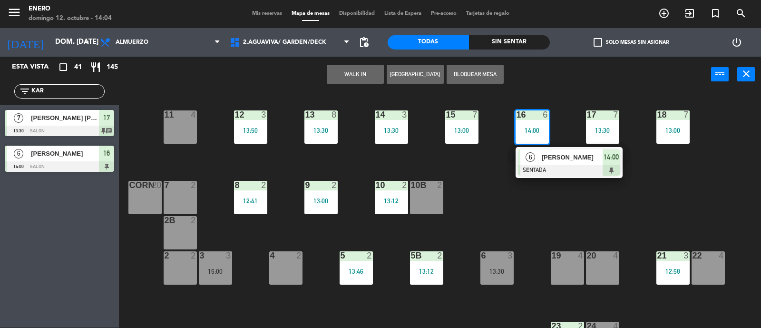
click at [496, 224] on div "14 3 13:30 12 3 13:50 11 4 17 7 13:30 15 7 13:00 16 6 14:00 6 [PERSON_NAME] SEN…" at bounding box center [444, 210] width 635 height 235
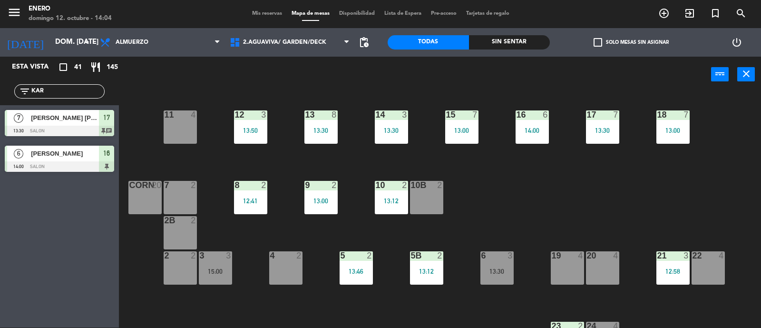
click at [532, 129] on div "14:00" at bounding box center [532, 130] width 33 height 7
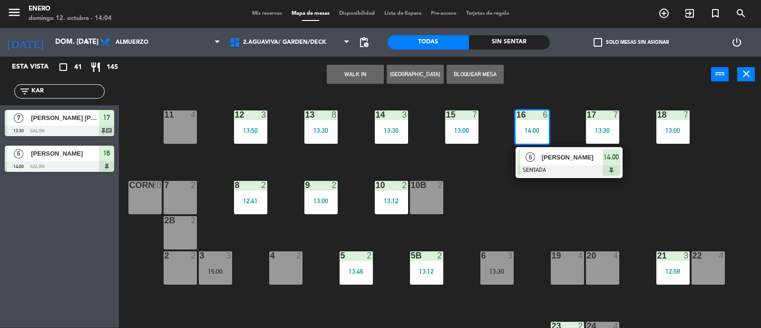
click at [562, 196] on div "14 3 13:30 12 3 13:50 11 4 17 7 13:30 15 7 13:00 16 6 14:00 6 [PERSON_NAME] SEN…" at bounding box center [444, 210] width 635 height 235
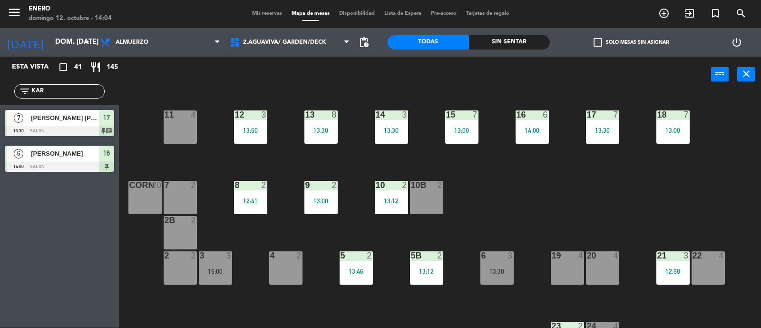
click at [539, 137] on div "16 6 14:00" at bounding box center [532, 126] width 33 height 33
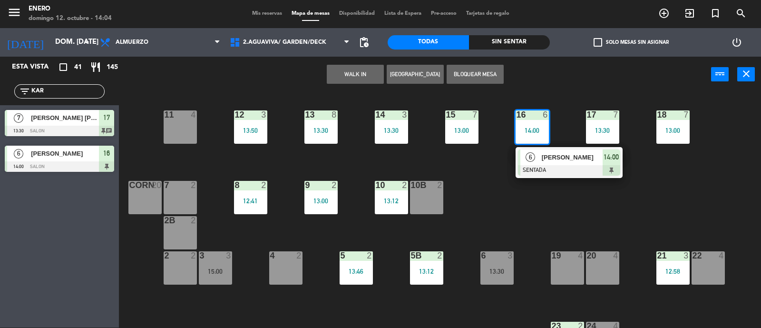
click at [525, 194] on div "14 3 13:30 12 3 13:50 11 4 17 7 13:30 15 7 13:00 16 6 14:00 6 [PERSON_NAME] SEN…" at bounding box center [444, 210] width 635 height 235
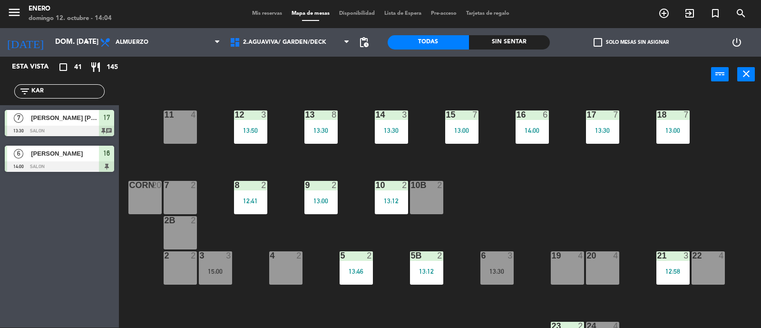
click at [523, 123] on div "16 6 14:00" at bounding box center [532, 126] width 33 height 33
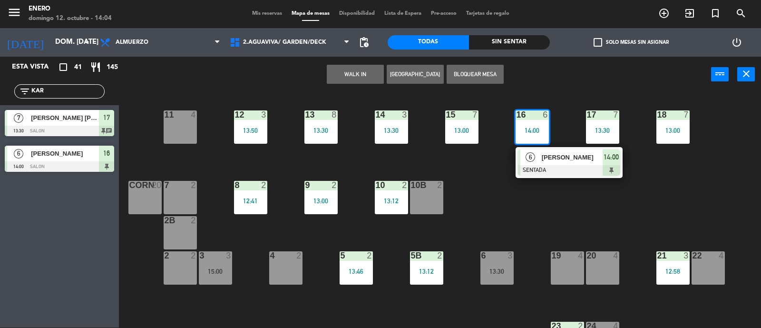
click at [495, 191] on div "14 3 13:30 12 3 13:50 11 4 17 7 13:30 15 7 13:00 16 6 14:00 6 [PERSON_NAME] SEN…" at bounding box center [444, 210] width 635 height 235
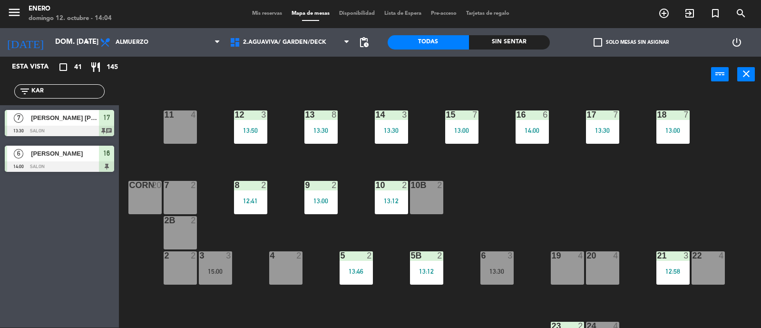
click at [523, 123] on div "16 6 14:00" at bounding box center [532, 126] width 33 height 33
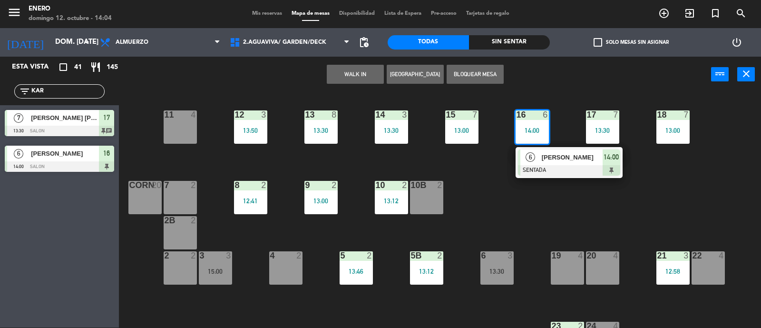
click at [495, 225] on div "14 3 13:30 12 3 13:50 11 4 17 7 13:30 15 7 13:00 16 6 14:00 6 [PERSON_NAME] SEN…" at bounding box center [444, 210] width 635 height 235
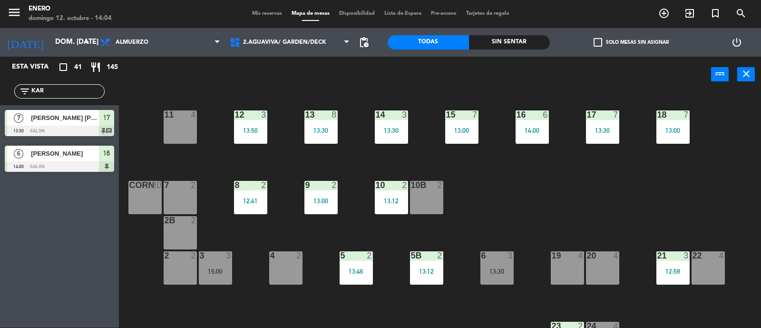
click at [261, 11] on span "Mis reservas" at bounding box center [266, 13] width 39 height 5
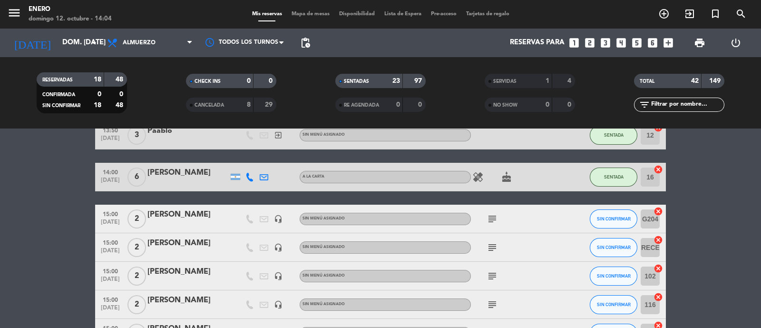
scroll to position [1011, 0]
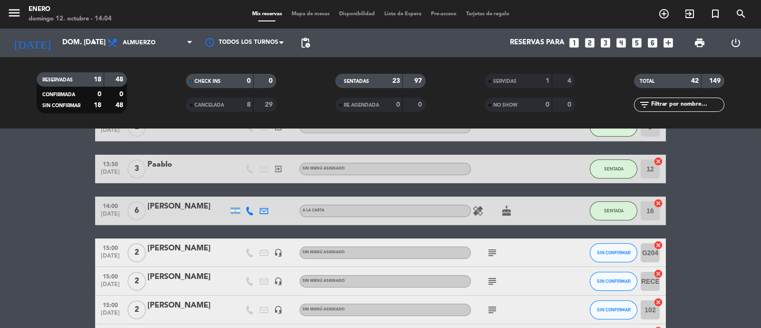
click at [506, 212] on icon "cake" at bounding box center [506, 210] width 11 height 11
click at [478, 213] on icon "healing" at bounding box center [477, 210] width 11 height 11
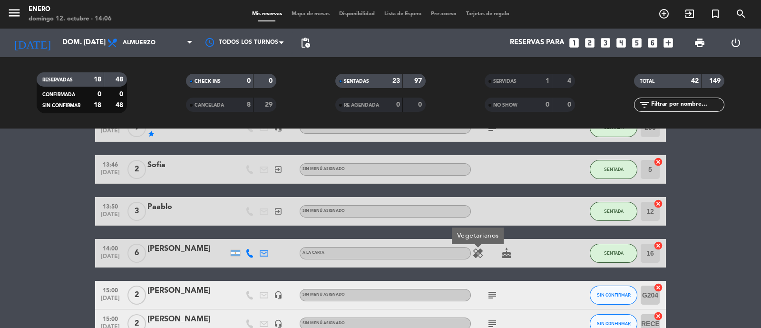
scroll to position [951, 0]
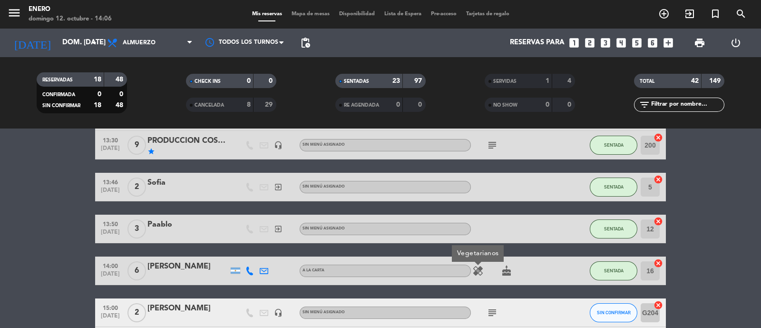
click at [671, 107] on input "text" at bounding box center [687, 104] width 74 height 10
click at [669, 103] on input "text" at bounding box center [687, 104] width 74 height 10
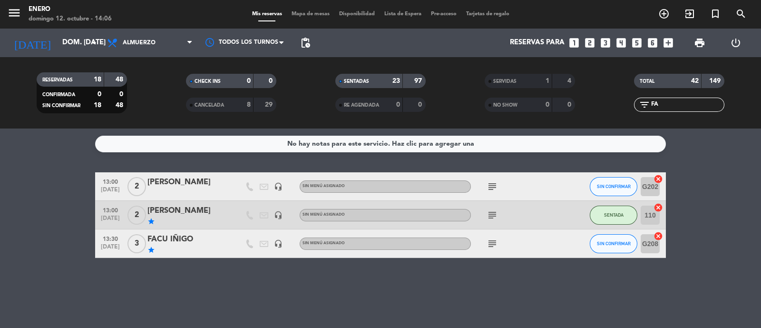
scroll to position [0, 0]
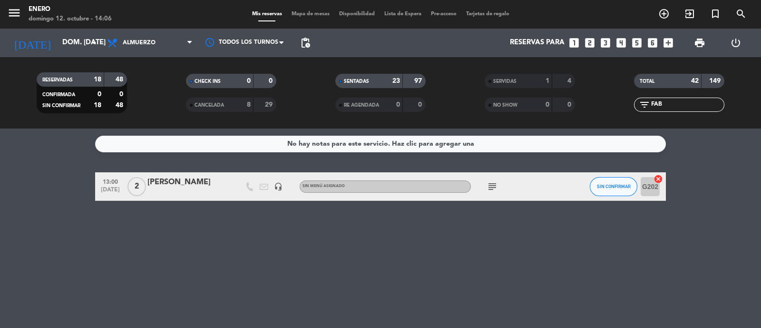
type input "FAB"
click at [571, 188] on div at bounding box center [570, 186] width 26 height 28
click at [605, 189] on button "SIN CONFIRMAR" at bounding box center [614, 186] width 48 height 19
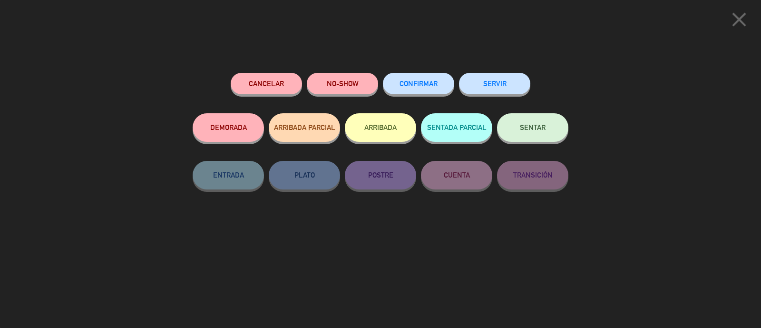
click at [540, 142] on div "SENTAR" at bounding box center [532, 137] width 71 height 48
click at [542, 128] on span "SENTAR" at bounding box center [533, 127] width 26 height 8
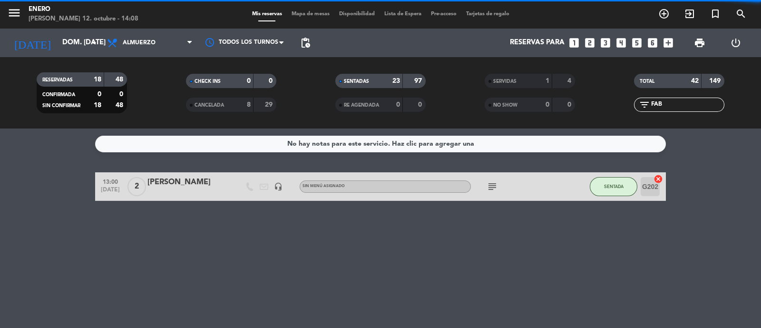
click at [673, 101] on input "FAB" at bounding box center [687, 104] width 74 height 10
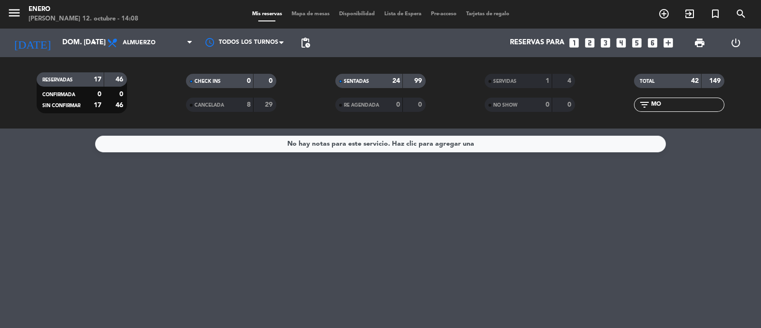
type input "M"
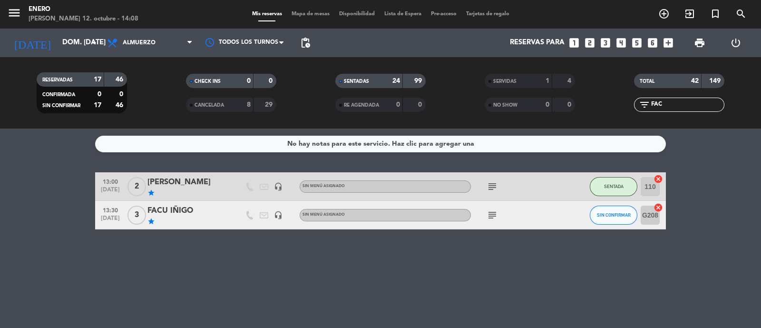
type input "FAC"
click at [600, 219] on button "SIN CONFIRMAR" at bounding box center [614, 215] width 48 height 19
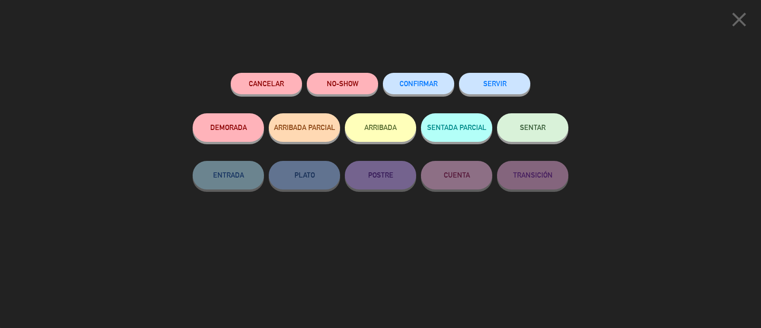
click at [530, 134] on button "SENTAR" at bounding box center [532, 127] width 71 height 29
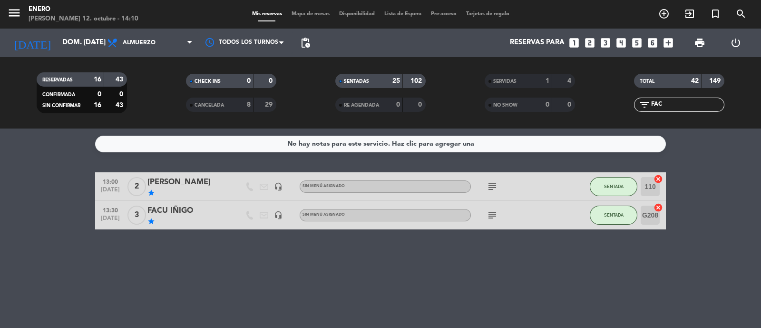
click at [297, 11] on span "Mapa de mesas" at bounding box center [311, 13] width 48 height 5
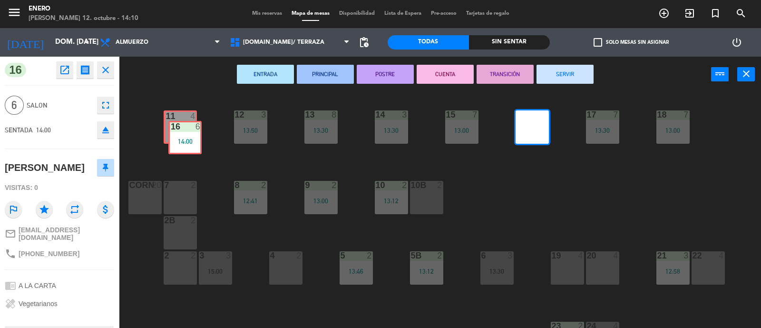
drag, startPoint x: 530, startPoint y: 125, endPoint x: 183, endPoint y: 136, distance: 347.0
click at [183, 136] on div "14 3 13:30 12 3 13:50 11 4 17 7 13:30 15 7 13:00 16 6 14:00 16 6 14:00 13 8 13:…" at bounding box center [444, 210] width 635 height 235
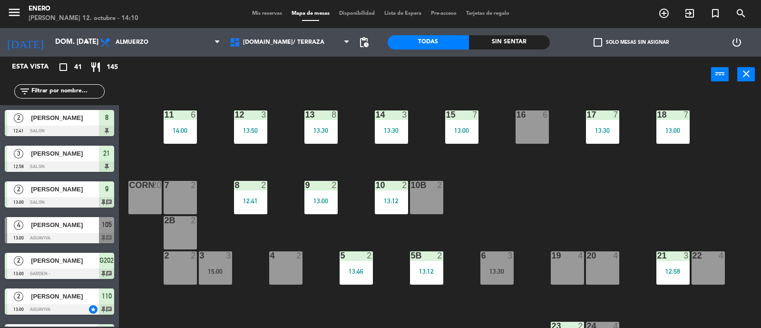
scroll to position [230, 0]
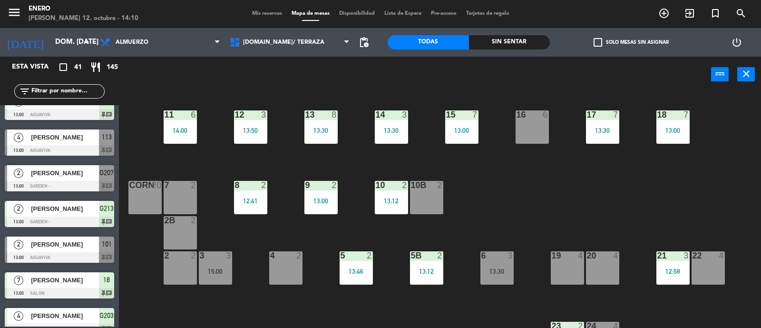
click at [539, 140] on div "16 6" at bounding box center [532, 126] width 33 height 33
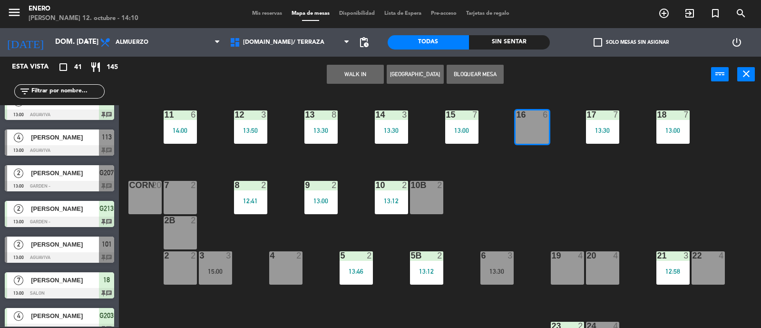
click at [538, 167] on div "14 3 13:30 12 3 13:50 11 6 14:00 17 7 13:30 15 7 13:00 16 6 13 8 13:30 18 7 13:…" at bounding box center [444, 210] width 635 height 235
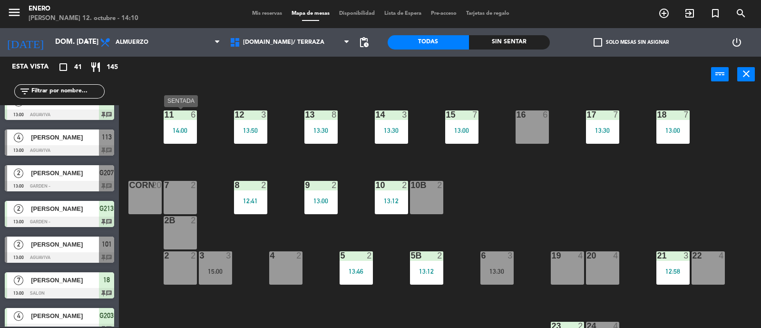
click at [178, 127] on div "14:00" at bounding box center [180, 130] width 33 height 7
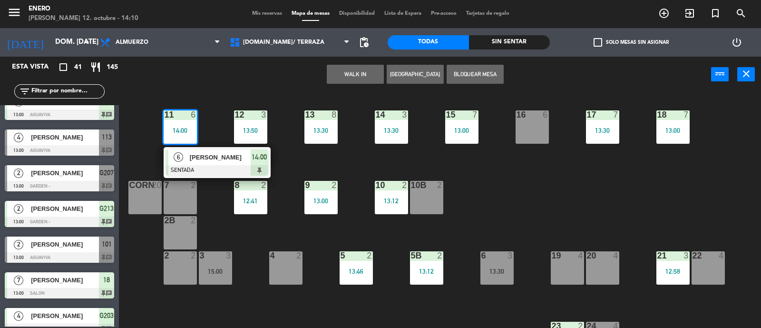
click at [511, 191] on div "14 3 13:30 12 3 13:50 11 6 14:00 6 [PERSON_NAME] SENTADA 14:00 17 7 13:30 15 7 …" at bounding box center [444, 210] width 635 height 235
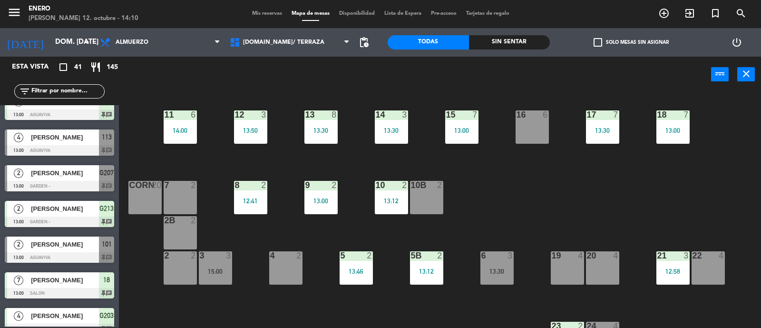
click at [188, 129] on div "14:00" at bounding box center [180, 130] width 33 height 7
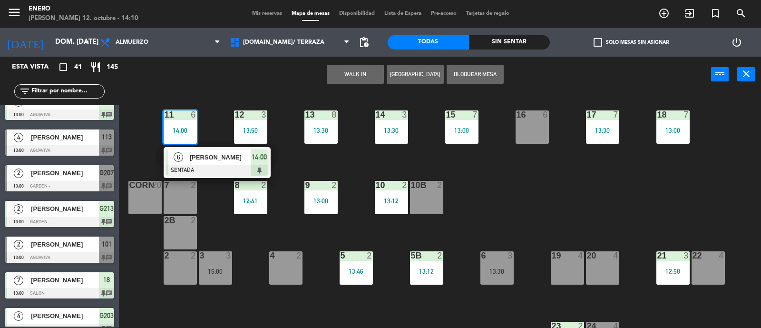
click at [200, 155] on span "[PERSON_NAME]" at bounding box center [220, 157] width 61 height 10
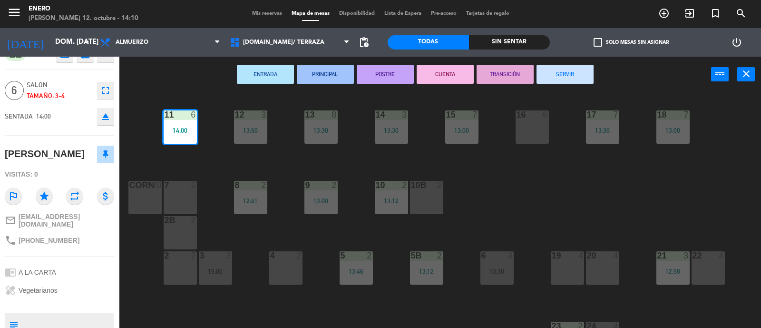
scroll to position [0, 0]
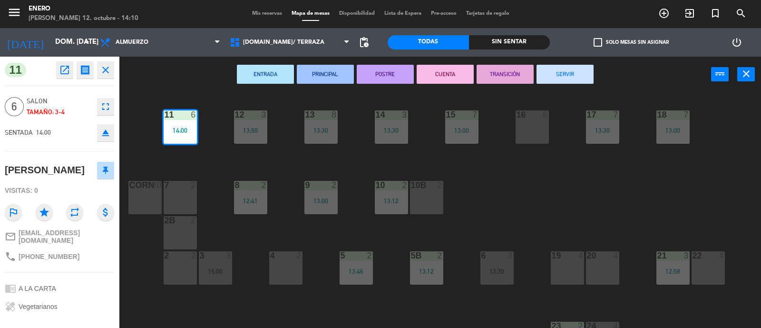
click at [542, 179] on div "14 3 13:30 12 3 13:50 11 6 14:00 17 7 13:30 15 7 13:00 16 6 13 8 13:30 18 7 13:…" at bounding box center [444, 210] width 635 height 235
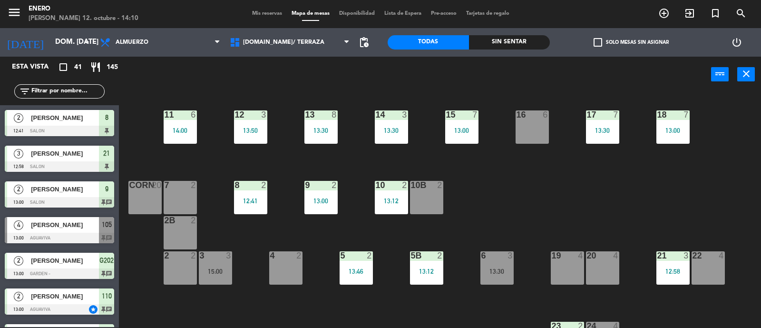
scroll to position [230, 0]
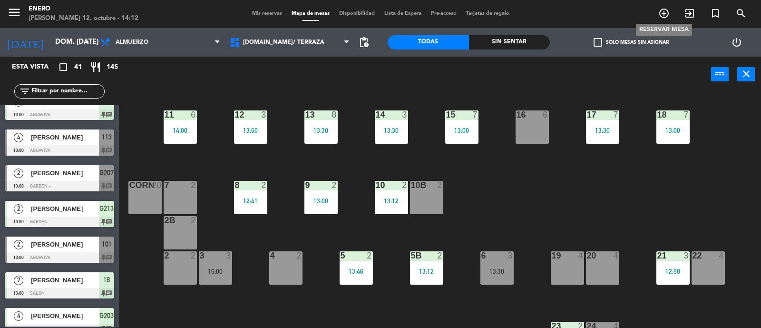
click at [665, 10] on icon "add_circle_outline" at bounding box center [663, 13] width 11 height 11
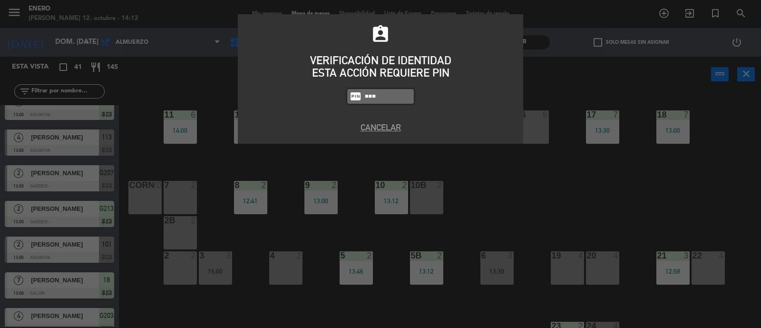
type input "6082"
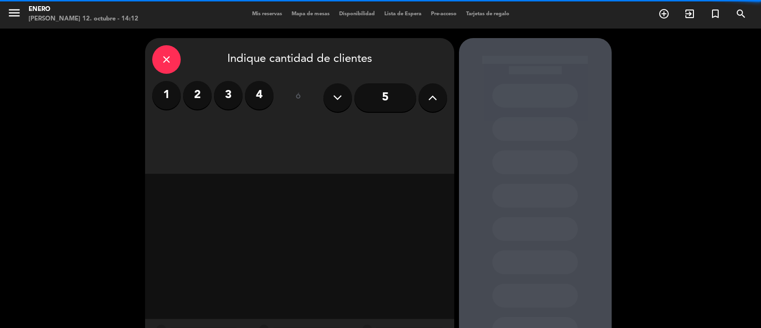
click at [437, 110] on button at bounding box center [433, 97] width 29 height 29
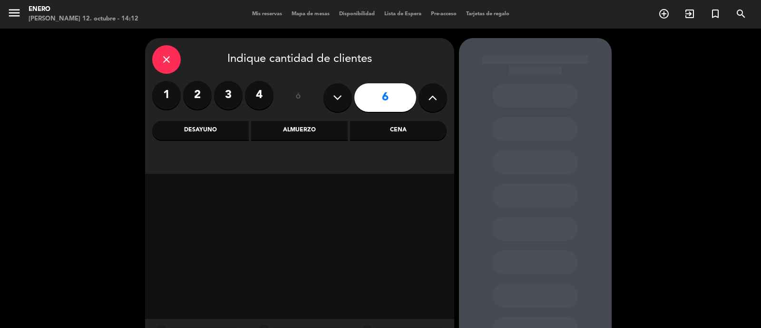
click at [411, 131] on div "Cena" at bounding box center [398, 130] width 97 height 19
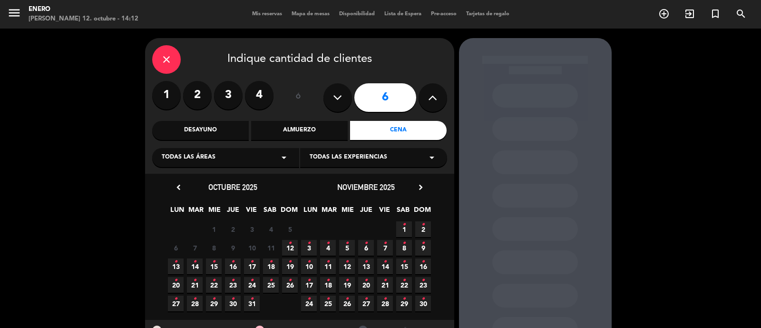
click at [265, 267] on span "18 •" at bounding box center [271, 266] width 16 height 16
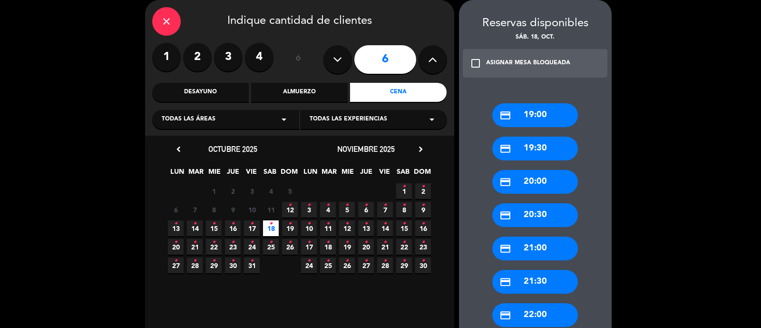
click at [555, 318] on div "credit_card 22:00" at bounding box center [535, 315] width 86 height 24
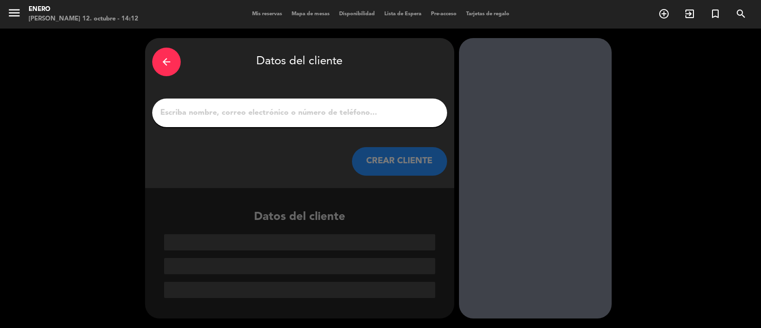
click at [369, 111] on input "1" at bounding box center [299, 112] width 281 height 13
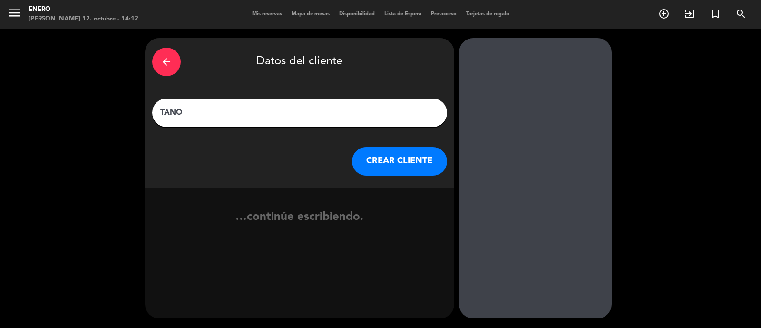
type input "TANO"
click at [378, 149] on button "CREAR CLIENTE" at bounding box center [399, 161] width 95 height 29
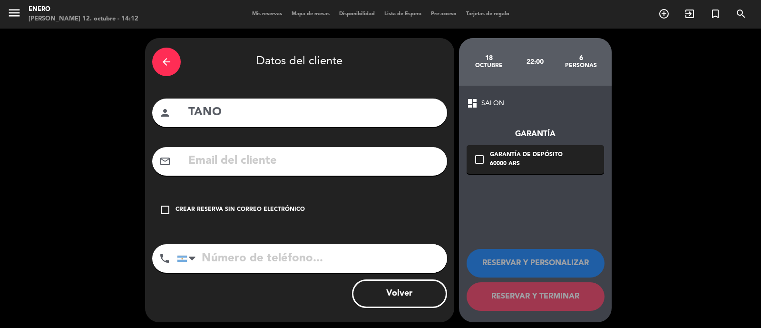
click at [314, 196] on div "check_box_outline_blank Crear reserva sin correo electrónico" at bounding box center [299, 210] width 295 height 29
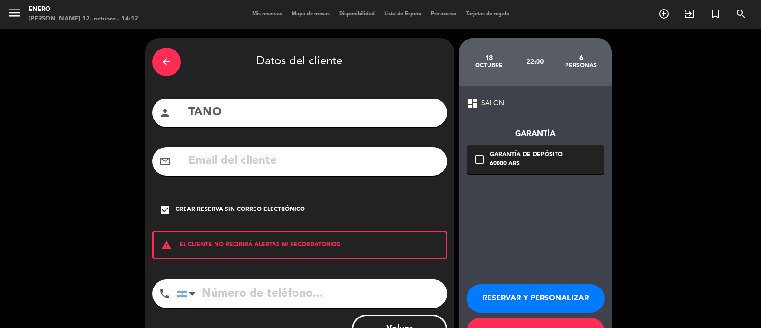
click at [381, 291] on input "tel" at bounding box center [312, 293] width 270 height 29
click at [546, 311] on button "RESERVAR Y PERSONALIZAR" at bounding box center [536, 298] width 138 height 29
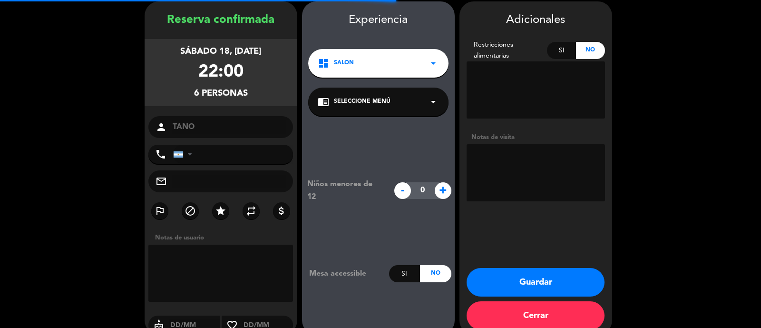
scroll to position [38, 0]
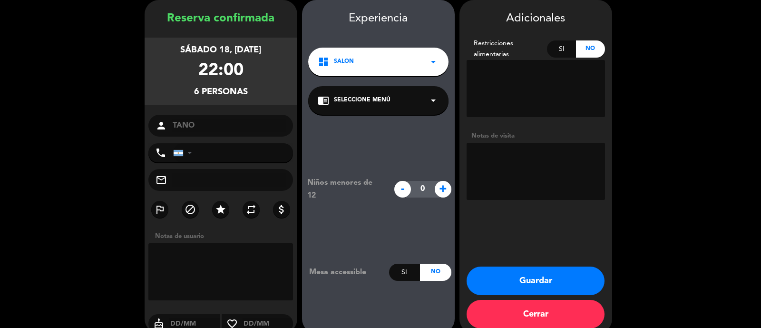
click at [542, 170] on textarea at bounding box center [536, 171] width 138 height 57
click at [562, 276] on button "Guardar" at bounding box center [536, 280] width 138 height 29
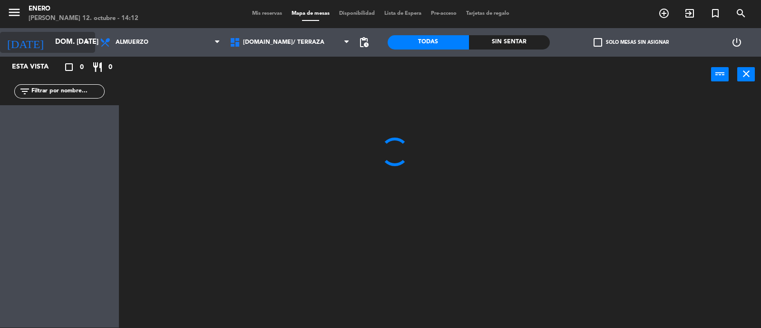
click at [57, 43] on input "dom. [DATE]" at bounding box center [96, 42] width 92 height 18
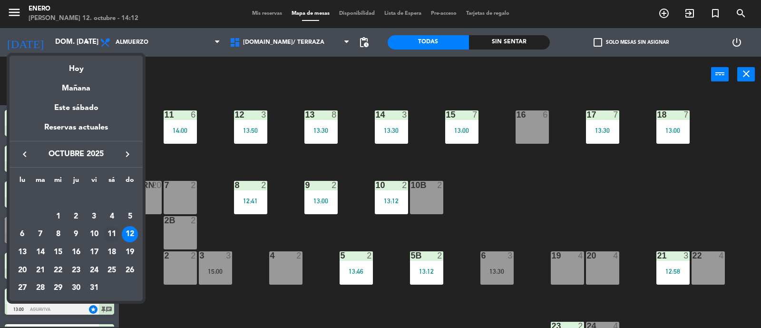
click at [109, 233] on div "11" at bounding box center [112, 234] width 16 height 16
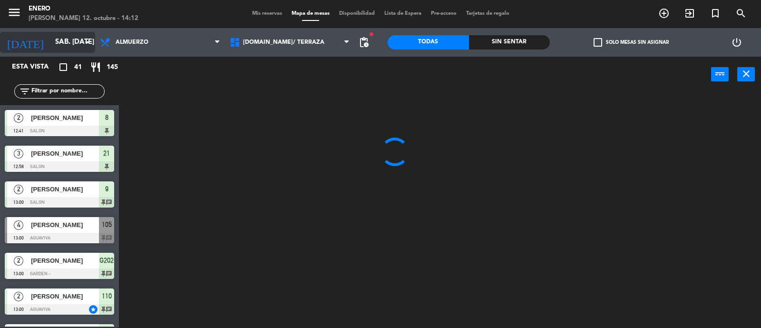
click at [76, 46] on input "sáb. [DATE]" at bounding box center [96, 42] width 92 height 18
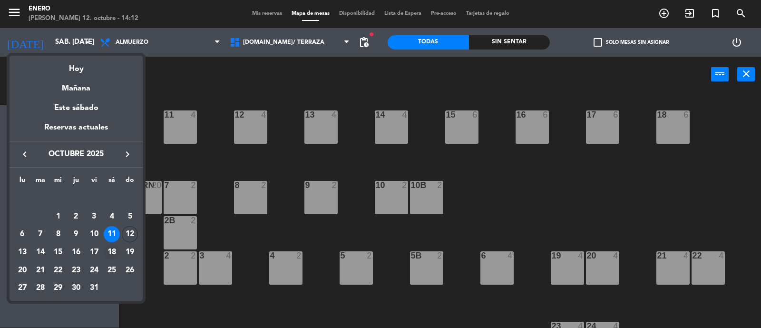
click at [114, 251] on div "18" at bounding box center [112, 252] width 16 height 16
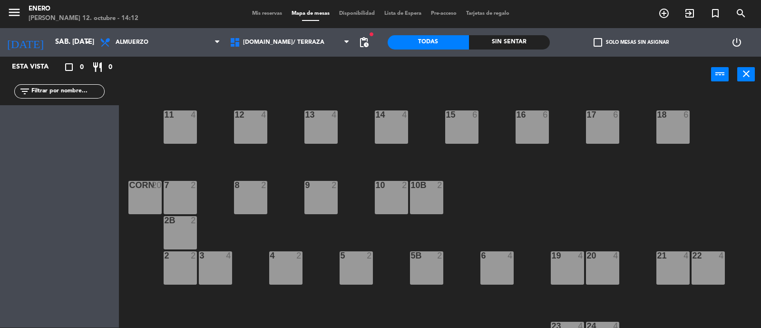
type input "sáb. [DATE]"
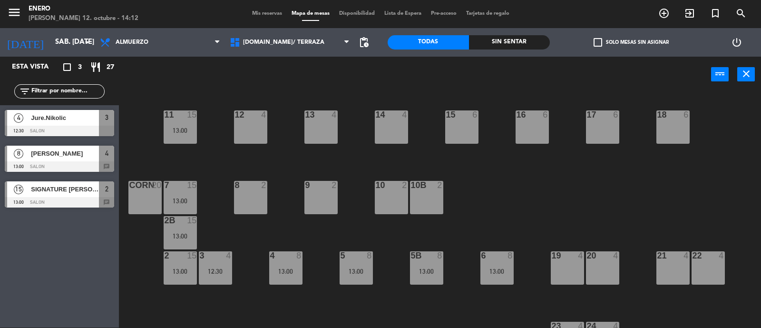
click at [256, 15] on span "Mis reservas" at bounding box center [266, 13] width 39 height 5
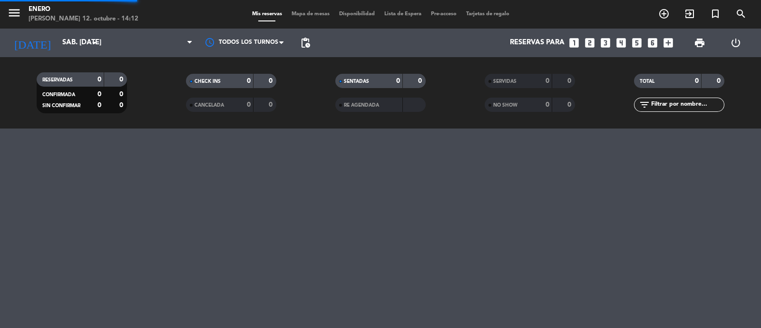
click at [256, 15] on span "Mis reservas" at bounding box center [266, 13] width 39 height 5
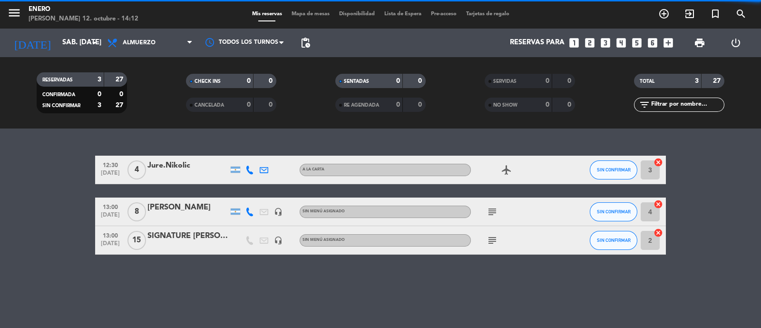
click at [157, 47] on span "Almuerzo" at bounding box center [149, 42] width 95 height 21
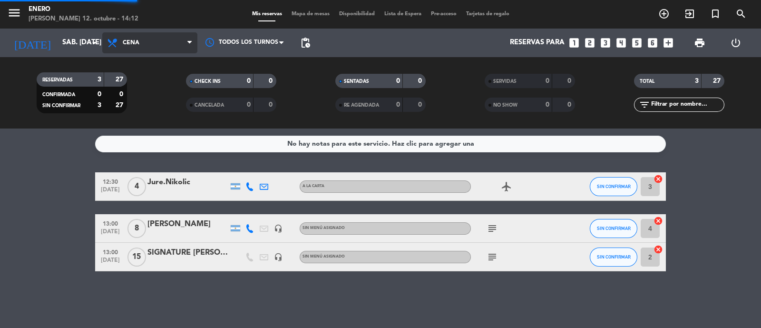
click at [169, 128] on ng-component "menu Enero [PERSON_NAME] 12. octubre - 14:12 Mis reservas Mapa de mesas Disponi…" at bounding box center [380, 164] width 761 height 328
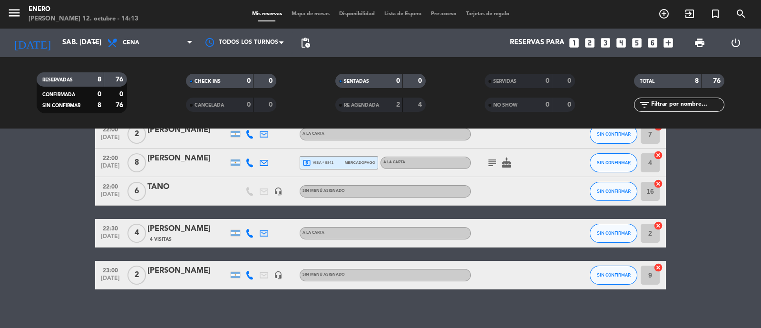
scroll to position [160, 0]
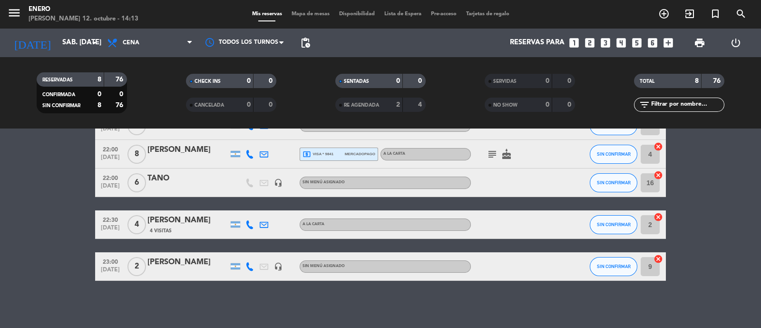
click at [191, 175] on div "TANO" at bounding box center [187, 178] width 81 height 12
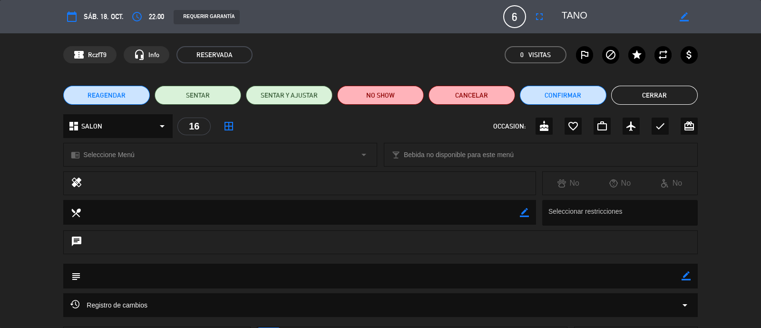
click at [653, 94] on button "Cerrar" at bounding box center [654, 95] width 87 height 19
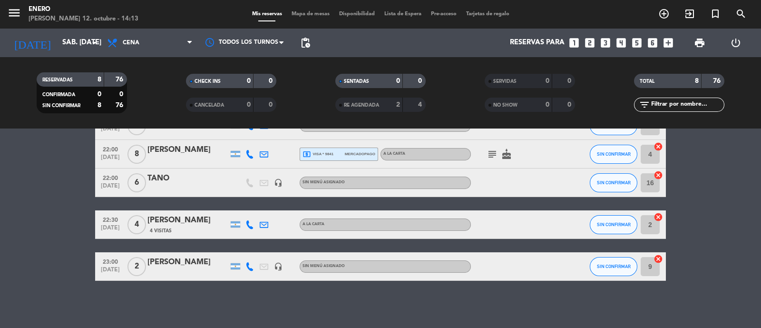
click at [215, 182] on div "TANO" at bounding box center [187, 178] width 81 height 12
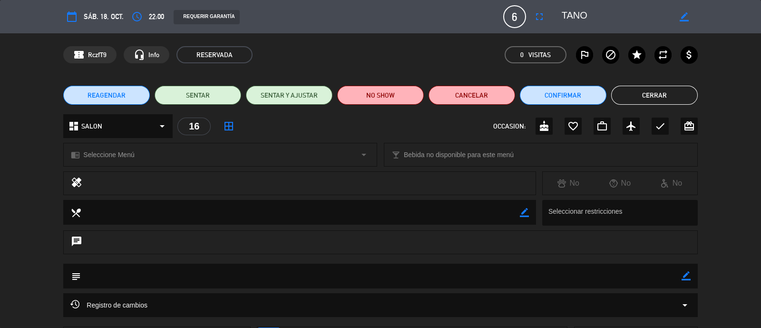
click at [687, 274] on icon "border_color" at bounding box center [686, 275] width 9 height 9
click at [570, 268] on textarea at bounding box center [381, 276] width 600 height 24
type textarea "AGUAVIVA"
click at [685, 278] on icon at bounding box center [686, 275] width 9 height 9
click at [668, 99] on button "Cerrar" at bounding box center [654, 95] width 87 height 19
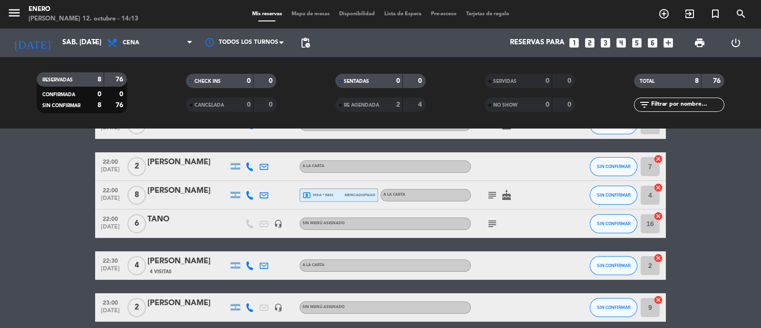
scroll to position [100, 0]
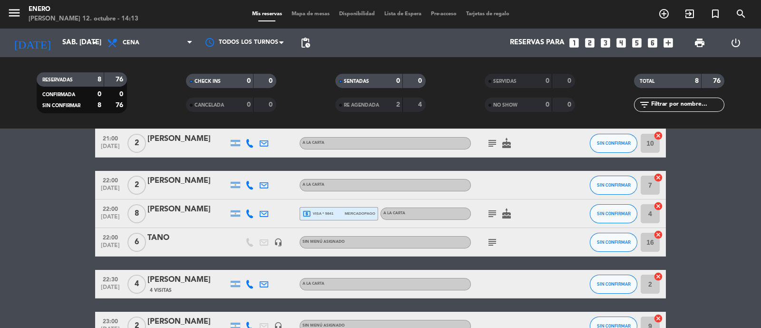
click at [490, 209] on icon "subject" at bounding box center [492, 213] width 11 height 11
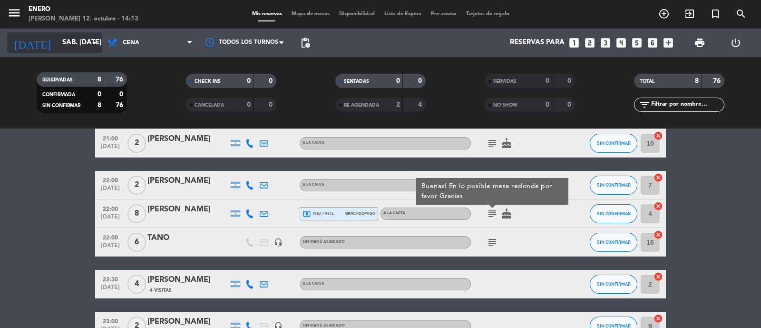
click at [79, 43] on input "sáb. [DATE]" at bounding box center [104, 43] width 92 height 18
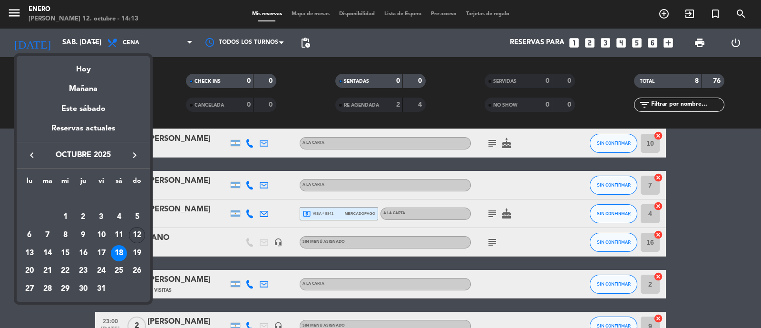
click at [137, 228] on div "12" at bounding box center [137, 235] width 16 height 16
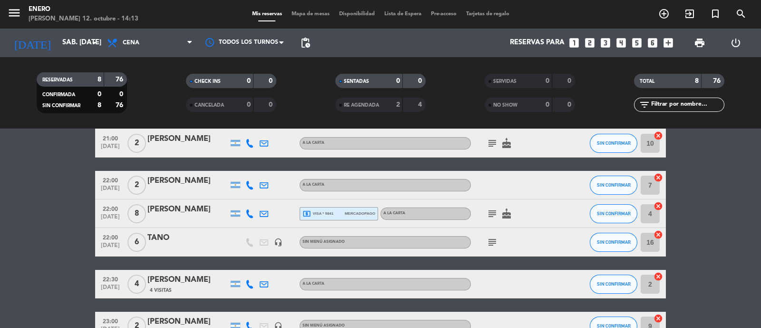
type input "dom. [DATE]"
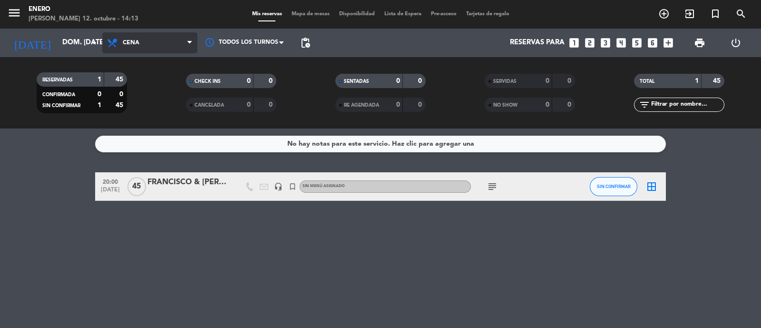
click at [165, 40] on span "Cena" at bounding box center [149, 42] width 95 height 21
click at [174, 104] on div "menu Enero [PERSON_NAME] 12. octubre - 14:13 Mis reservas Mapa de mesas Disponi…" at bounding box center [380, 64] width 761 height 128
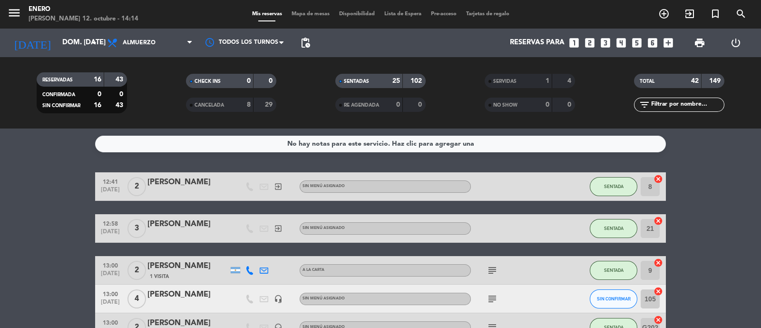
scroll to position [59, 0]
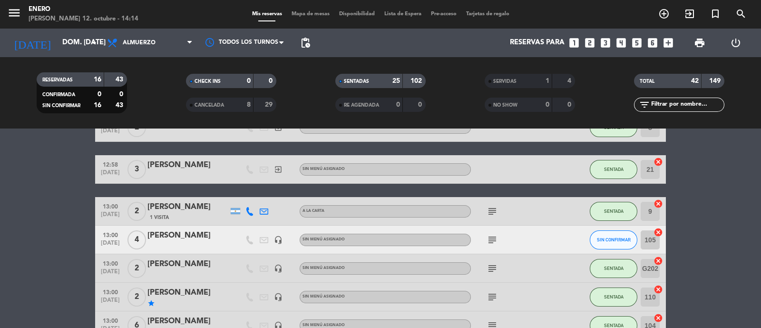
click at [498, 238] on span "subject" at bounding box center [492, 239] width 14 height 11
click at [494, 237] on icon "subject" at bounding box center [492, 239] width 11 height 11
click at [535, 235] on div "subject COSMIC LUNCH" at bounding box center [514, 239] width 86 height 28
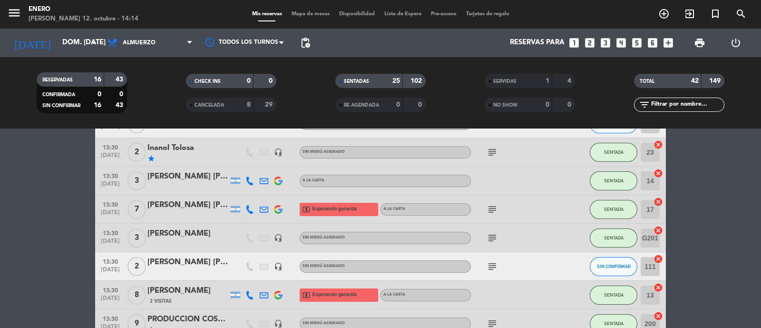
scroll to position [714, 0]
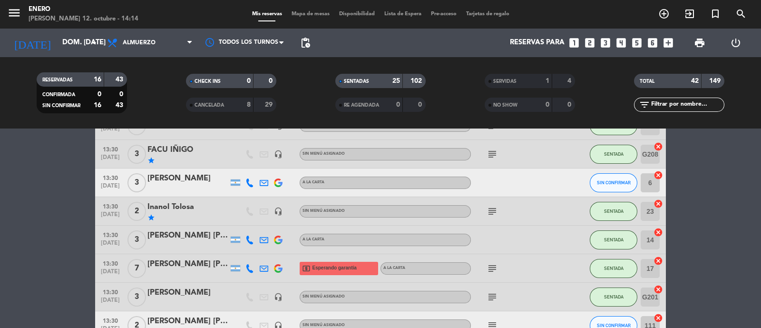
click at [247, 180] on icon at bounding box center [249, 182] width 9 height 9
click at [252, 166] on span "content_paste" at bounding box center [254, 166] width 7 height 7
click at [540, 181] on div at bounding box center [514, 182] width 86 height 28
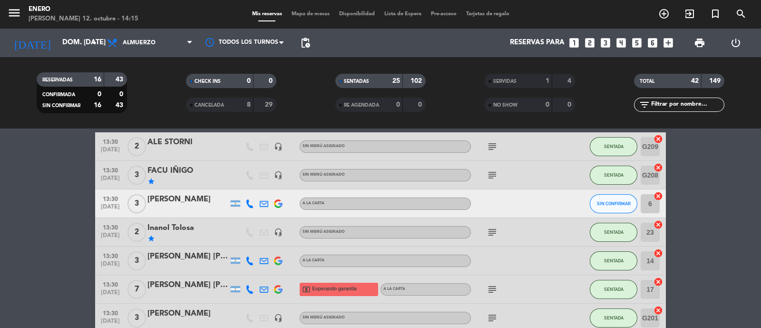
scroll to position [812, 0]
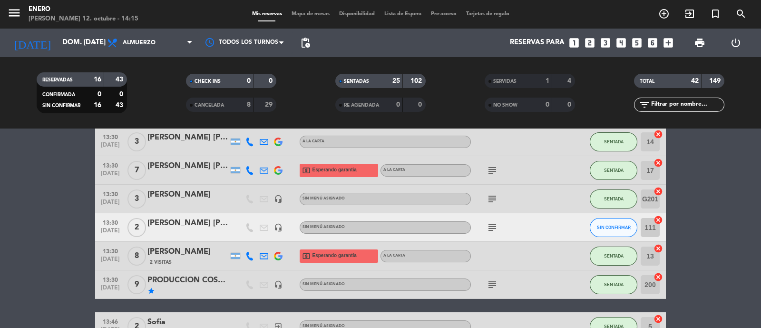
click at [491, 229] on icon "subject" at bounding box center [492, 227] width 11 height 11
click at [519, 231] on div "subject COSMIC LUNCH" at bounding box center [514, 227] width 86 height 28
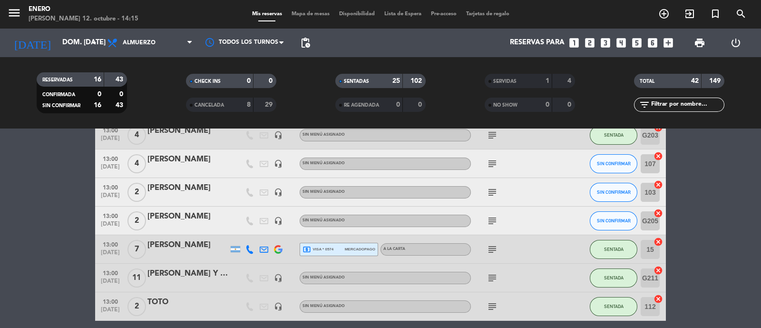
scroll to position [395, 0]
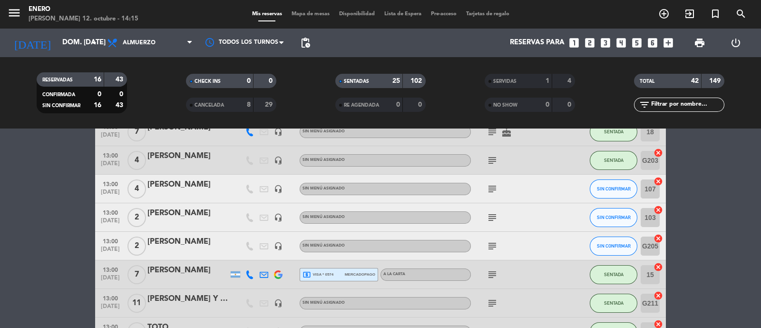
click at [492, 189] on icon "subject" at bounding box center [492, 188] width 11 height 11
click at [492, 213] on icon "subject" at bounding box center [492, 217] width 11 height 11
click at [493, 242] on icon "subject" at bounding box center [492, 245] width 11 height 11
click at [538, 245] on div "subject COSMIC LUNCH" at bounding box center [514, 246] width 86 height 28
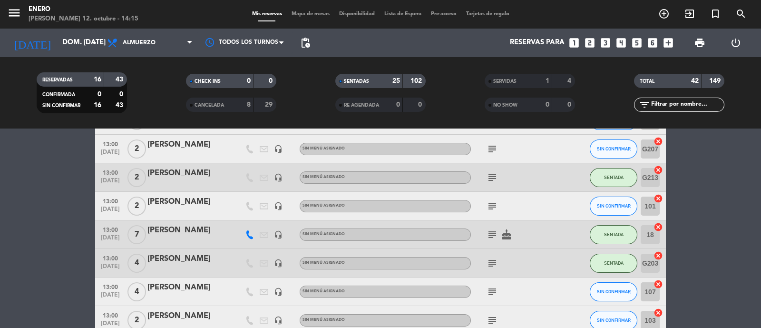
scroll to position [276, 0]
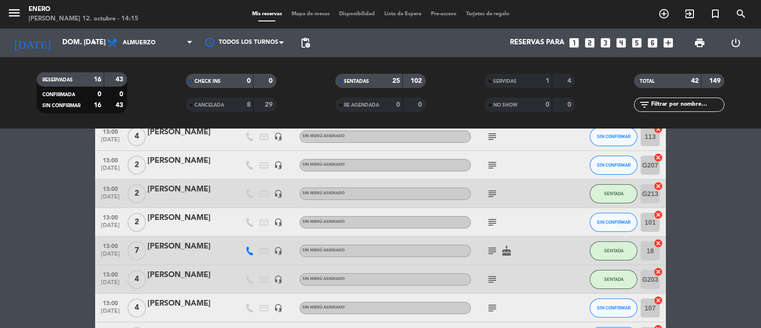
click at [499, 219] on span "subject" at bounding box center [492, 221] width 14 height 11
click at [495, 219] on icon "subject" at bounding box center [492, 221] width 11 height 11
click at [557, 229] on div at bounding box center [570, 222] width 26 height 28
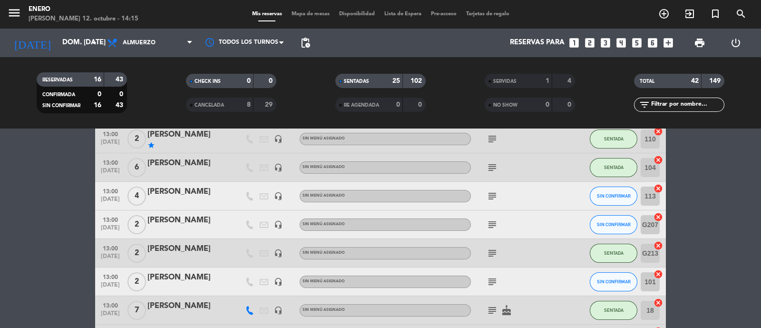
click at [491, 222] on icon "subject" at bounding box center [492, 224] width 11 height 11
click at [553, 227] on div "subject COSMIC LUNCH" at bounding box center [514, 224] width 86 height 28
click at [496, 195] on icon "subject" at bounding box center [492, 195] width 11 height 11
click at [544, 204] on div "subject COSMIC LUNCH" at bounding box center [514, 196] width 86 height 28
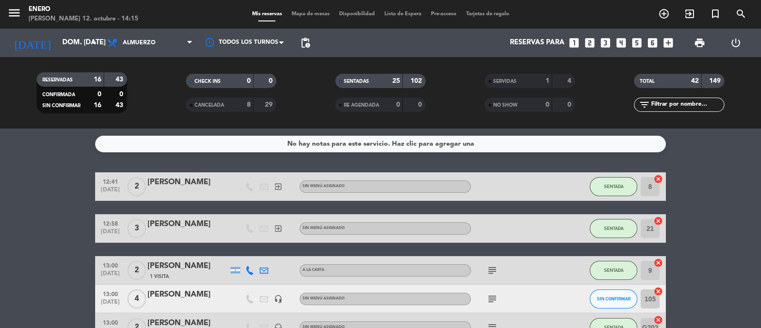
scroll to position [59, 0]
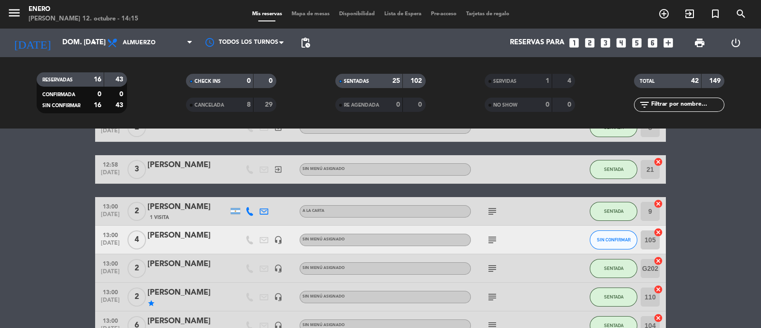
click at [497, 239] on icon "subject" at bounding box center [492, 239] width 11 height 11
click at [547, 229] on div "subject COSMIC LUNCH" at bounding box center [514, 239] width 86 height 28
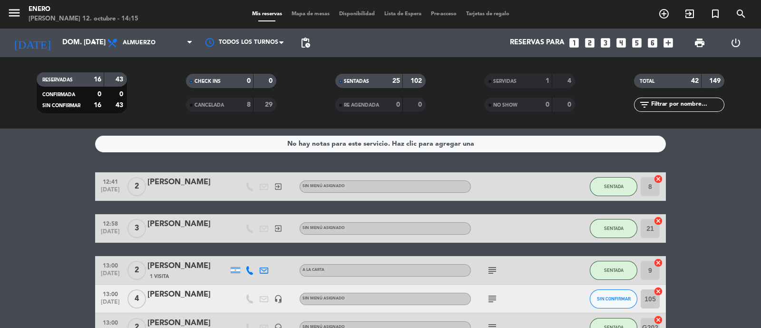
click at [662, 104] on input "text" at bounding box center [687, 104] width 74 height 10
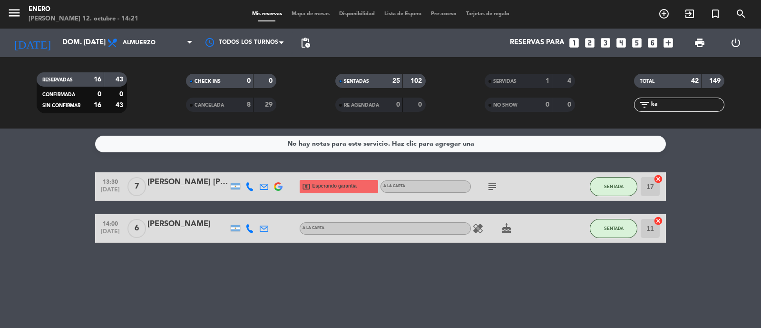
type input "kar"
click at [685, 103] on input "kar" at bounding box center [687, 104] width 74 height 10
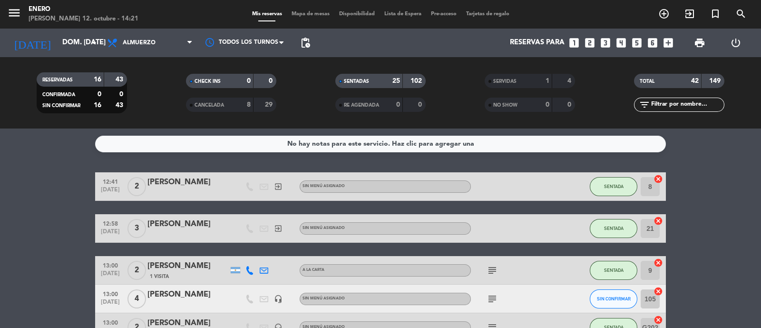
click at [713, 157] on div "No hay notas para este servicio. Haz clic para agregar una 12:41 [DATE] 2 [PERS…" at bounding box center [380, 227] width 761 height 199
click at [716, 162] on div "No hay notas para este servicio. Haz clic para agregar una 12:41 [DATE] 2 [PERS…" at bounding box center [380, 227] width 761 height 199
click at [675, 107] on input "text" at bounding box center [687, 104] width 74 height 10
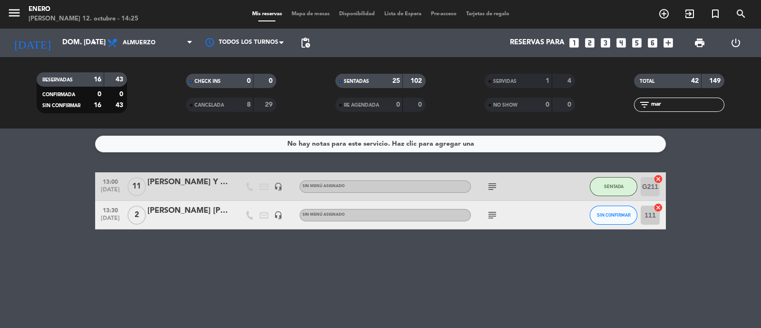
click at [221, 215] on div "[PERSON_NAME] [PERSON_NAME]" at bounding box center [187, 211] width 81 height 12
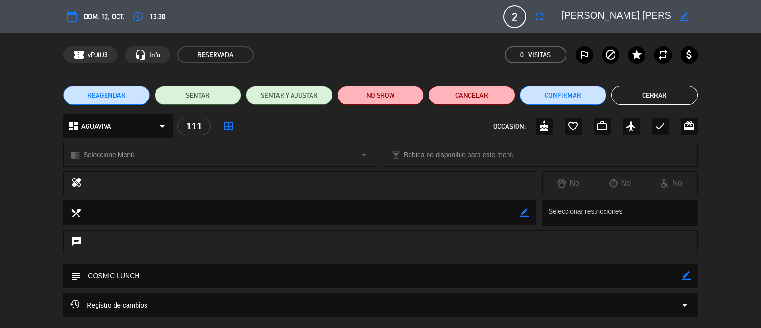
click at [669, 95] on button "Cerrar" at bounding box center [654, 95] width 87 height 19
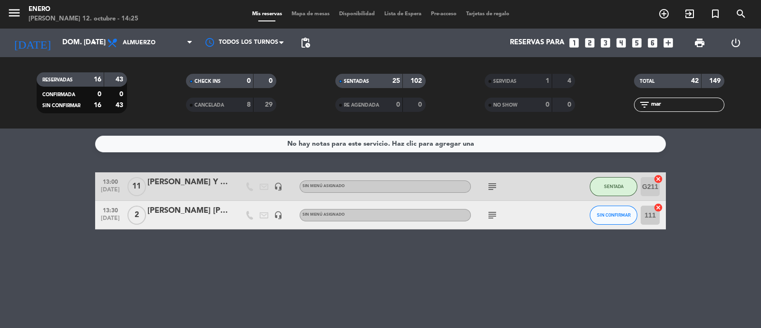
click at [669, 106] on input "mar" at bounding box center [687, 104] width 74 height 10
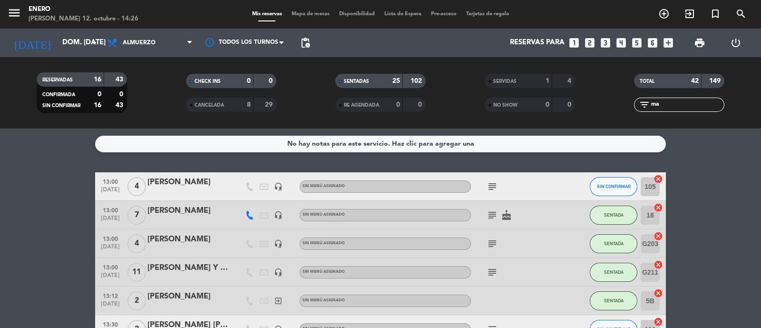
type input "m"
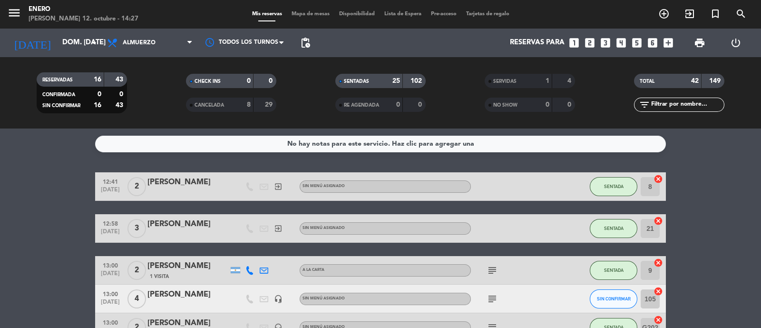
click at [314, 14] on span "Mapa de mesas" at bounding box center [311, 13] width 48 height 5
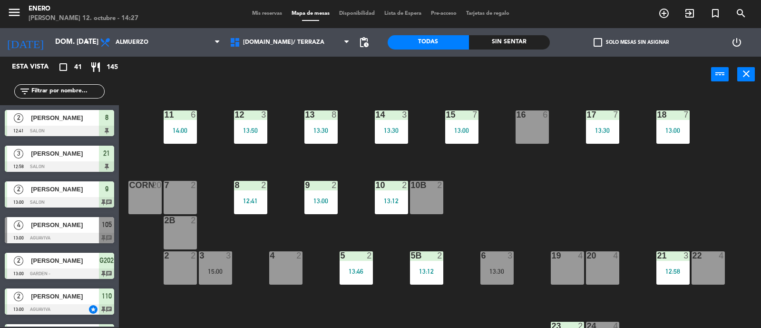
click at [591, 186] on div "14 3 13:30 12 3 13:50 11 6 14:00 17 7 13:30 15 7 13:00 16 6 13 8 13:30 18 7 13:…" at bounding box center [444, 210] width 635 height 235
click at [285, 39] on span "[DOMAIN_NAME]/ TERRAZA" at bounding box center [283, 42] width 81 height 7
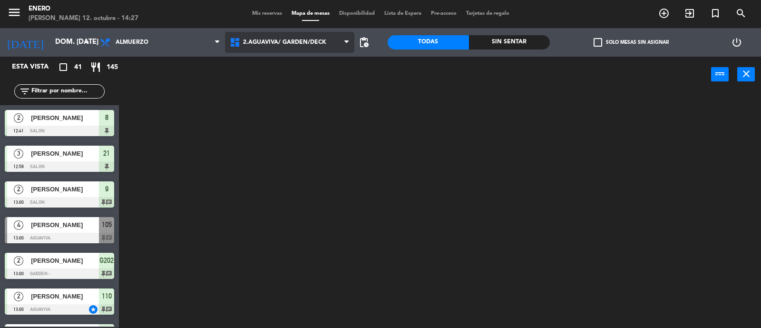
click at [309, 87] on ng-component "menu Enero [PERSON_NAME] 12. octubre - 14:27 Mis reservas Mapa de mesas Disponi…" at bounding box center [380, 164] width 761 height 329
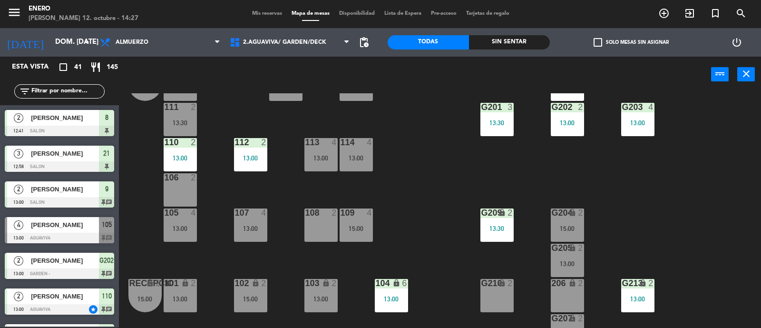
scroll to position [59, 0]
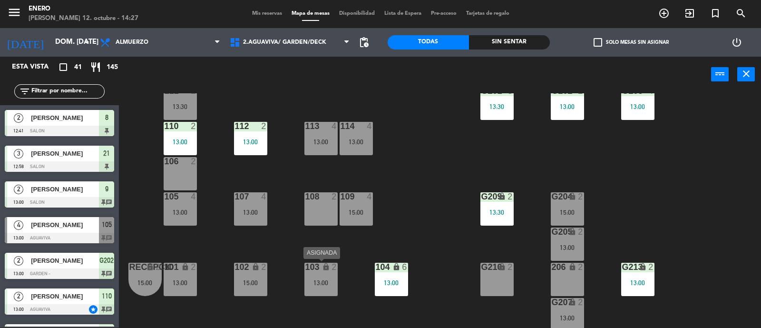
click at [322, 279] on div "13:00" at bounding box center [320, 282] width 33 height 7
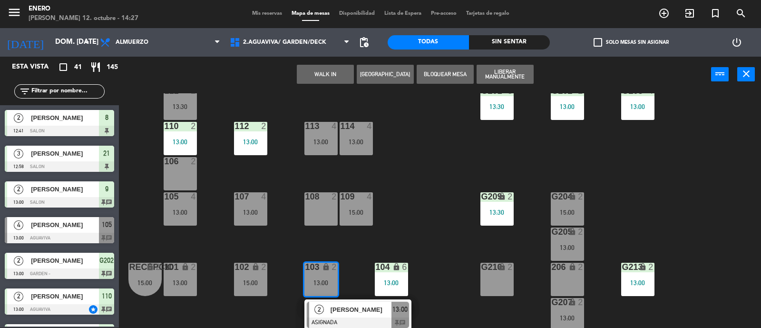
click at [339, 307] on span "[PERSON_NAME]" at bounding box center [361, 309] width 61 height 10
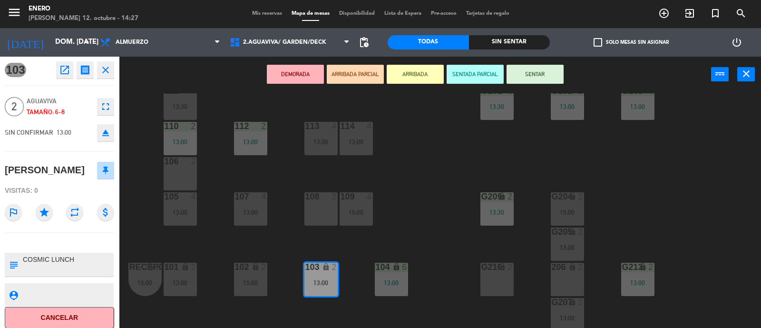
click at [326, 204] on div "108 2" at bounding box center [320, 208] width 33 height 33
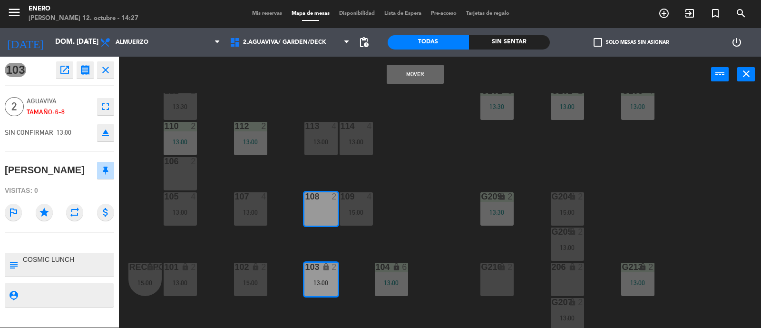
click at [418, 73] on button "Mover" at bounding box center [415, 74] width 57 height 19
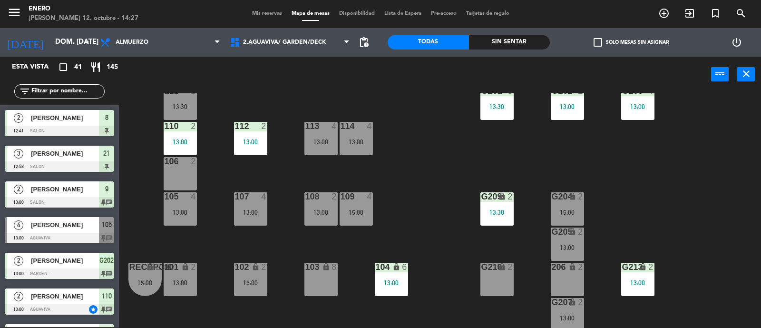
scroll to position [0, 0]
click at [318, 280] on div "103 lock 8" at bounding box center [320, 279] width 33 height 33
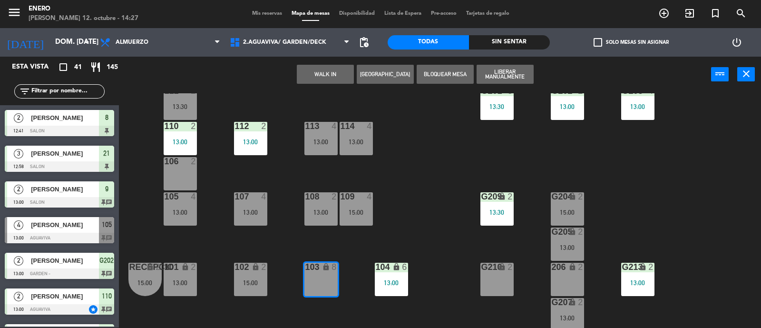
click at [335, 72] on button "WALK IN" at bounding box center [325, 74] width 57 height 19
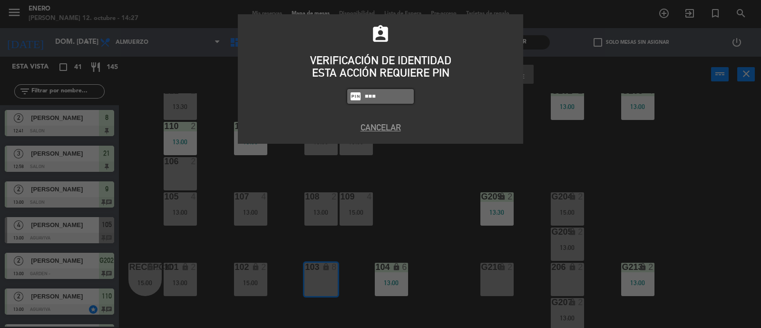
type input "6082"
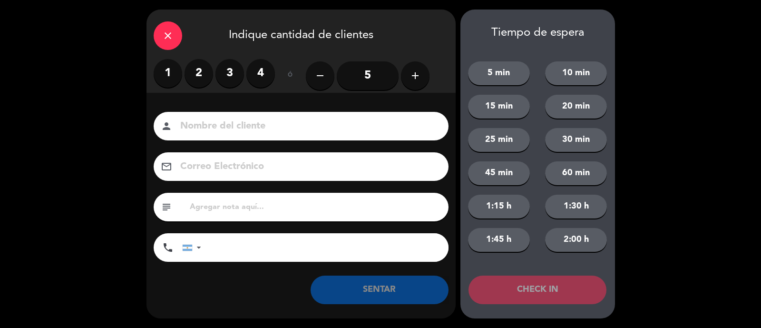
click at [321, 122] on input at bounding box center [307, 126] width 257 height 17
click at [198, 73] on label "2" at bounding box center [199, 73] width 29 height 29
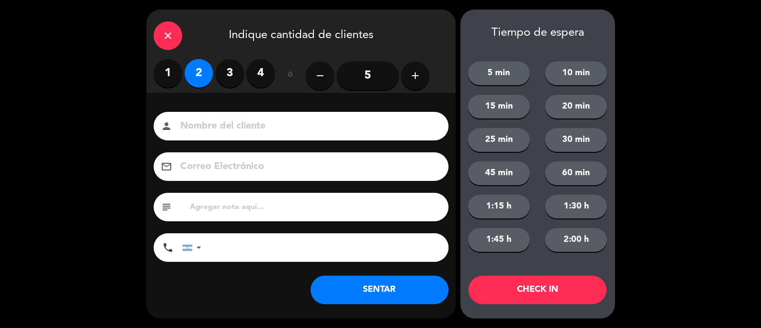
click at [244, 117] on div "person" at bounding box center [301, 126] width 295 height 29
click at [256, 127] on input at bounding box center [307, 126] width 257 height 17
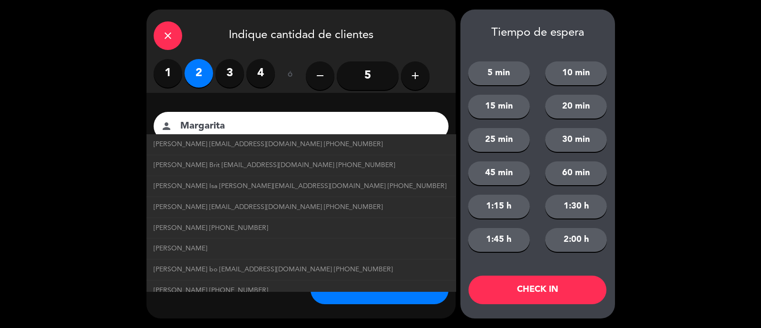
click at [254, 128] on input "Margarita" at bounding box center [307, 126] width 257 height 17
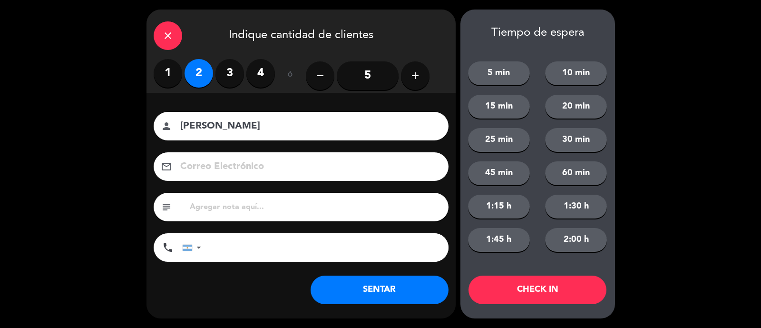
type input "[PERSON_NAME]"
click at [390, 289] on button "SENTAR" at bounding box center [380, 289] width 138 height 29
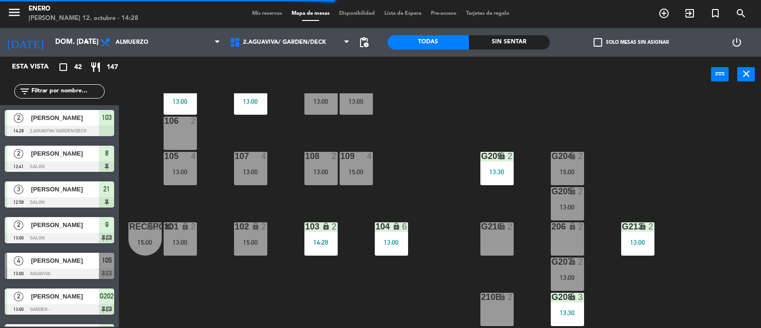
scroll to position [118, 0]
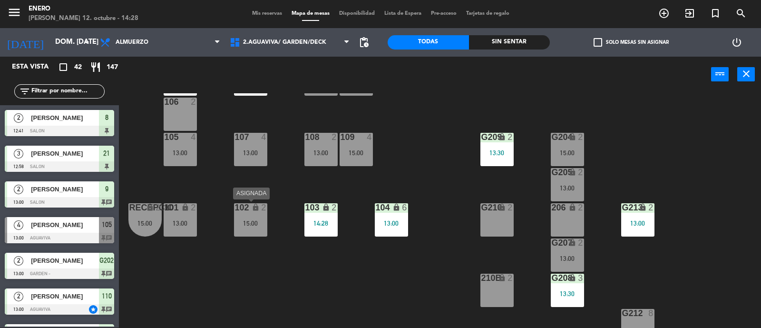
click at [258, 222] on div "15:00" at bounding box center [250, 223] width 33 height 7
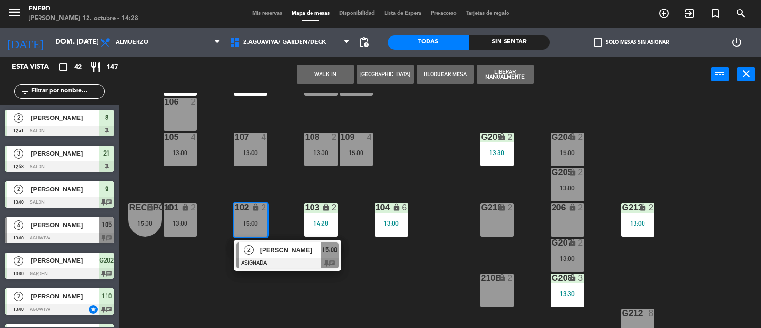
click at [369, 290] on div "Entrada lock 1 116 lock 2 15:00 117 8 115 3 15:00 200 lock 9 13:30 111 2 13:30 …" at bounding box center [444, 210] width 635 height 235
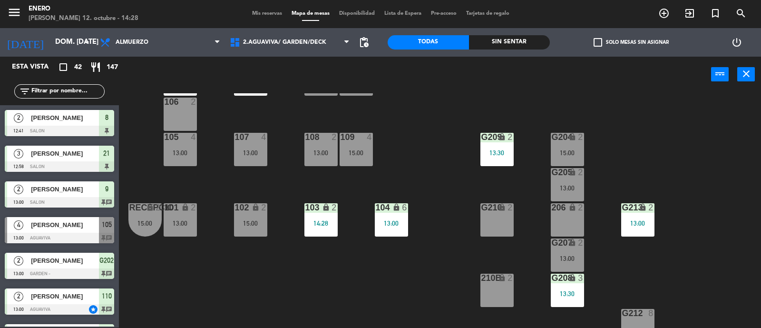
click at [333, 220] on div "14:28" at bounding box center [320, 223] width 33 height 7
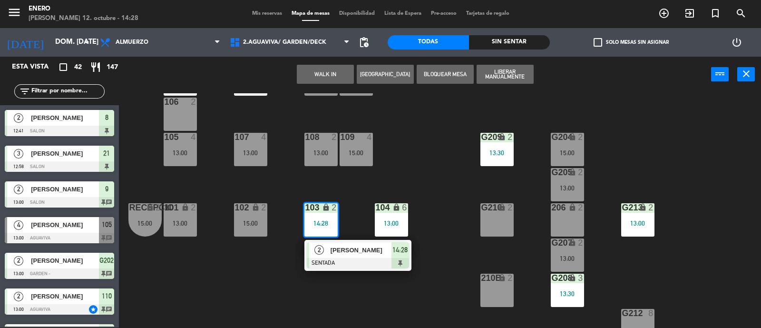
click at [347, 245] on span "[PERSON_NAME]" at bounding box center [361, 250] width 61 height 10
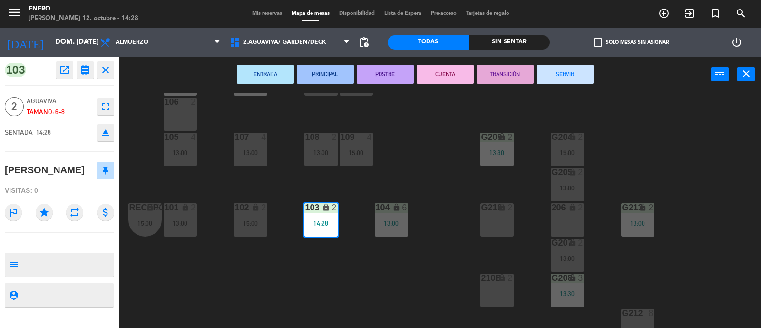
click at [258, 224] on div "15:00" at bounding box center [250, 223] width 33 height 7
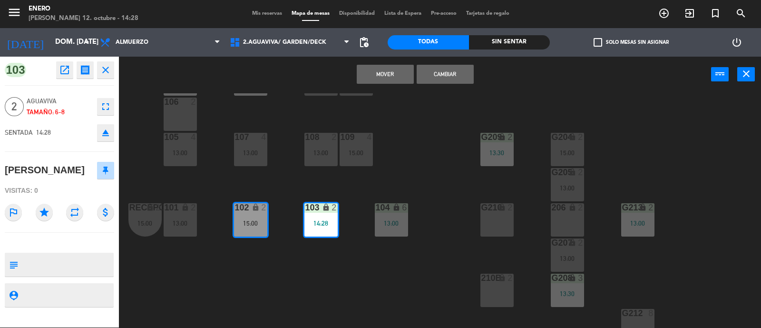
click at [450, 72] on button "Cambiar" at bounding box center [445, 74] width 57 height 19
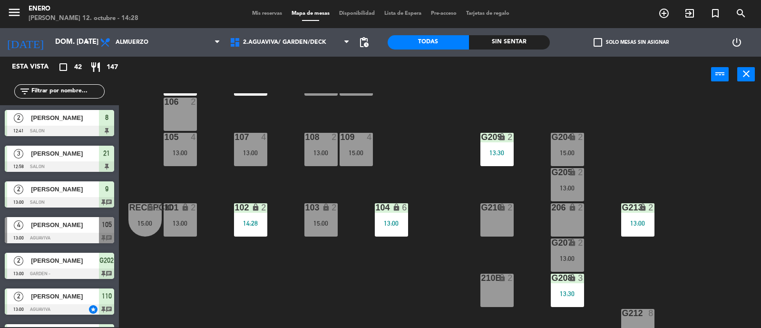
scroll to position [243, 0]
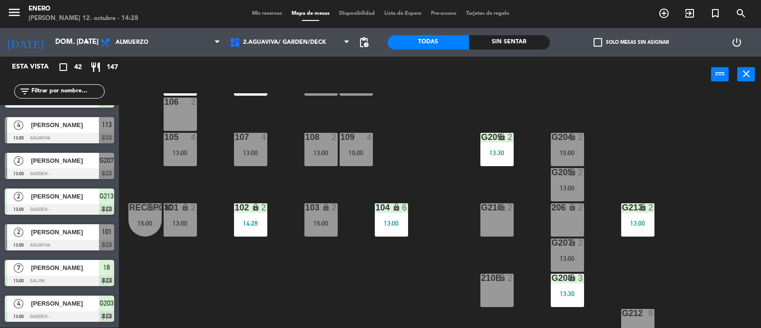
click at [368, 289] on div "Entrada lock 1 116 lock 2 15:00 117 8 115 3 15:00 200 lock 9 13:30 111 2 13:30 …" at bounding box center [444, 210] width 635 height 235
click at [323, 217] on div "103 lock 2 15:00" at bounding box center [320, 219] width 33 height 33
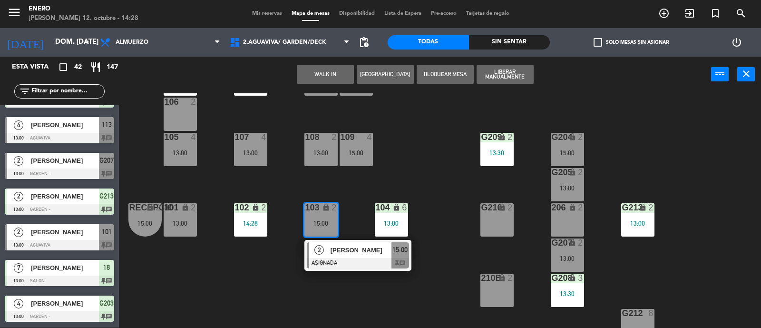
click at [294, 297] on div "Entrada lock 1 116 lock 2 15:00 117 8 115 3 15:00 200 lock 9 13:30 111 2 13:30 …" at bounding box center [444, 210] width 635 height 235
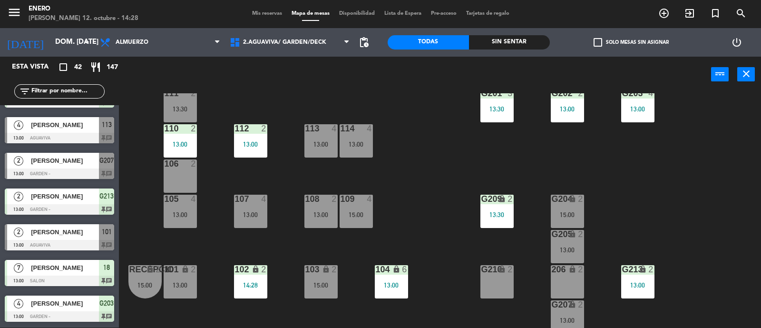
scroll to position [0, 0]
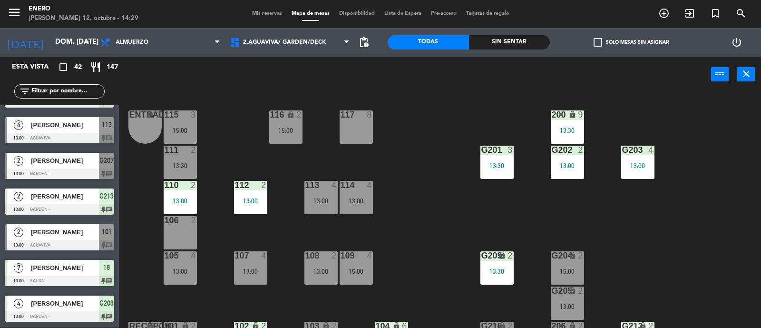
click at [257, 14] on span "Mis reservas" at bounding box center [266, 13] width 39 height 5
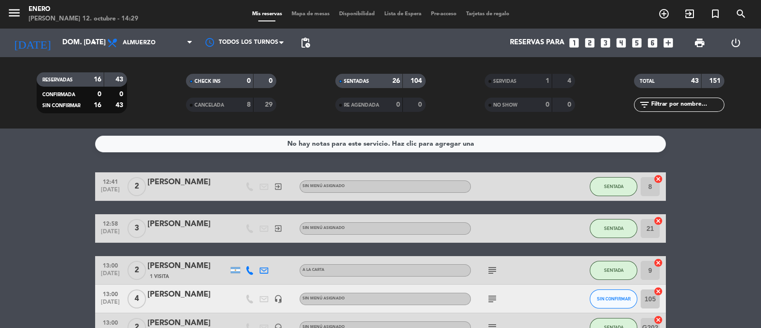
click at [300, 12] on span "Mapa de mesas" at bounding box center [311, 13] width 48 height 5
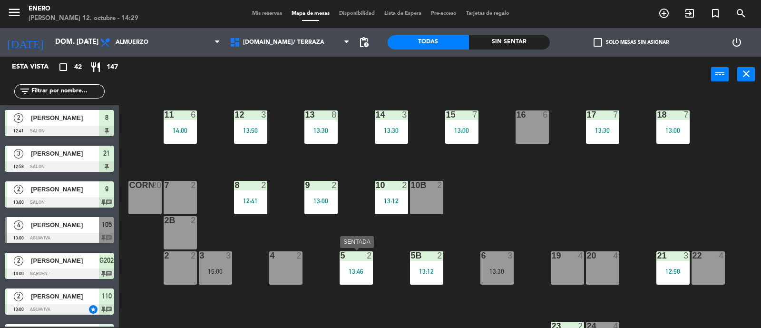
click at [368, 263] on div "5 2 13:46" at bounding box center [356, 267] width 33 height 33
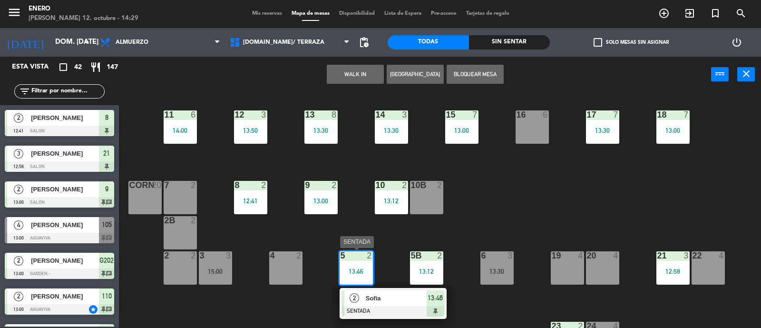
click at [378, 299] on div "2 [PERSON_NAME] SENTADA 13:46" at bounding box center [393, 303] width 121 height 31
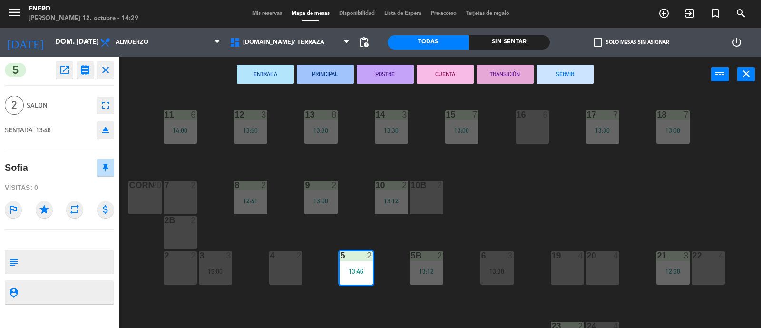
click at [278, 266] on div "4 2" at bounding box center [285, 267] width 33 height 33
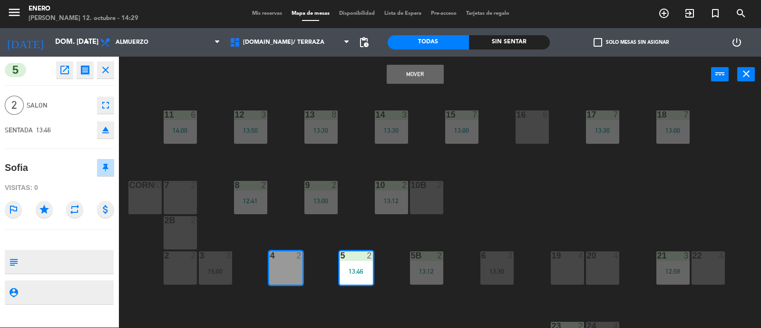
drag, startPoint x: 412, startPoint y: 77, endPoint x: 408, endPoint y: 90, distance: 14.0
click at [413, 76] on button "Mover" at bounding box center [415, 74] width 57 height 19
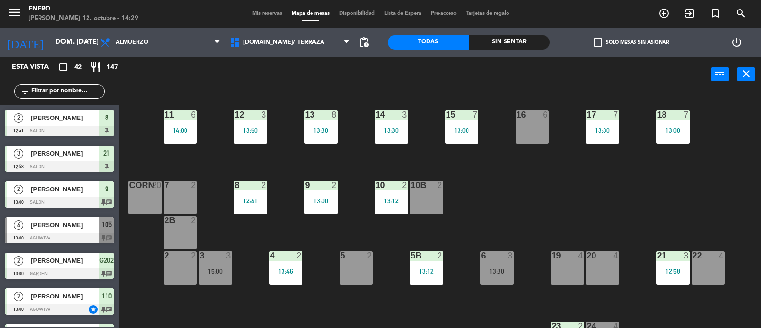
scroll to position [136, 0]
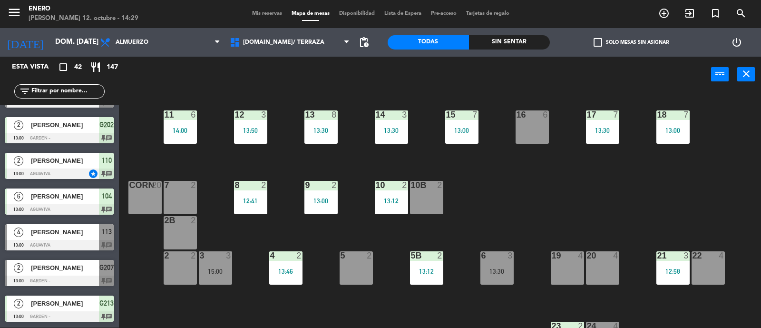
click at [360, 268] on div "5 2" at bounding box center [356, 267] width 33 height 33
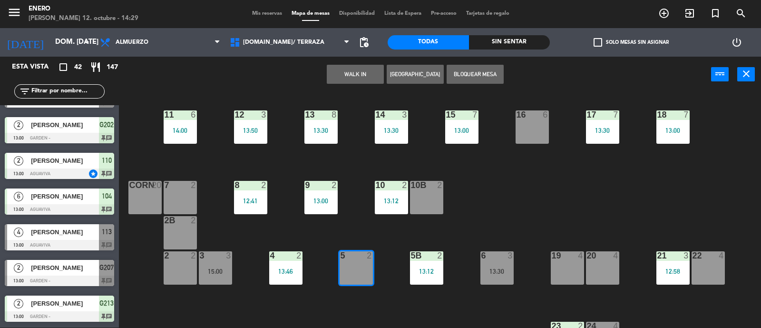
click at [352, 74] on button "WALK IN" at bounding box center [355, 74] width 57 height 19
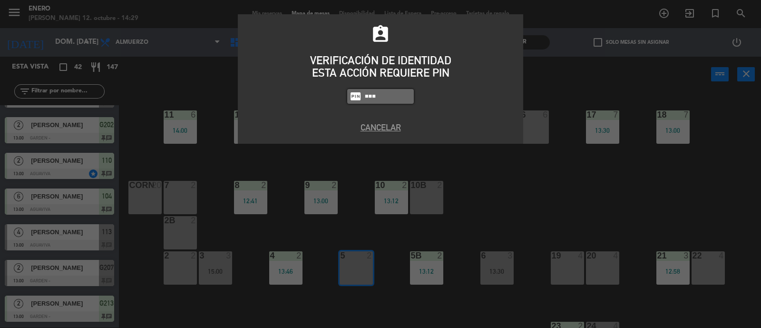
type input "6082"
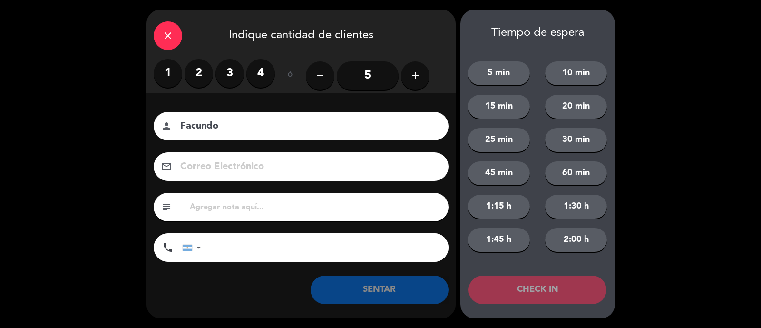
type input "Facundo"
click at [201, 76] on label "2" at bounding box center [199, 73] width 29 height 29
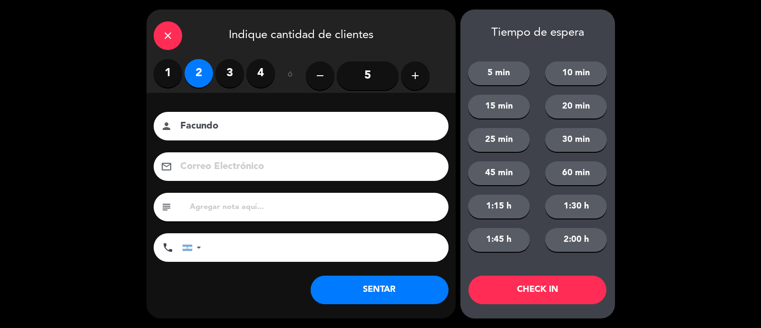
click at [371, 292] on button "SENTAR" at bounding box center [380, 289] width 138 height 29
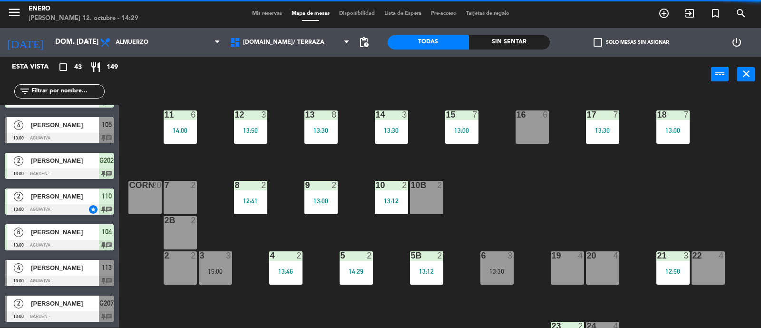
scroll to position [0, 0]
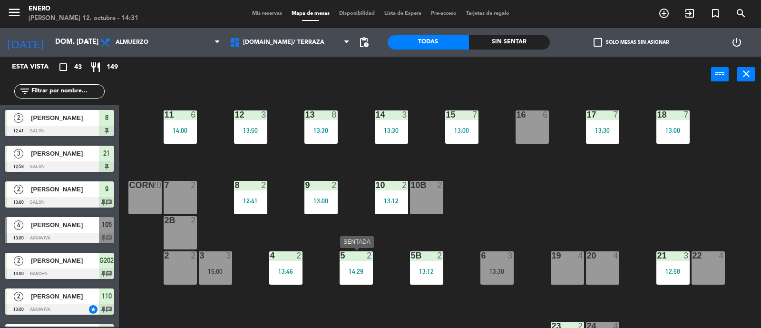
click at [345, 265] on div "5 2 14:29" at bounding box center [356, 267] width 33 height 33
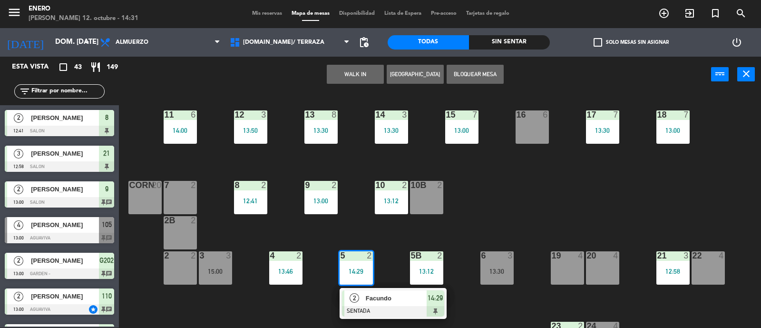
click at [375, 294] on span "Facundo" at bounding box center [396, 298] width 61 height 10
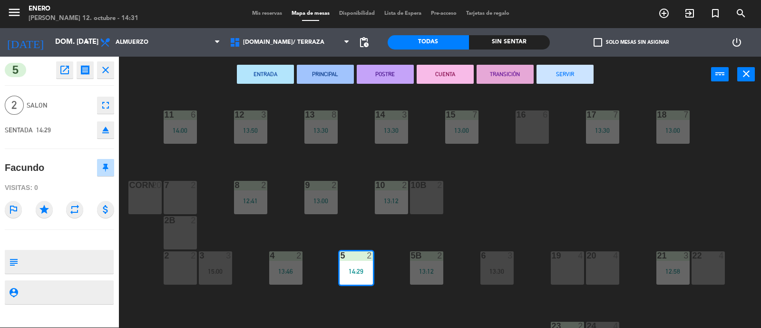
click at [500, 69] on button "TRANSICIÓN" at bounding box center [505, 74] width 57 height 19
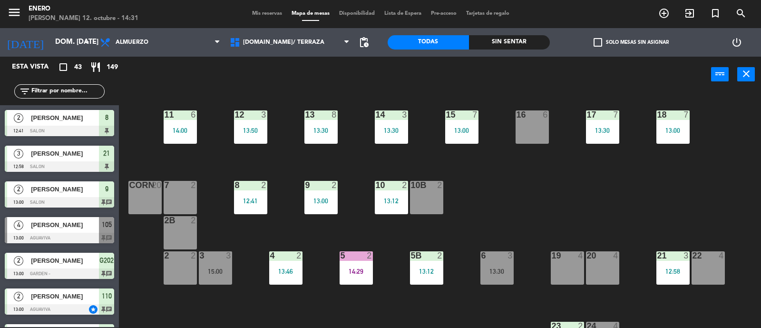
scroll to position [255, 0]
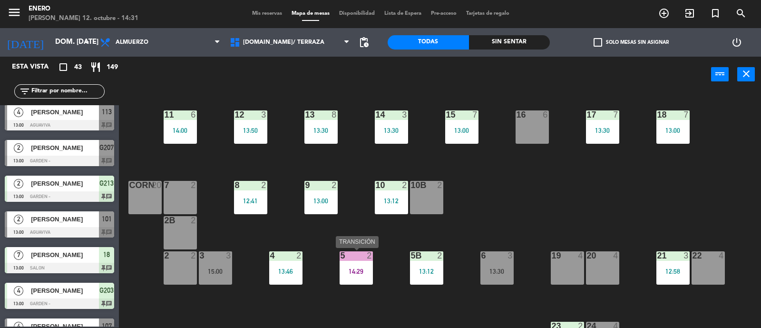
click at [356, 266] on div "5 2 14:29" at bounding box center [356, 267] width 33 height 33
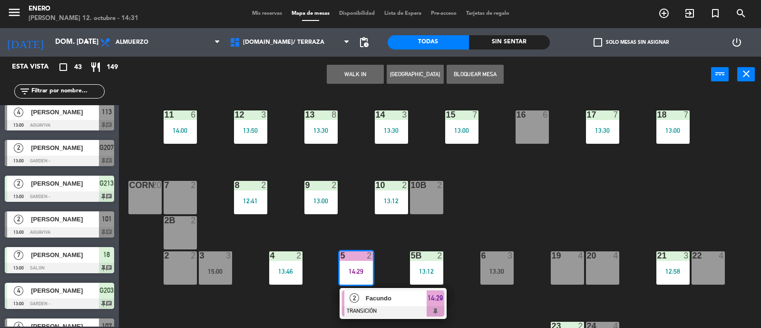
click at [376, 290] on div "Facundo" at bounding box center [396, 298] width 62 height 16
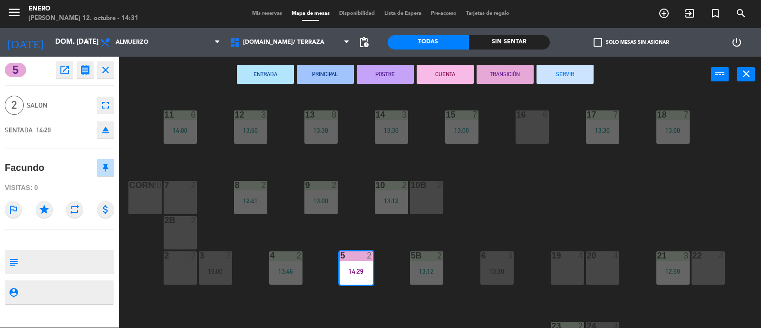
click at [100, 130] on icon "eject" at bounding box center [105, 129] width 11 height 11
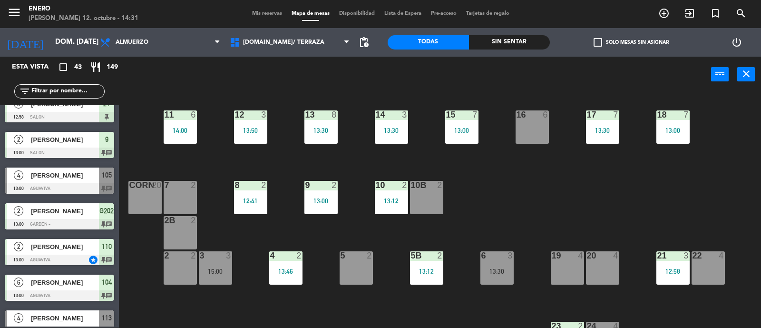
scroll to position [0, 0]
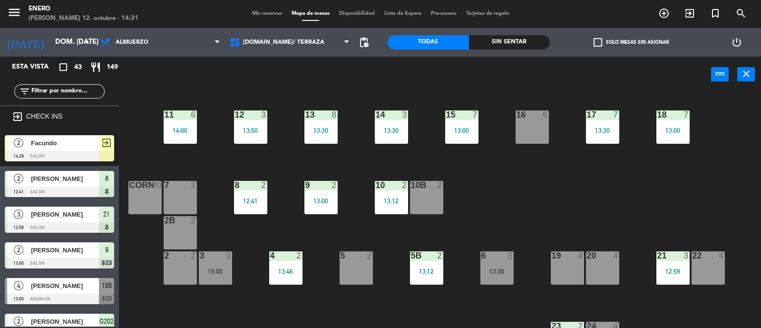
click at [55, 151] on div at bounding box center [59, 156] width 109 height 10
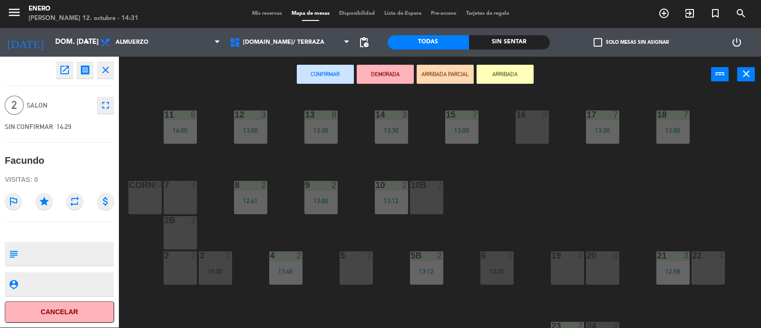
click at [62, 310] on button "Cancelar" at bounding box center [59, 311] width 109 height 21
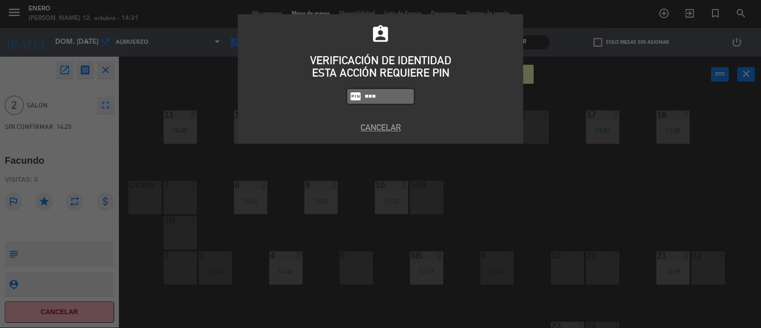
type input "6082"
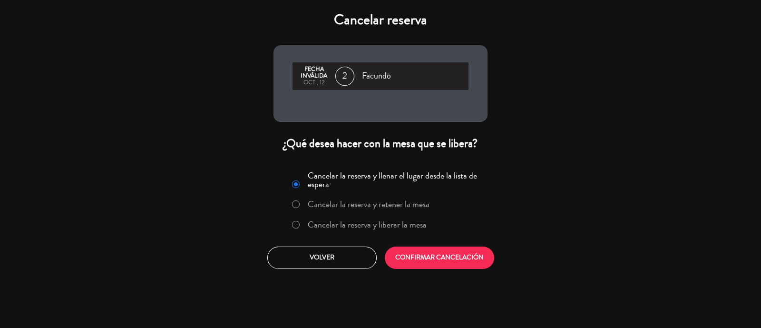
click at [405, 228] on label "Cancelar la reserva y liberar la mesa" at bounding box center [367, 224] width 119 height 9
click at [426, 256] on button "CONFIRMAR CANCELACIÓN" at bounding box center [439, 257] width 109 height 22
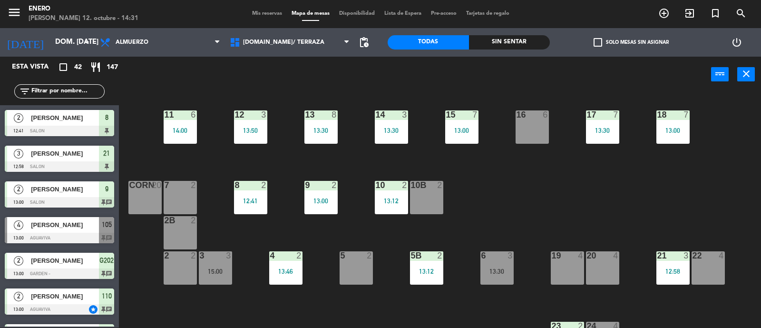
click at [265, 15] on span "Mis reservas" at bounding box center [266, 13] width 39 height 5
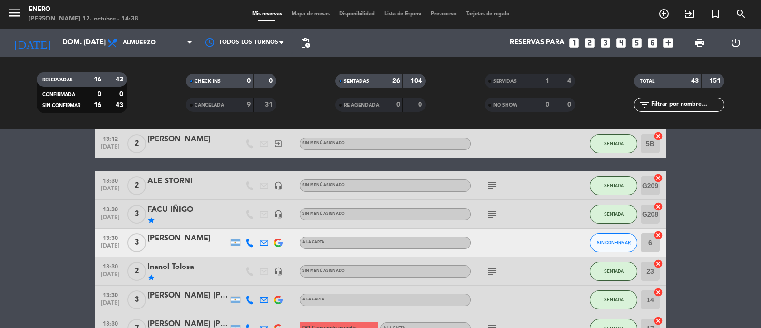
scroll to position [654, 0]
click at [604, 246] on button "SIN CONFIRMAR" at bounding box center [614, 242] width 48 height 19
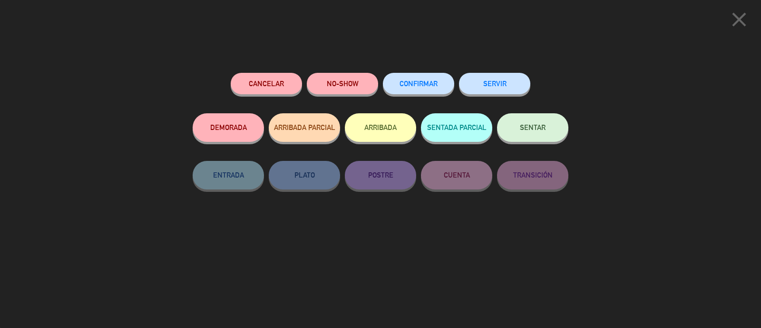
click at [353, 86] on button "NO-SHOW" at bounding box center [342, 83] width 71 height 21
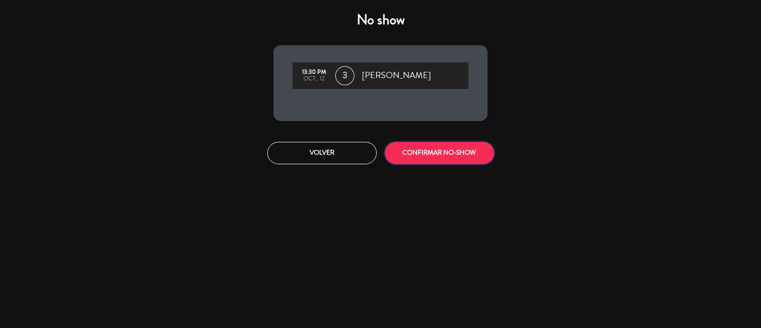
click at [469, 156] on button "CONFIRMAR NO-SHOW" at bounding box center [439, 153] width 109 height 22
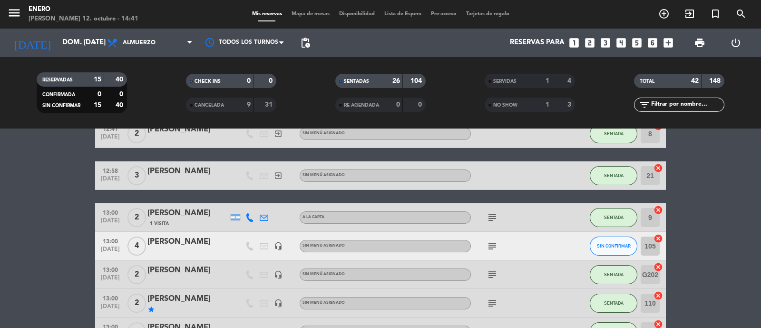
scroll to position [52, 0]
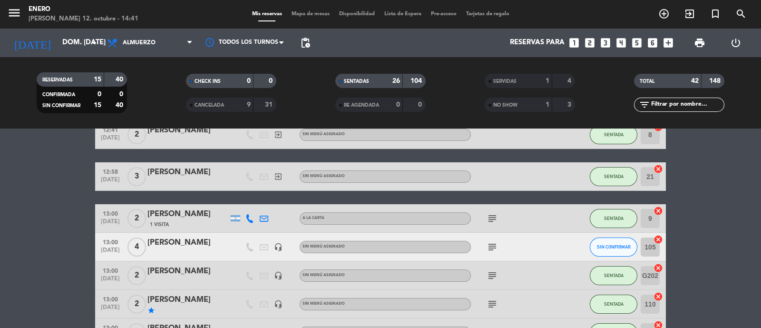
click at [305, 13] on span "Mapa de mesas" at bounding box center [311, 13] width 48 height 5
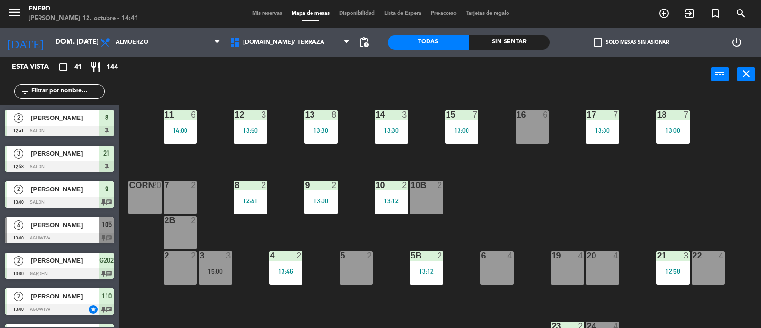
click at [566, 262] on div "19 4" at bounding box center [567, 267] width 33 height 33
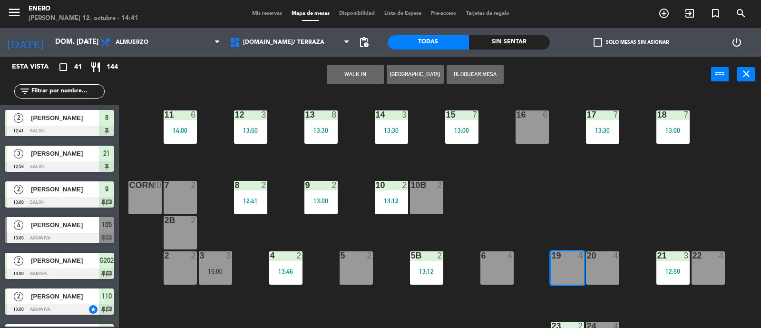
click at [364, 69] on button "WALK IN" at bounding box center [355, 74] width 57 height 19
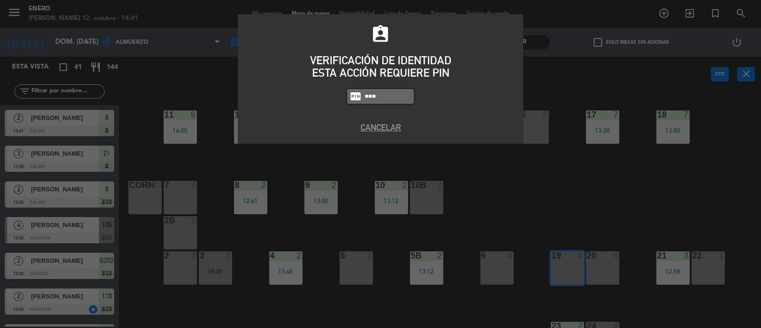
type input "6082"
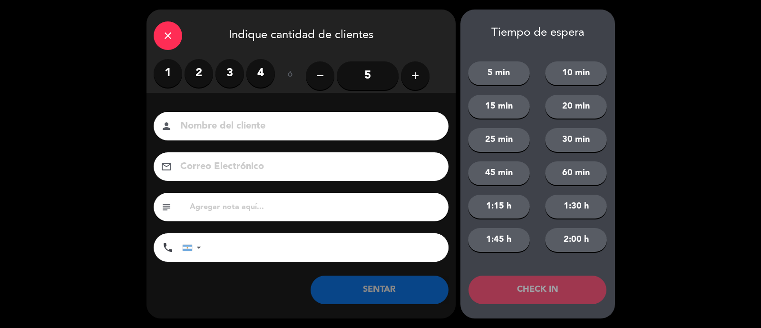
click at [293, 118] on input at bounding box center [307, 126] width 257 height 17
type input "Fer"
click at [252, 69] on label "4" at bounding box center [260, 73] width 29 height 29
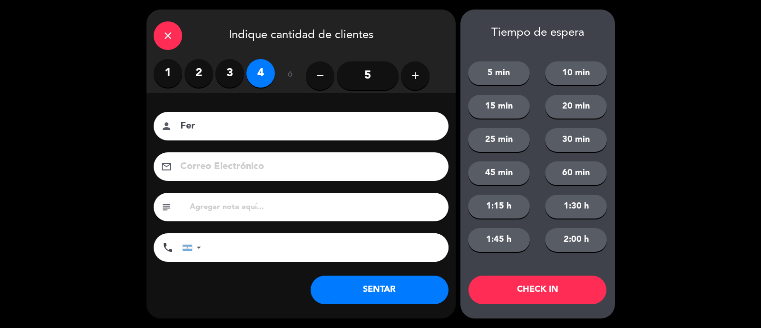
click at [345, 286] on button "SENTAR" at bounding box center [380, 289] width 138 height 29
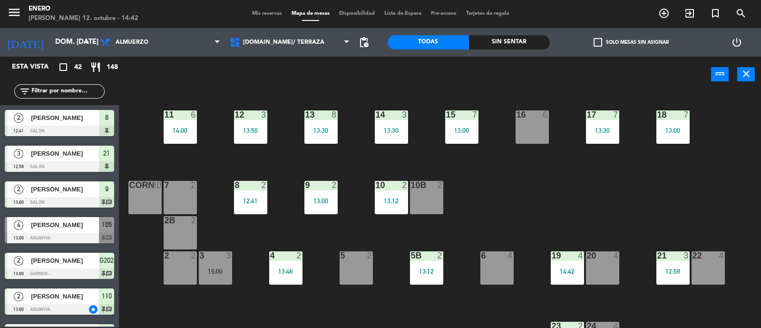
click at [261, 15] on span "Mis reservas" at bounding box center [266, 13] width 39 height 5
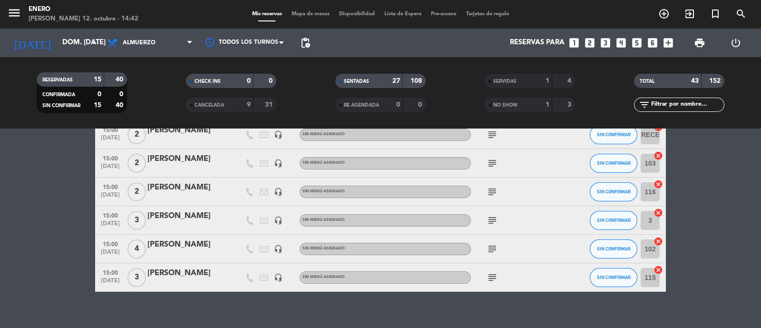
scroll to position [1223, 0]
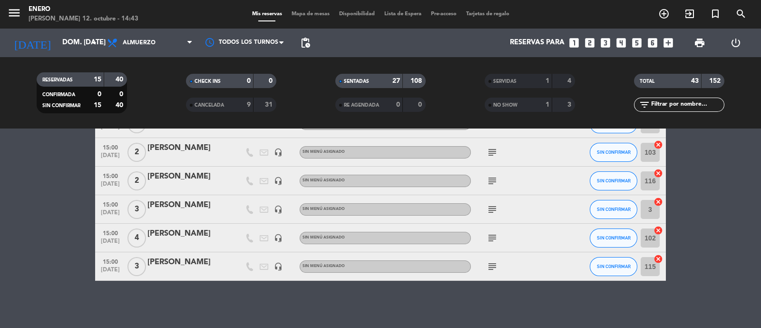
click at [668, 107] on input "text" at bounding box center [687, 104] width 74 height 10
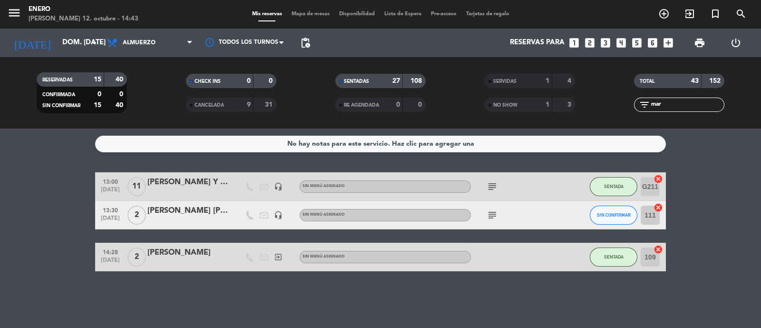
scroll to position [0, 0]
type input "mar"
click at [60, 214] on bookings-row "13:00 [DATE] [PERSON_NAME] Y MARTU headset_mic Sin menú asignado subject SENTAD…" at bounding box center [380, 221] width 761 height 99
click at [299, 13] on span "Mapa de mesas" at bounding box center [311, 13] width 48 height 5
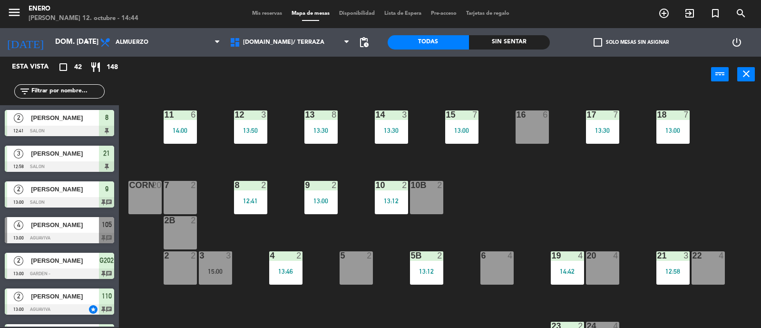
click at [251, 12] on span "Mis reservas" at bounding box center [266, 13] width 39 height 5
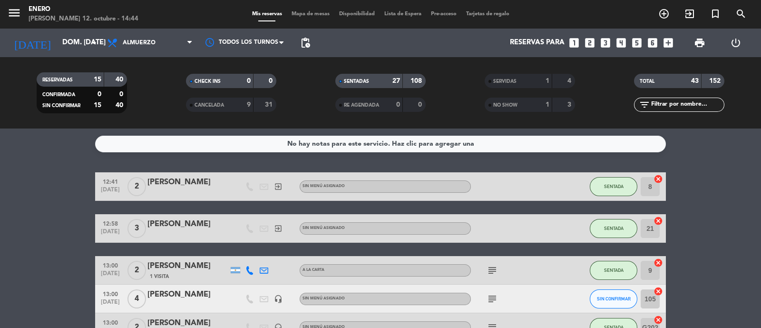
click at [313, 17] on span "Mapa de mesas" at bounding box center [311, 13] width 48 height 5
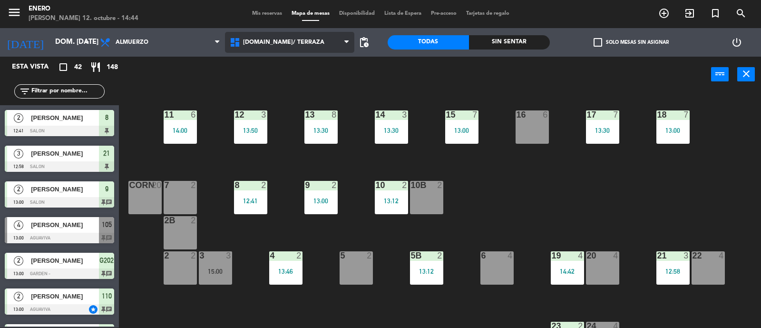
click at [277, 40] on span "[DOMAIN_NAME]/ TERRAZA" at bounding box center [283, 42] width 81 height 7
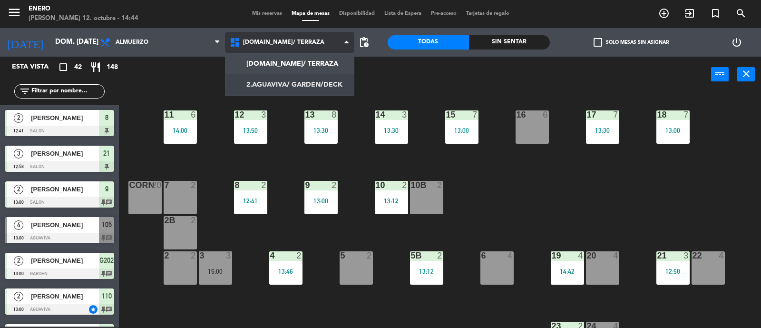
click at [287, 79] on ng-component "menu Enero [PERSON_NAME] 12. octubre - 14:44 Mis reservas Mapa de mesas Disponi…" at bounding box center [380, 164] width 761 height 329
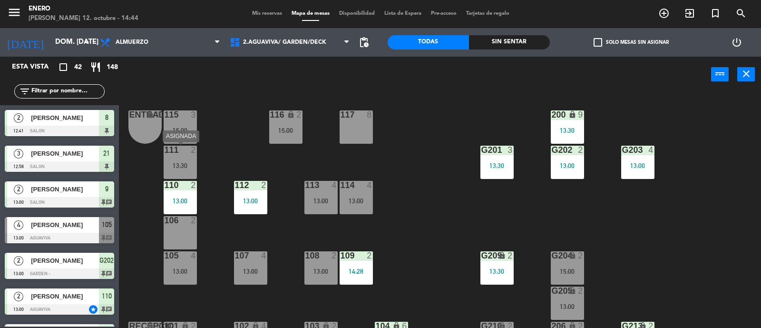
click at [189, 163] on div "13:30" at bounding box center [180, 165] width 33 height 7
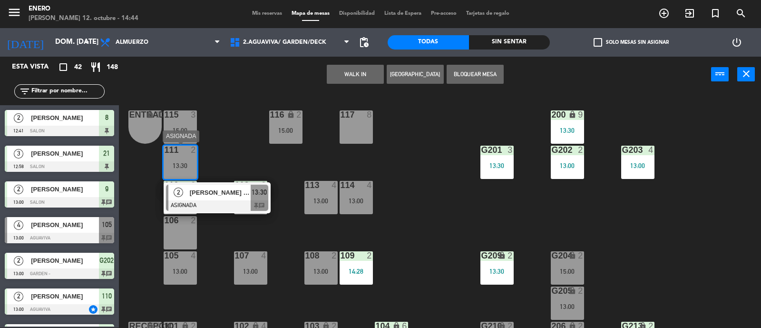
click at [204, 183] on div "2 [PERSON_NAME] [PERSON_NAME] ASIGNADA 13:30 chat" at bounding box center [217, 197] width 107 height 31
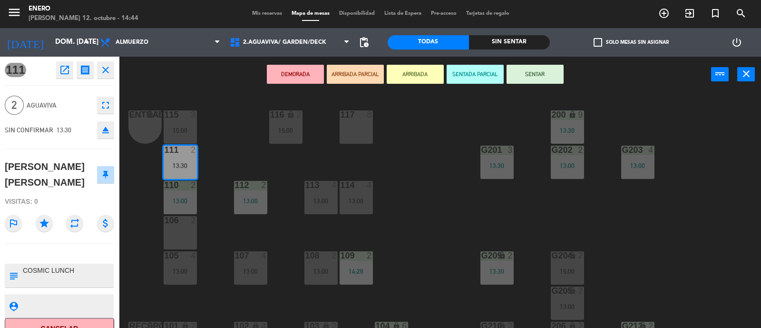
click at [186, 220] on div at bounding box center [180, 220] width 16 height 9
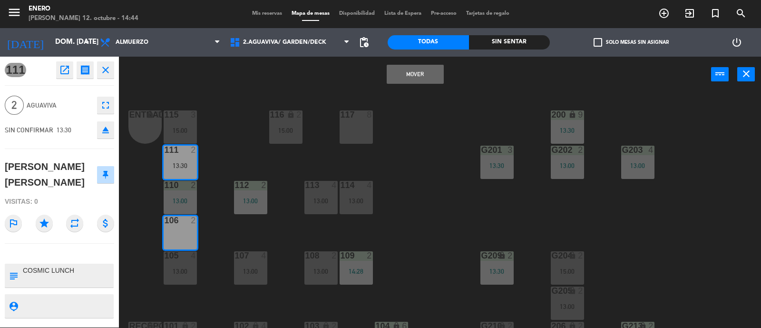
click at [405, 72] on button "Mover" at bounding box center [415, 74] width 57 height 19
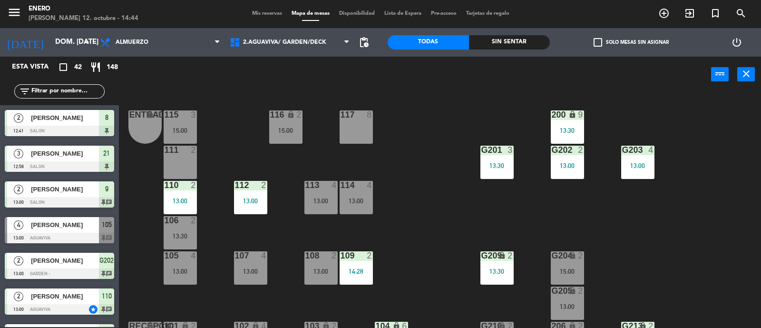
scroll to position [0, 0]
click at [165, 184] on div "110" at bounding box center [165, 185] width 0 height 9
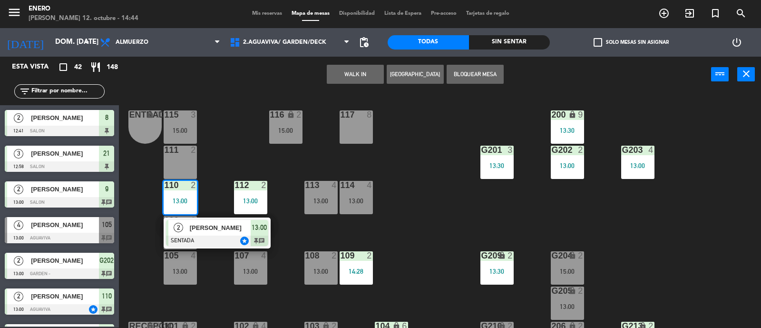
click at [245, 142] on div "Entrada lock 1 116 lock 2 15:00 117 8 115 3 15:00 200 lock 9 13:30 111 2 G201 3…" at bounding box center [444, 210] width 635 height 235
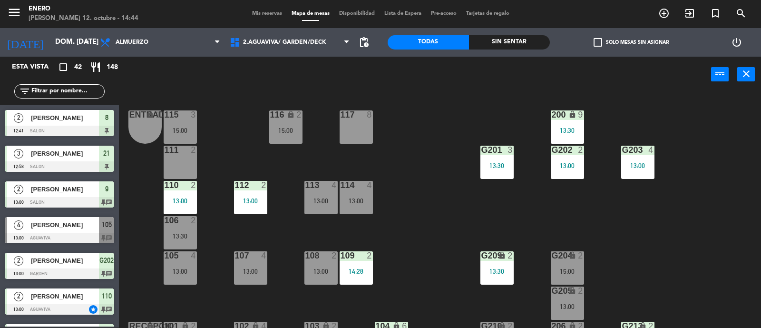
click at [165, 158] on div "111 2" at bounding box center [180, 162] width 33 height 33
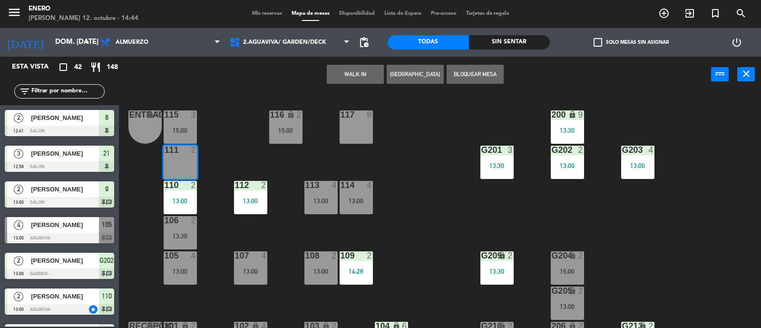
click at [347, 68] on button "WALK IN" at bounding box center [355, 74] width 57 height 19
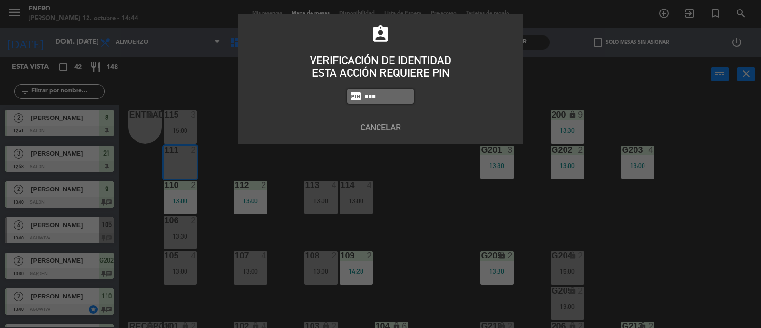
type input "6082"
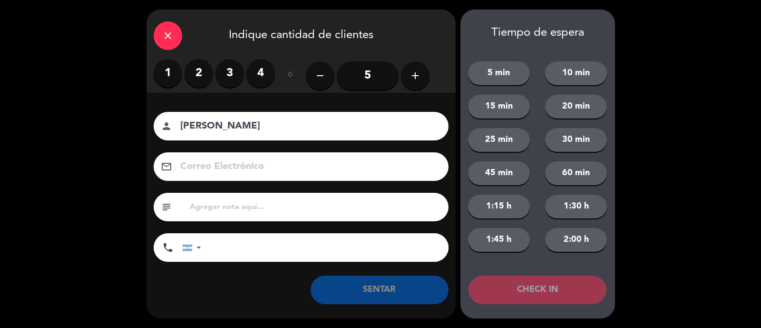
type input "[PERSON_NAME]"
click at [169, 83] on label "1" at bounding box center [168, 73] width 29 height 29
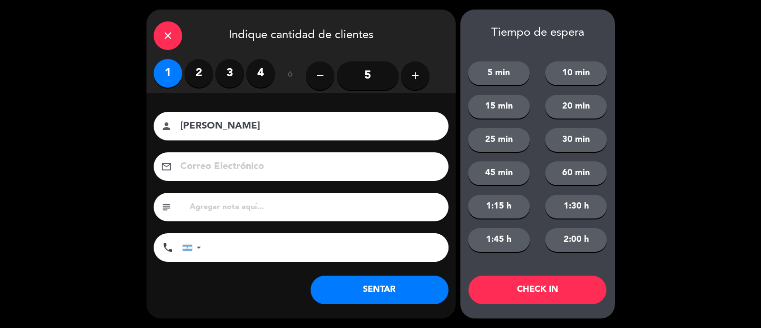
click at [382, 291] on button "SENTAR" at bounding box center [380, 289] width 138 height 29
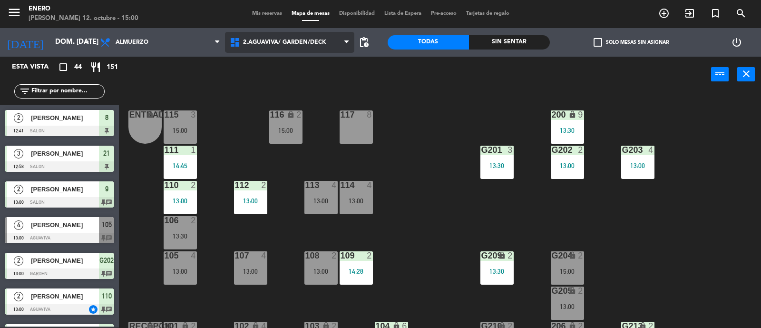
click at [290, 41] on span "2.AGUAVIVA/ GARDEN/DECK" at bounding box center [284, 42] width 83 height 7
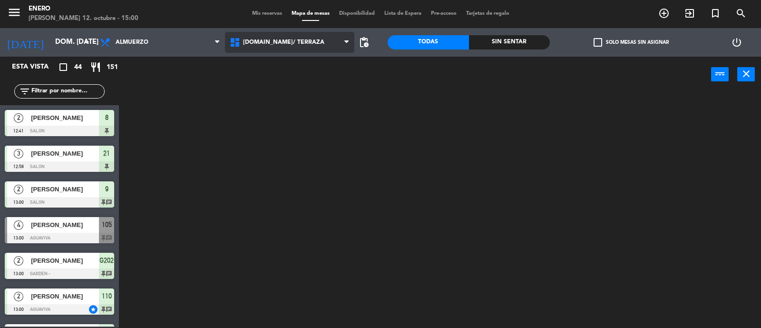
click at [299, 62] on ng-component "menu Enero [PERSON_NAME] 12. octubre - 15:00 Mis reservas Mapa de mesas Disponi…" at bounding box center [380, 164] width 761 height 329
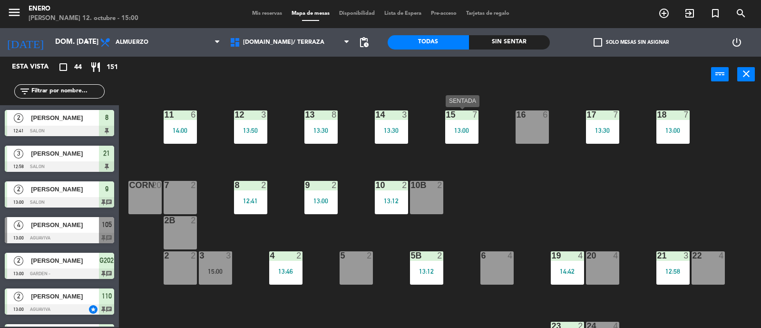
click at [456, 131] on div "13:00" at bounding box center [461, 130] width 33 height 7
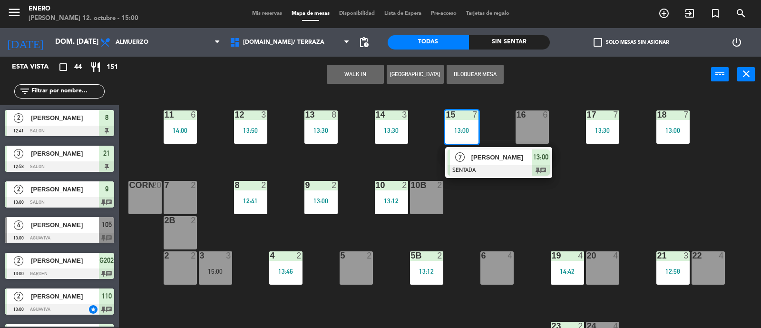
click at [583, 191] on div "14 3 13:30 12 3 13:50 11 6 14:00 17 7 13:30 15 7 13:00 7 [PERSON_NAME] SENTADA …" at bounding box center [444, 210] width 635 height 235
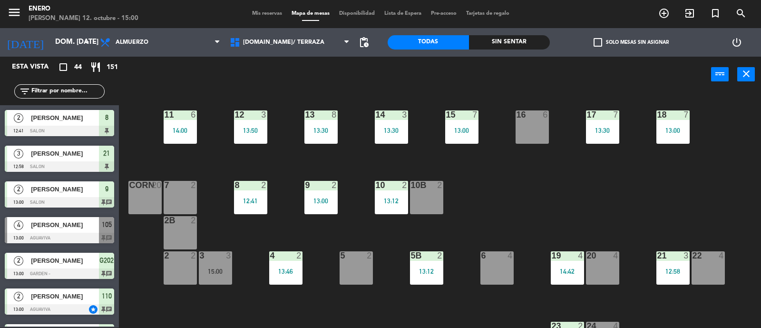
click at [543, 141] on div "16 6" at bounding box center [532, 126] width 33 height 33
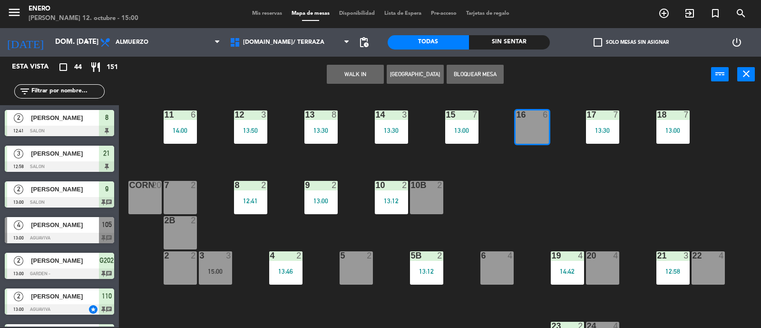
click at [362, 70] on button "WALK IN" at bounding box center [355, 74] width 57 height 19
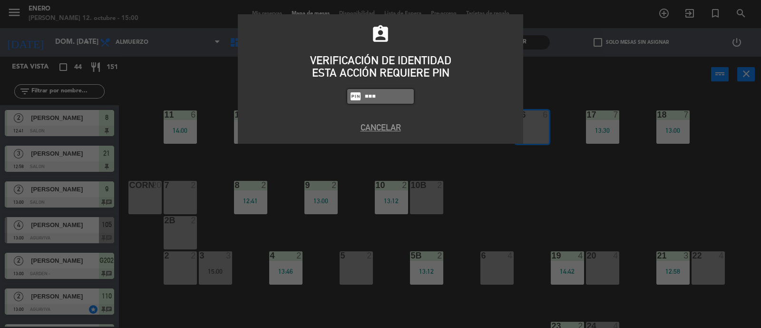
type input "6082"
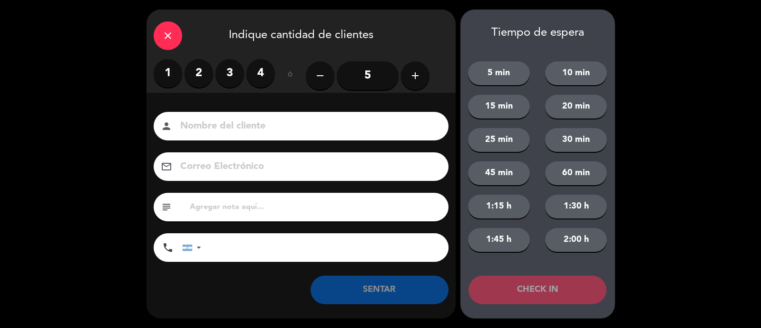
click at [400, 65] on div "remove 5 add" at bounding box center [368, 75] width 124 height 33
click at [371, 70] on input "5" at bounding box center [368, 75] width 62 height 29
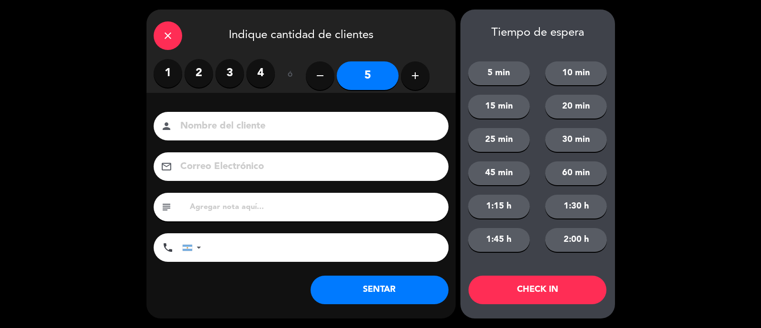
click at [345, 127] on input at bounding box center [307, 126] width 257 height 17
type input "[PERSON_NAME]"
click at [387, 287] on button "SENTAR" at bounding box center [380, 289] width 138 height 29
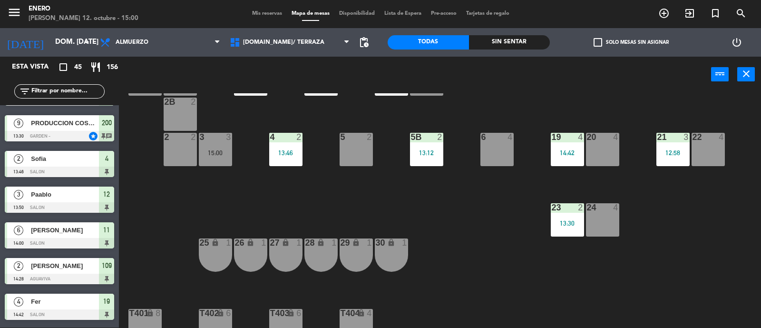
scroll to position [1189, 0]
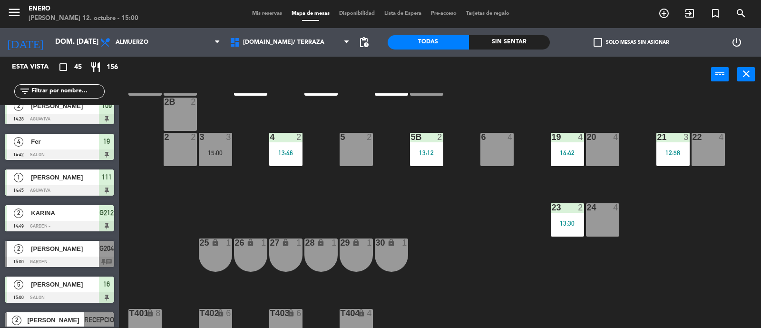
click at [78, 176] on span "[PERSON_NAME]" at bounding box center [65, 177] width 68 height 10
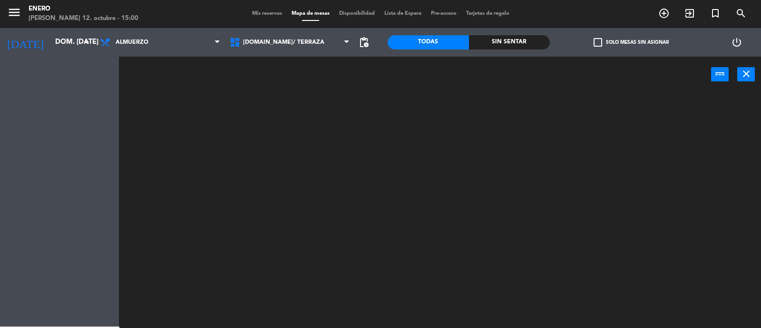
scroll to position [0, 0]
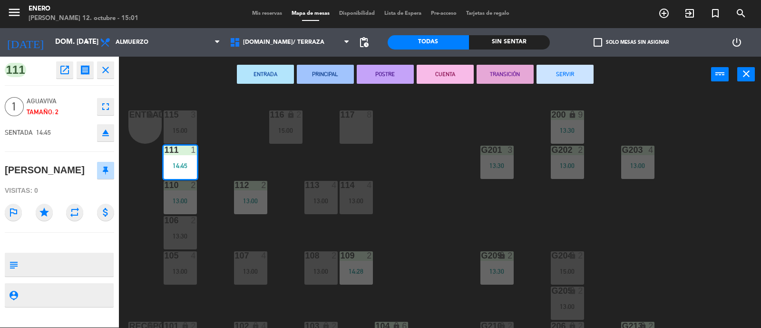
click at [177, 166] on div "14:45" at bounding box center [180, 165] width 33 height 7
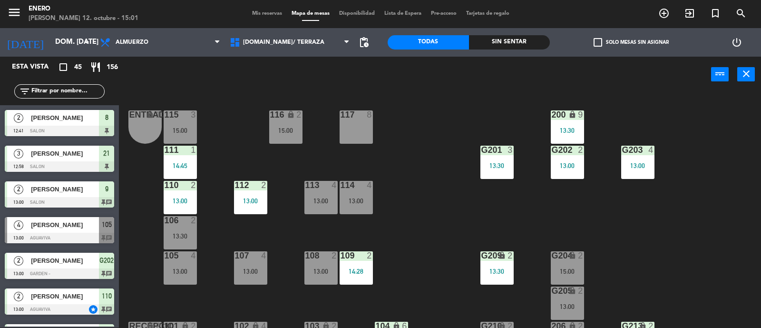
click at [189, 165] on div "14:45" at bounding box center [180, 165] width 33 height 7
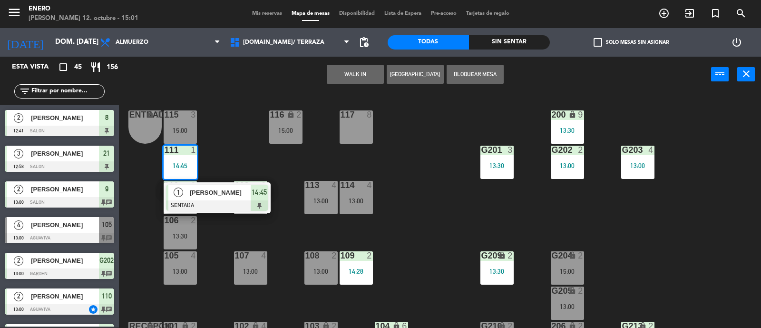
click at [206, 191] on span "[PERSON_NAME]" at bounding box center [220, 192] width 61 height 10
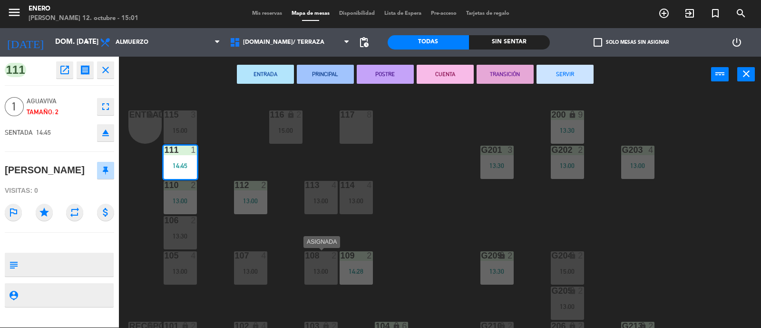
click at [314, 271] on div "13:00" at bounding box center [320, 271] width 33 height 7
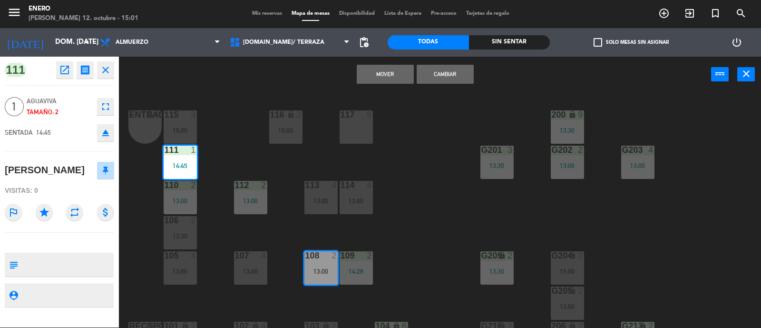
click at [457, 75] on button "Cambiar" at bounding box center [445, 74] width 57 height 19
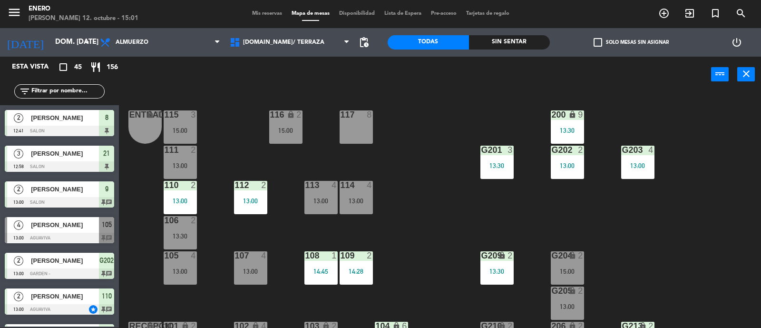
scroll to position [209, 0]
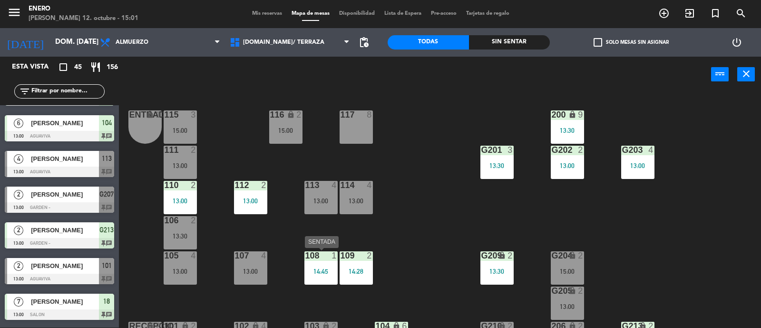
click at [317, 272] on div "14:45" at bounding box center [320, 271] width 33 height 7
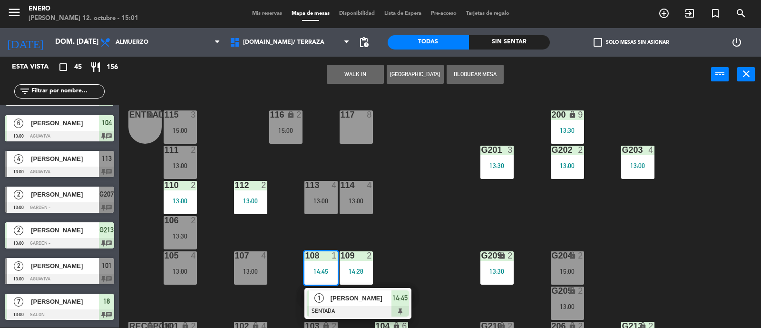
click at [423, 232] on div "Entrada lock 1 116 lock 2 15:00 117 8 115 3 15:00 200 lock 9 13:30 111 2 13:00 …" at bounding box center [444, 210] width 635 height 235
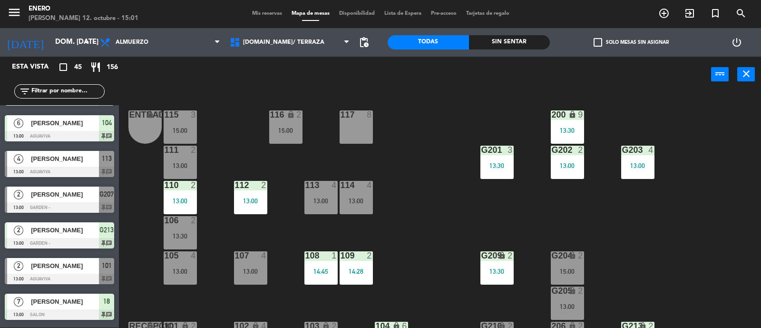
click at [321, 265] on div "108 1 14:45" at bounding box center [320, 267] width 33 height 33
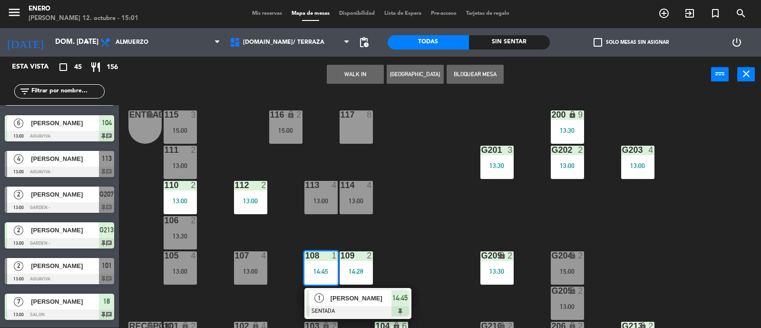
click at [346, 297] on span "[PERSON_NAME]" at bounding box center [361, 298] width 61 height 10
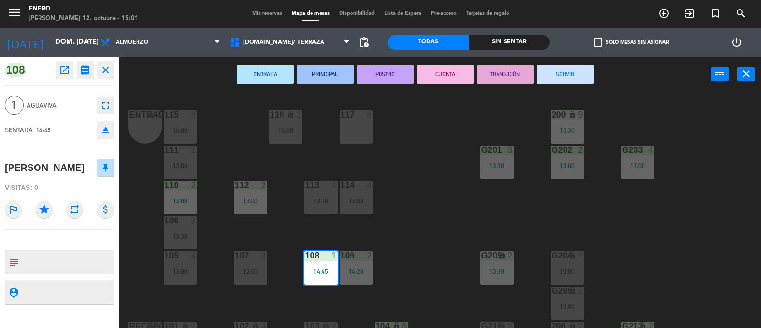
click at [109, 99] on icon "fullscreen" at bounding box center [105, 104] width 11 height 11
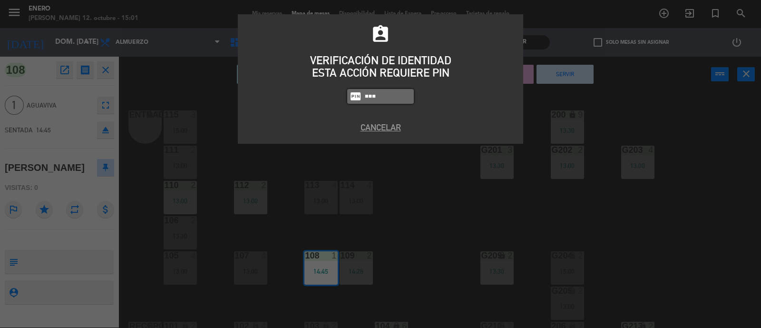
type input "6082"
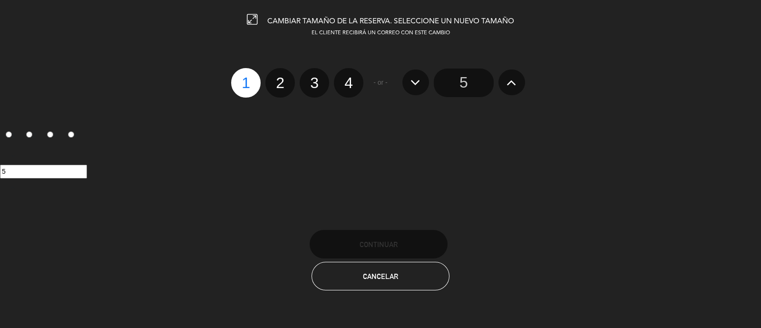
click at [354, 85] on label "4" at bounding box center [348, 82] width 29 height 29
click at [351, 78] on input "4" at bounding box center [347, 74] width 6 height 6
radio input "true"
radio input "false"
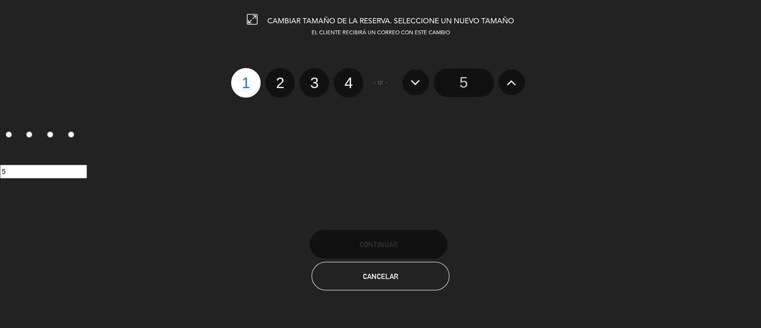
radio input "false"
radio input "true"
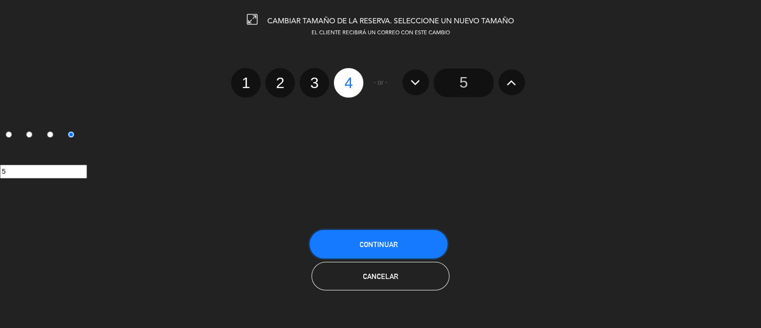
click at [392, 248] on button "Continuar" at bounding box center [379, 244] width 138 height 29
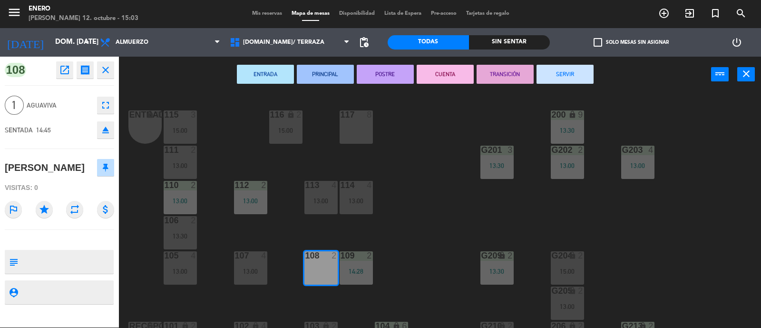
click at [428, 208] on div "Entrada lock 1 116 lock 2 15:00 117 8 115 3 15:00 200 lock 9 13:30 111 2 13:00 …" at bounding box center [444, 210] width 635 height 235
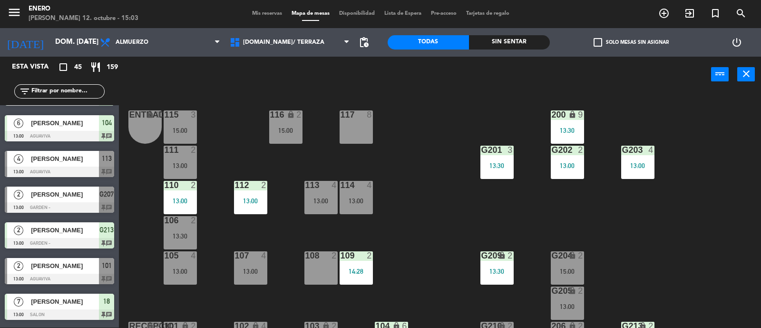
click at [359, 264] on div "109 2 14:28" at bounding box center [356, 267] width 33 height 33
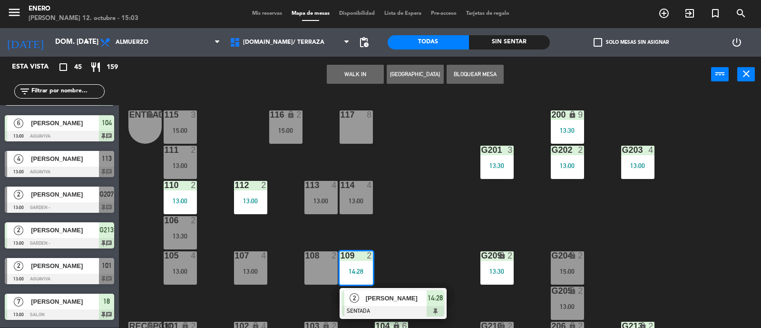
click at [392, 232] on div "Entrada lock 1 116 lock 2 15:00 117 8 115 3 15:00 200 lock 9 13:30 111 2 13:00 …" at bounding box center [444, 210] width 635 height 235
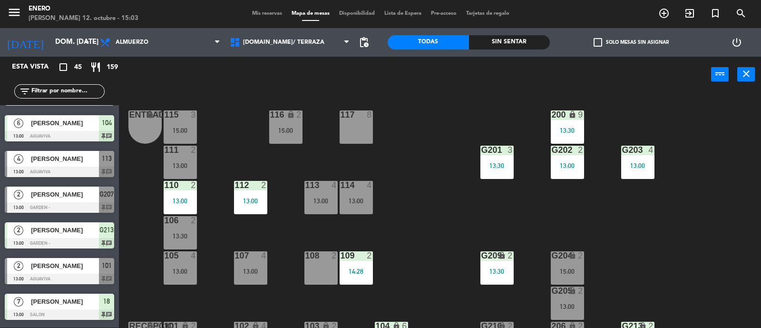
click at [293, 273] on div "Entrada lock 1 116 lock 2 15:00 117 8 115 3 15:00 200 lock 9 13:30 111 2 13:00 …" at bounding box center [444, 210] width 635 height 235
click at [369, 237] on div "Entrada lock 1 116 lock 2 15:00 117 8 115 3 15:00 200 lock 9 13:30 111 2 13:00 …" at bounding box center [444, 210] width 635 height 235
click at [359, 264] on div "109 2 14:28" at bounding box center [356, 267] width 33 height 33
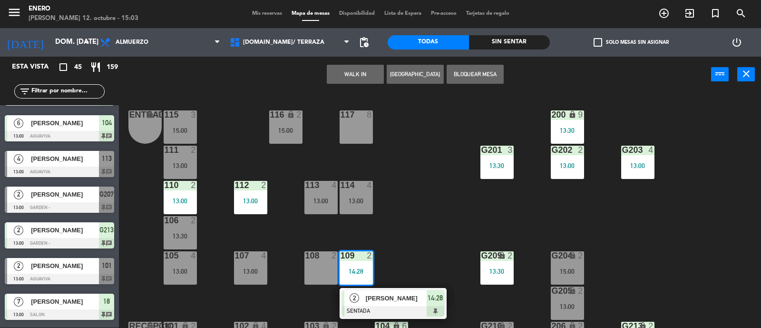
click at [432, 231] on div "Entrada lock 1 116 lock 2 15:00 117 8 115 3 15:00 200 lock 9 13:30 111 2 13:00 …" at bounding box center [444, 210] width 635 height 235
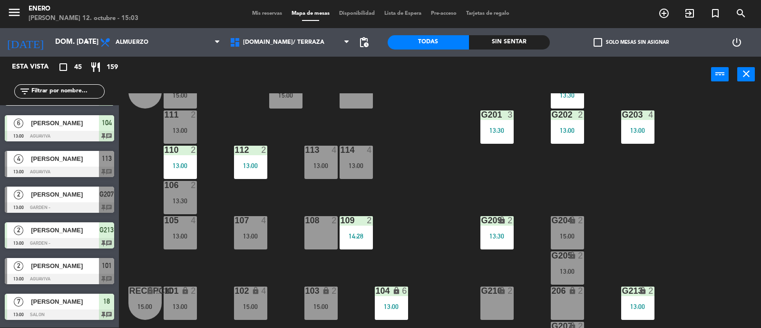
scroll to position [59, 0]
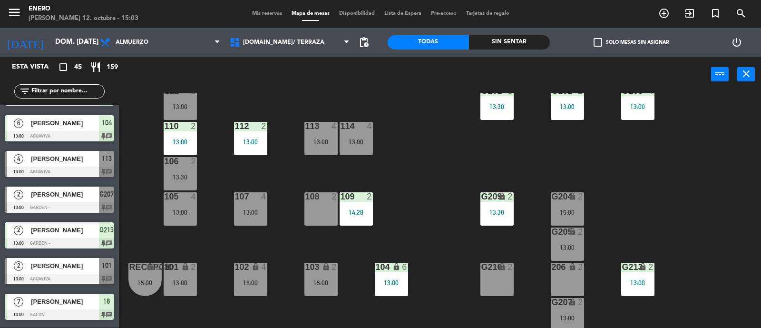
click at [78, 88] on input "text" at bounding box center [67, 91] width 74 height 10
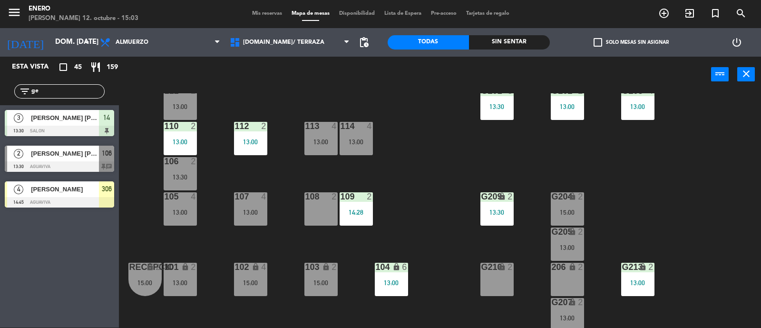
scroll to position [0, 0]
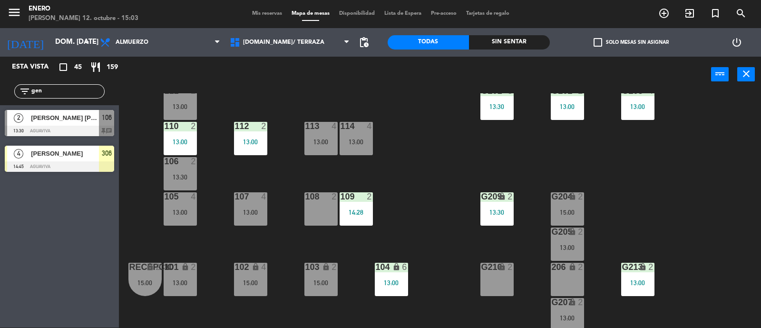
type input "gen"
click at [62, 147] on div "[PERSON_NAME]" at bounding box center [64, 154] width 69 height 16
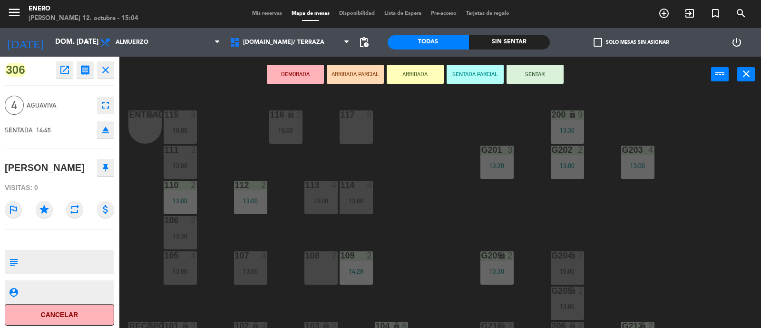
click at [579, 127] on div "13:30" at bounding box center [567, 130] width 33 height 7
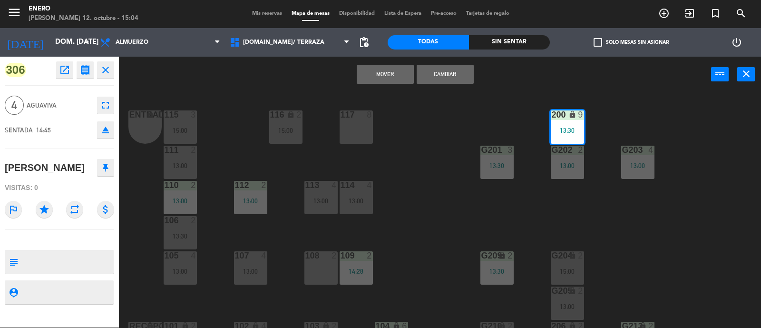
click at [383, 71] on button "Mover" at bounding box center [385, 74] width 57 height 19
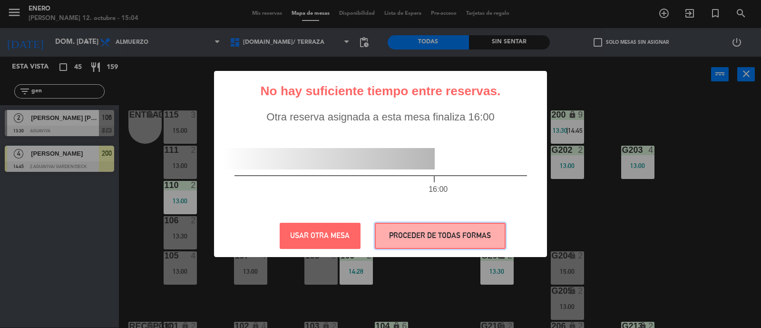
click at [421, 234] on button "PROCEDER DE TODAS FORMAS" at bounding box center [440, 236] width 131 height 26
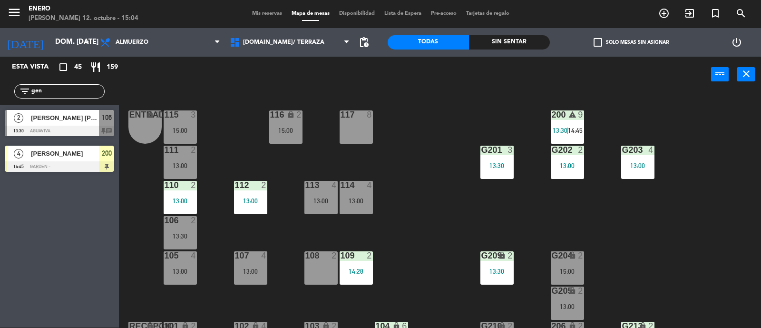
click at [636, 107] on div "Entrada lock 1 116 lock 2 15:00 117 8 115 3 15:00 200 warning 9 13:30 | 14:45 1…" at bounding box center [444, 210] width 635 height 235
click at [60, 153] on span "[PERSON_NAME]" at bounding box center [65, 153] width 68 height 10
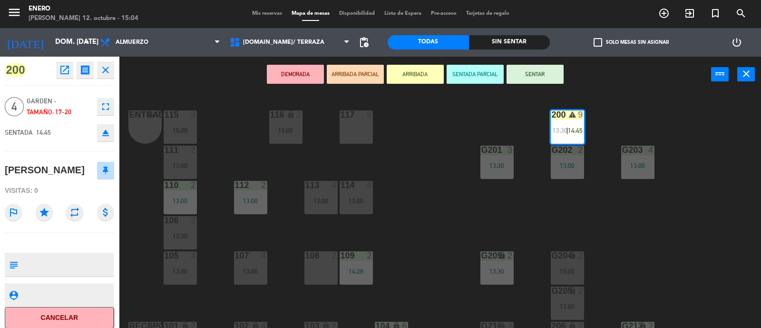
click at [552, 79] on button "SENTAR" at bounding box center [535, 74] width 57 height 19
